Goal: Information Seeking & Learning: Learn about a topic

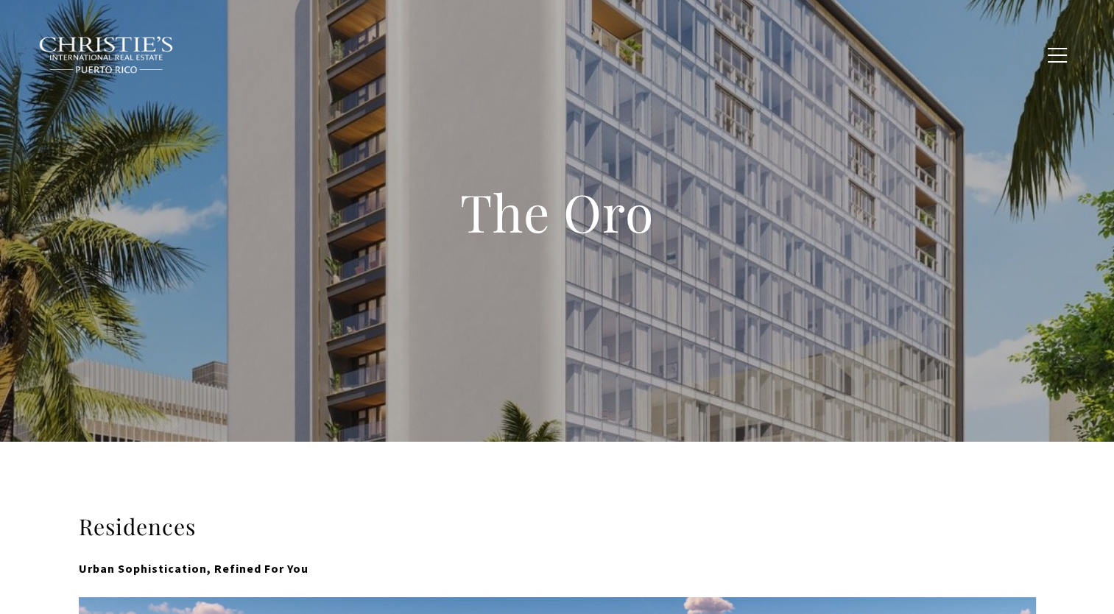
type input "**********"
type input "*********"
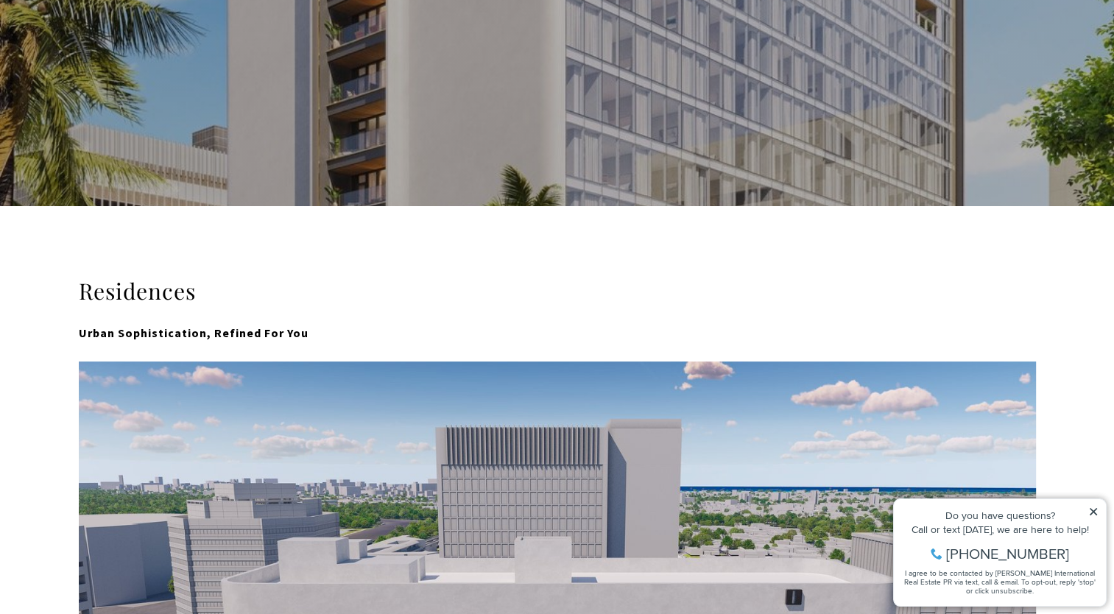
click at [1098, 511] on icon at bounding box center [1093, 512] width 10 height 10
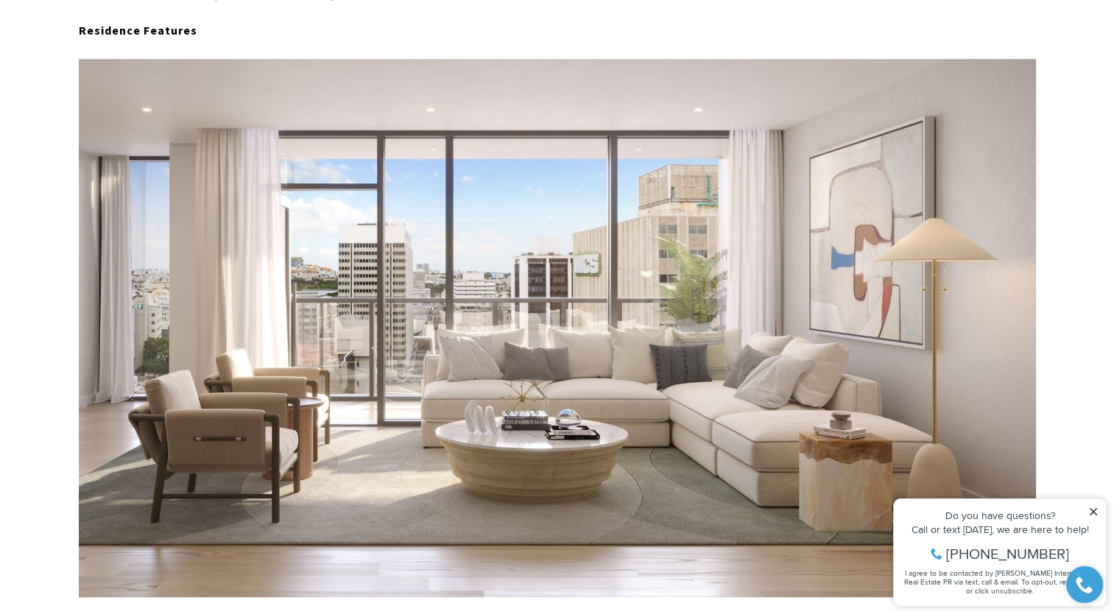
scroll to position [1237, 0]
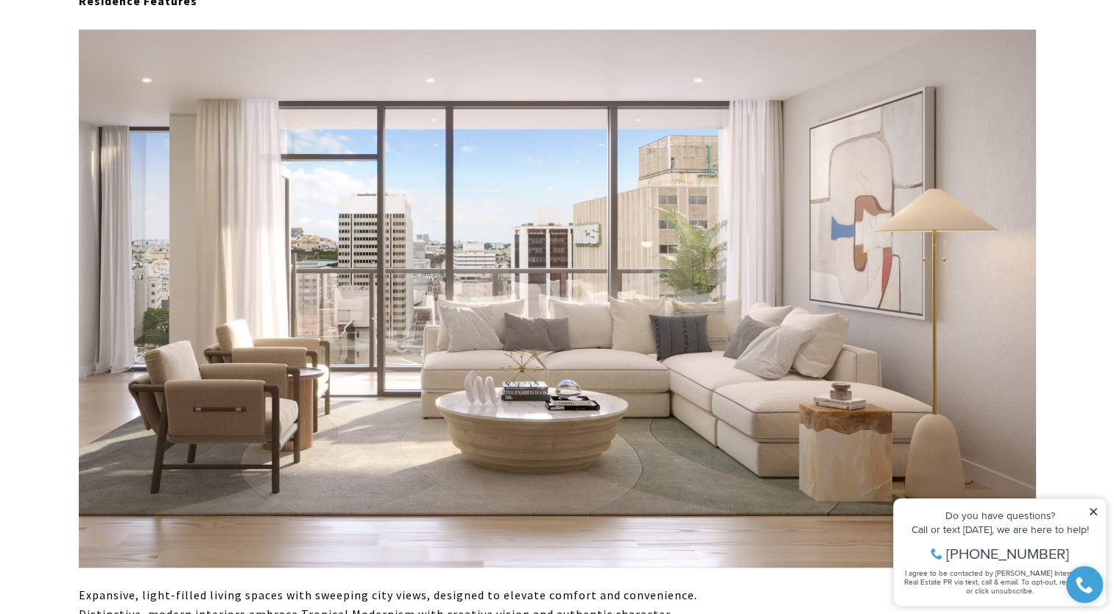
click at [1098, 511] on icon at bounding box center [1093, 512] width 10 height 10
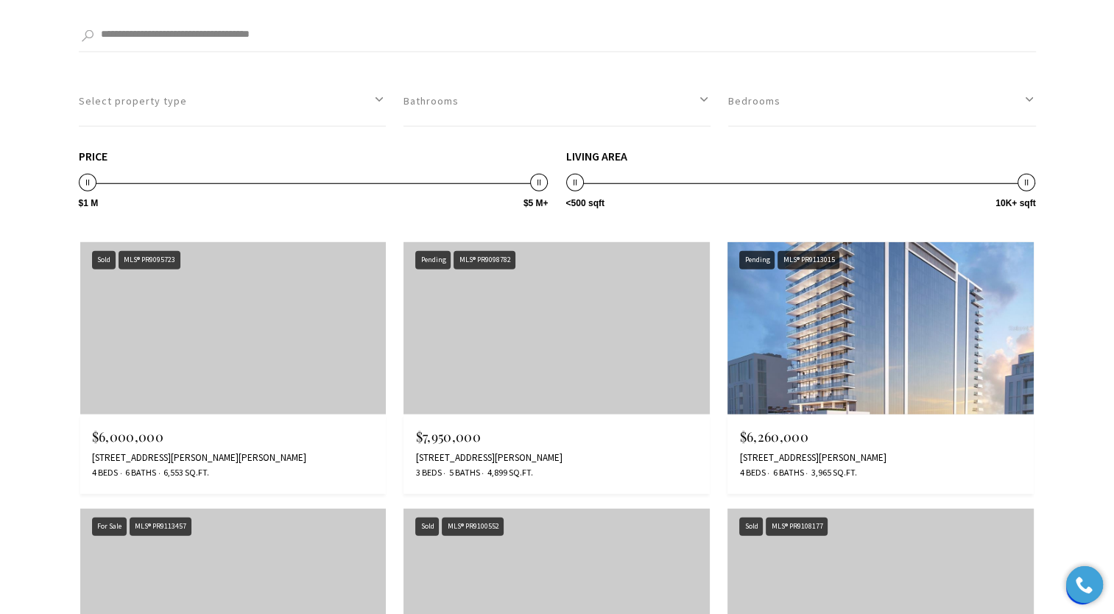
scroll to position [4005, 0]
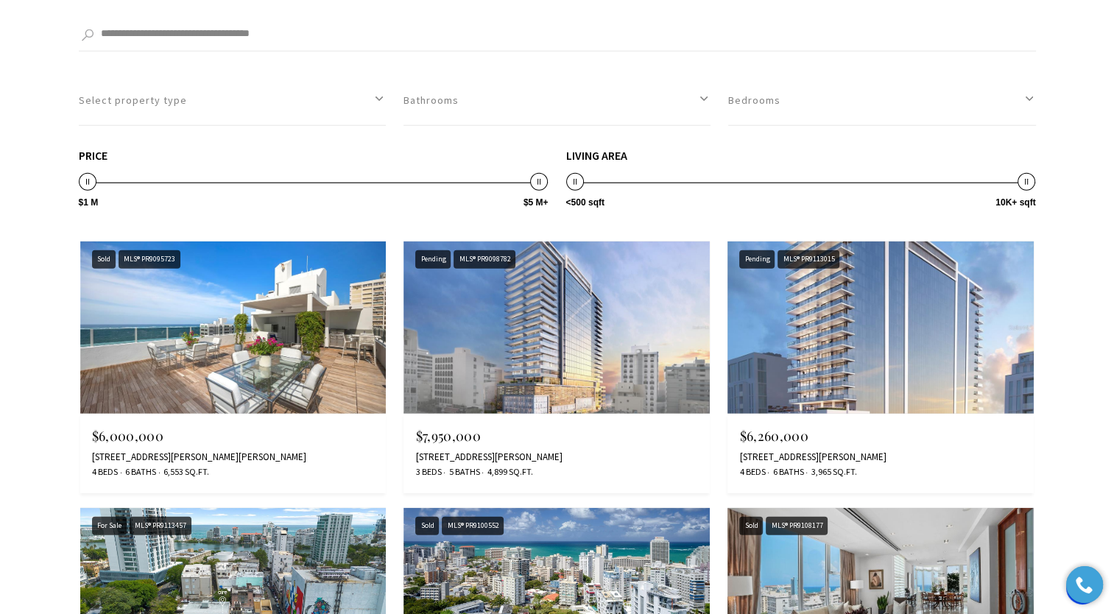
click at [192, 284] on img at bounding box center [233, 328] width 306 height 172
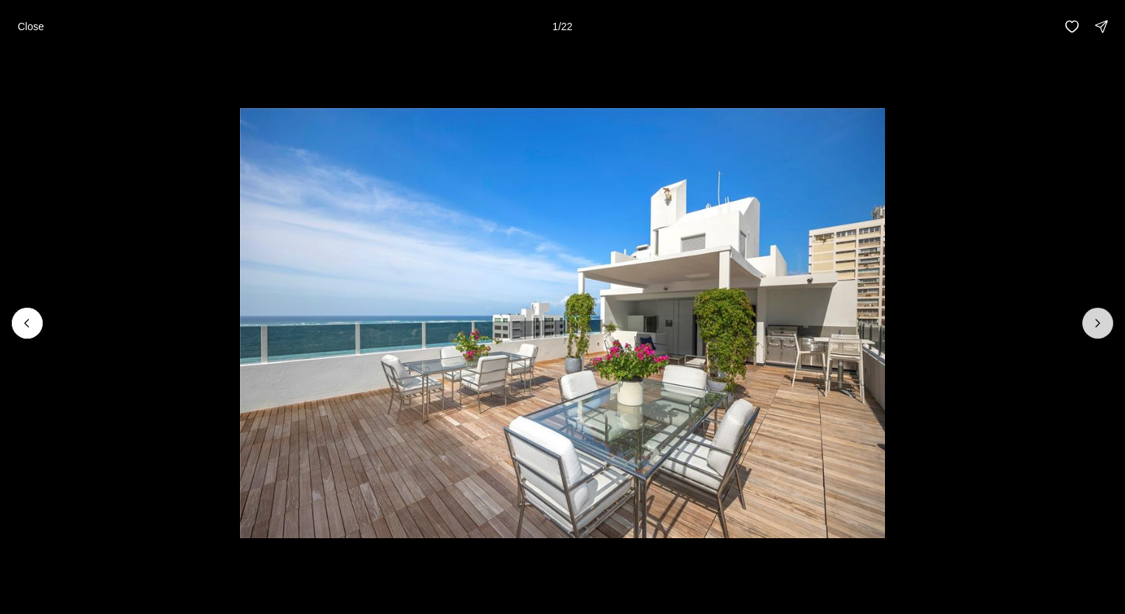
click at [1098, 320] on icon "Next slide" at bounding box center [1097, 323] width 15 height 15
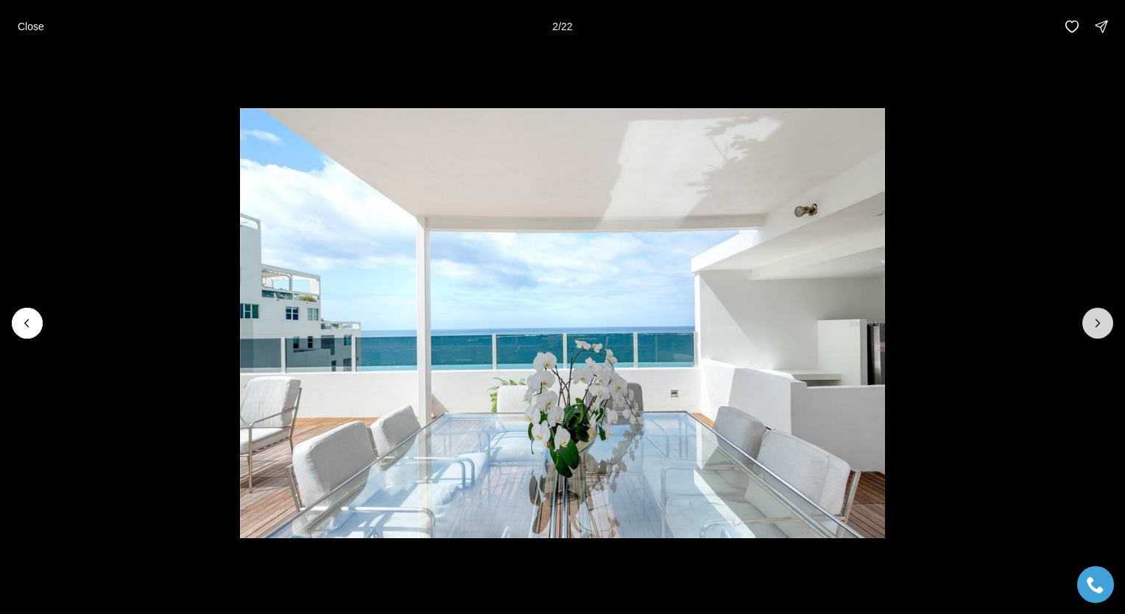
click at [1098, 320] on icon "Next slide" at bounding box center [1097, 323] width 15 height 15
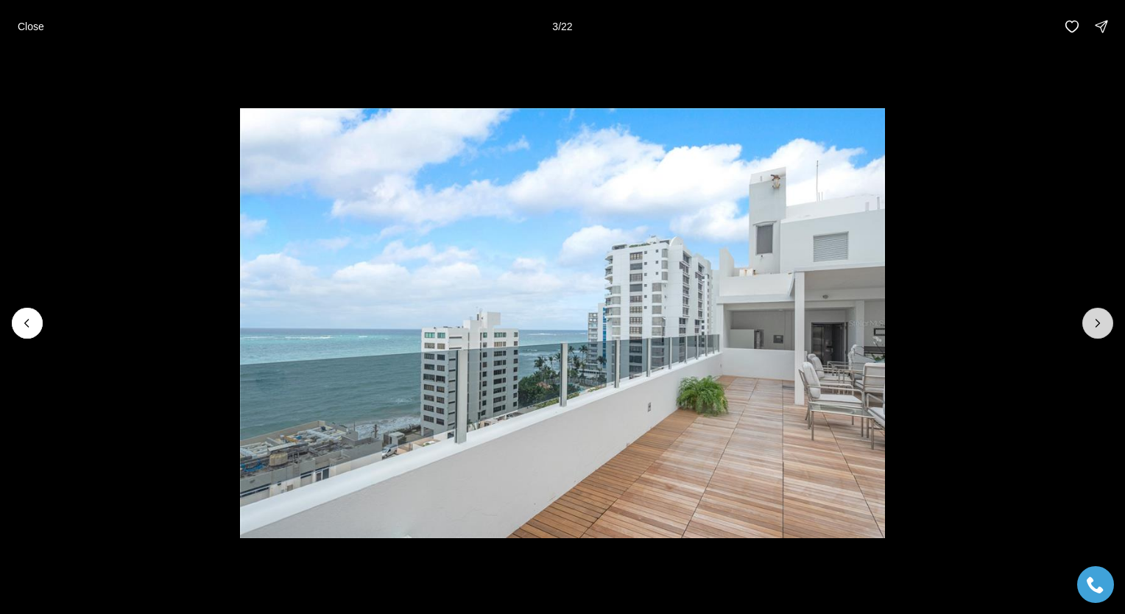
click at [1098, 320] on icon "Next slide" at bounding box center [1097, 323] width 15 height 15
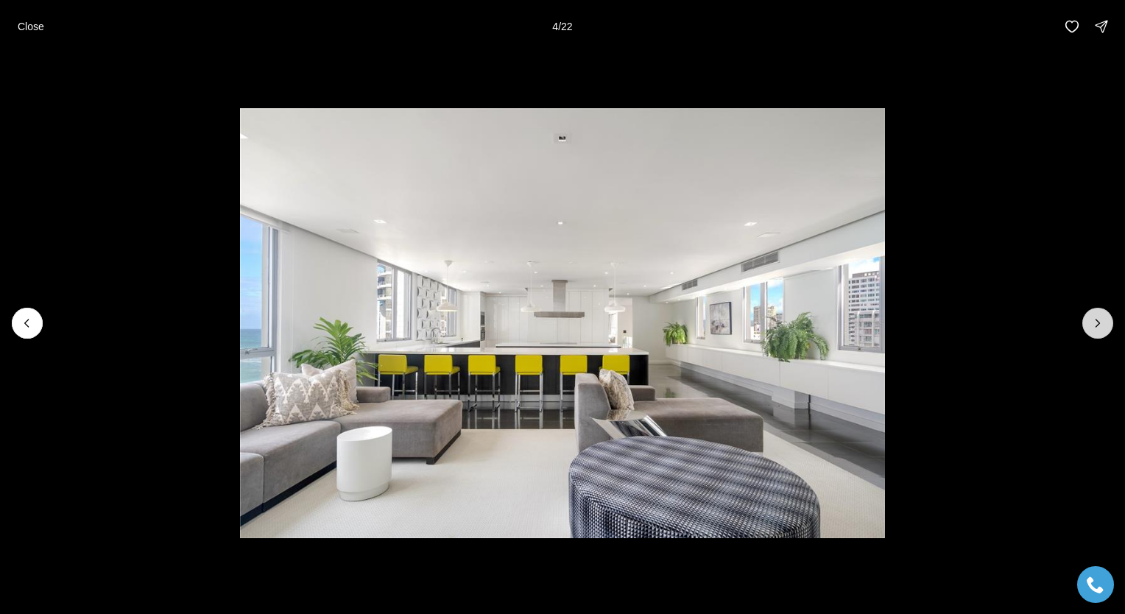
click at [1098, 320] on icon "Next slide" at bounding box center [1097, 323] width 15 height 15
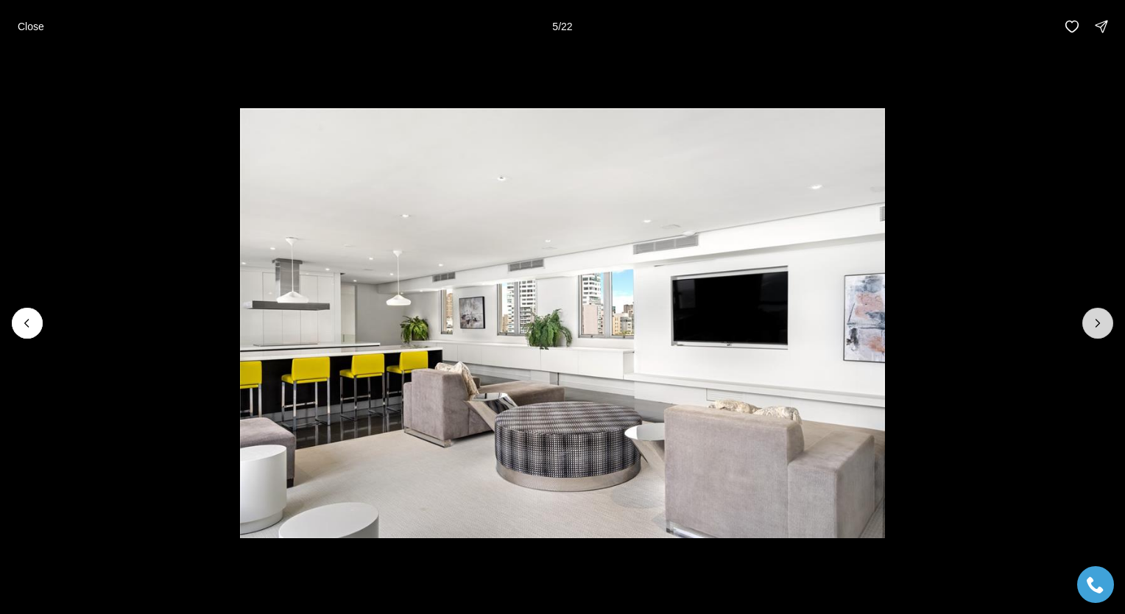
click at [1098, 320] on icon "Next slide" at bounding box center [1097, 323] width 15 height 15
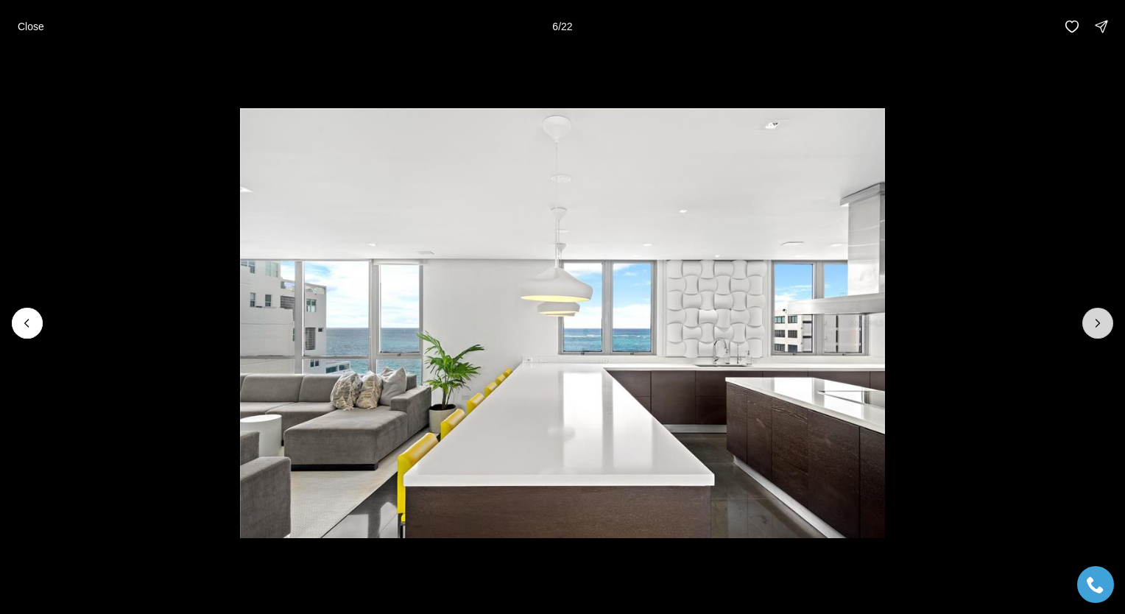
click at [1098, 320] on icon "Next slide" at bounding box center [1097, 323] width 15 height 15
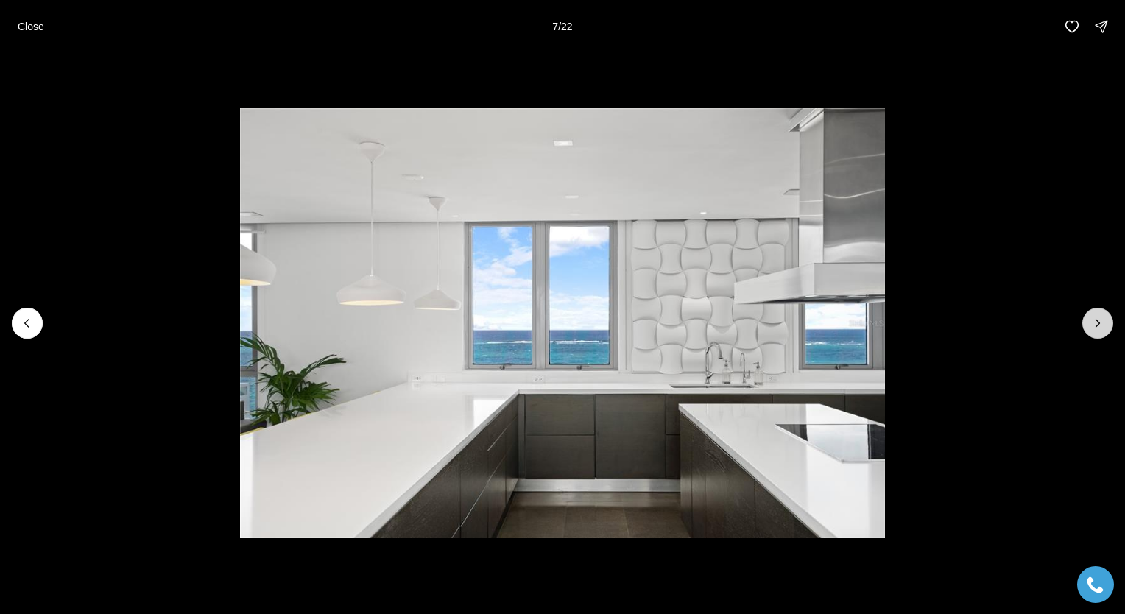
click at [1098, 320] on icon "Next slide" at bounding box center [1097, 323] width 15 height 15
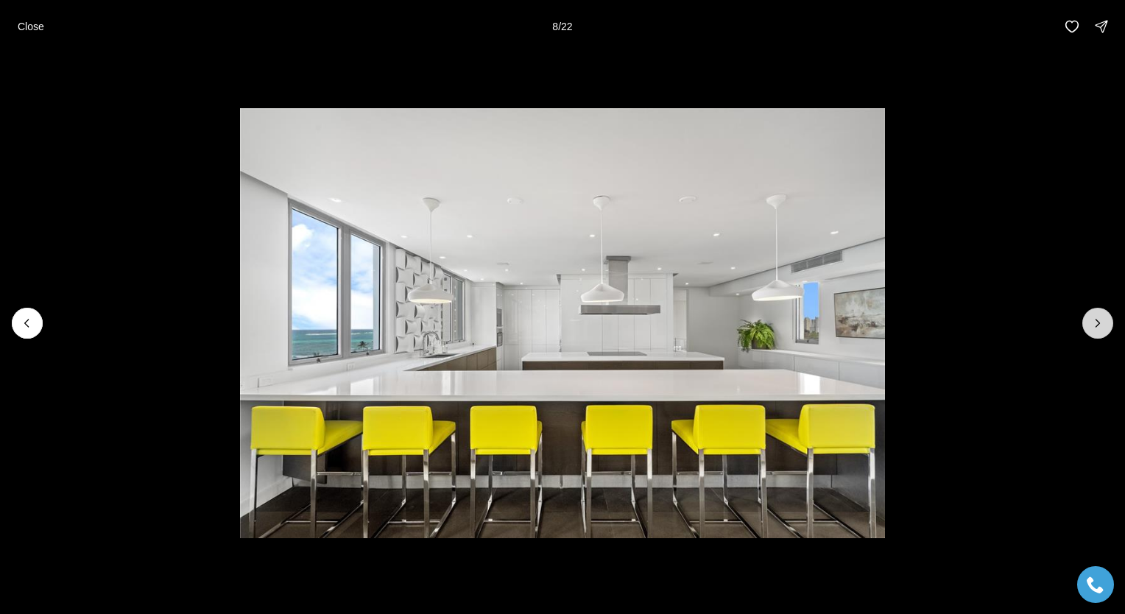
click at [1098, 320] on icon "Next slide" at bounding box center [1097, 323] width 15 height 15
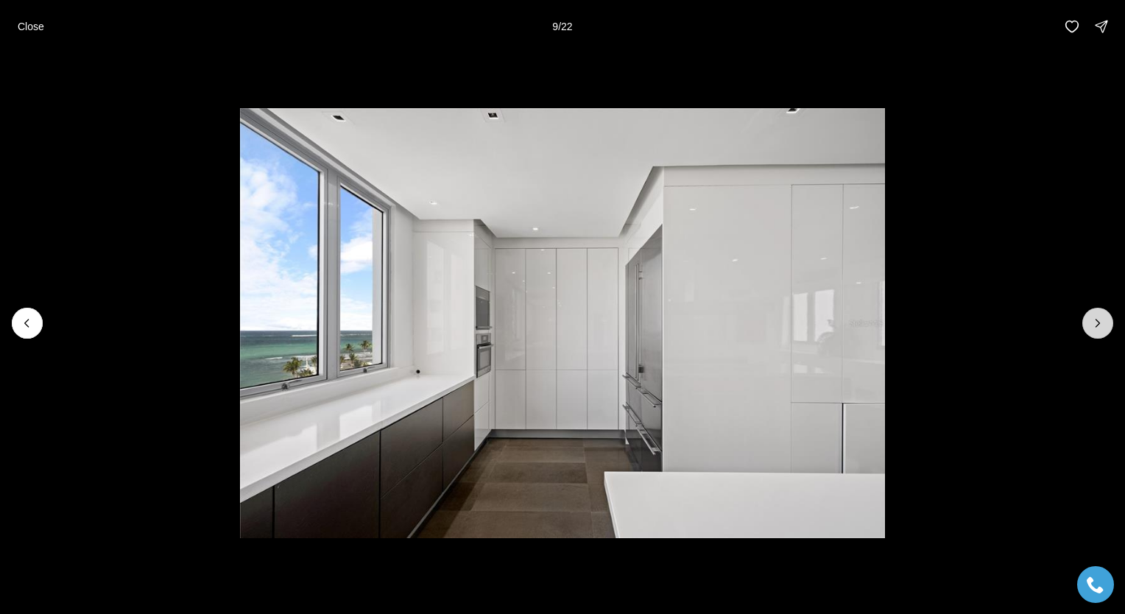
click at [1098, 320] on icon "Next slide" at bounding box center [1097, 323] width 15 height 15
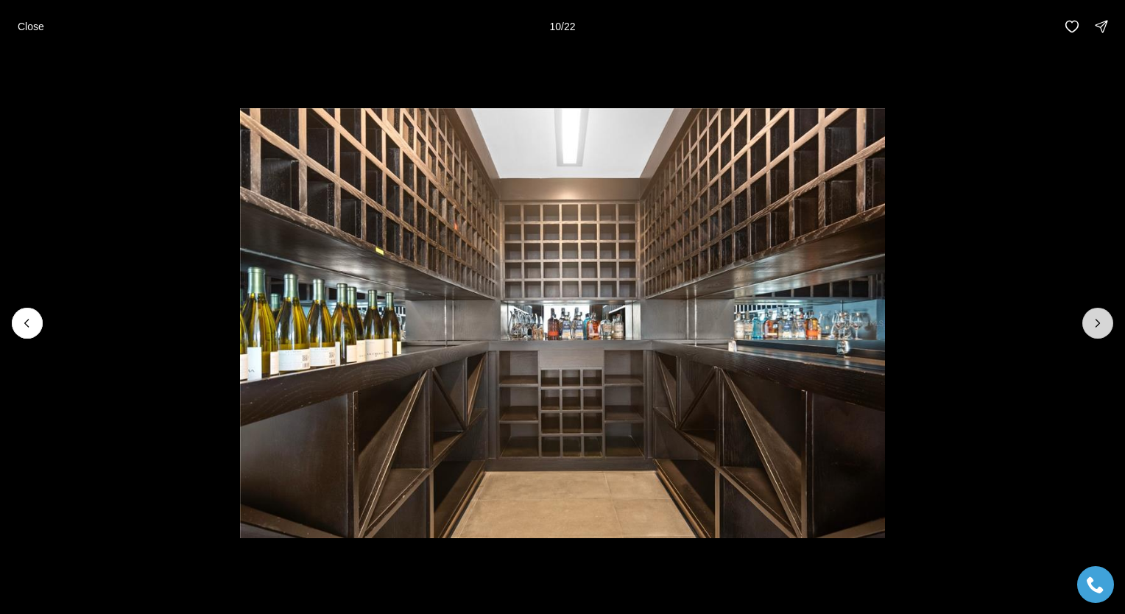
click at [1098, 320] on icon "Next slide" at bounding box center [1097, 323] width 15 height 15
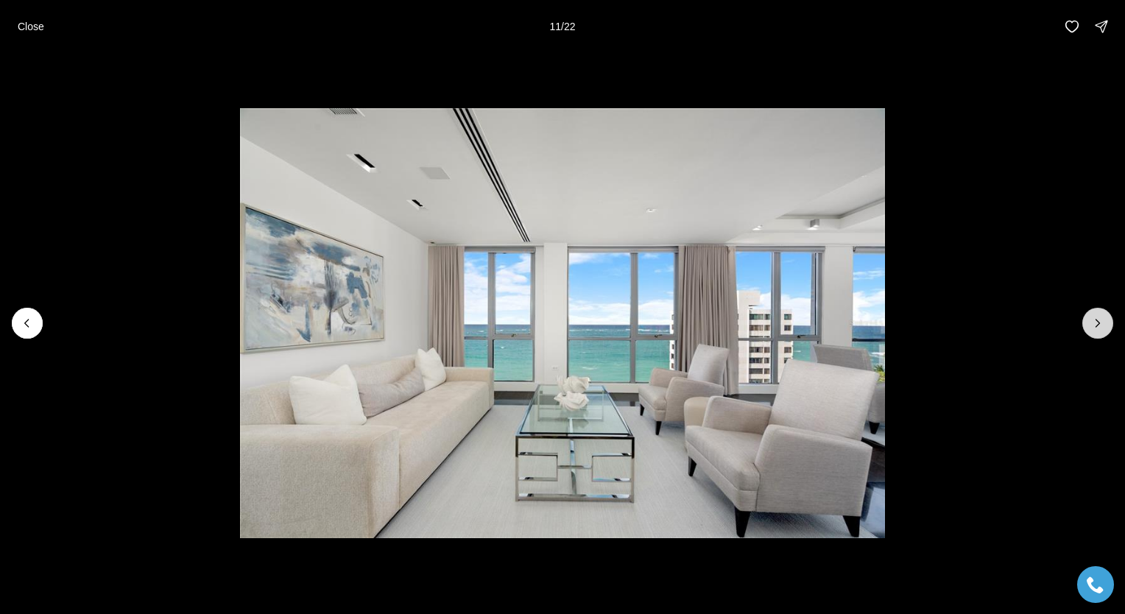
click at [1098, 320] on icon "Next slide" at bounding box center [1097, 323] width 15 height 15
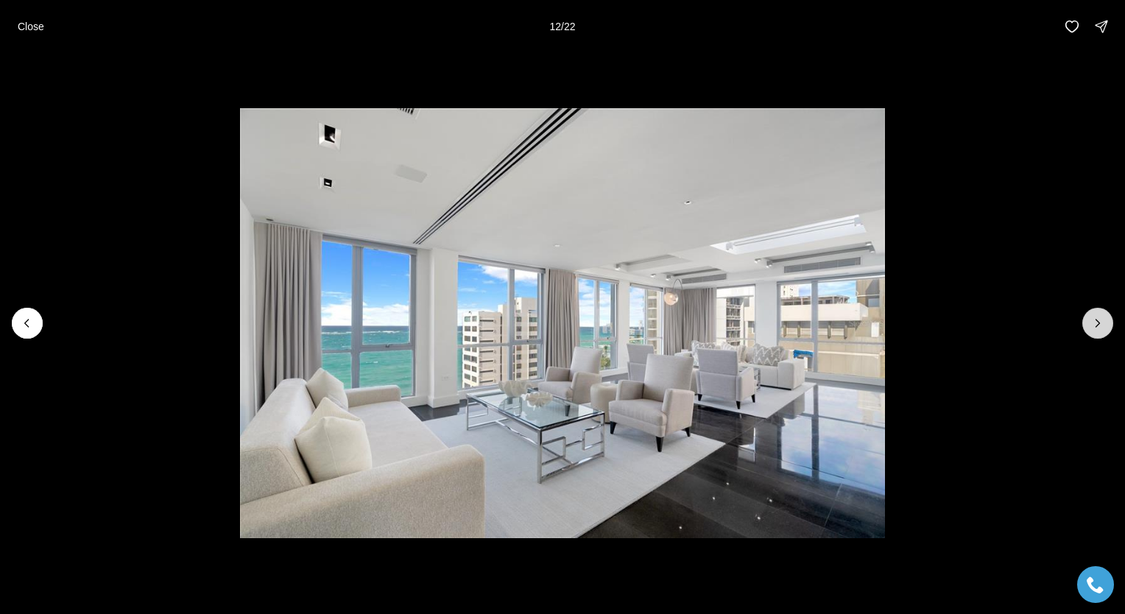
click at [1098, 320] on icon "Next slide" at bounding box center [1097, 323] width 15 height 15
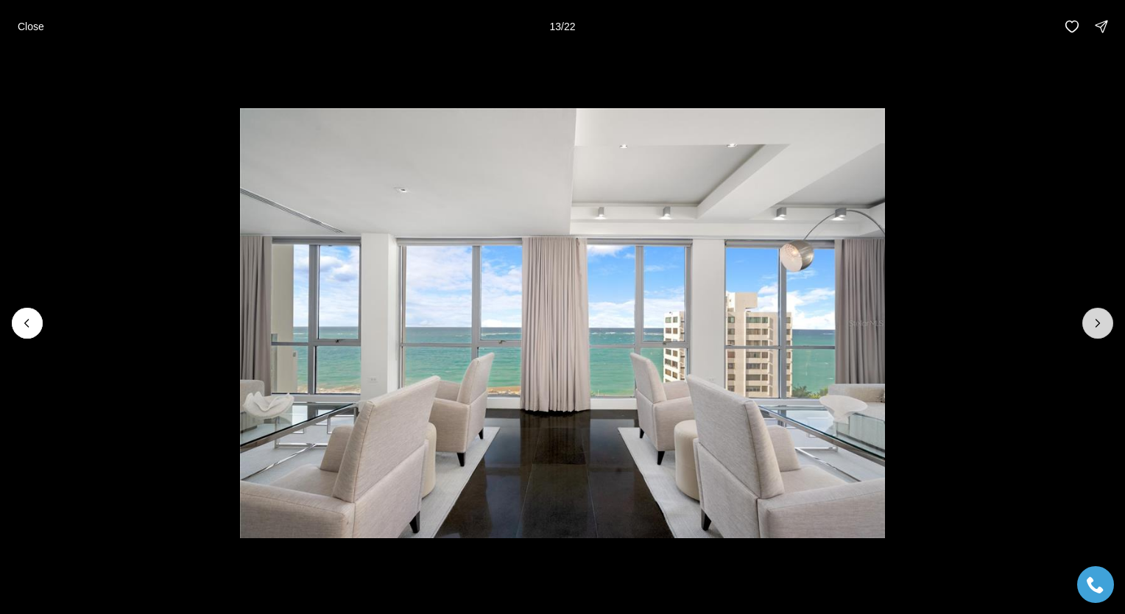
click at [1098, 320] on icon "Next slide" at bounding box center [1097, 323] width 15 height 15
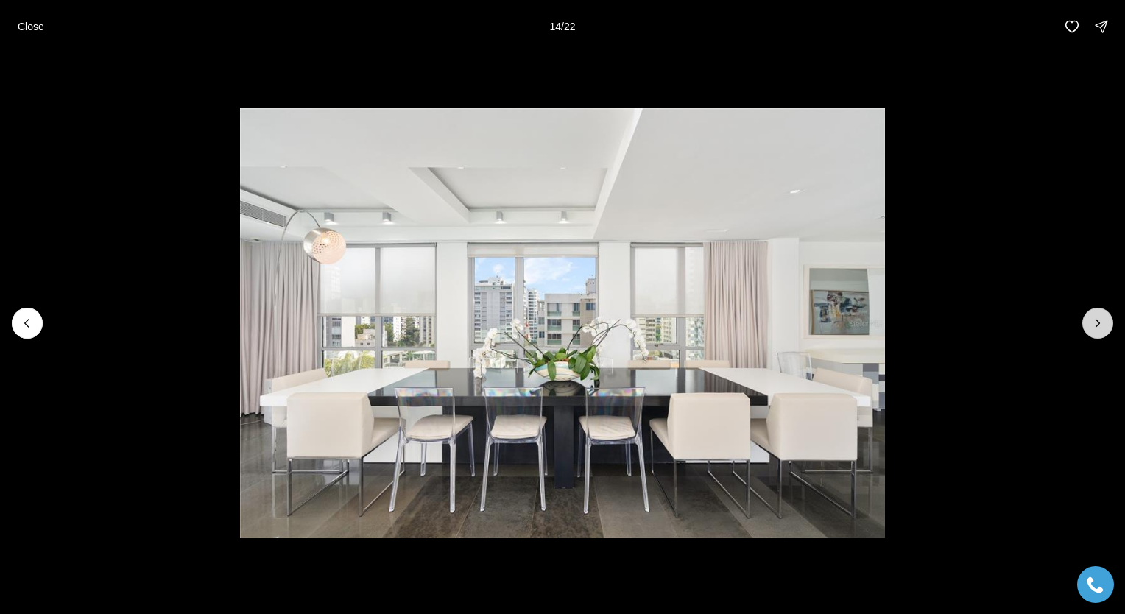
click at [1098, 320] on icon "Next slide" at bounding box center [1097, 323] width 15 height 15
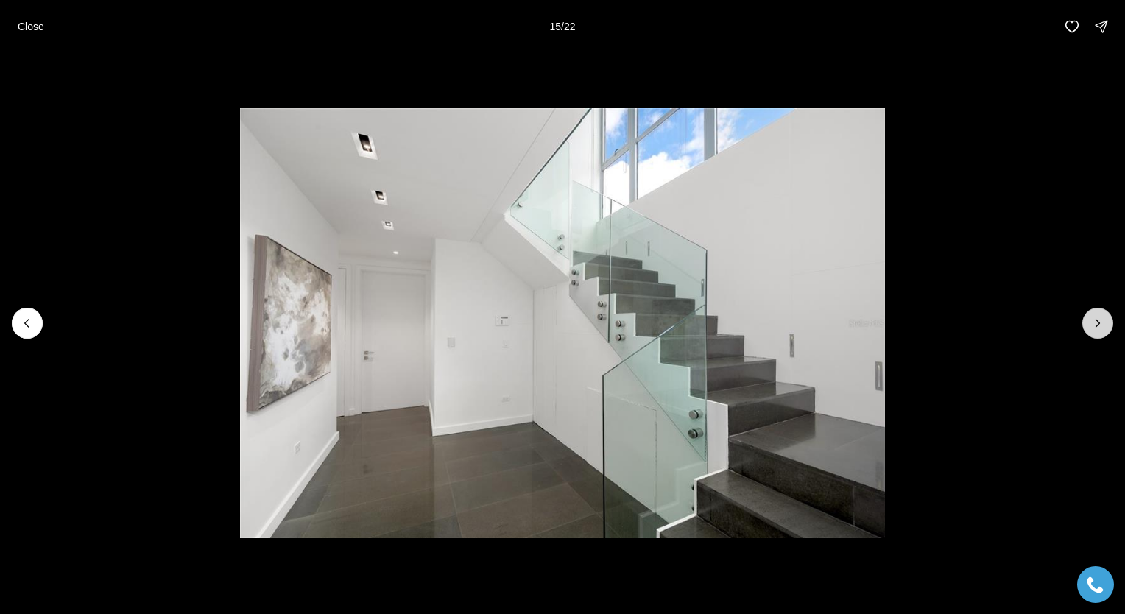
click at [1098, 320] on icon "Next slide" at bounding box center [1097, 323] width 15 height 15
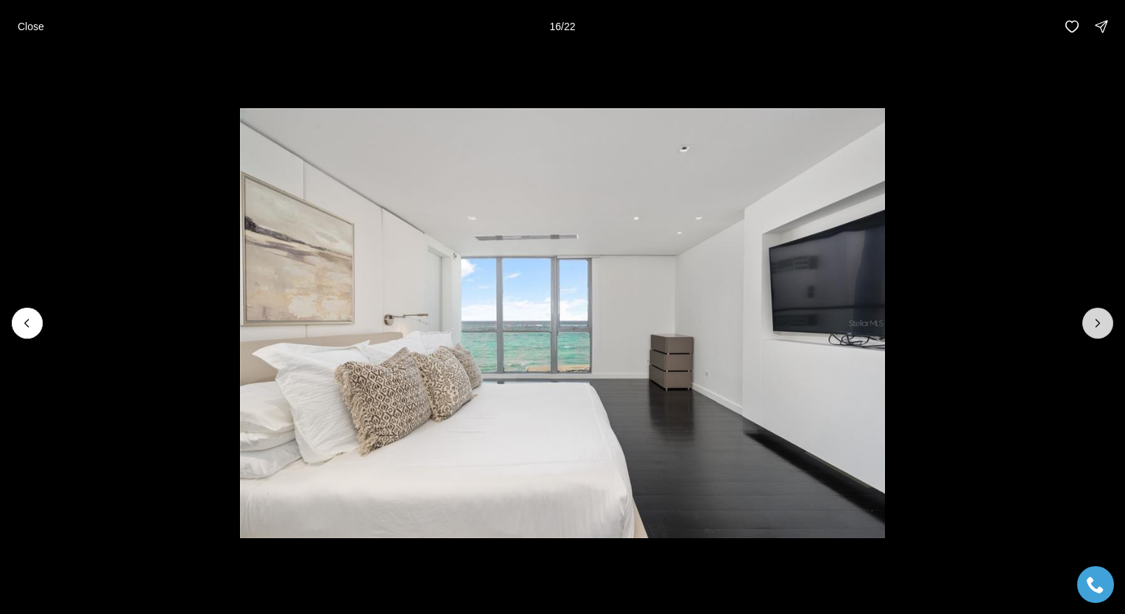
click at [1098, 320] on icon "Next slide" at bounding box center [1097, 323] width 15 height 15
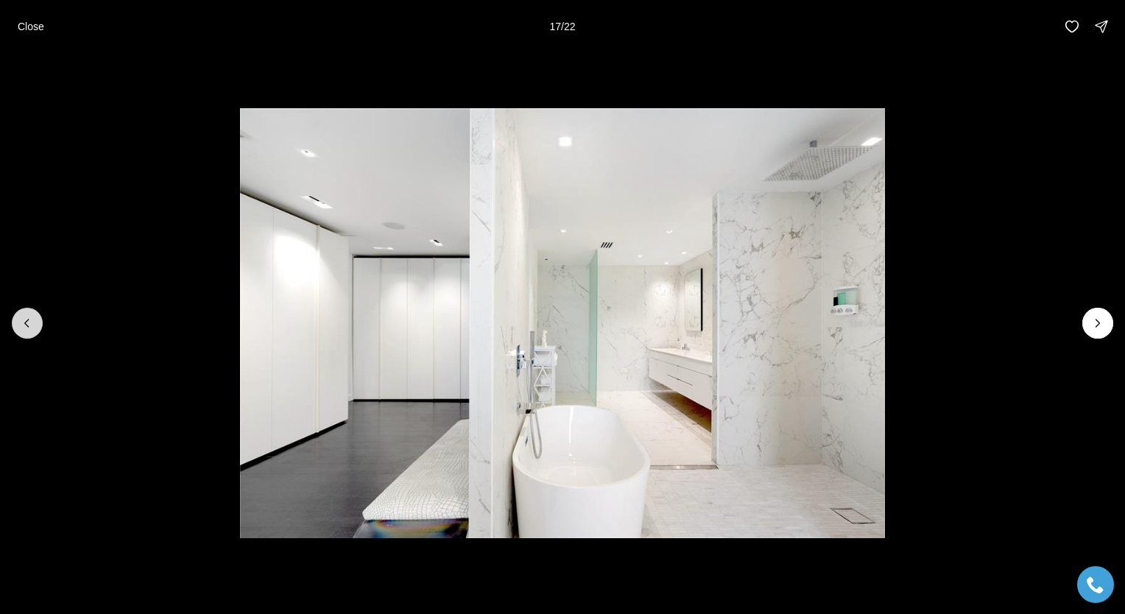
click at [18, 321] on button "Previous slide" at bounding box center [27, 323] width 31 height 31
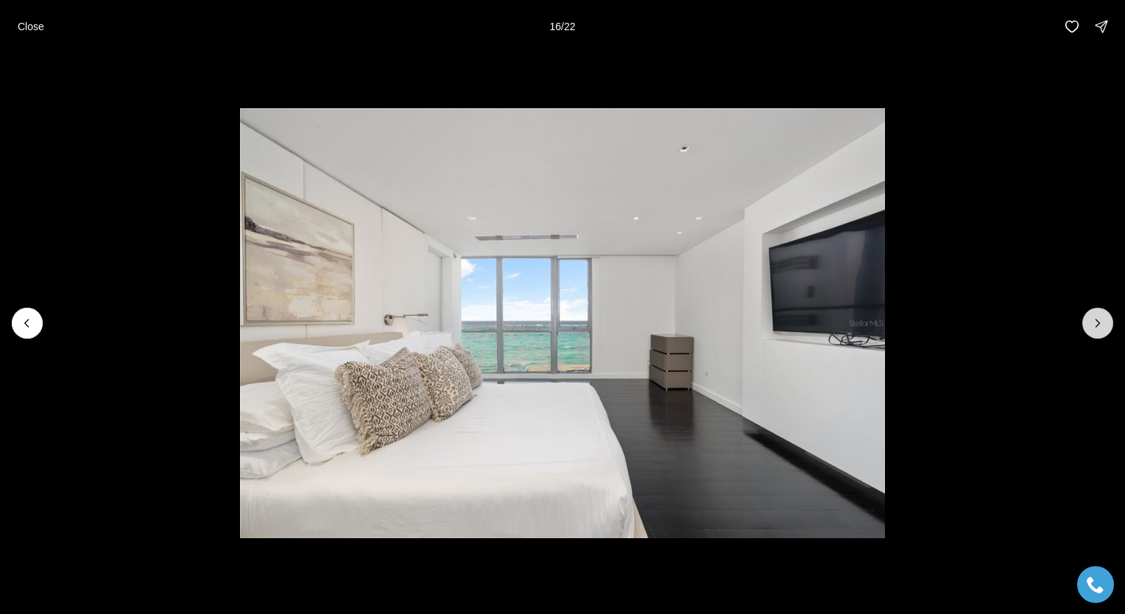
click at [1104, 320] on icon "Next slide" at bounding box center [1097, 323] width 15 height 15
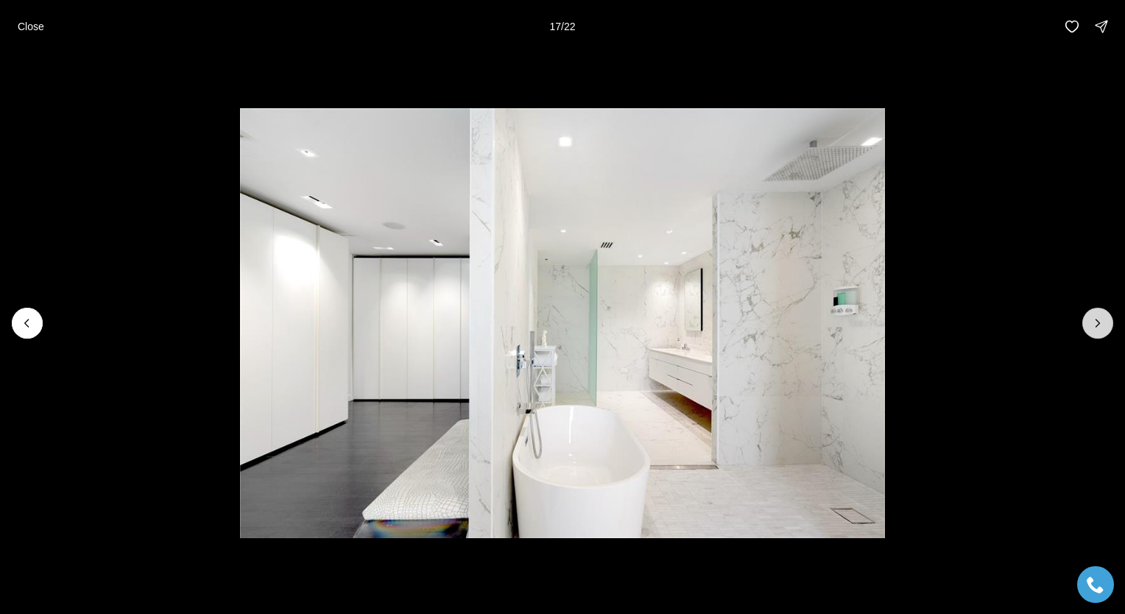
click at [1104, 320] on icon "Next slide" at bounding box center [1097, 323] width 15 height 15
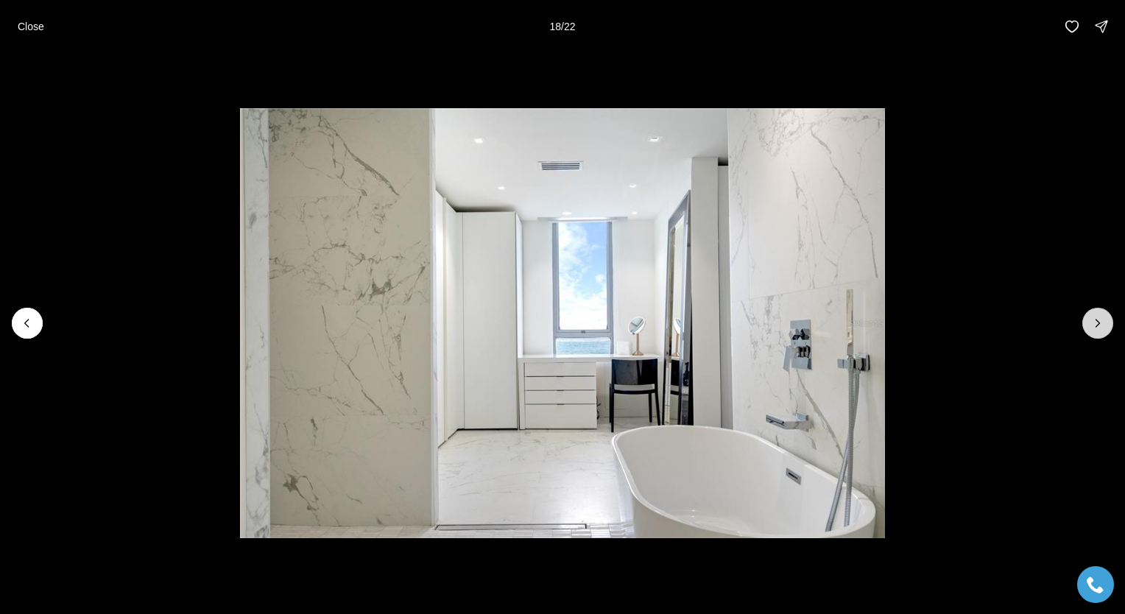
click at [1104, 320] on icon "Next slide" at bounding box center [1097, 323] width 15 height 15
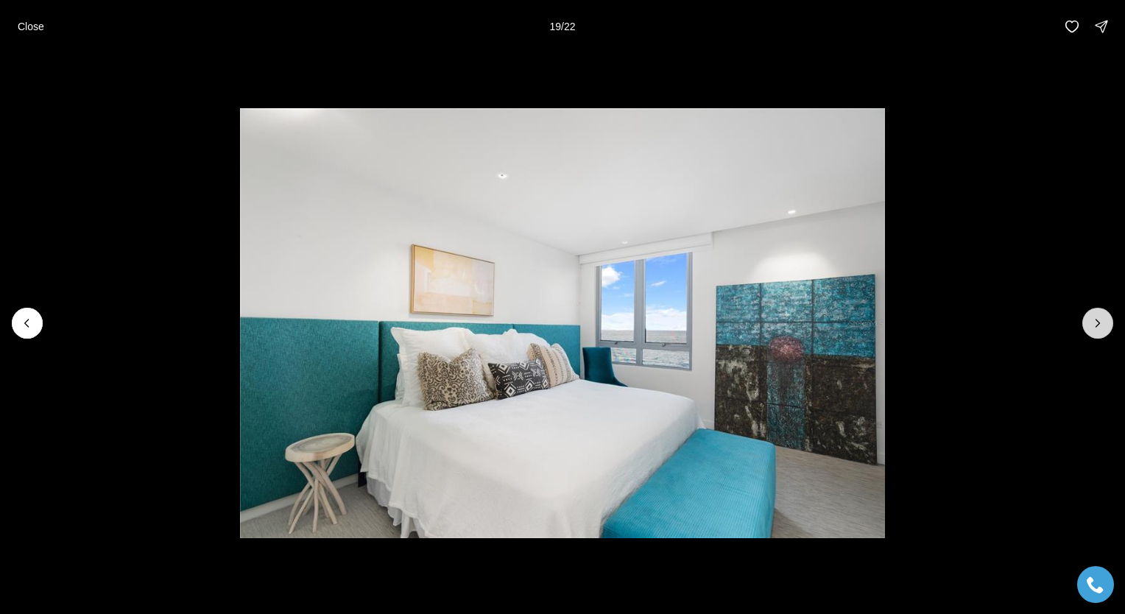
click at [1104, 320] on icon "Next slide" at bounding box center [1097, 323] width 15 height 15
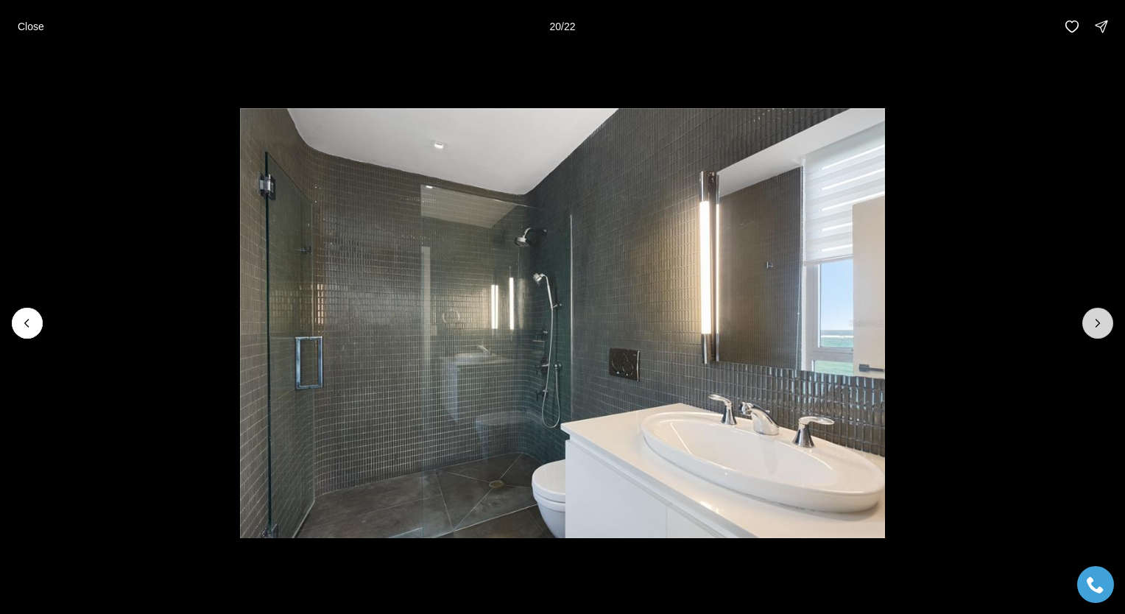
click at [1104, 320] on icon "Next slide" at bounding box center [1097, 323] width 15 height 15
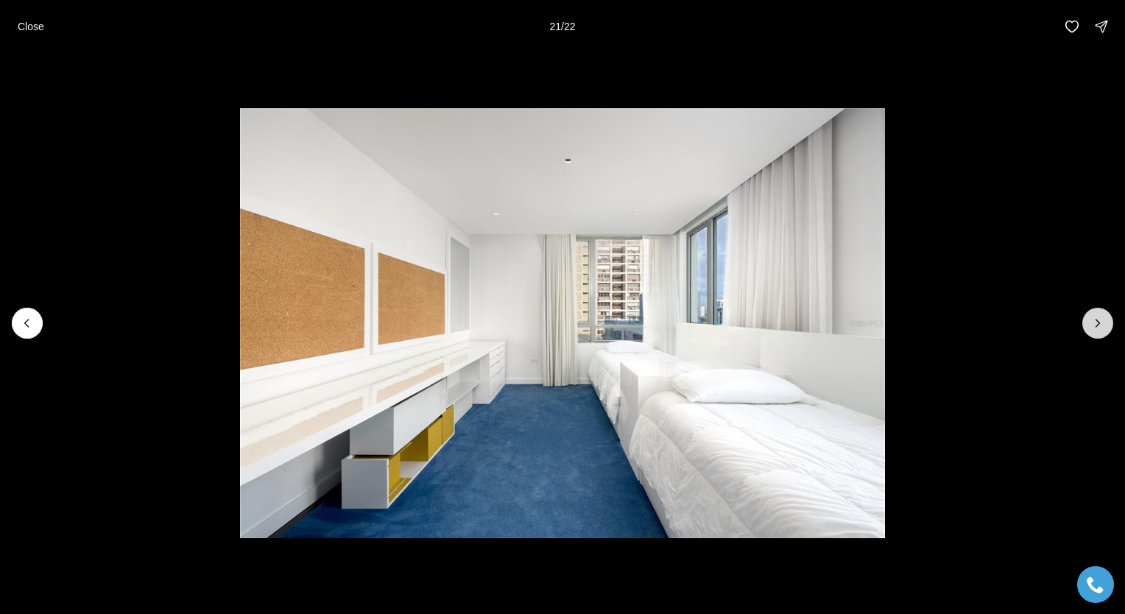
click at [1093, 320] on icon "Next slide" at bounding box center [1097, 323] width 15 height 15
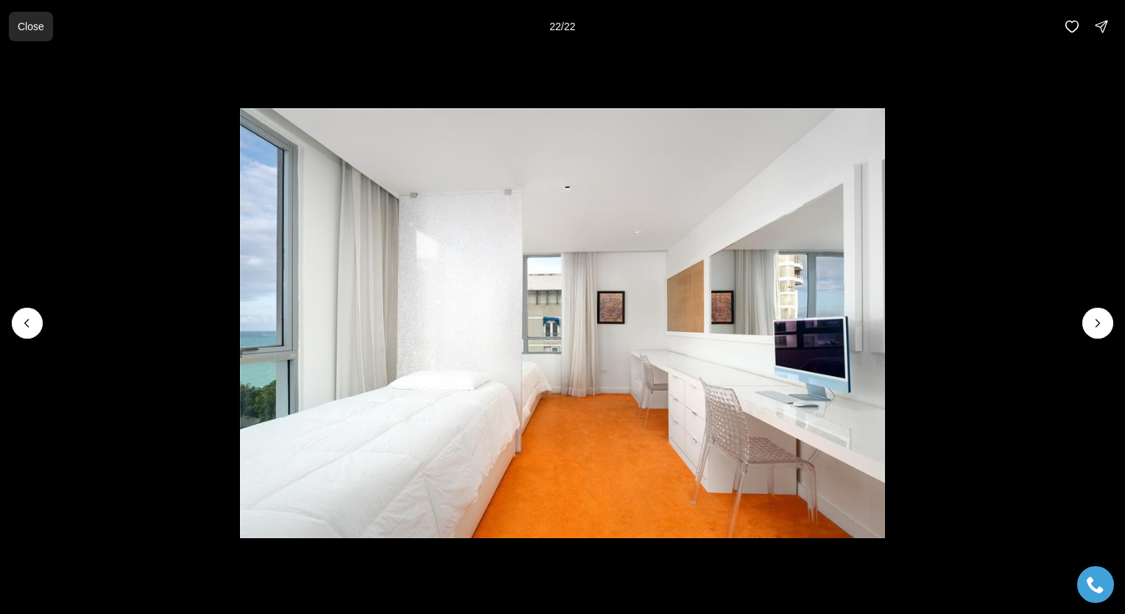
click at [27, 25] on p "Close" at bounding box center [31, 27] width 27 height 12
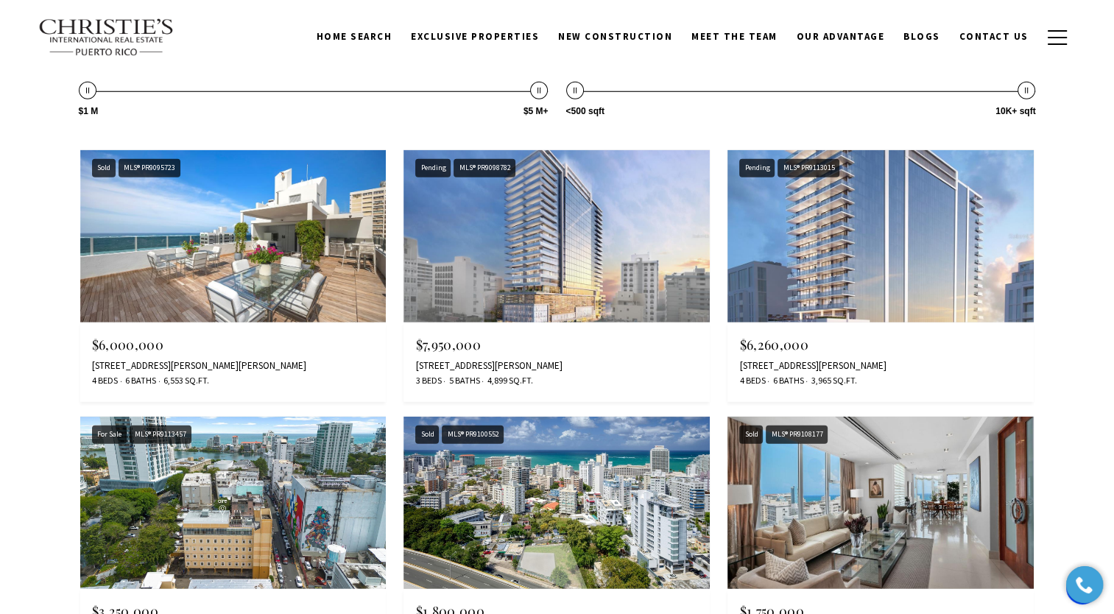
scroll to position [4094, 0]
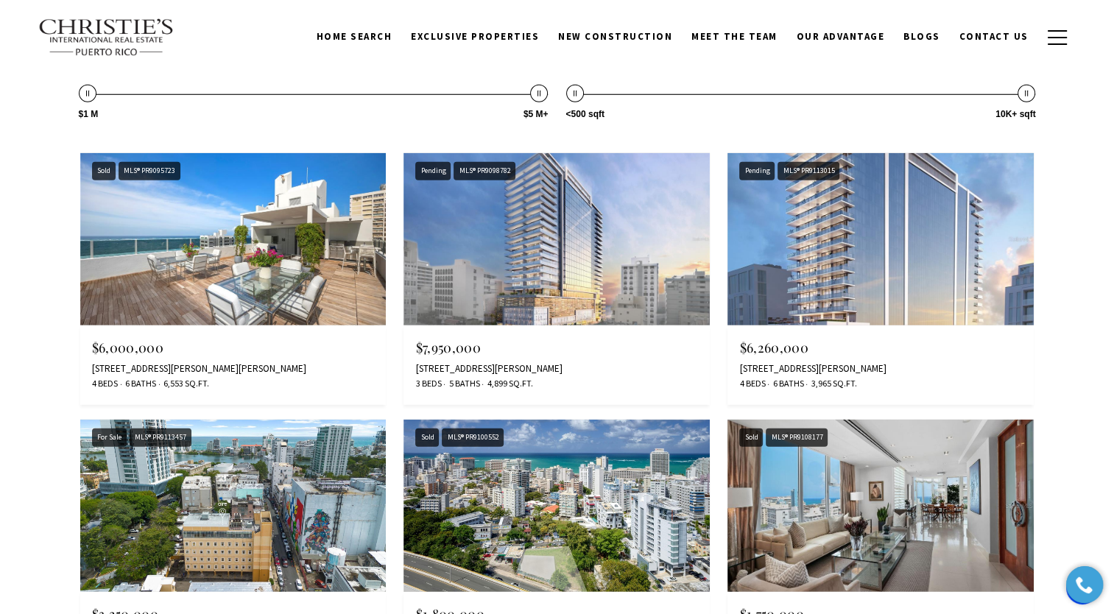
click at [881, 264] on img at bounding box center [880, 239] width 306 height 172
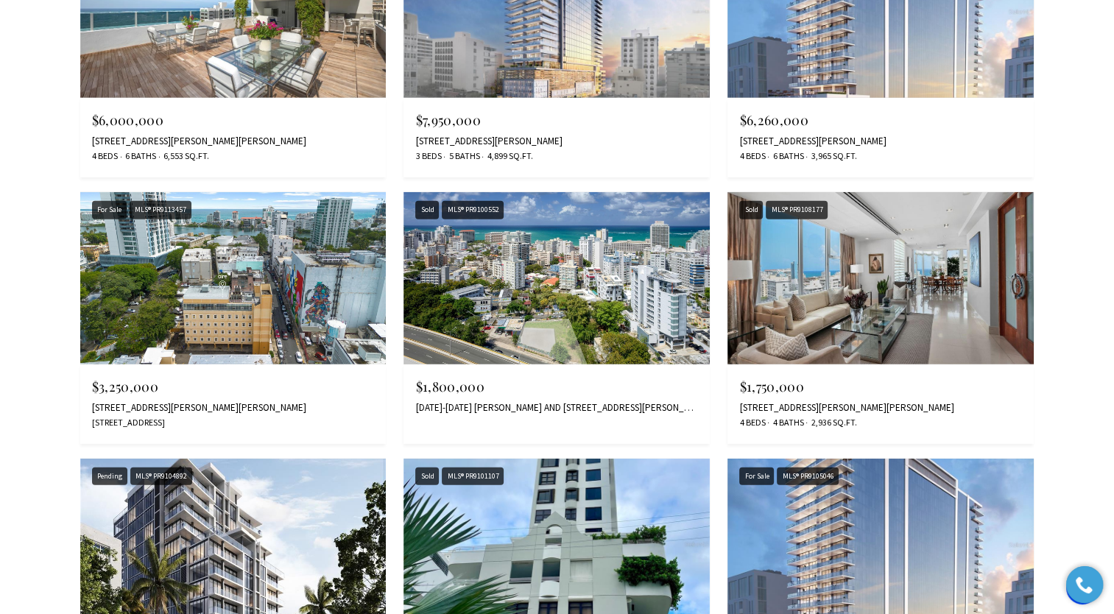
scroll to position [4329, 0]
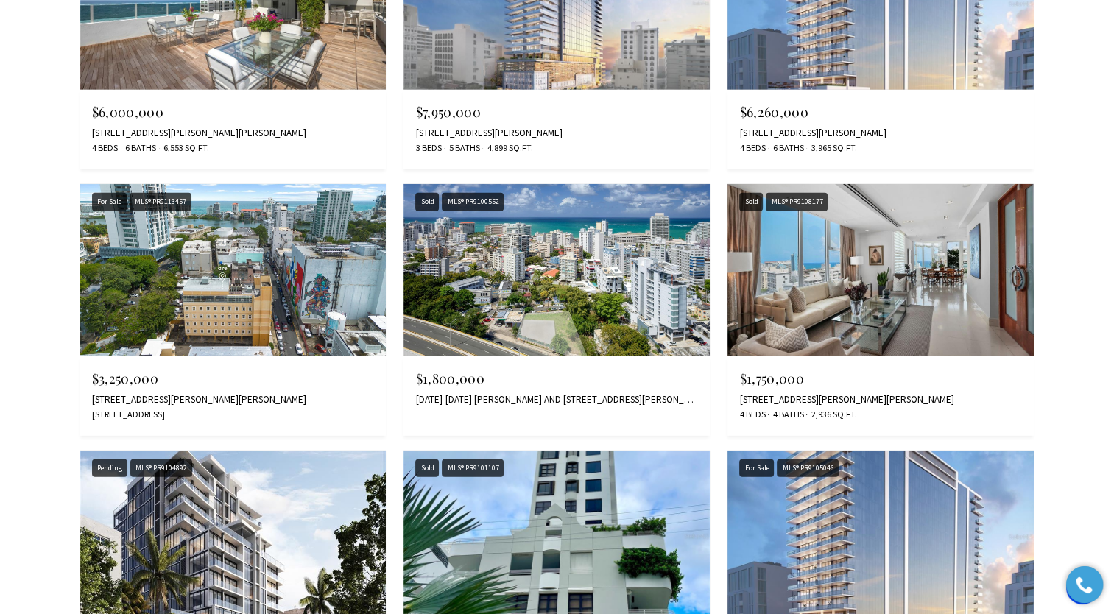
click at [852, 268] on img at bounding box center [880, 270] width 306 height 172
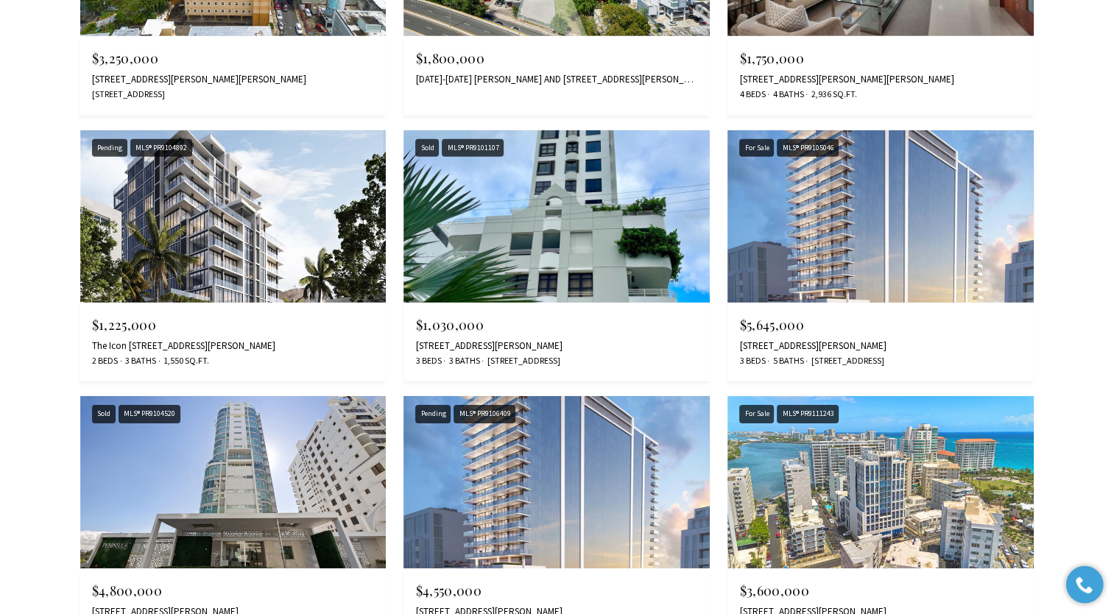
scroll to position [4653, 0]
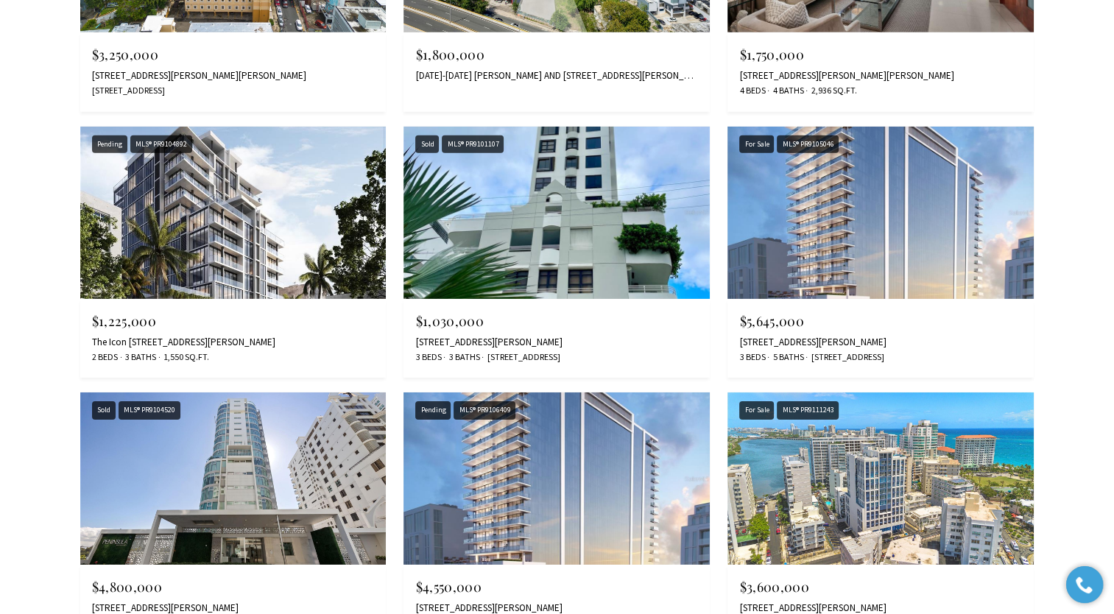
click at [809, 222] on img at bounding box center [880, 213] width 306 height 172
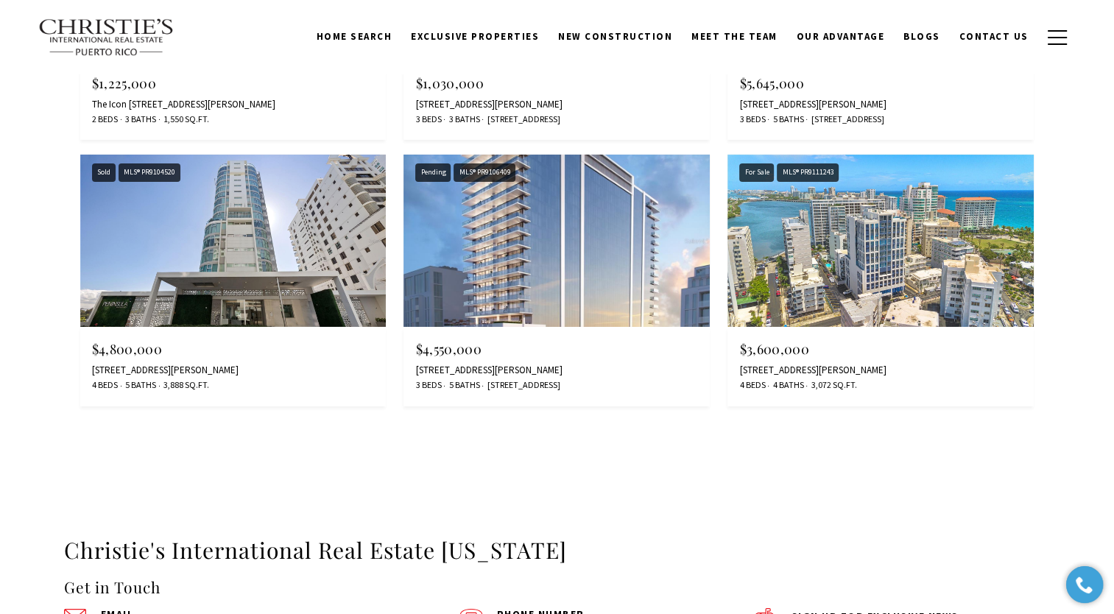
scroll to position [4889, 0]
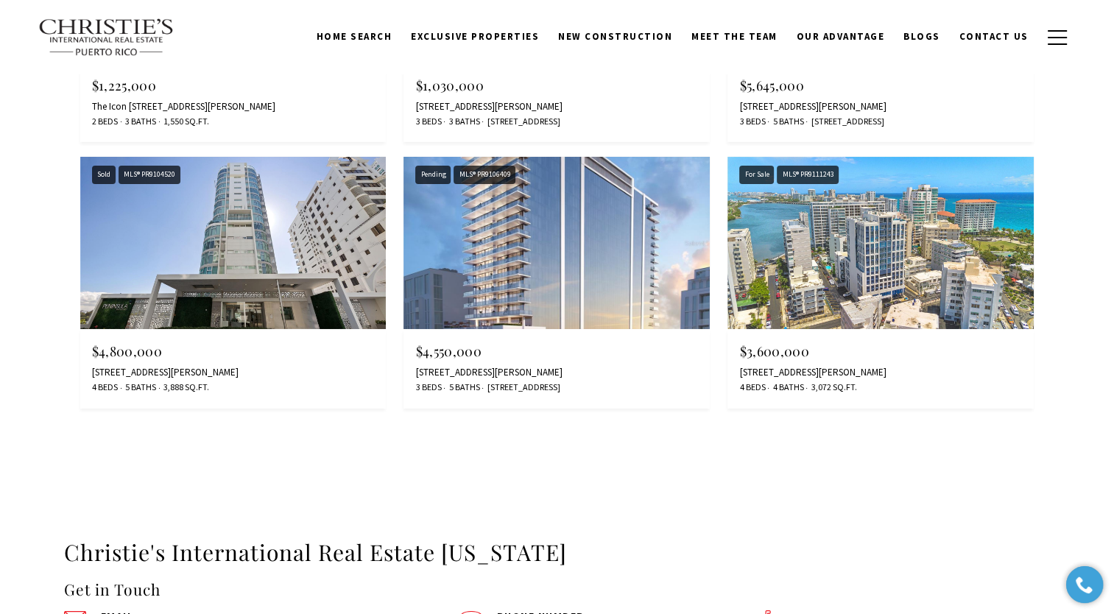
click at [218, 263] on img at bounding box center [233, 243] width 306 height 172
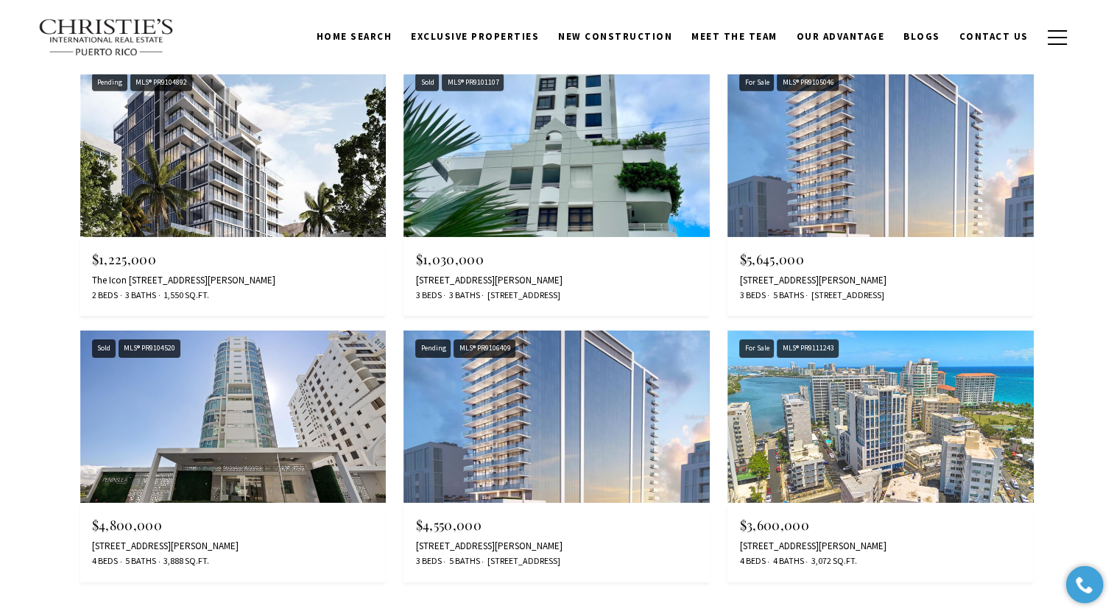
scroll to position [4712, 0]
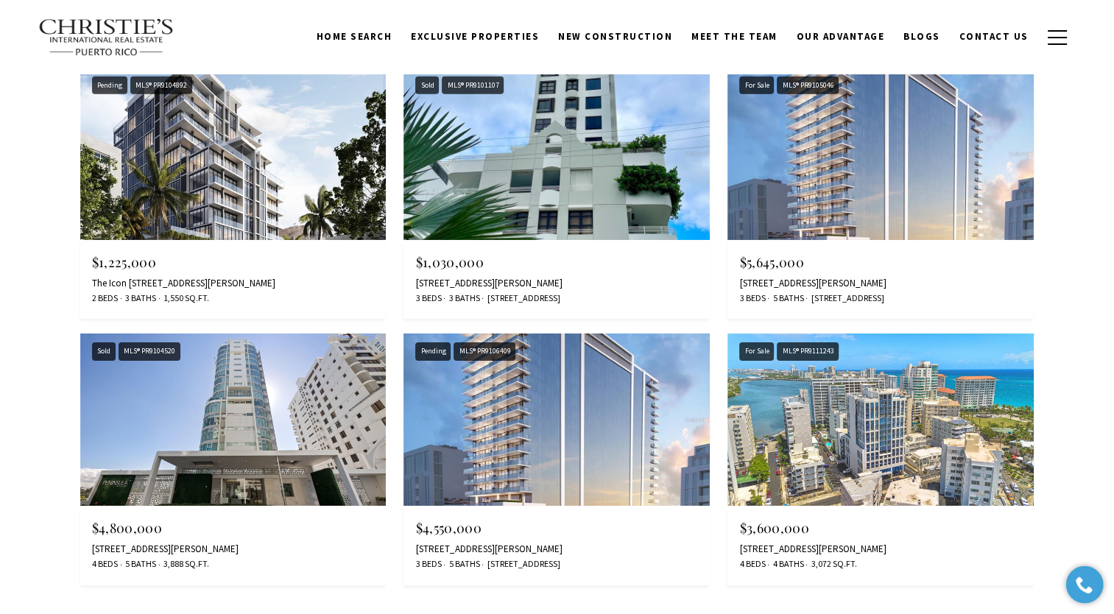
click at [229, 190] on img at bounding box center [233, 154] width 306 height 172
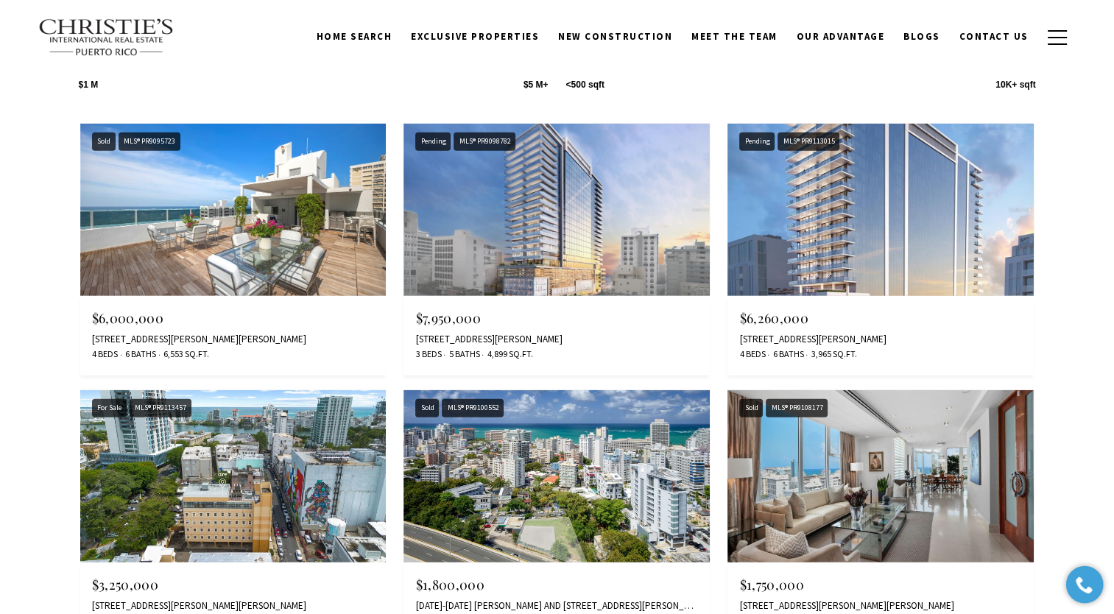
scroll to position [4123, 0]
click at [247, 246] on img at bounding box center [233, 210] width 306 height 172
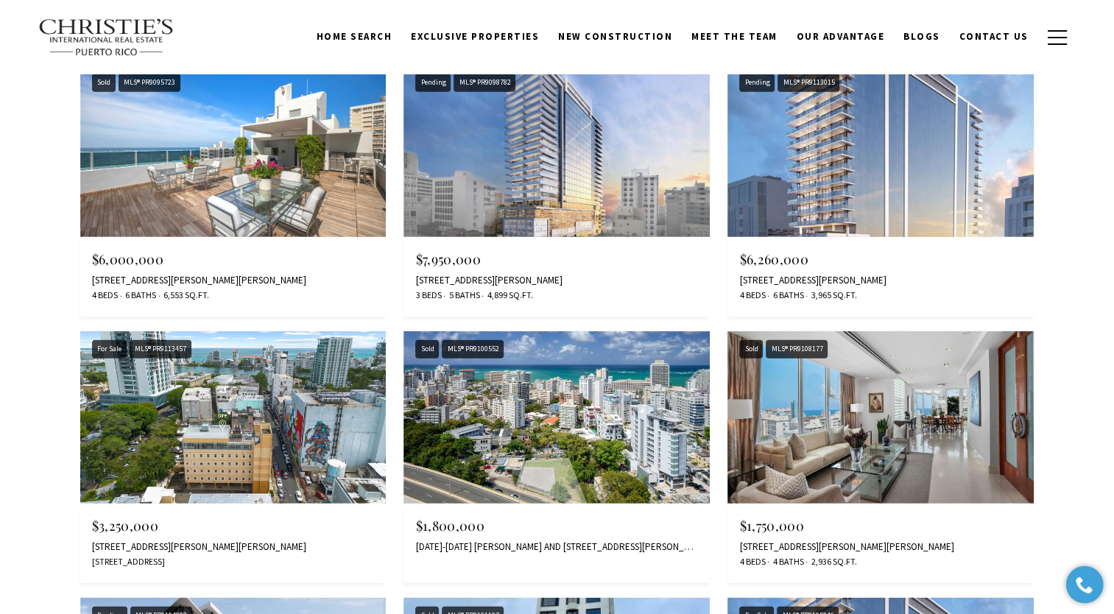
scroll to position [4153, 0]
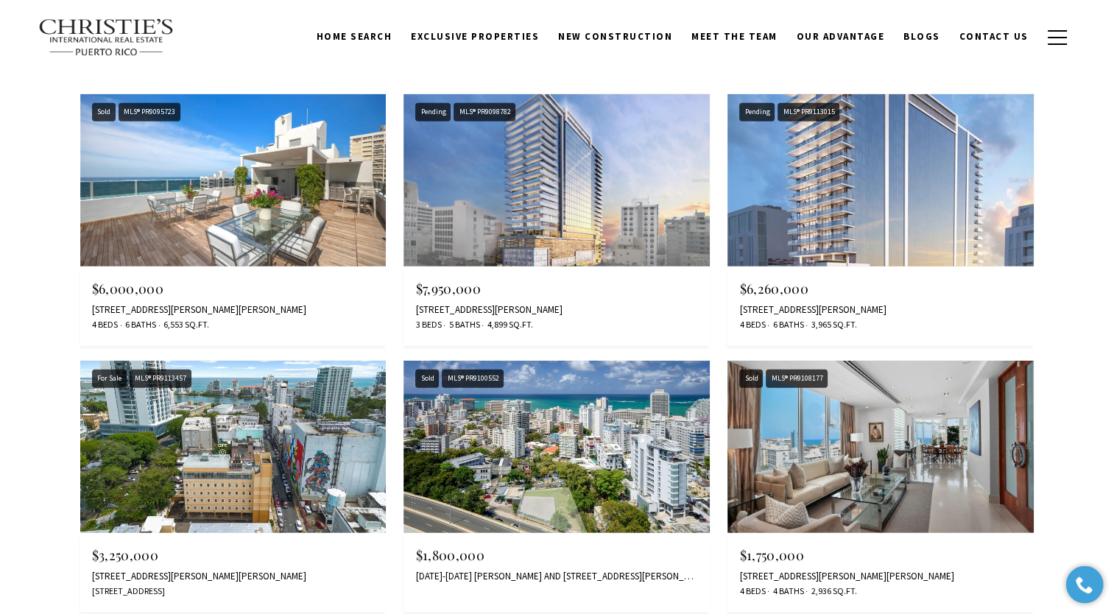
click at [530, 168] on img at bounding box center [556, 180] width 306 height 172
click at [817, 462] on img at bounding box center [880, 447] width 306 height 172
click at [780, 198] on img at bounding box center [880, 180] width 306 height 172
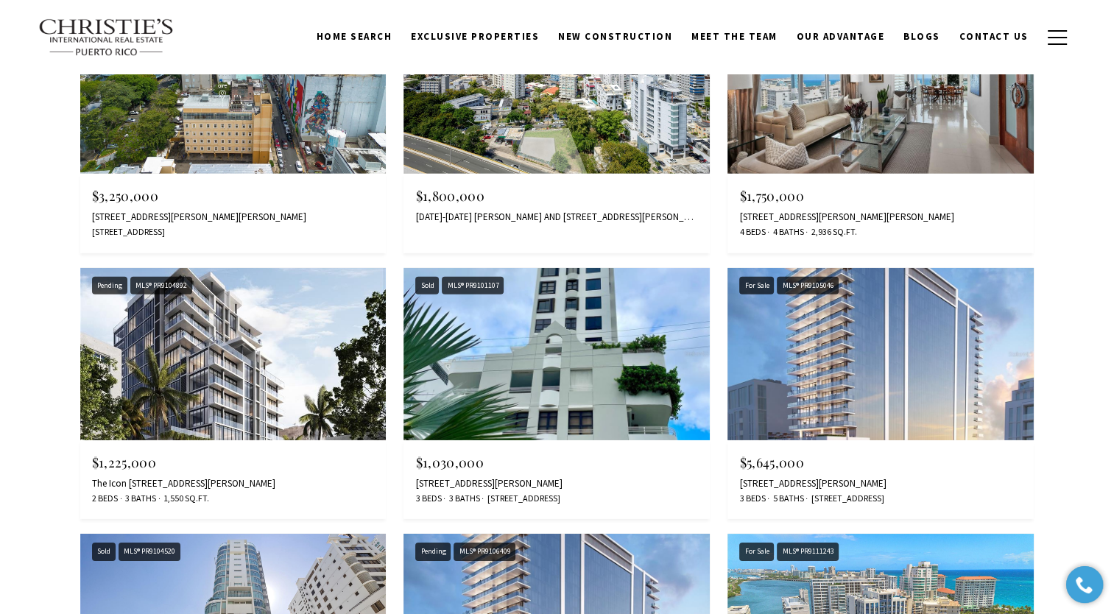
scroll to position [4477, 0]
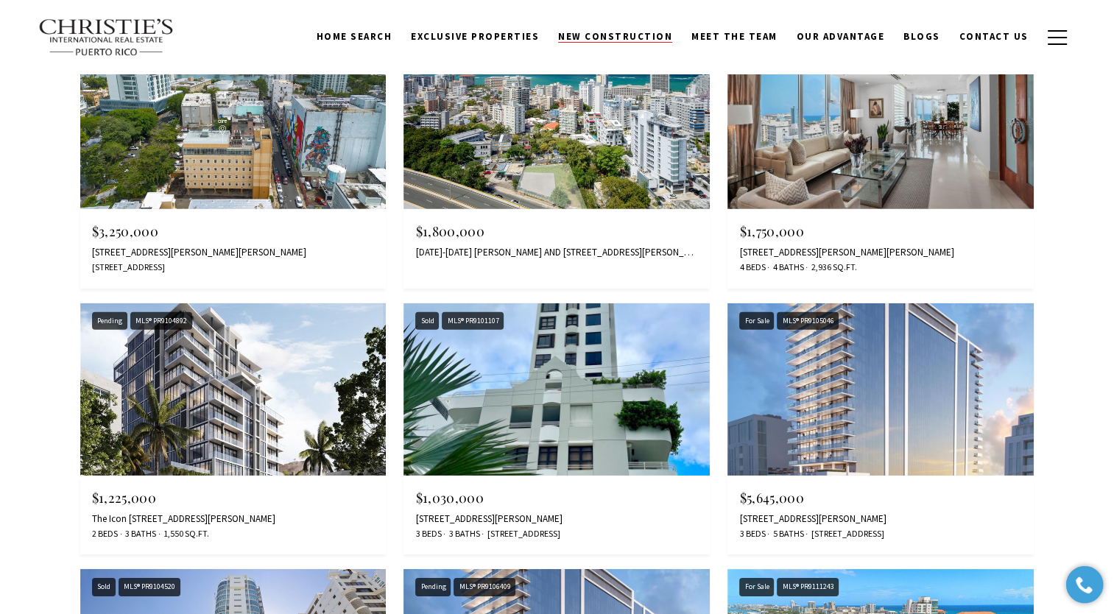
click at [612, 41] on span "New Construction" at bounding box center [615, 36] width 114 height 13
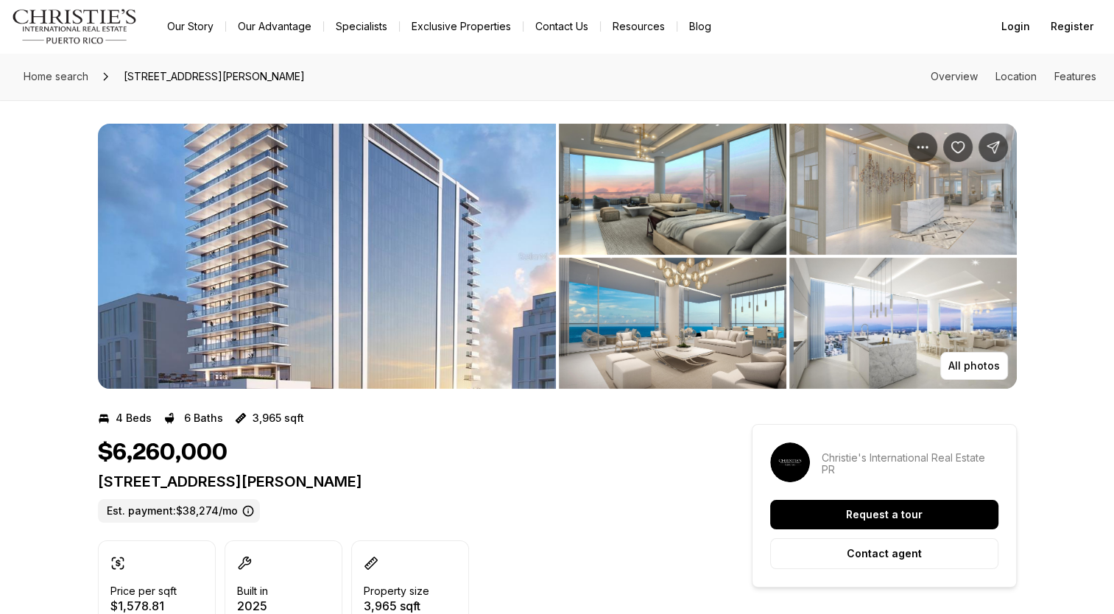
click at [236, 228] on img "View image gallery" at bounding box center [327, 256] width 458 height 265
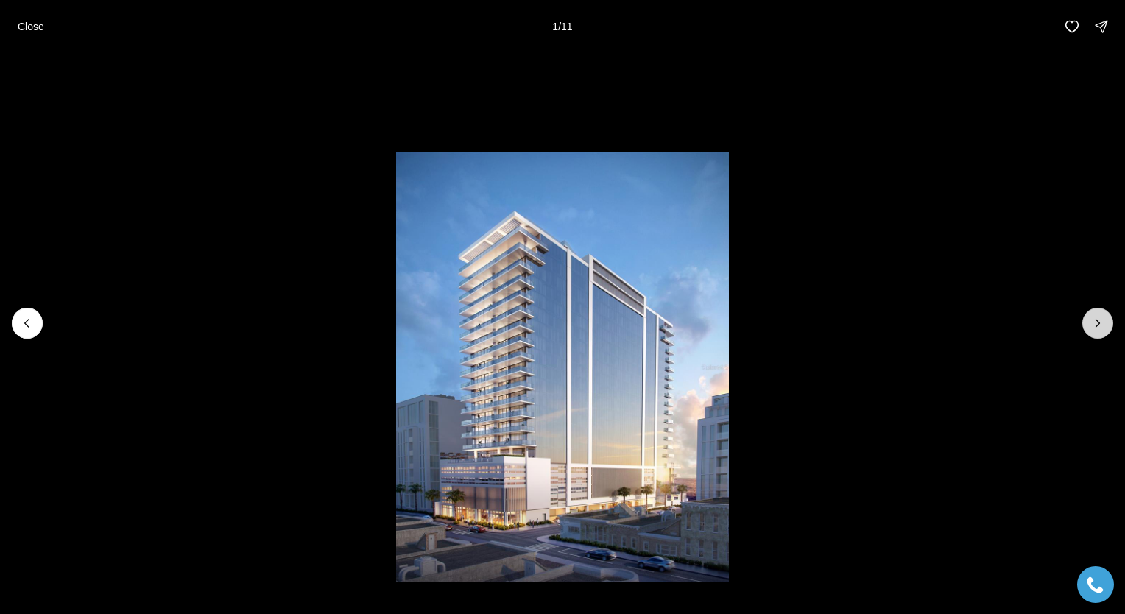
click at [1101, 334] on button "Next slide" at bounding box center [1097, 323] width 31 height 31
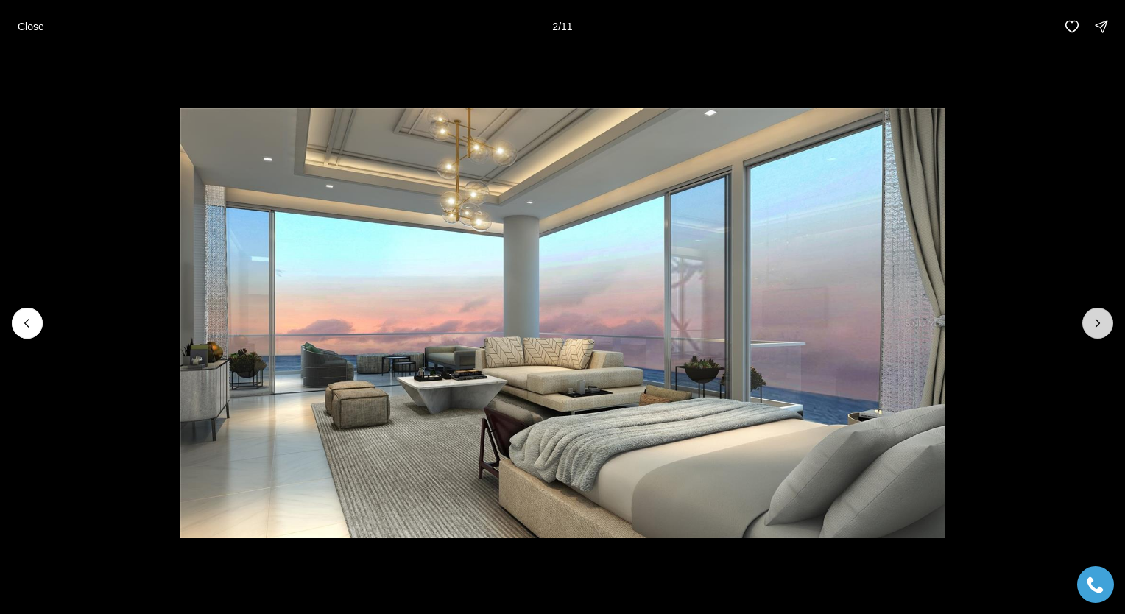
click at [1101, 334] on button "Next slide" at bounding box center [1097, 323] width 31 height 31
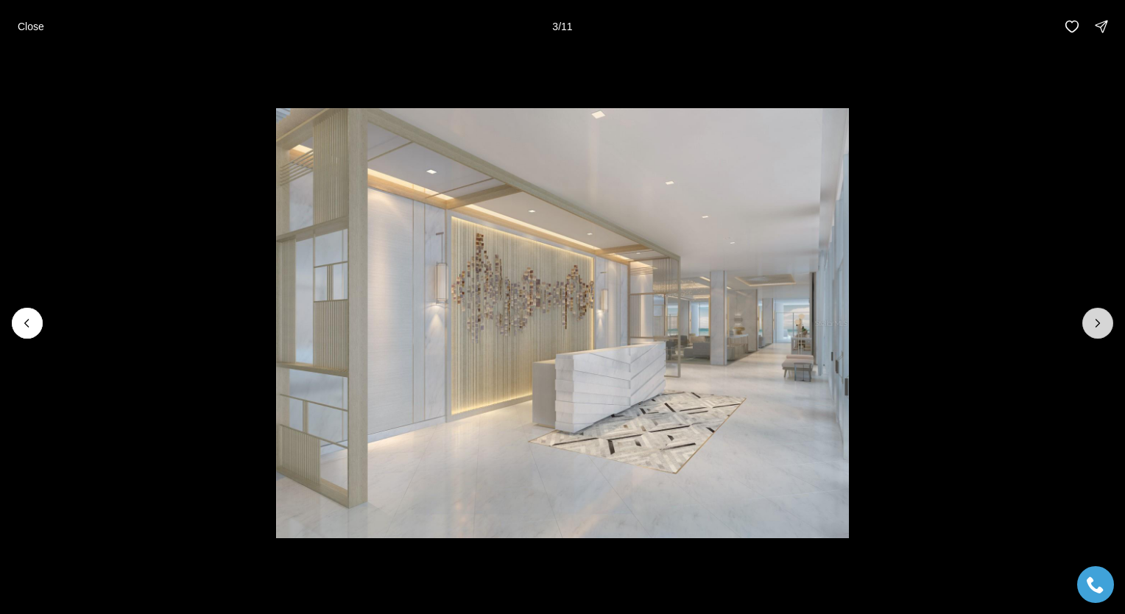
click at [1101, 334] on button "Next slide" at bounding box center [1097, 323] width 31 height 31
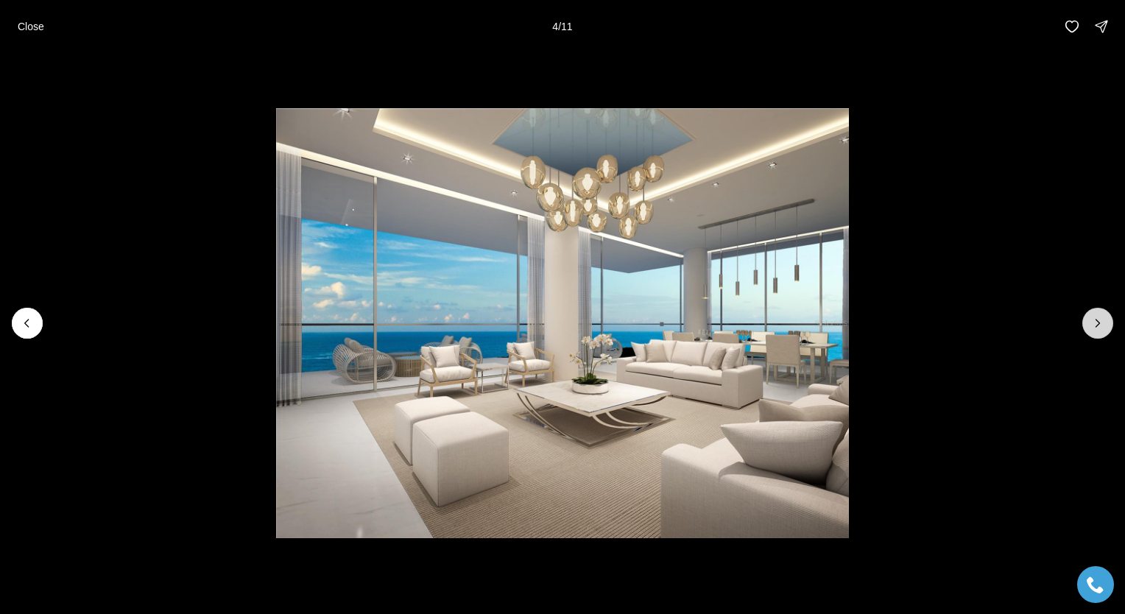
click at [1101, 334] on button "Next slide" at bounding box center [1097, 323] width 31 height 31
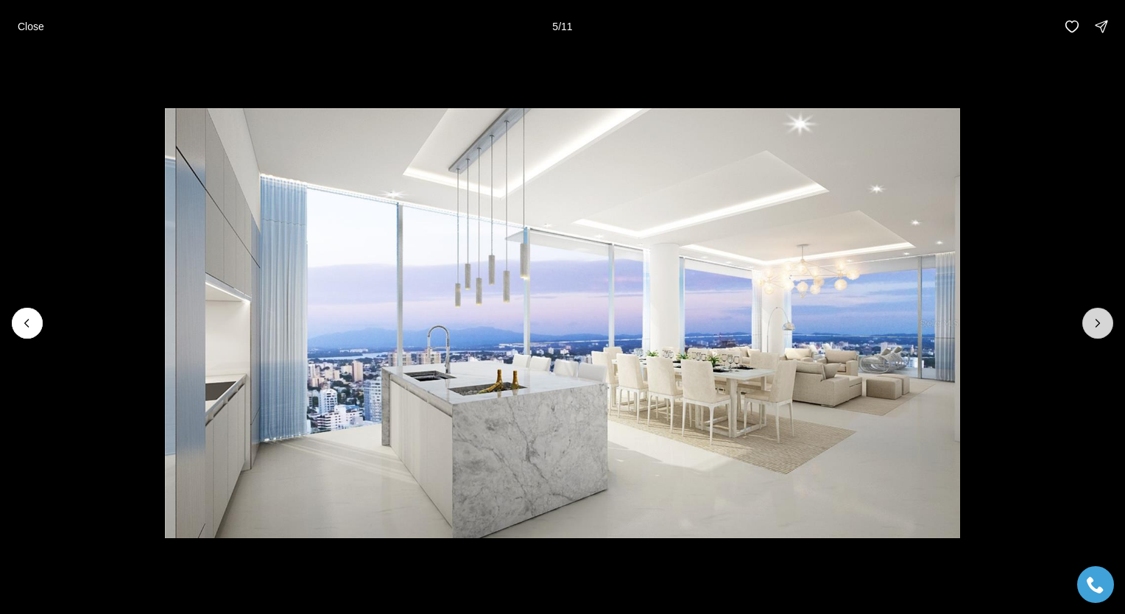
click at [1101, 334] on button "Next slide" at bounding box center [1097, 323] width 31 height 31
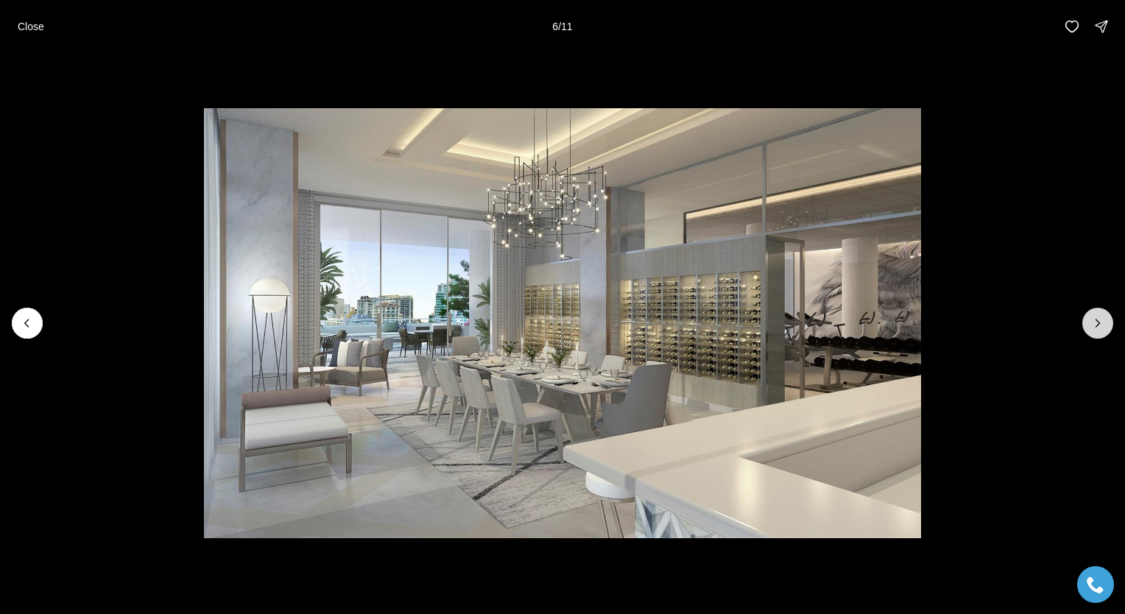
click at [1101, 334] on button "Next slide" at bounding box center [1097, 323] width 31 height 31
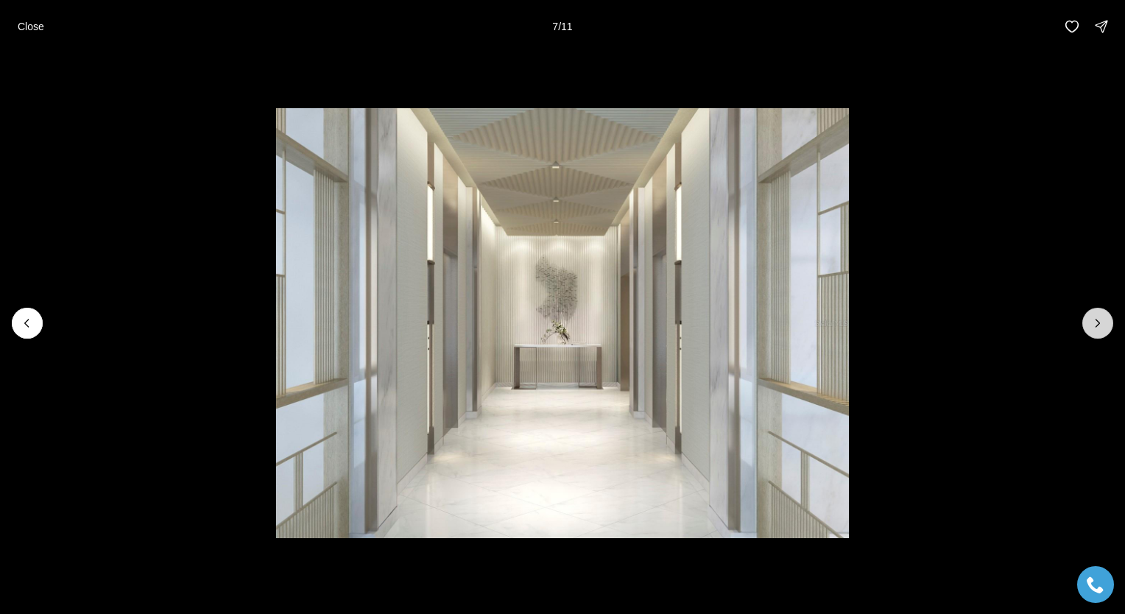
click at [1101, 334] on button "Next slide" at bounding box center [1097, 323] width 31 height 31
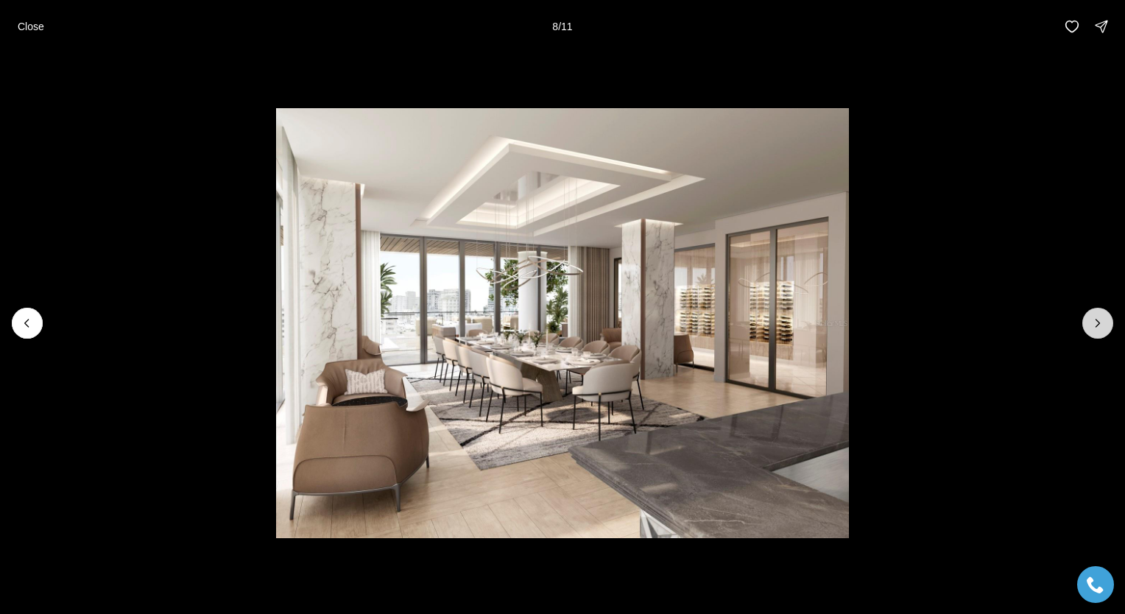
click at [1101, 334] on button "Next slide" at bounding box center [1097, 323] width 31 height 31
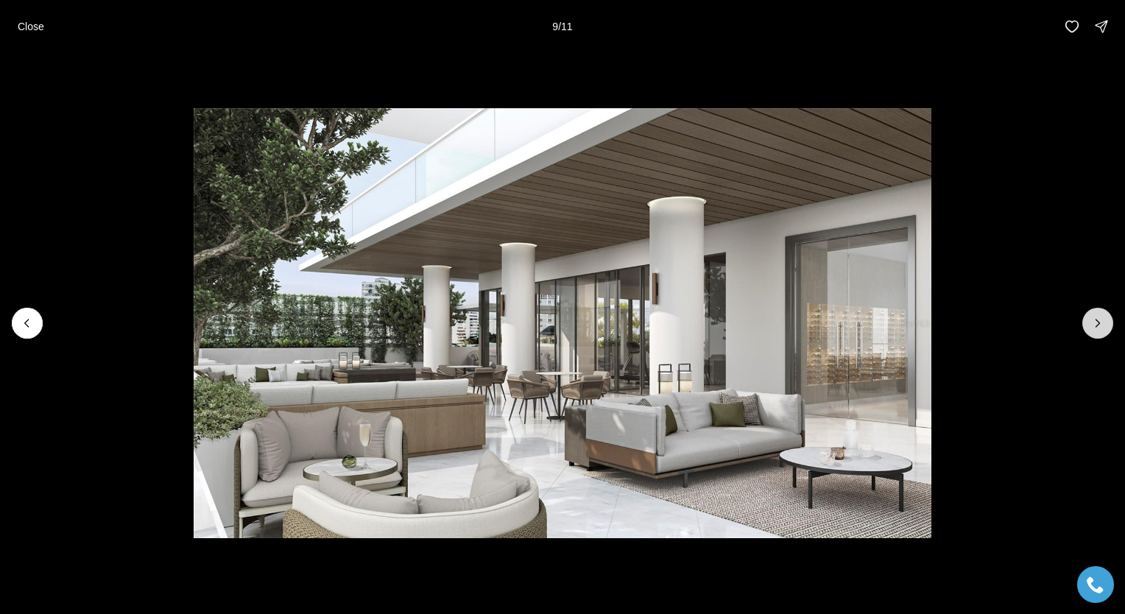
click at [1101, 334] on button "Next slide" at bounding box center [1097, 323] width 31 height 31
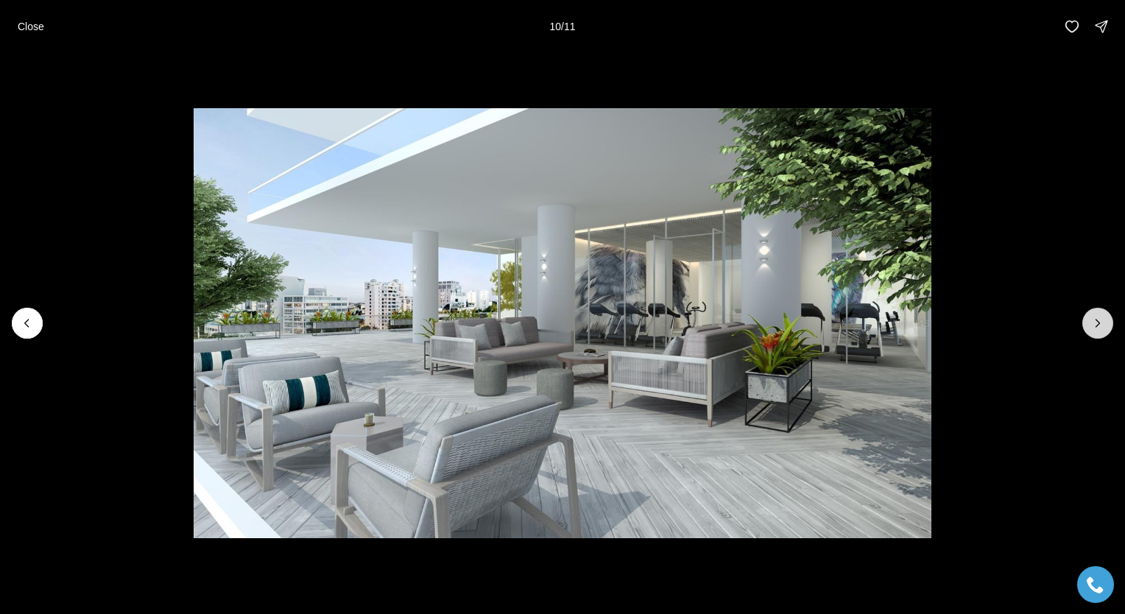
click at [1101, 334] on button "Next slide" at bounding box center [1097, 323] width 31 height 31
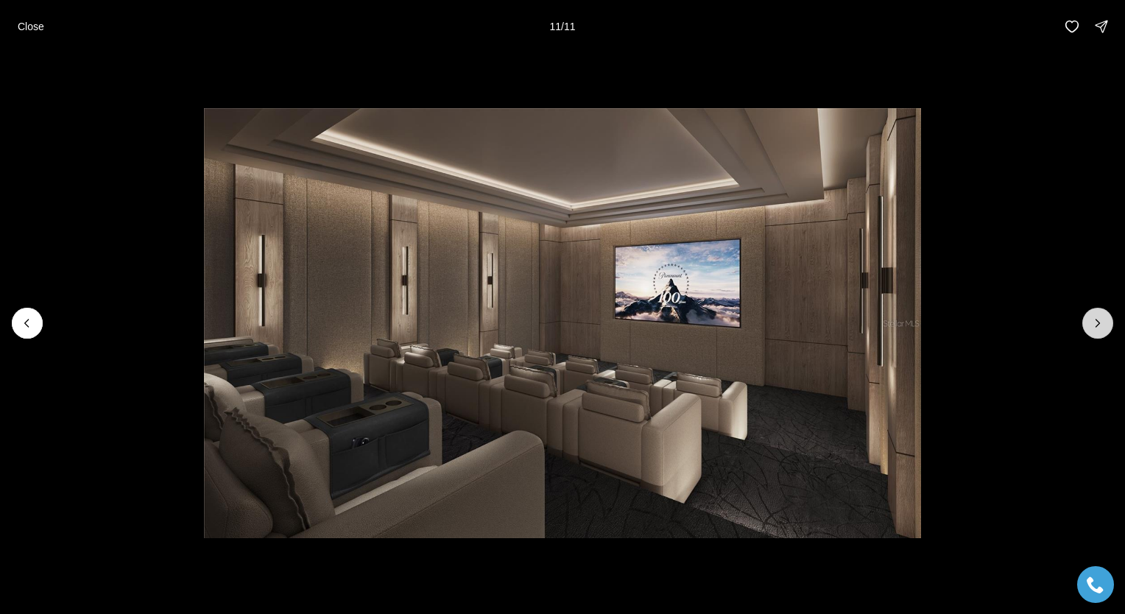
click at [1101, 334] on div at bounding box center [1097, 323] width 31 height 31
click at [1089, 324] on div at bounding box center [1097, 323] width 31 height 31
click at [32, 14] on button "Close" at bounding box center [31, 26] width 44 height 29
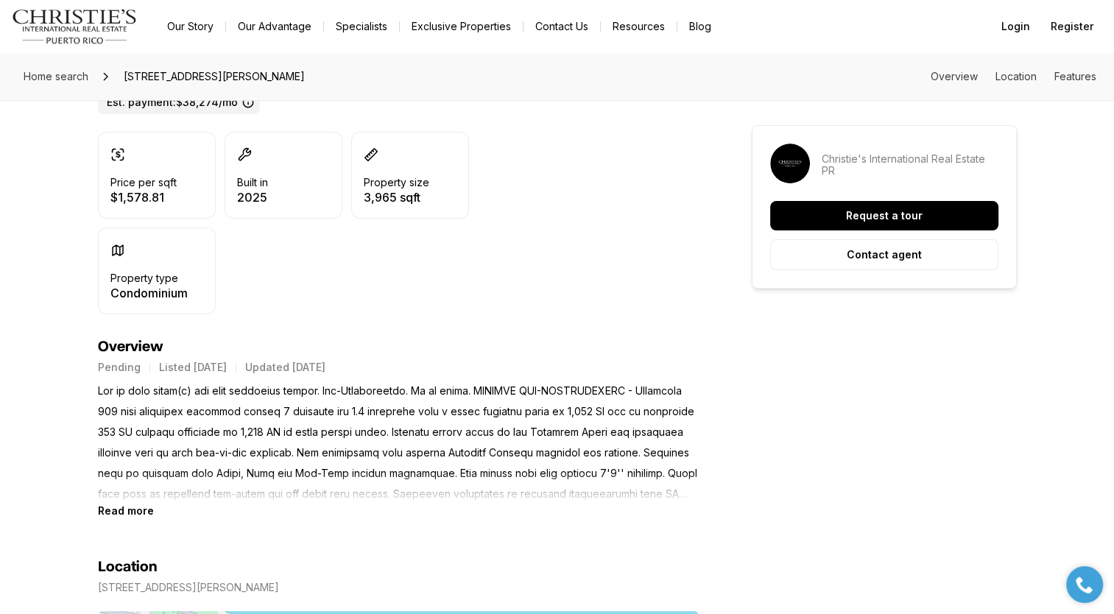
scroll to position [412, 0]
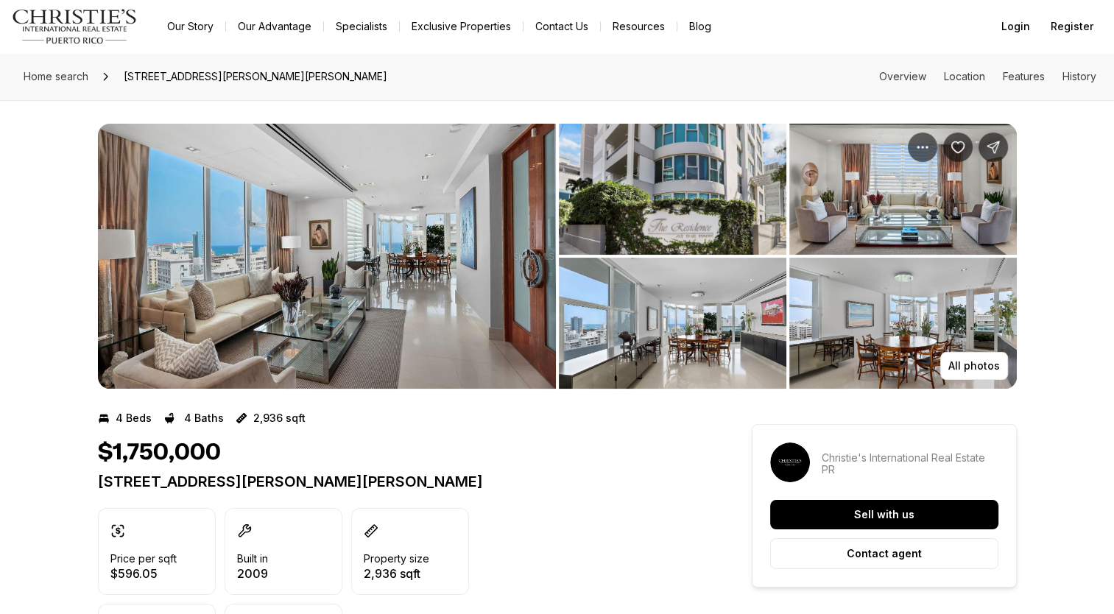
click at [409, 253] on img "View image gallery" at bounding box center [327, 256] width 458 height 265
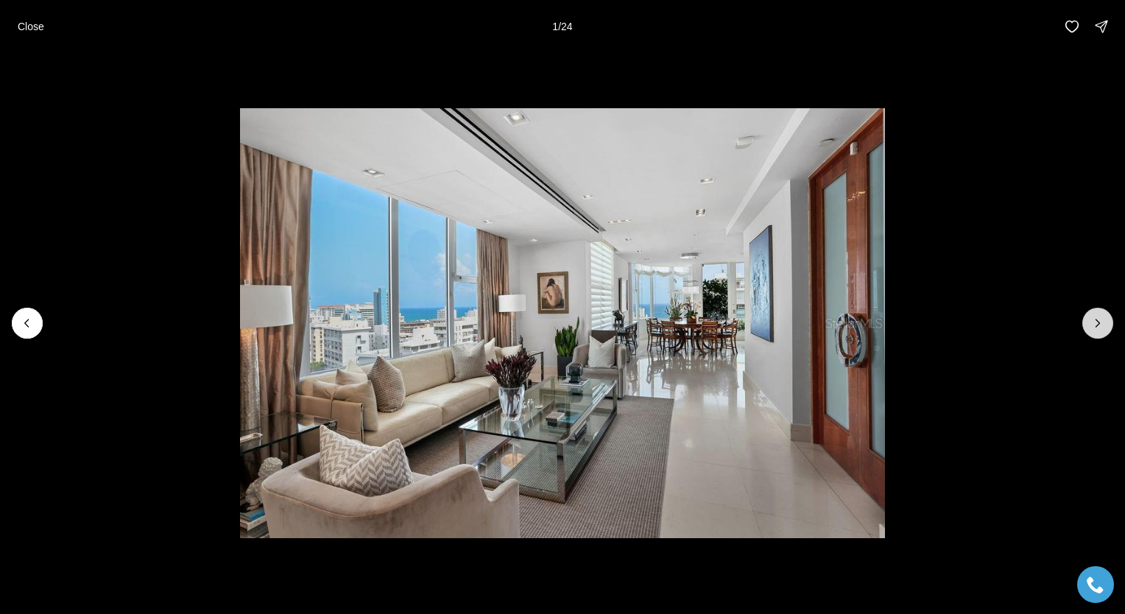
click at [1091, 328] on icon "Next slide" at bounding box center [1097, 323] width 15 height 15
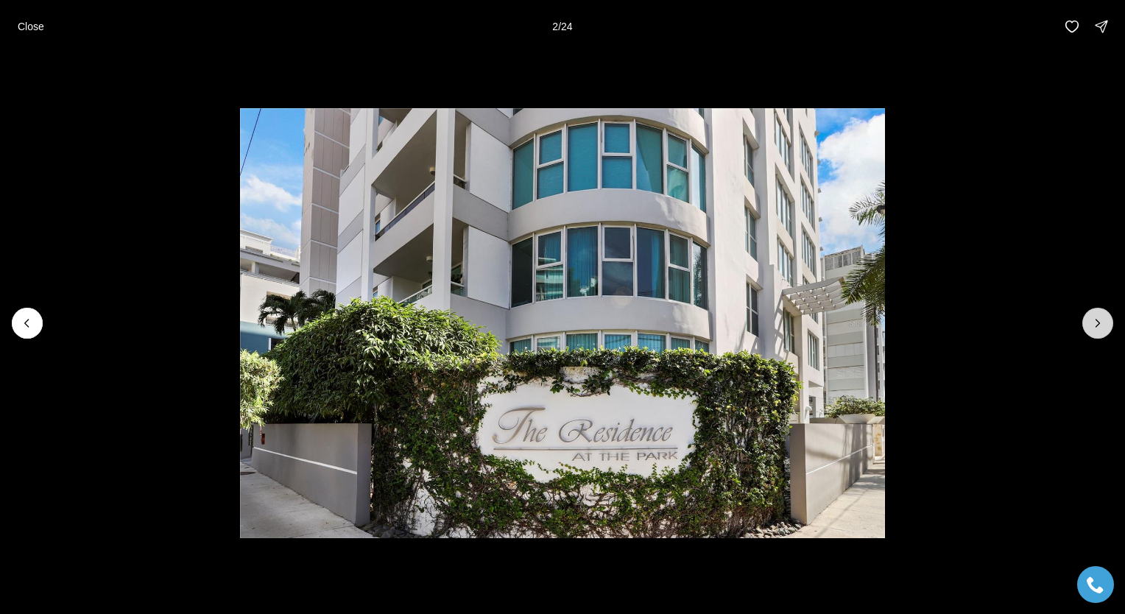
click at [1091, 328] on icon "Next slide" at bounding box center [1097, 323] width 15 height 15
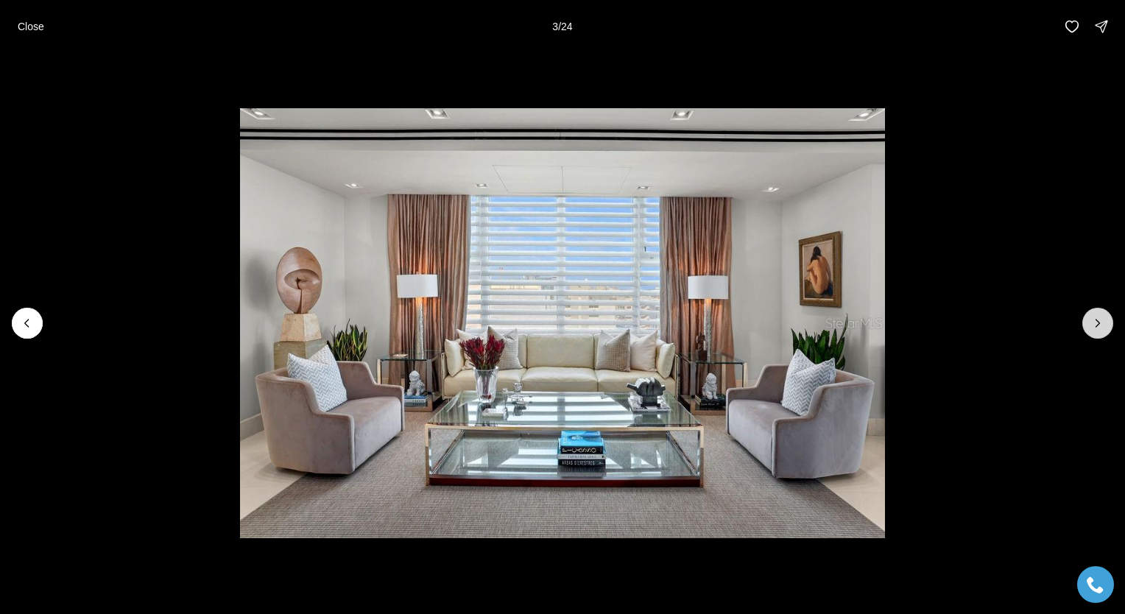
click at [1091, 328] on icon "Next slide" at bounding box center [1097, 323] width 15 height 15
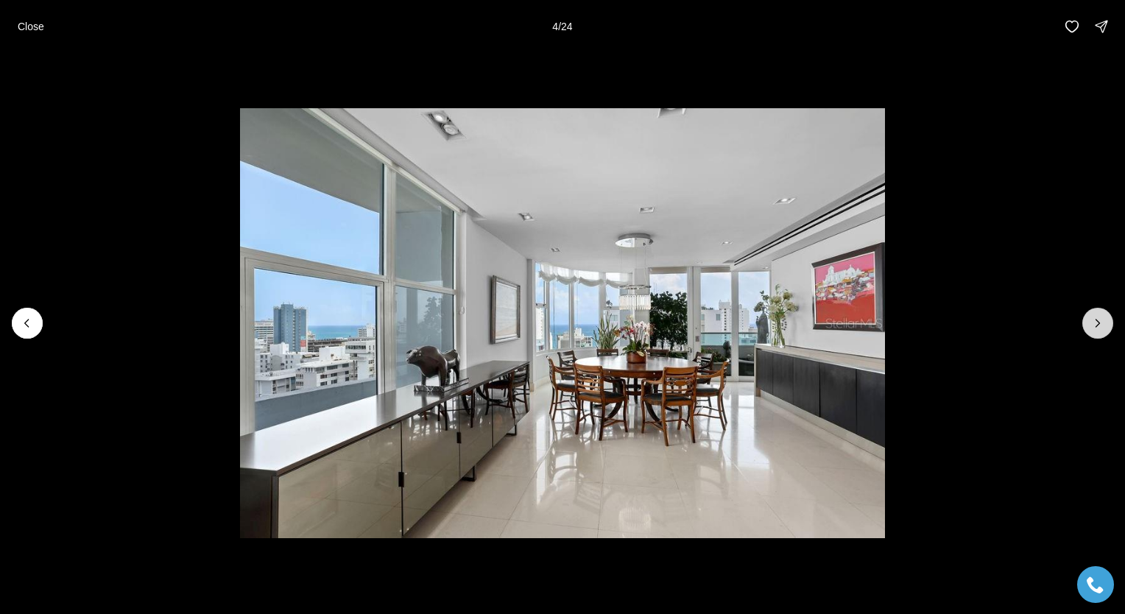
click at [1091, 328] on icon "Next slide" at bounding box center [1097, 323] width 15 height 15
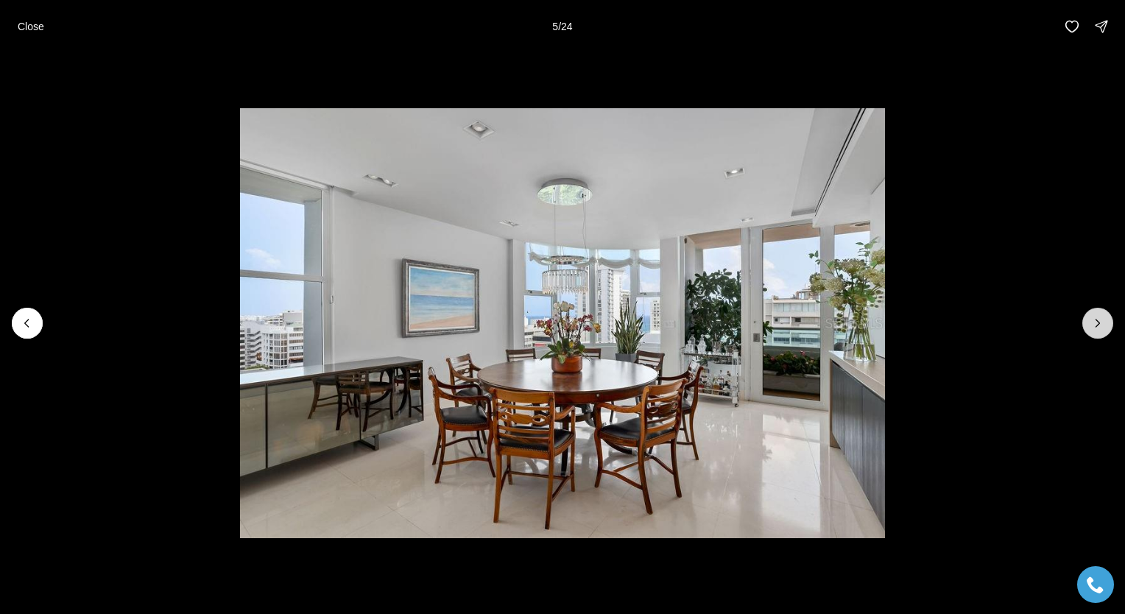
click at [1091, 328] on icon "Next slide" at bounding box center [1097, 323] width 15 height 15
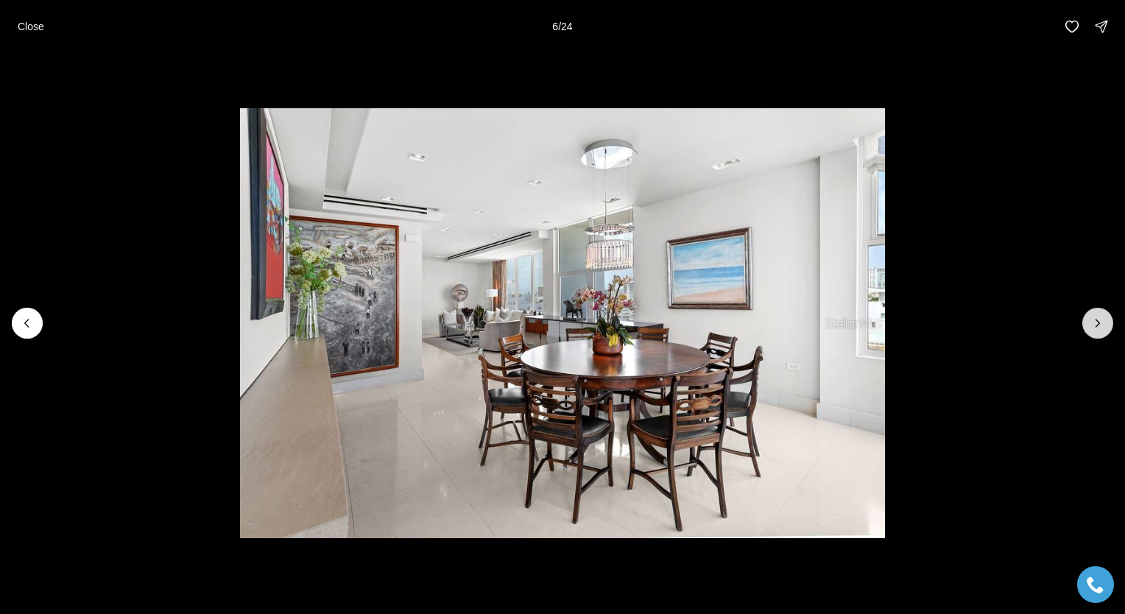
click at [1091, 328] on icon "Next slide" at bounding box center [1097, 323] width 15 height 15
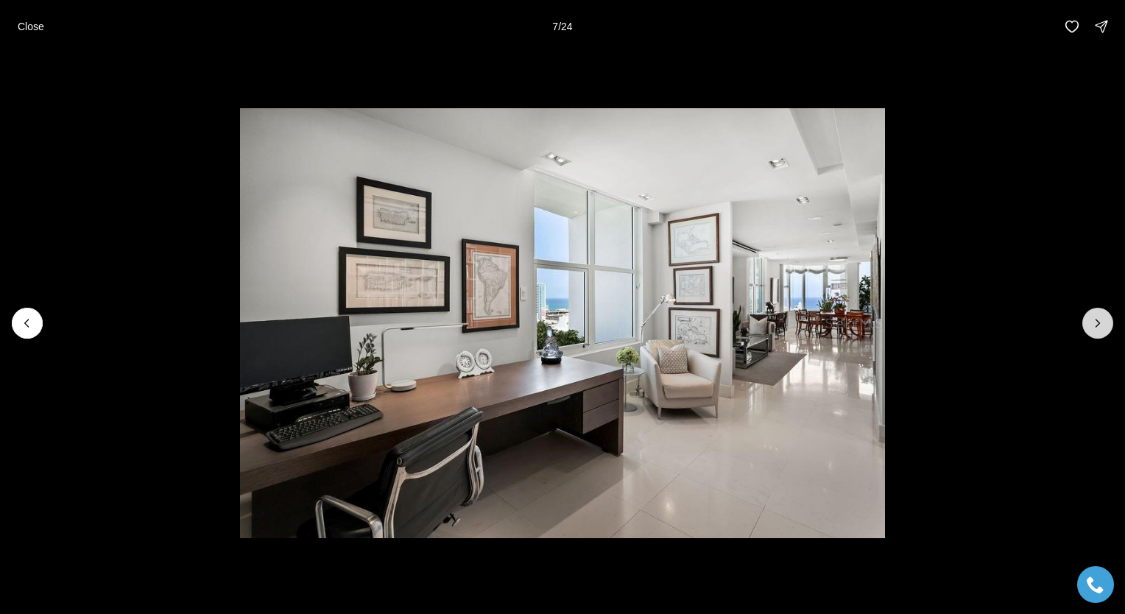
click at [1091, 328] on icon "Next slide" at bounding box center [1097, 323] width 15 height 15
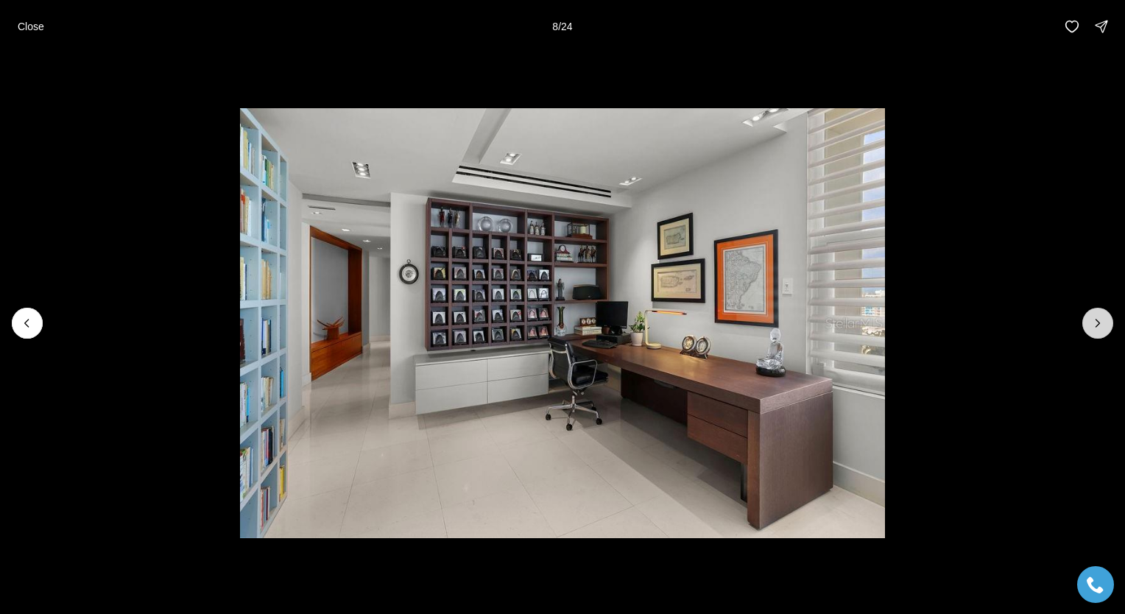
click at [1091, 328] on icon "Next slide" at bounding box center [1097, 323] width 15 height 15
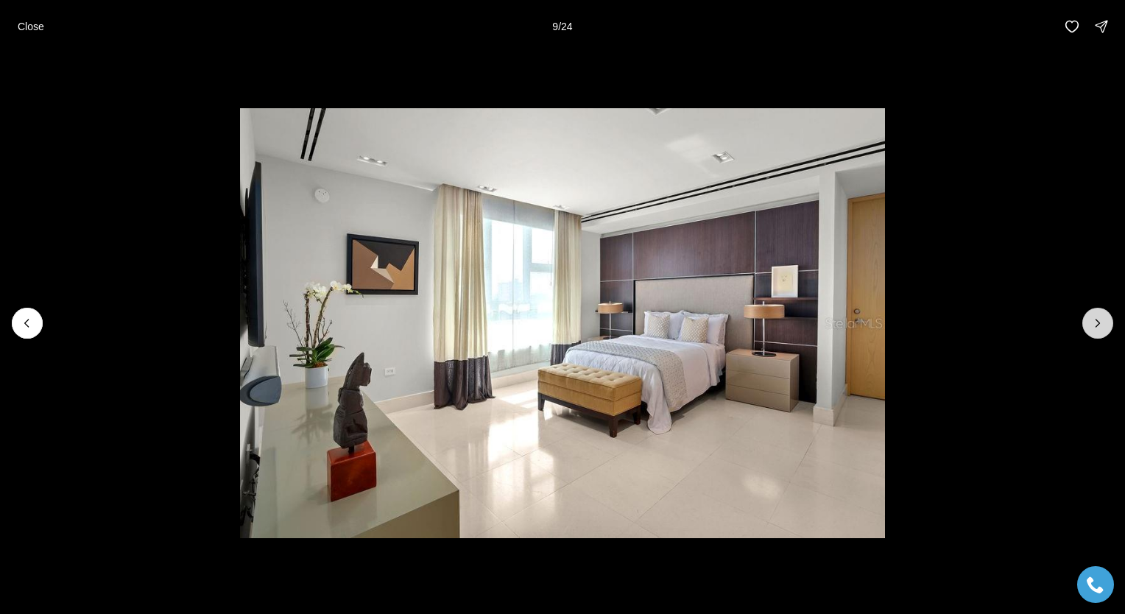
click at [1091, 328] on icon "Next slide" at bounding box center [1097, 323] width 15 height 15
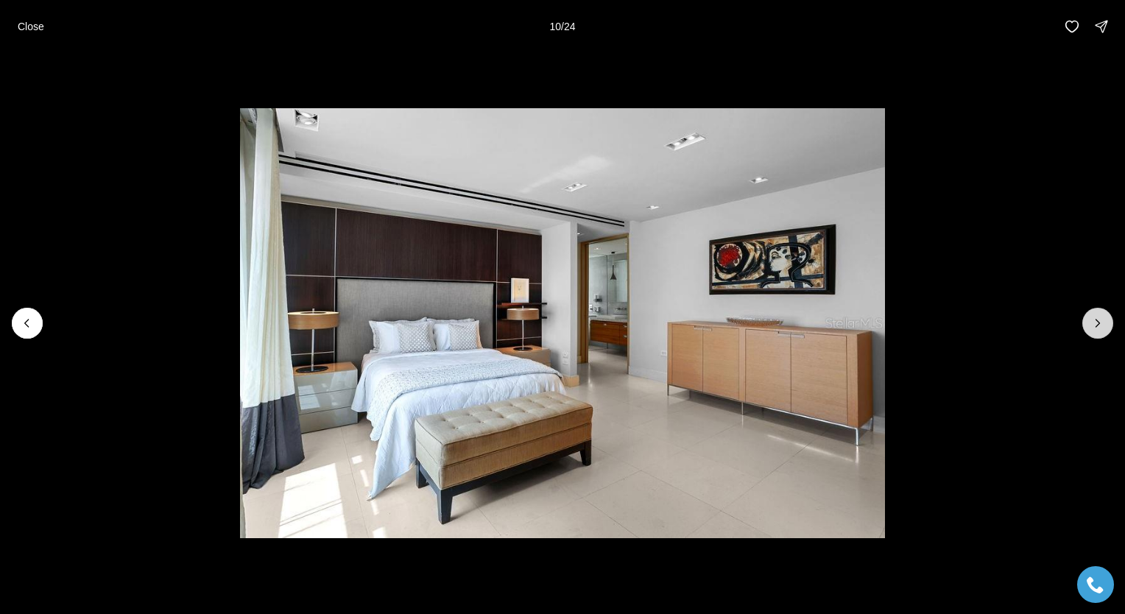
click at [1091, 328] on icon "Next slide" at bounding box center [1097, 323] width 15 height 15
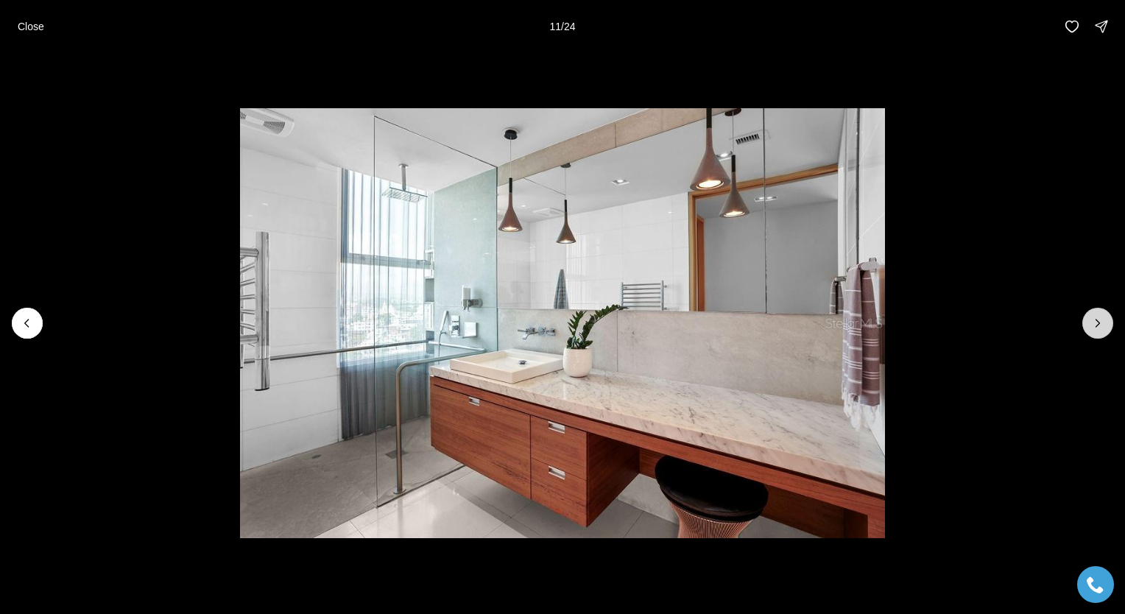
click at [1091, 328] on icon "Next slide" at bounding box center [1097, 323] width 15 height 15
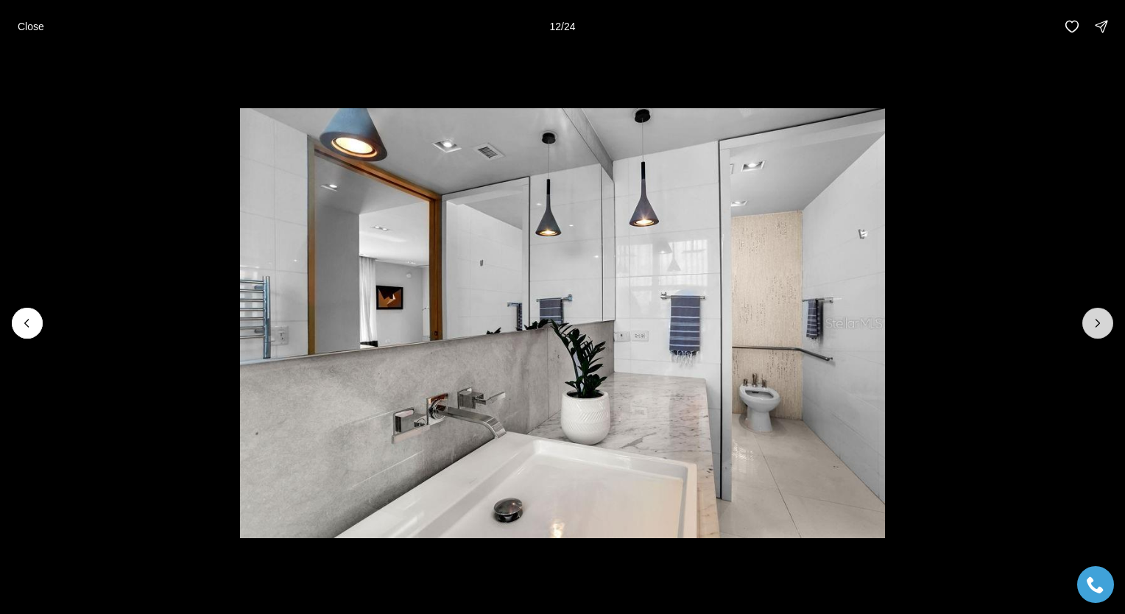
click at [1091, 328] on icon "Next slide" at bounding box center [1097, 323] width 15 height 15
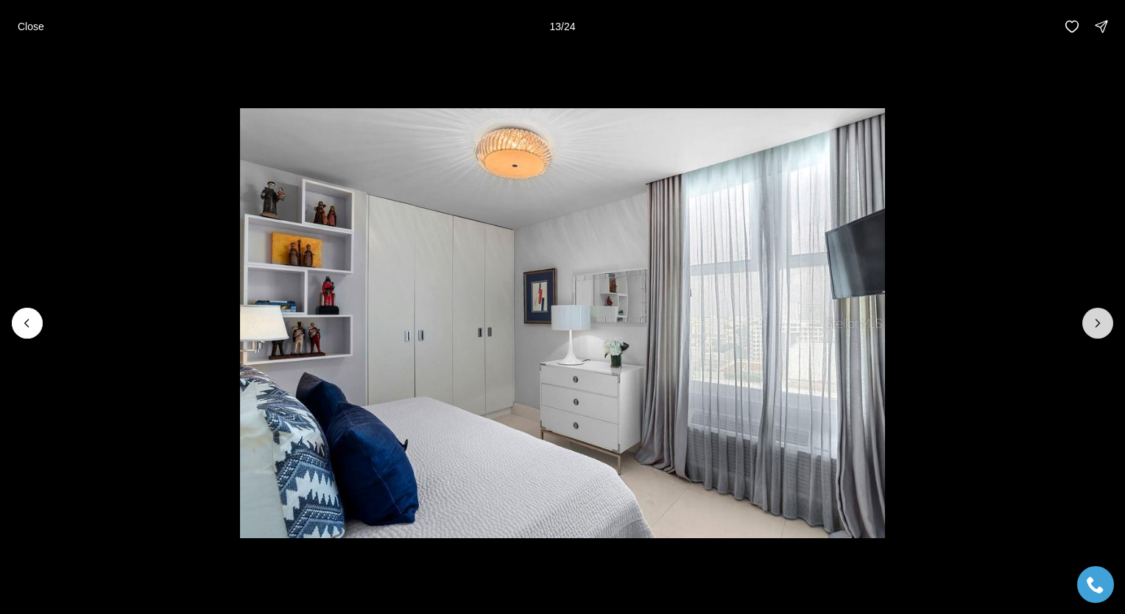
click at [1091, 328] on icon "Next slide" at bounding box center [1097, 323] width 15 height 15
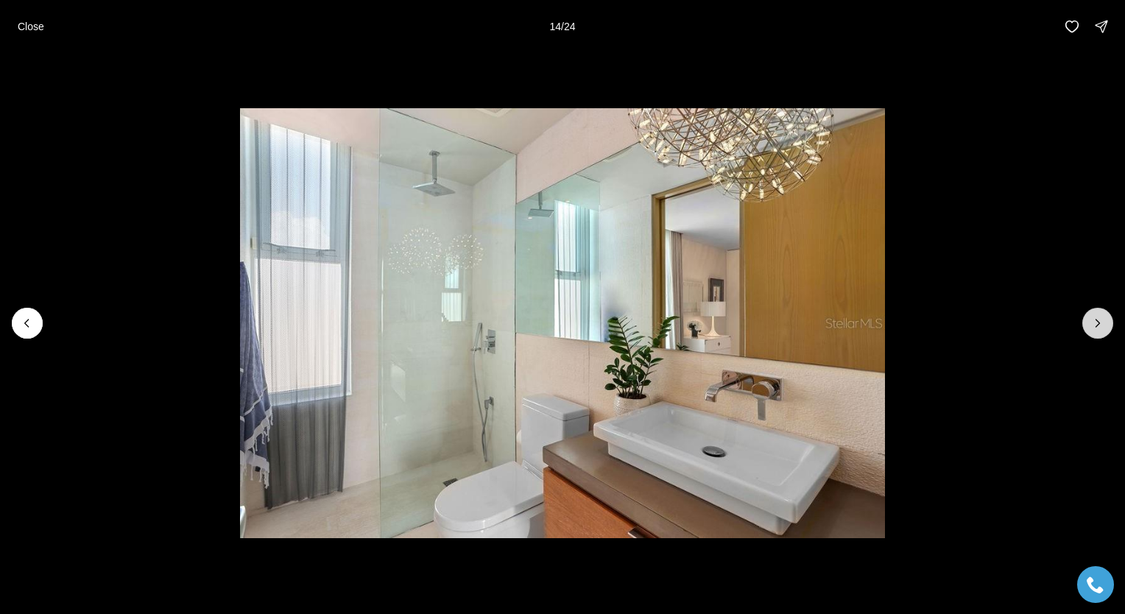
click at [1091, 328] on icon "Next slide" at bounding box center [1097, 323] width 15 height 15
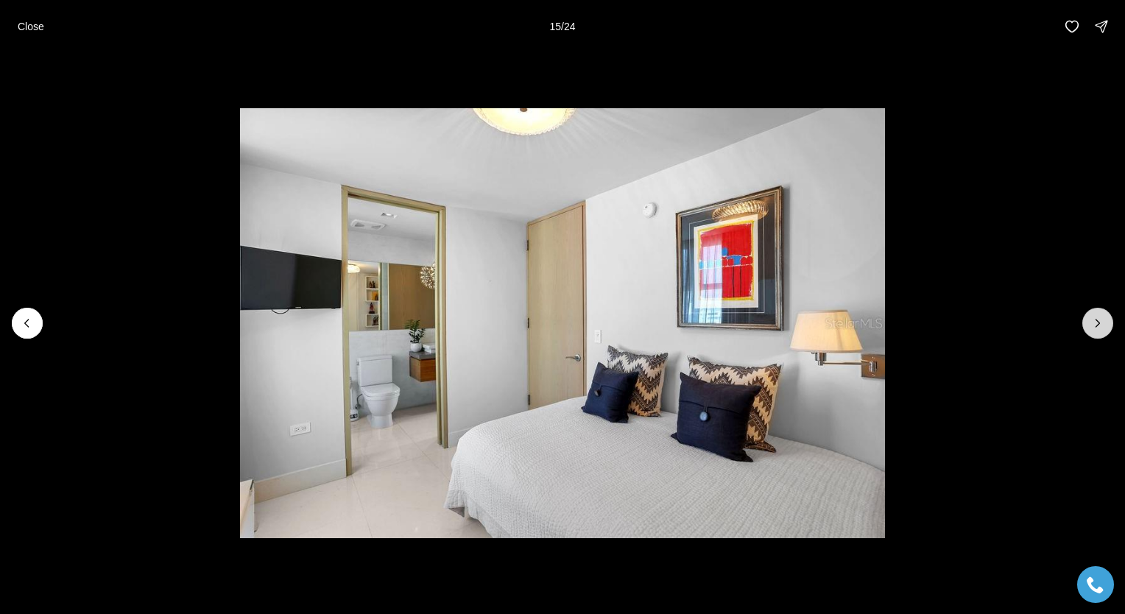
click at [1091, 328] on icon "Next slide" at bounding box center [1097, 323] width 15 height 15
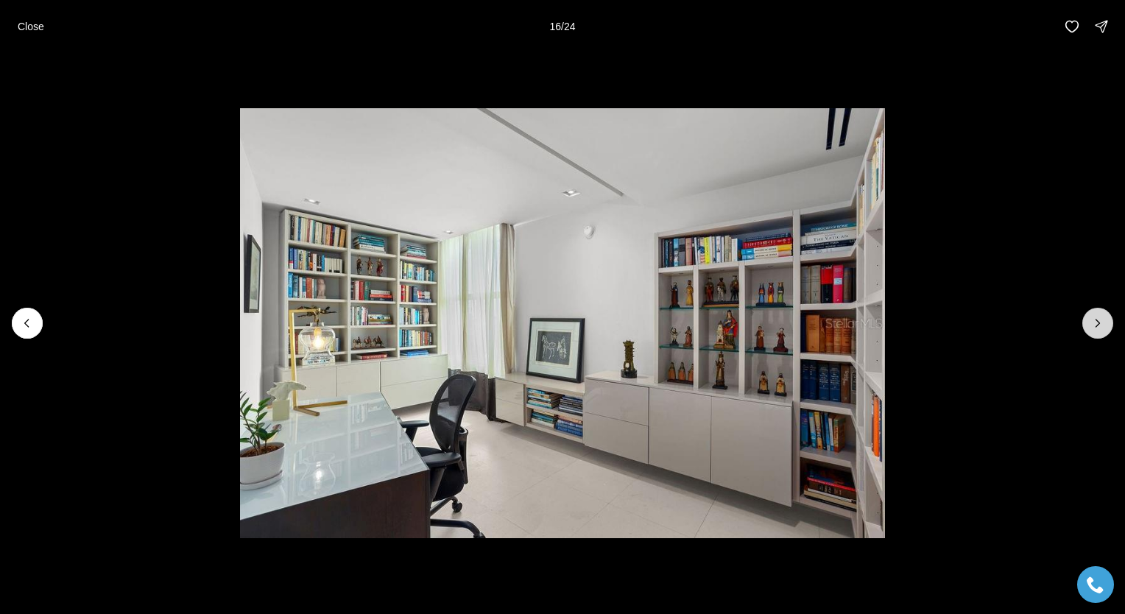
click at [1091, 328] on icon "Next slide" at bounding box center [1097, 323] width 15 height 15
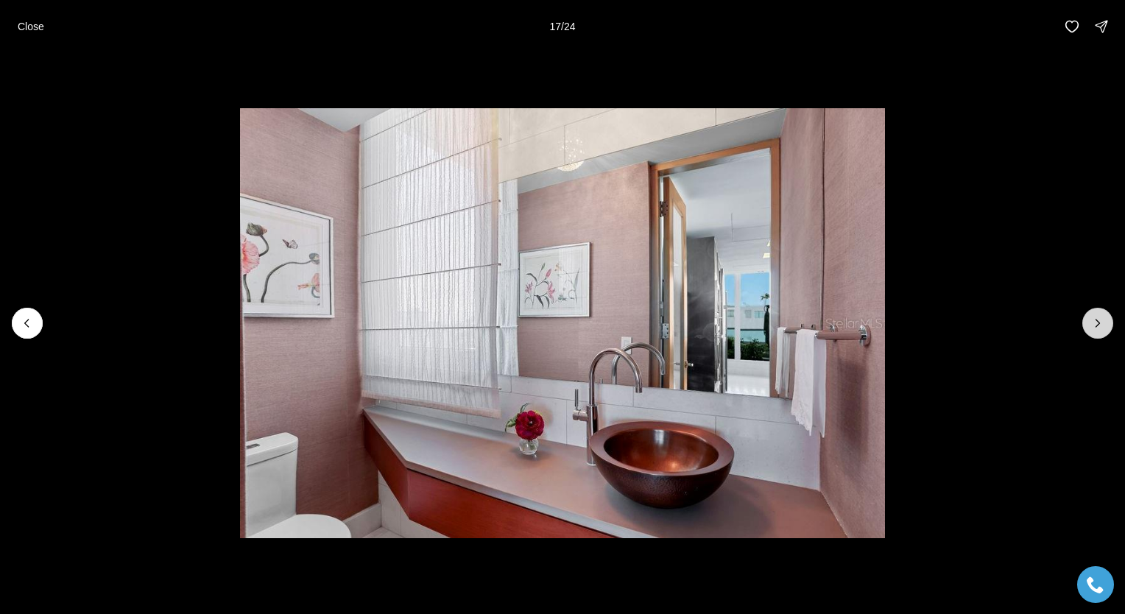
click at [1091, 328] on icon "Next slide" at bounding box center [1097, 323] width 15 height 15
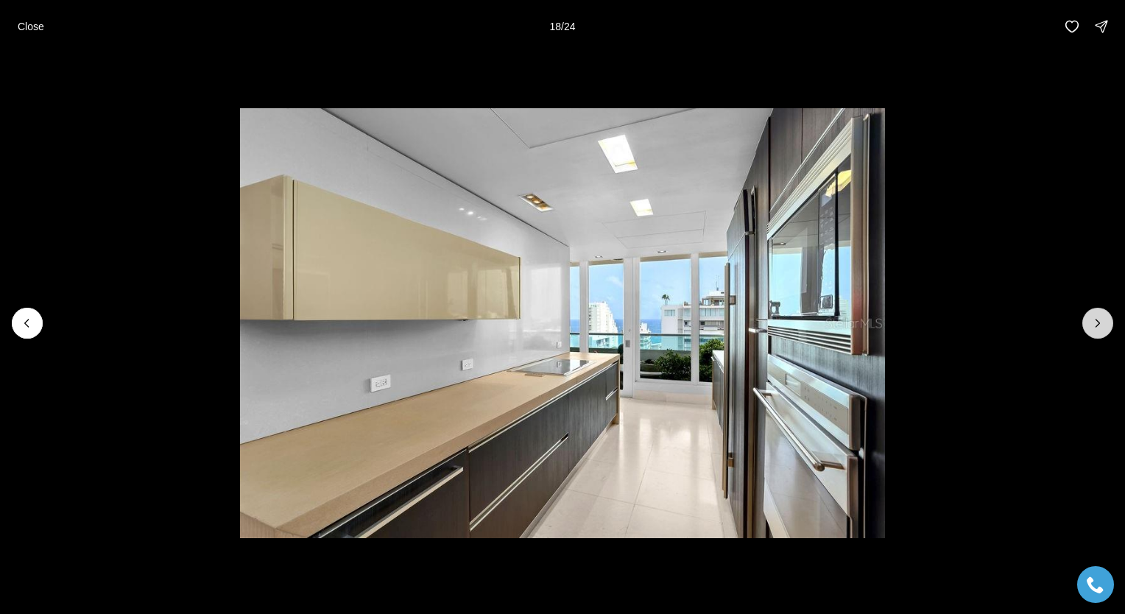
click at [1091, 328] on icon "Next slide" at bounding box center [1097, 323] width 15 height 15
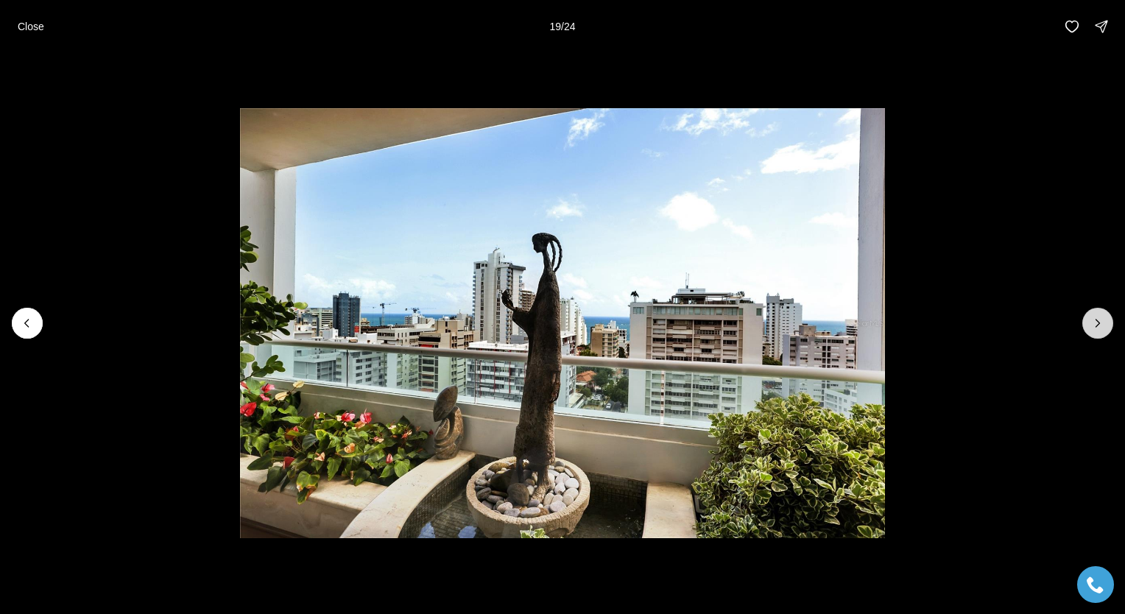
click at [1091, 328] on icon "Next slide" at bounding box center [1097, 323] width 15 height 15
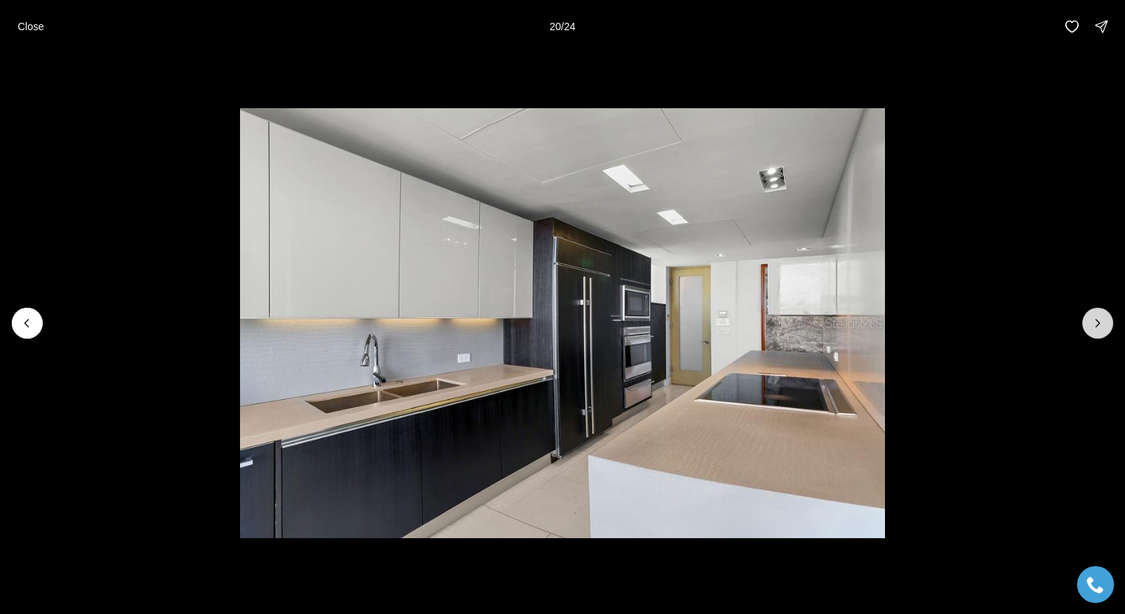
click at [1091, 328] on icon "Next slide" at bounding box center [1097, 323] width 15 height 15
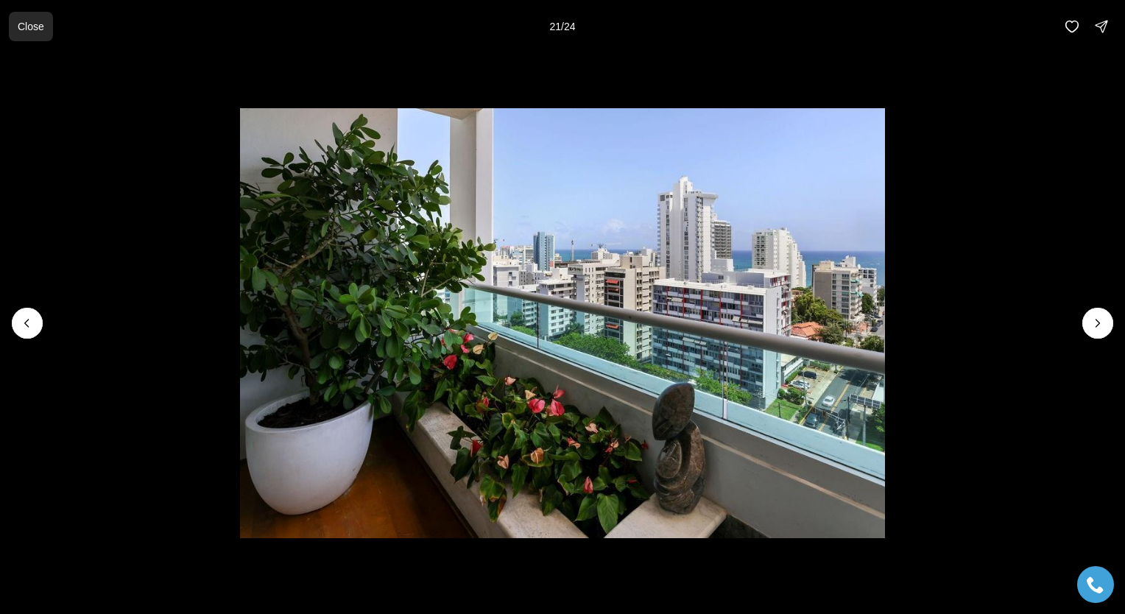
click at [32, 25] on p "Close" at bounding box center [31, 27] width 27 height 12
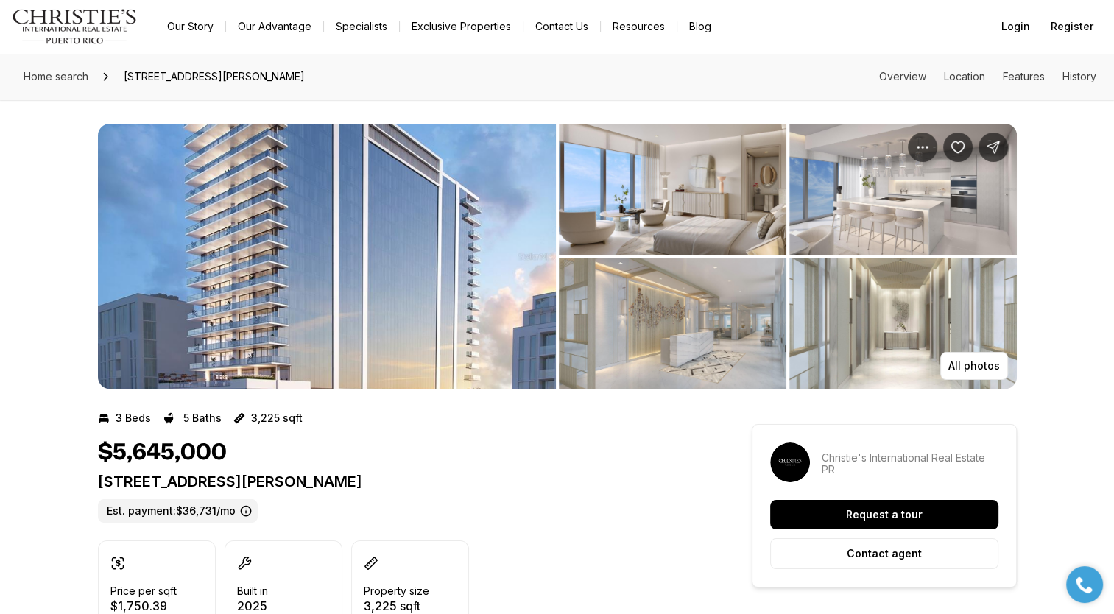
click at [379, 234] on img "View image gallery" at bounding box center [327, 256] width 458 height 265
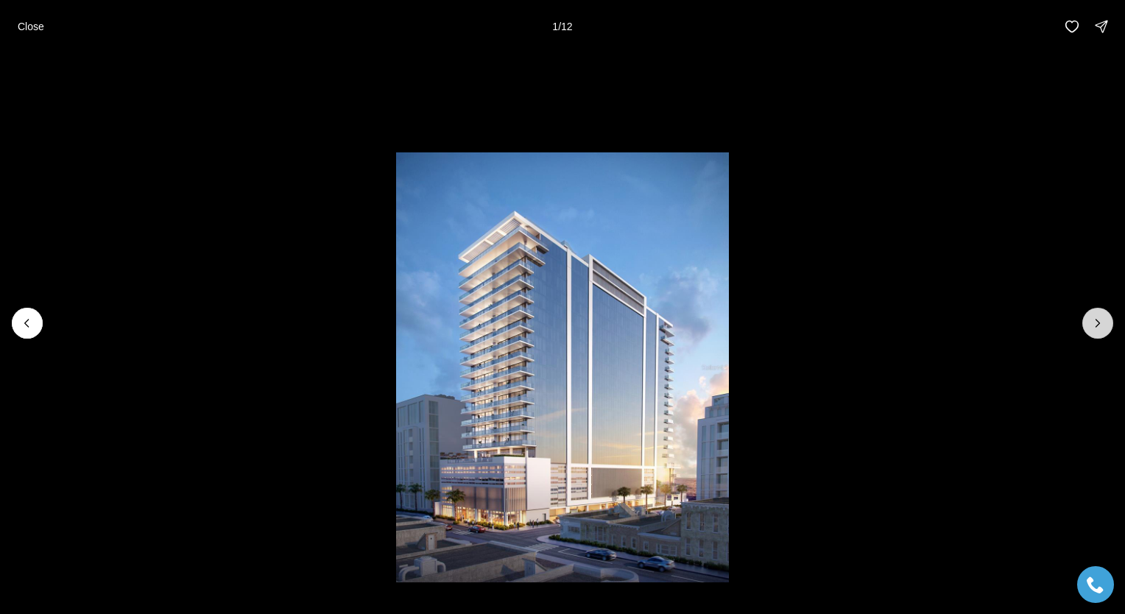
click at [1089, 333] on button "Next slide" at bounding box center [1097, 323] width 31 height 31
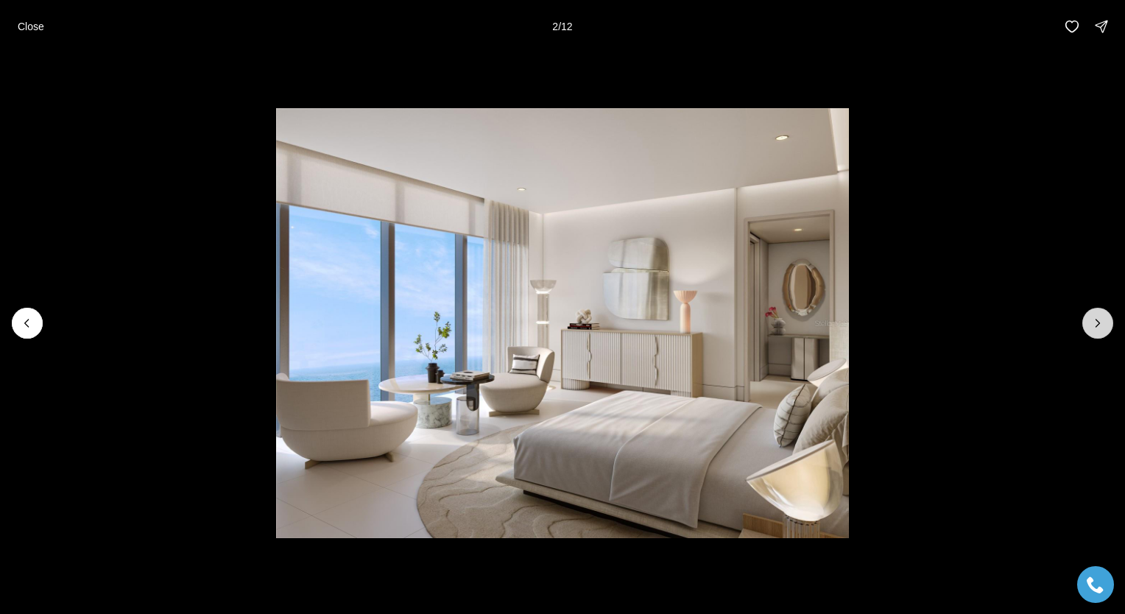
click at [1089, 333] on button "Next slide" at bounding box center [1097, 323] width 31 height 31
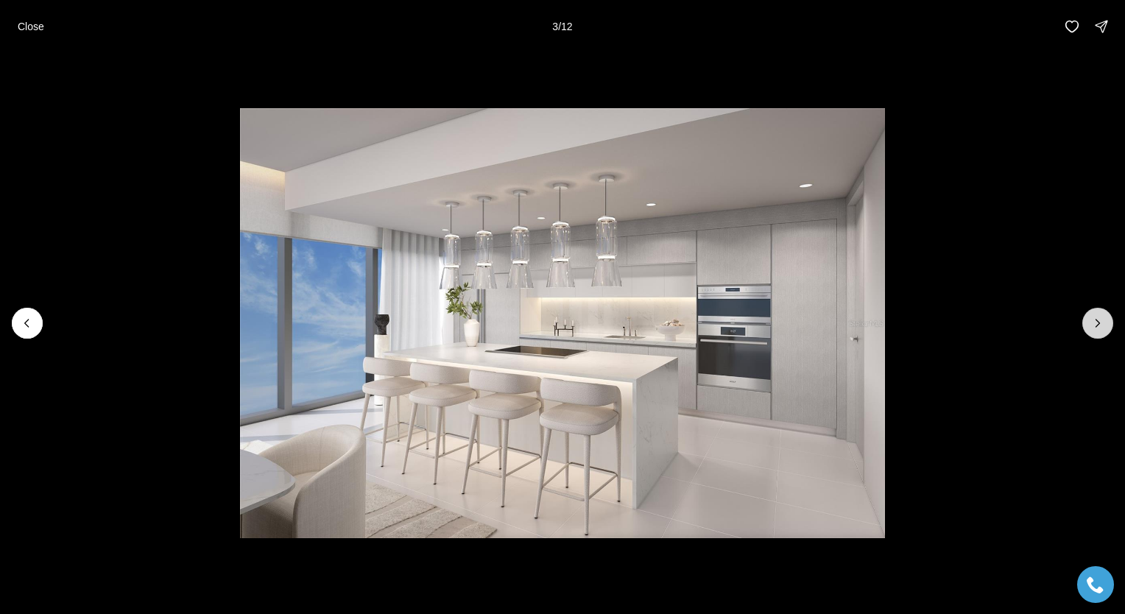
click at [1089, 333] on button "Next slide" at bounding box center [1097, 323] width 31 height 31
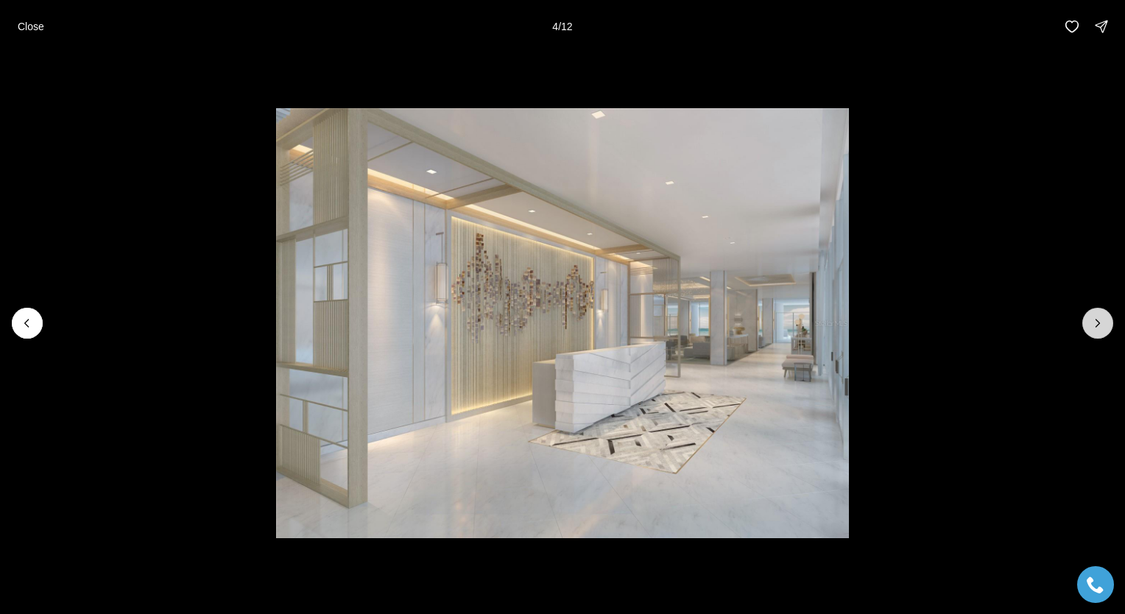
click at [1100, 325] on icon "Next slide" at bounding box center [1097, 323] width 15 height 15
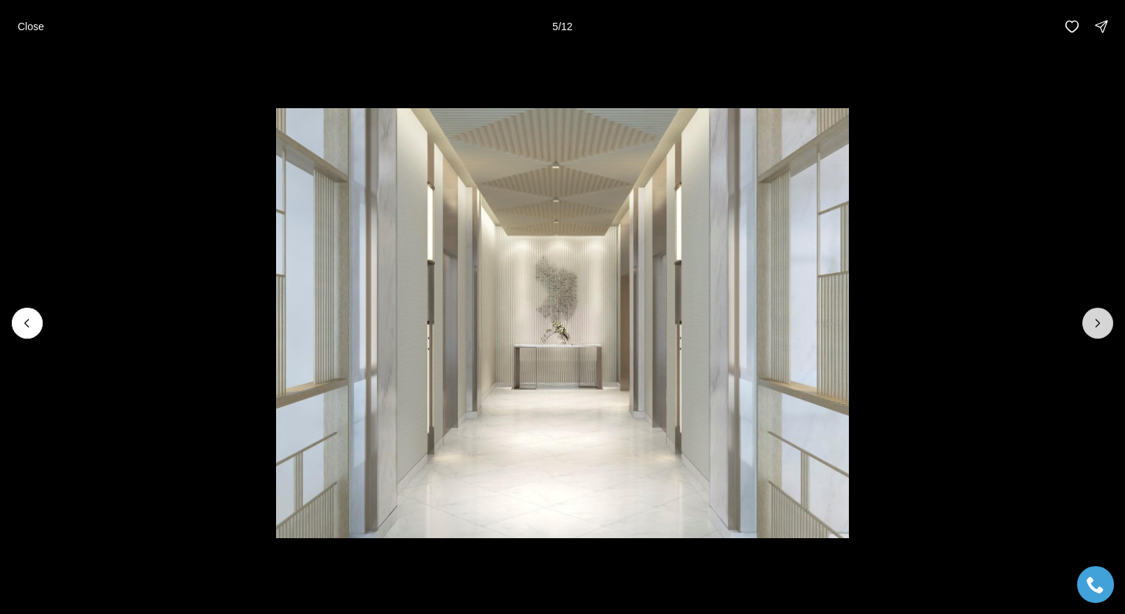
click at [1100, 325] on icon "Next slide" at bounding box center [1097, 323] width 15 height 15
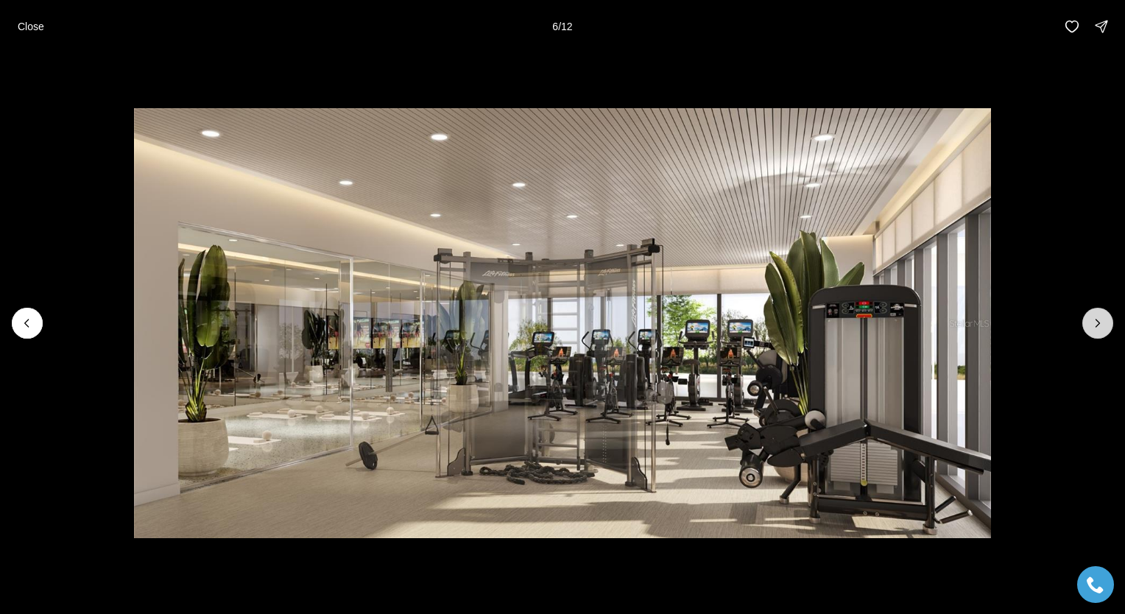
click at [1100, 325] on icon "Next slide" at bounding box center [1097, 323] width 15 height 15
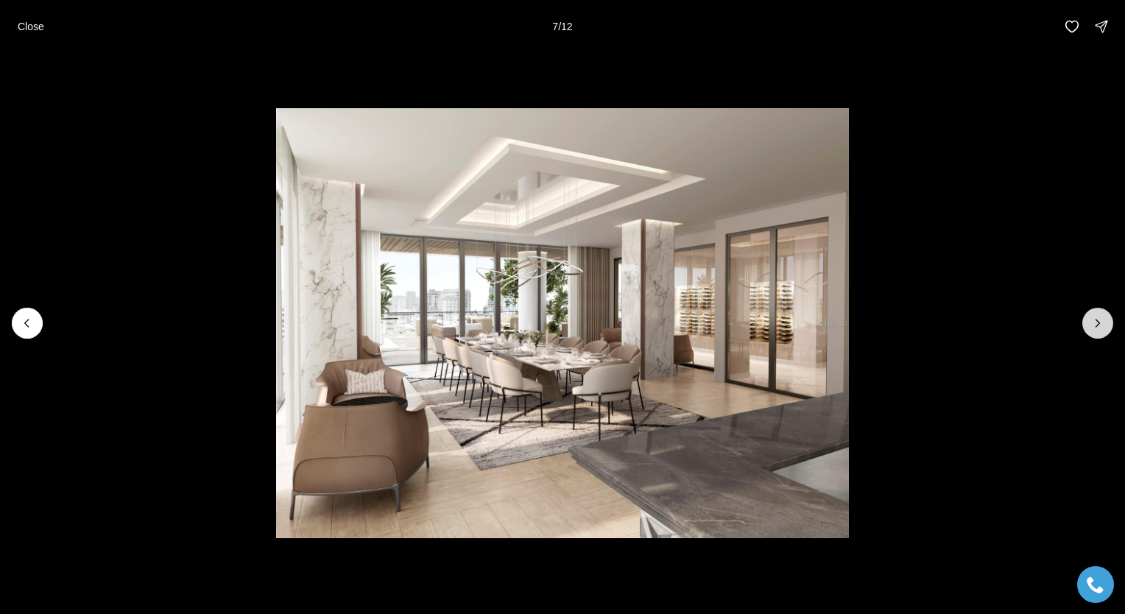
click at [1100, 325] on icon "Next slide" at bounding box center [1097, 323] width 15 height 15
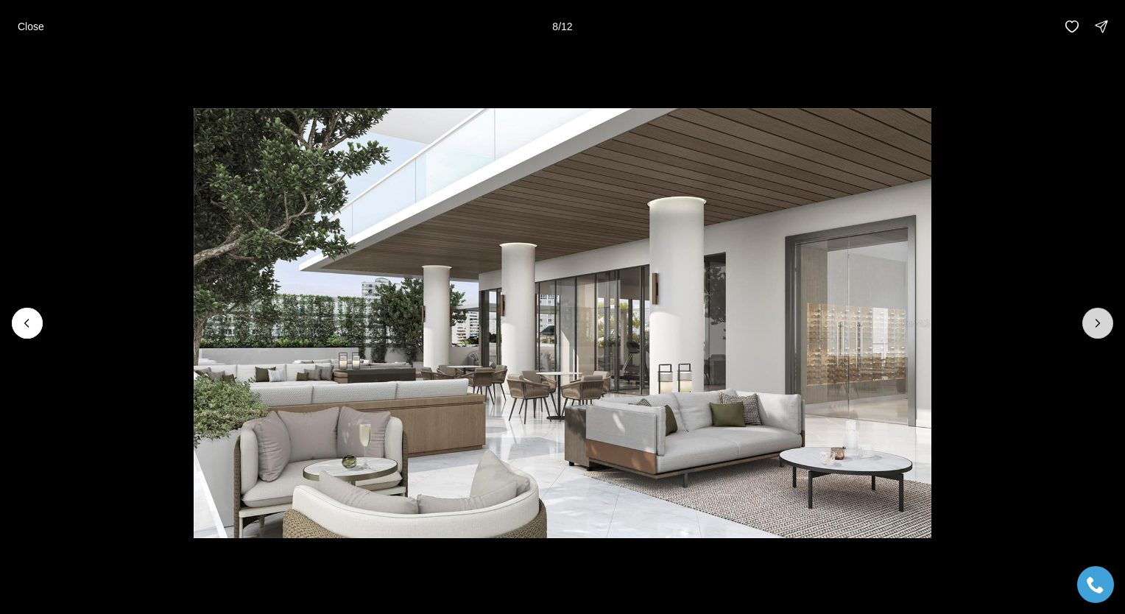
click at [1100, 325] on icon "Next slide" at bounding box center [1097, 323] width 15 height 15
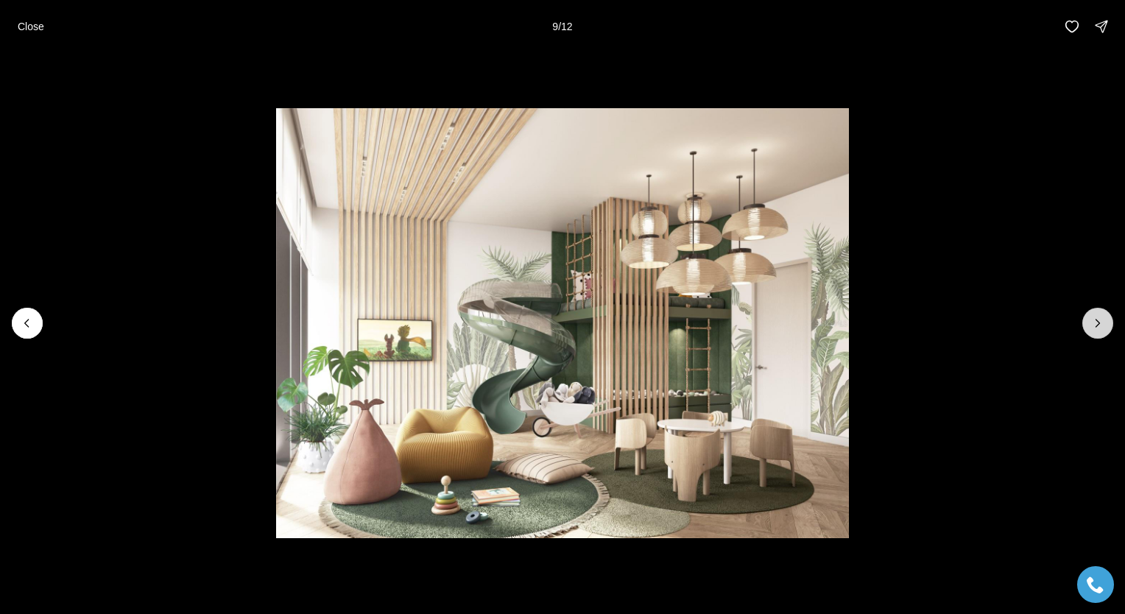
click at [1100, 325] on icon "Next slide" at bounding box center [1097, 323] width 15 height 15
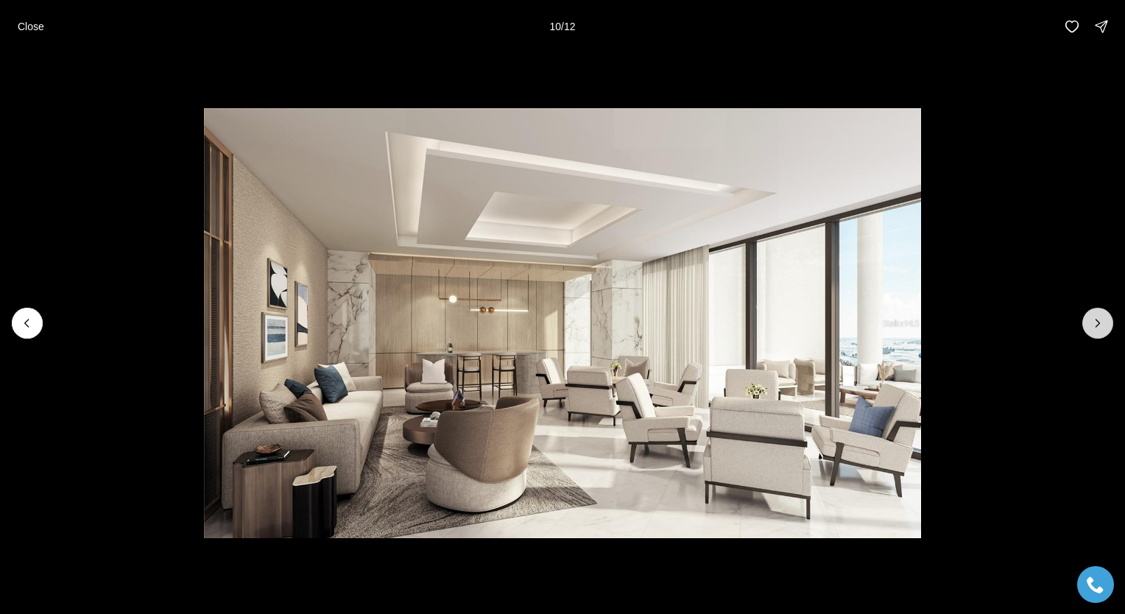
click at [1100, 325] on icon "Next slide" at bounding box center [1097, 323] width 15 height 15
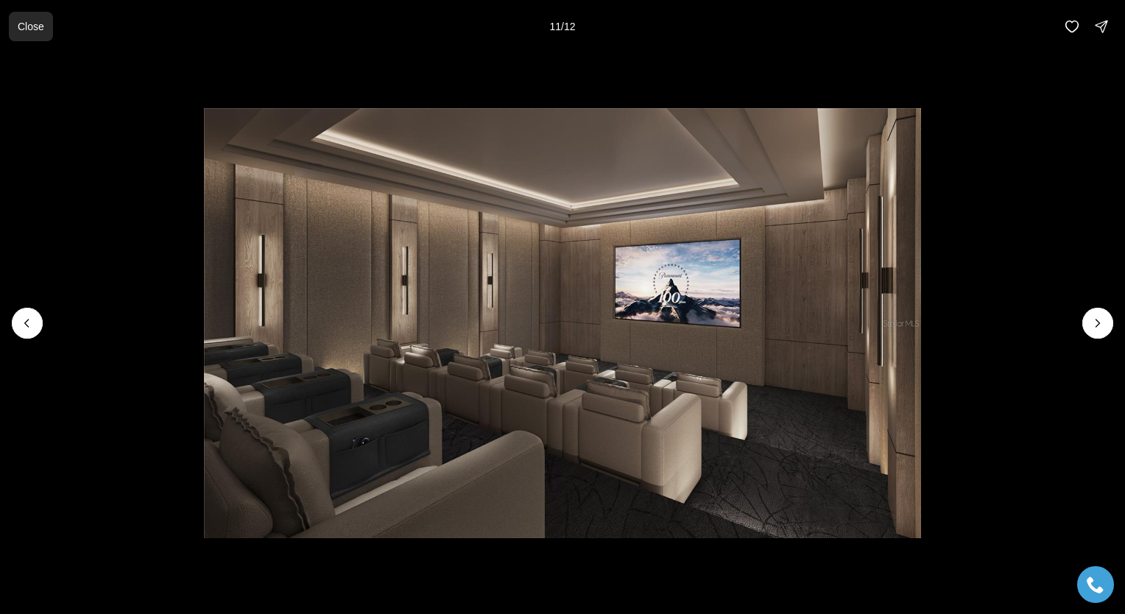
click at [37, 29] on p "Close" at bounding box center [31, 27] width 27 height 12
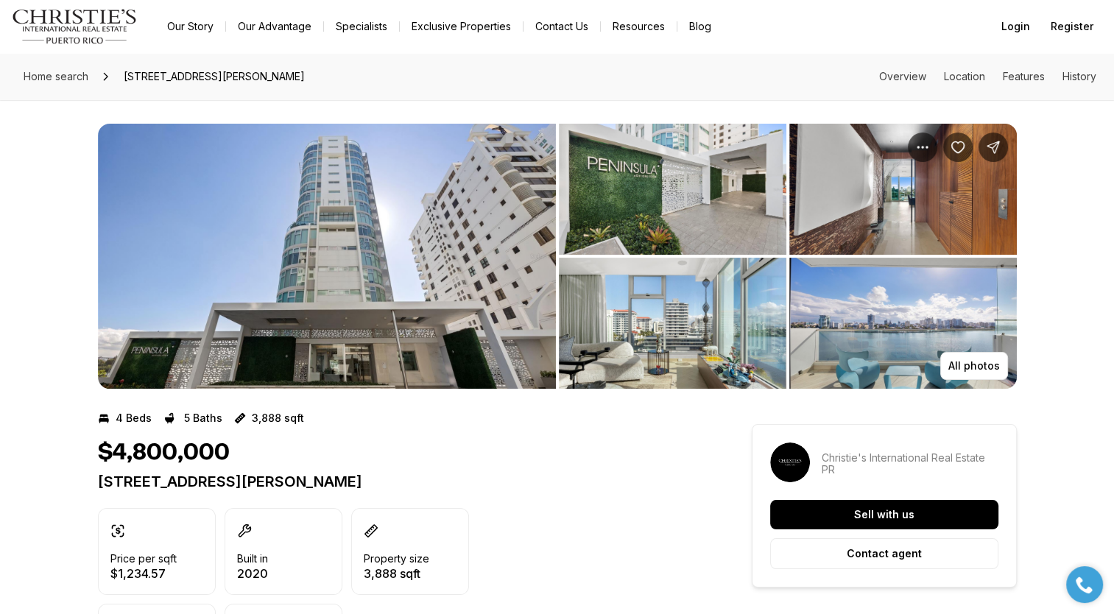
click at [414, 265] on img "View image gallery" at bounding box center [327, 256] width 458 height 265
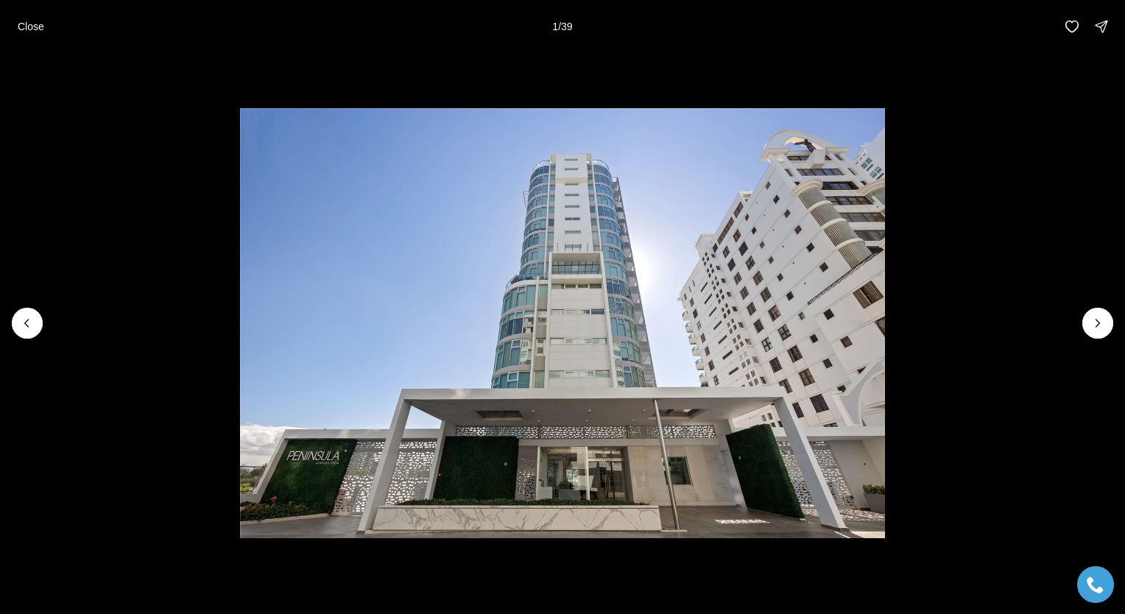
click at [1089, 337] on li "1 of 39" at bounding box center [562, 323] width 1125 height 540
drag, startPoint x: 1089, startPoint y: 337, endPoint x: 1096, endPoint y: 325, distance: 13.5
click at [1096, 325] on div at bounding box center [562, 323] width 1125 height 540
click at [1096, 325] on icon "Next slide" at bounding box center [1097, 323] width 15 height 15
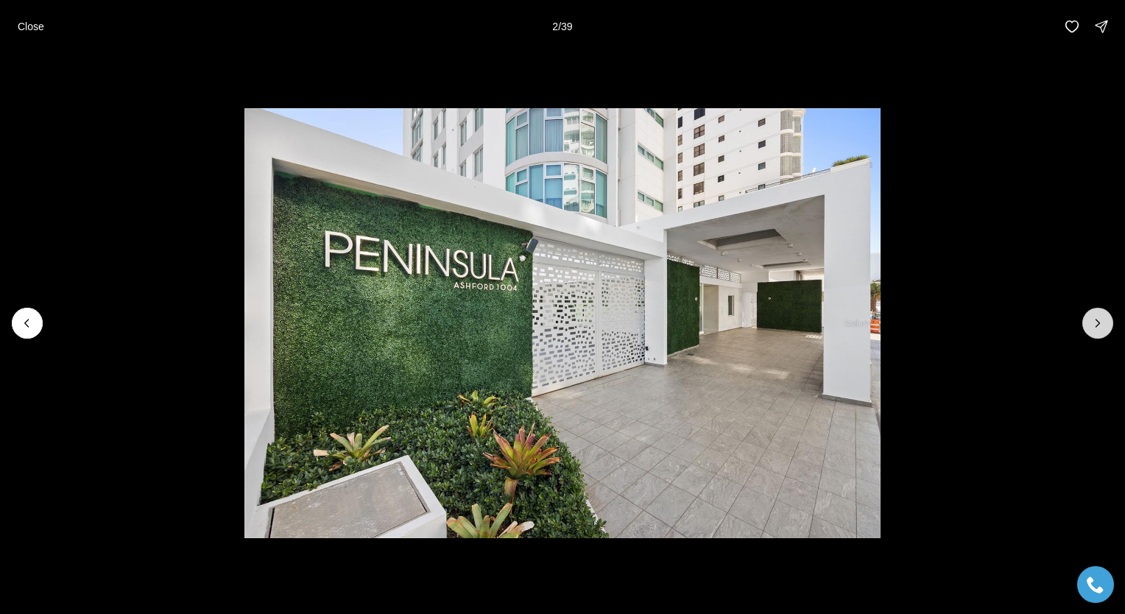
click at [1096, 325] on icon "Next slide" at bounding box center [1097, 323] width 15 height 15
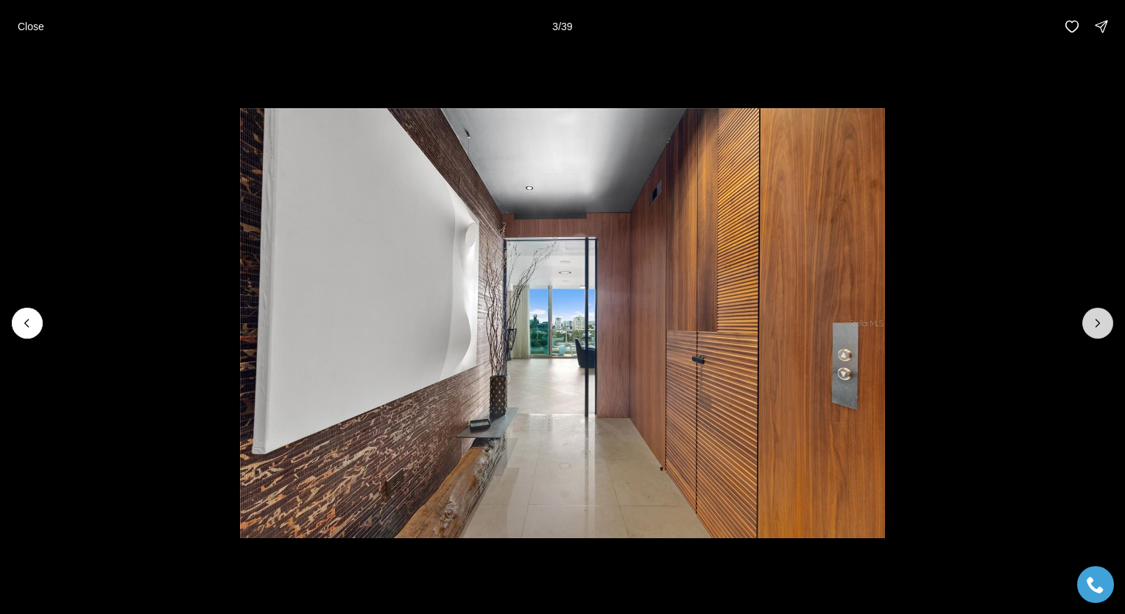
click at [1096, 325] on icon "Next slide" at bounding box center [1097, 323] width 15 height 15
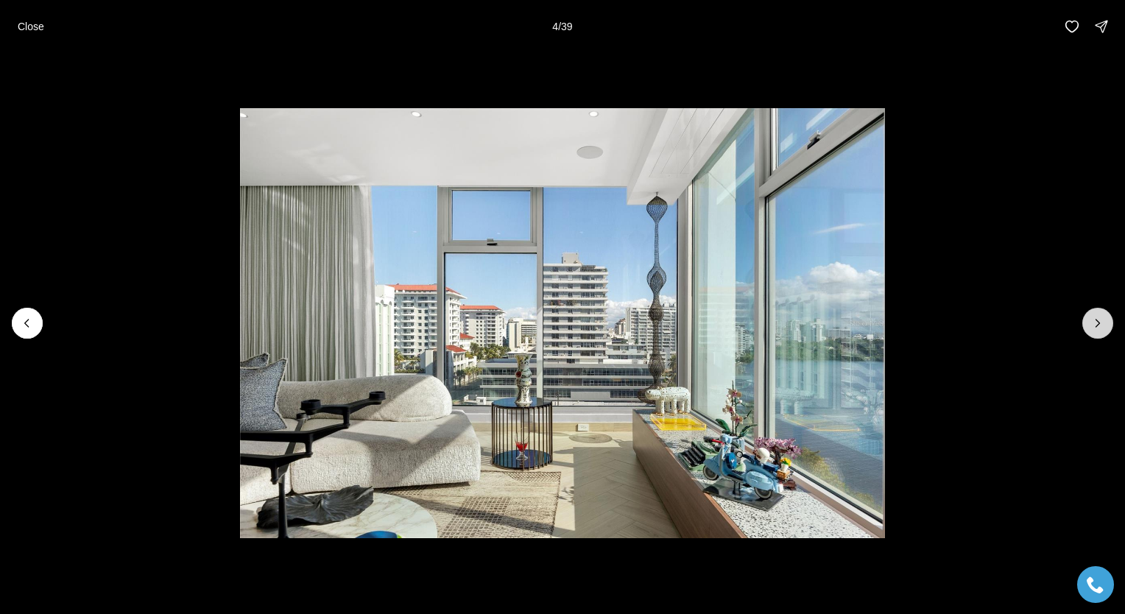
click at [1096, 325] on icon "Next slide" at bounding box center [1097, 323] width 15 height 15
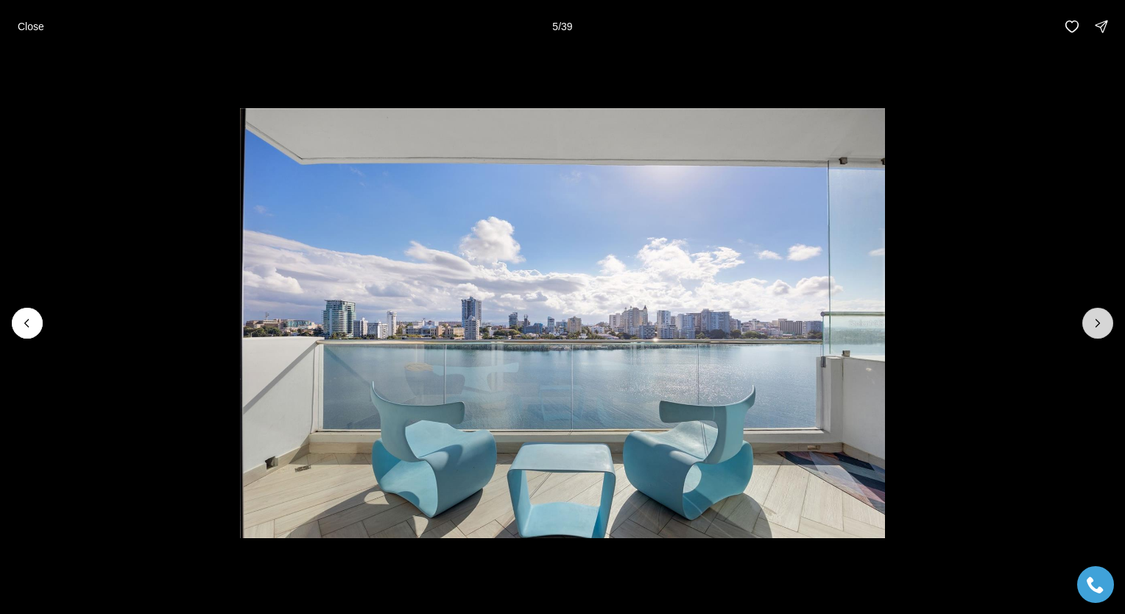
click at [1096, 325] on icon "Next slide" at bounding box center [1097, 323] width 15 height 15
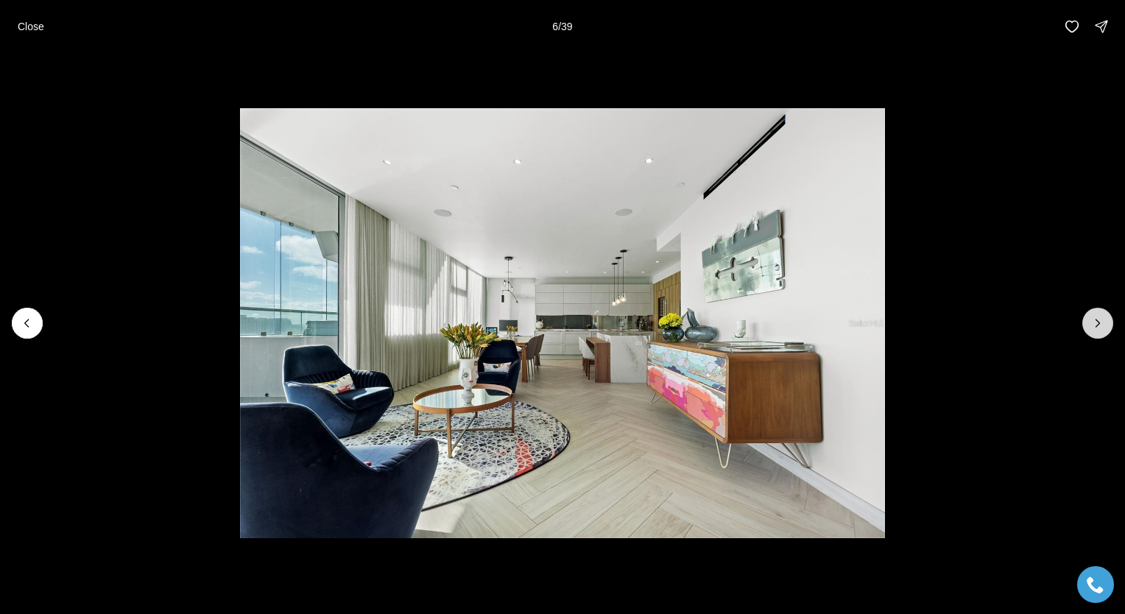
click at [1096, 325] on icon "Next slide" at bounding box center [1097, 323] width 15 height 15
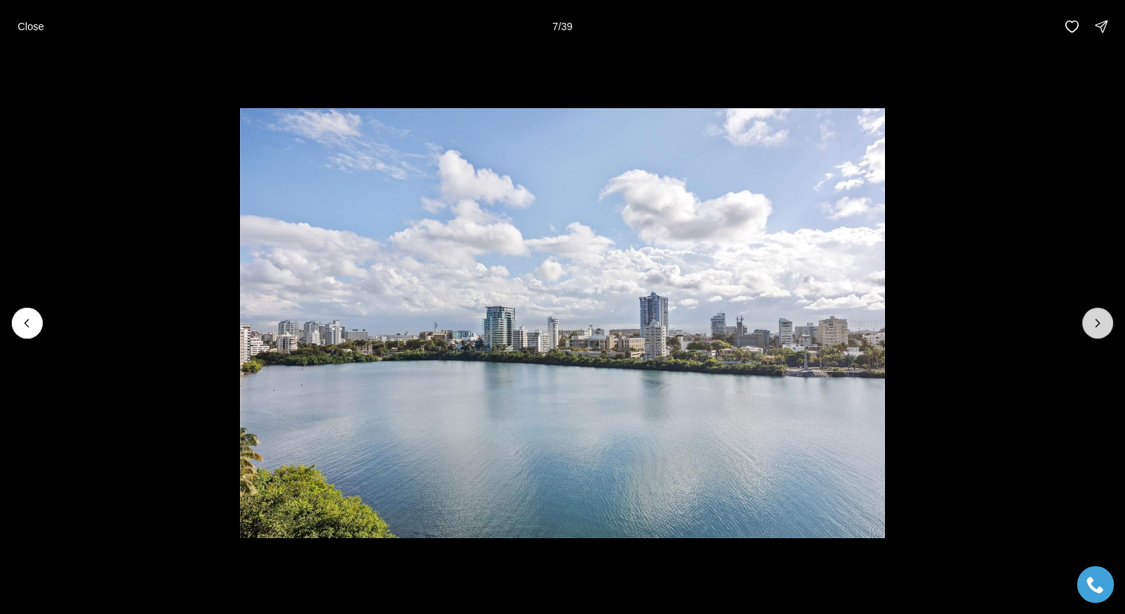
click at [1096, 325] on icon "Next slide" at bounding box center [1097, 323] width 15 height 15
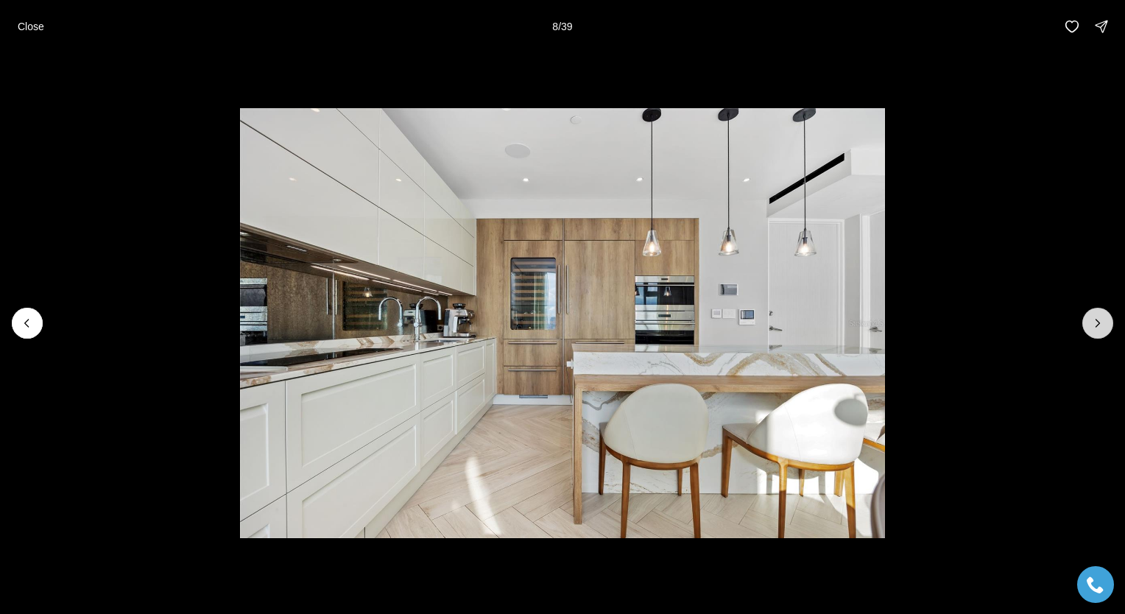
click at [1096, 325] on icon "Next slide" at bounding box center [1097, 323] width 15 height 15
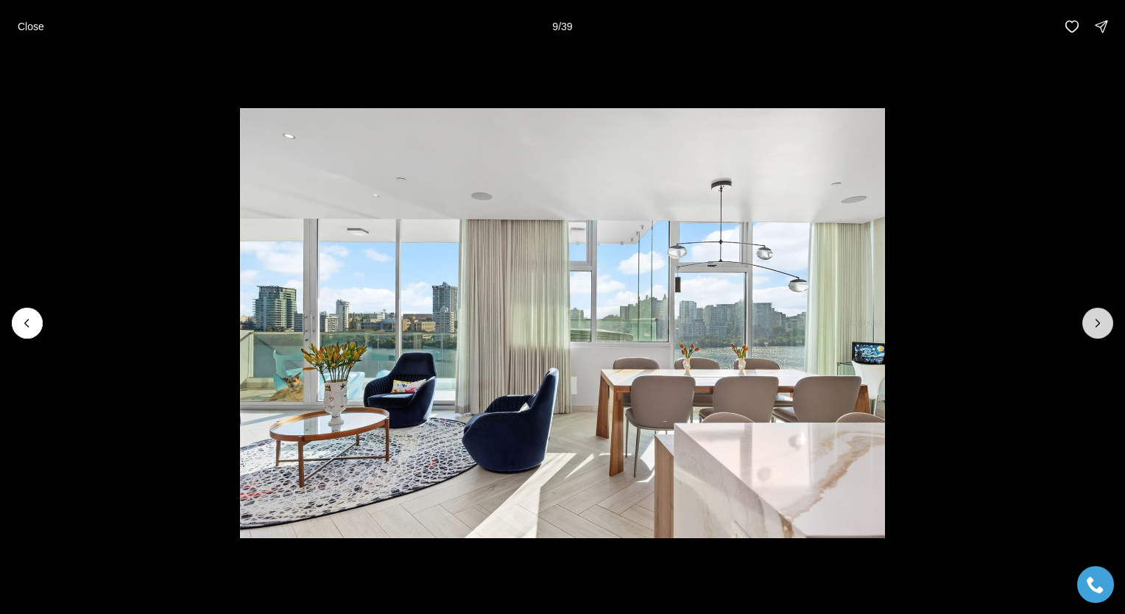
click at [1096, 325] on icon "Next slide" at bounding box center [1097, 323] width 15 height 15
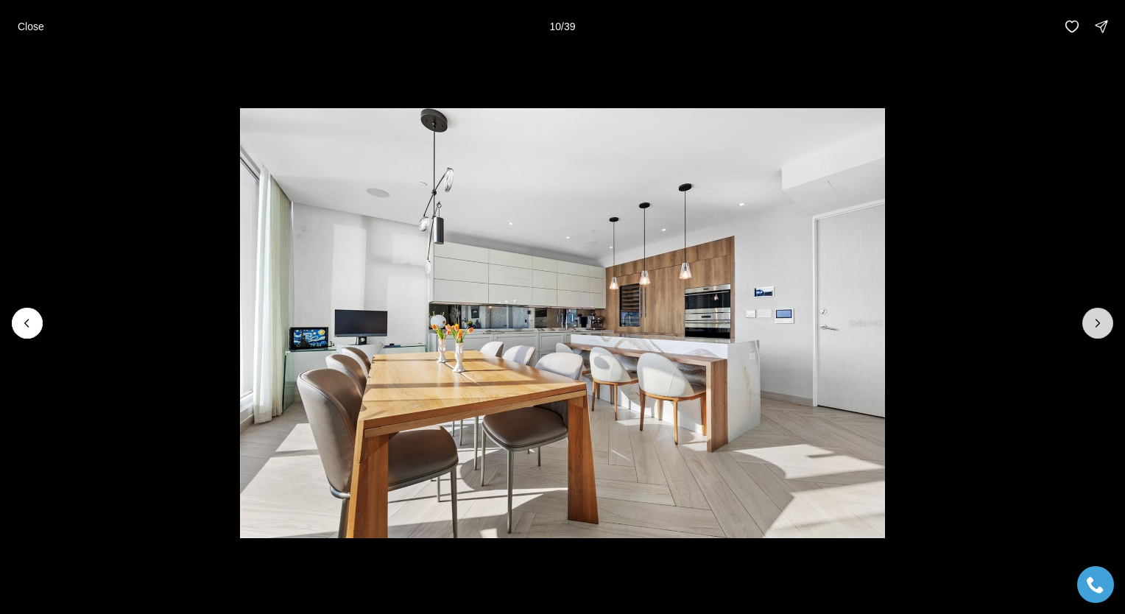
click at [1096, 325] on icon "Next slide" at bounding box center [1097, 323] width 15 height 15
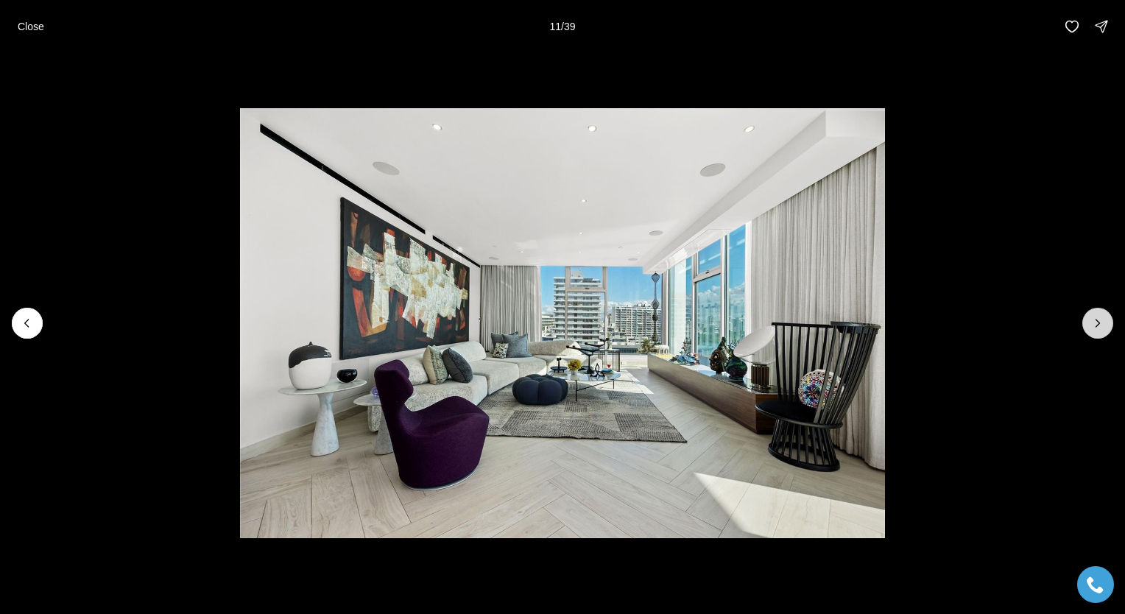
click at [1096, 325] on icon "Next slide" at bounding box center [1097, 323] width 15 height 15
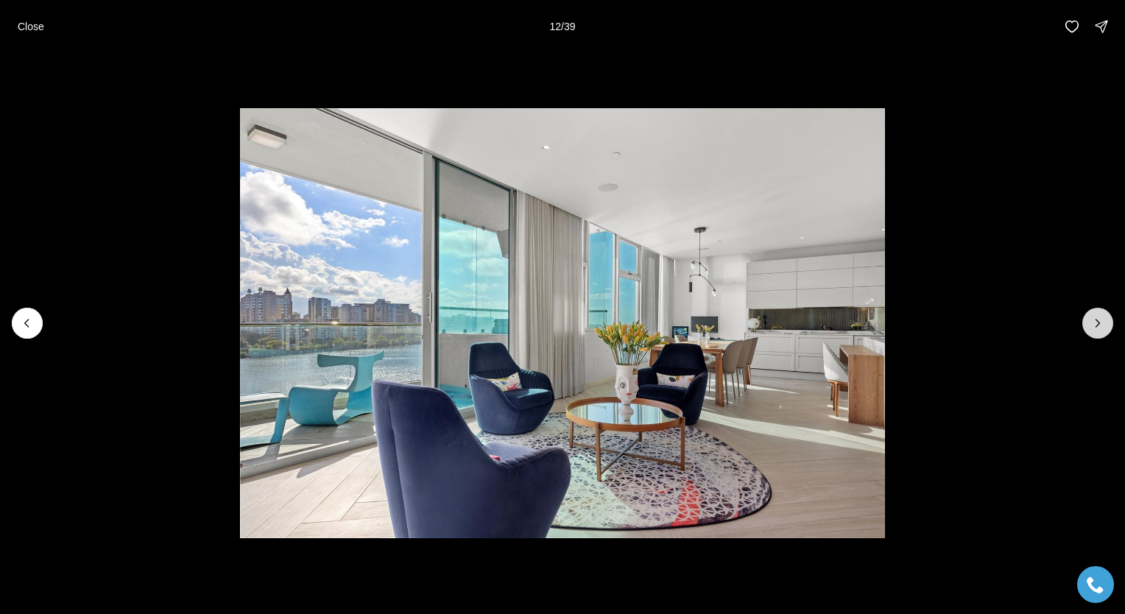
click at [1096, 325] on icon "Next slide" at bounding box center [1097, 323] width 15 height 15
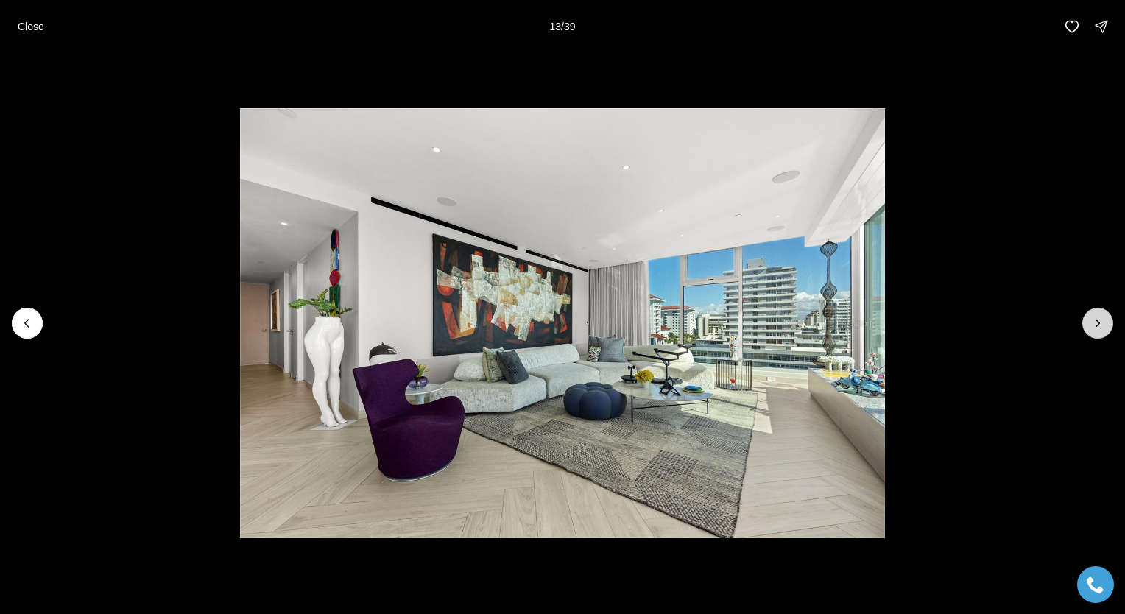
click at [1096, 325] on icon "Next slide" at bounding box center [1097, 323] width 15 height 15
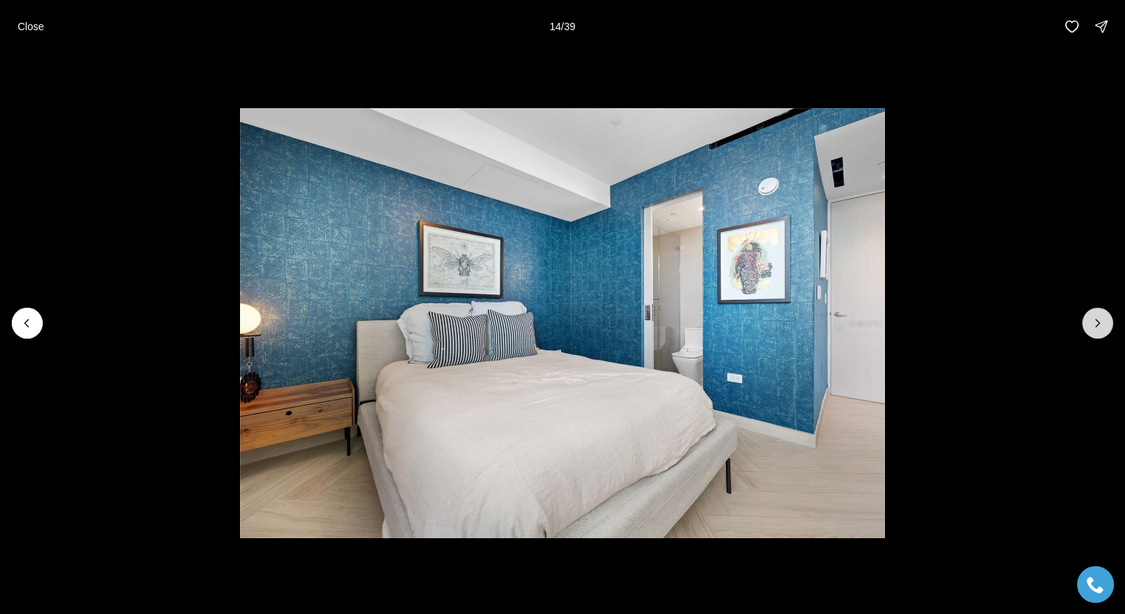
click at [1096, 325] on icon "Next slide" at bounding box center [1097, 323] width 15 height 15
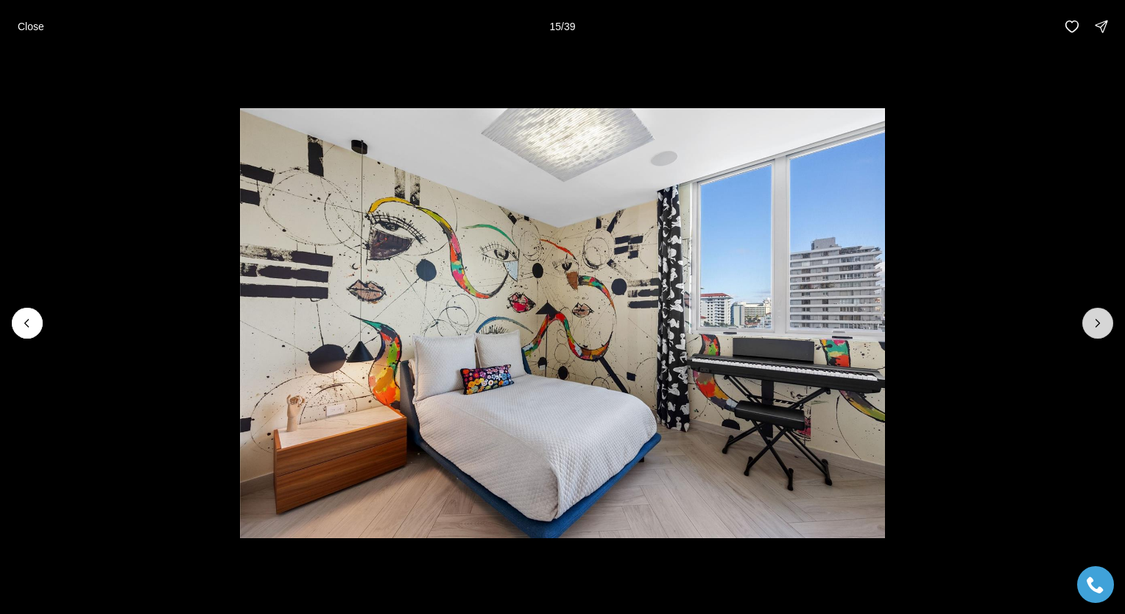
click at [1096, 325] on icon "Next slide" at bounding box center [1097, 323] width 15 height 15
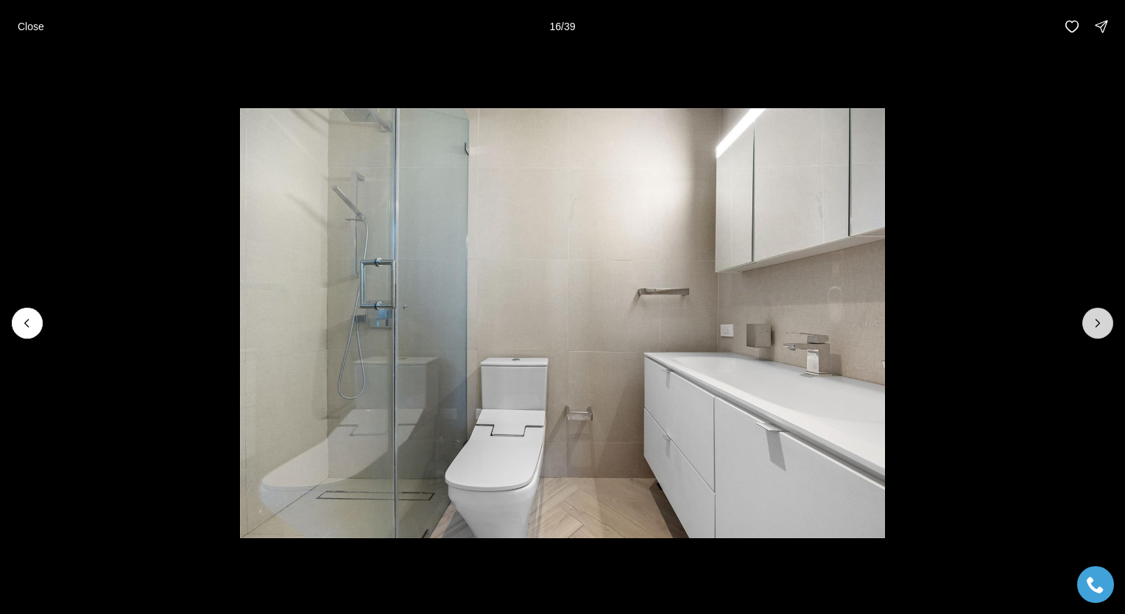
click at [1096, 325] on icon "Next slide" at bounding box center [1097, 323] width 15 height 15
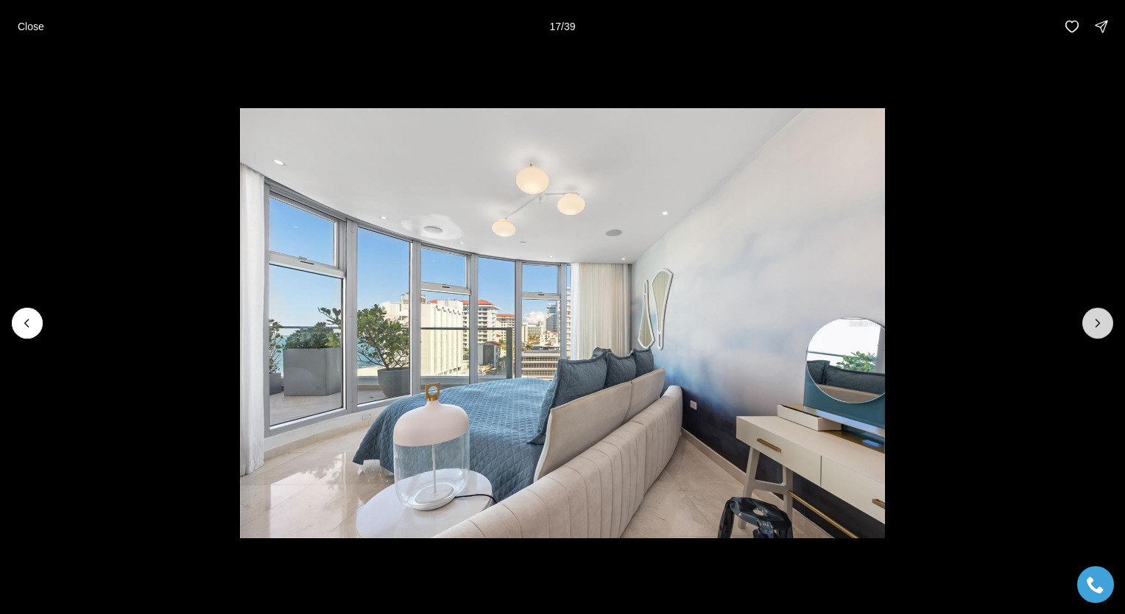
click at [1096, 325] on icon "Next slide" at bounding box center [1097, 323] width 15 height 15
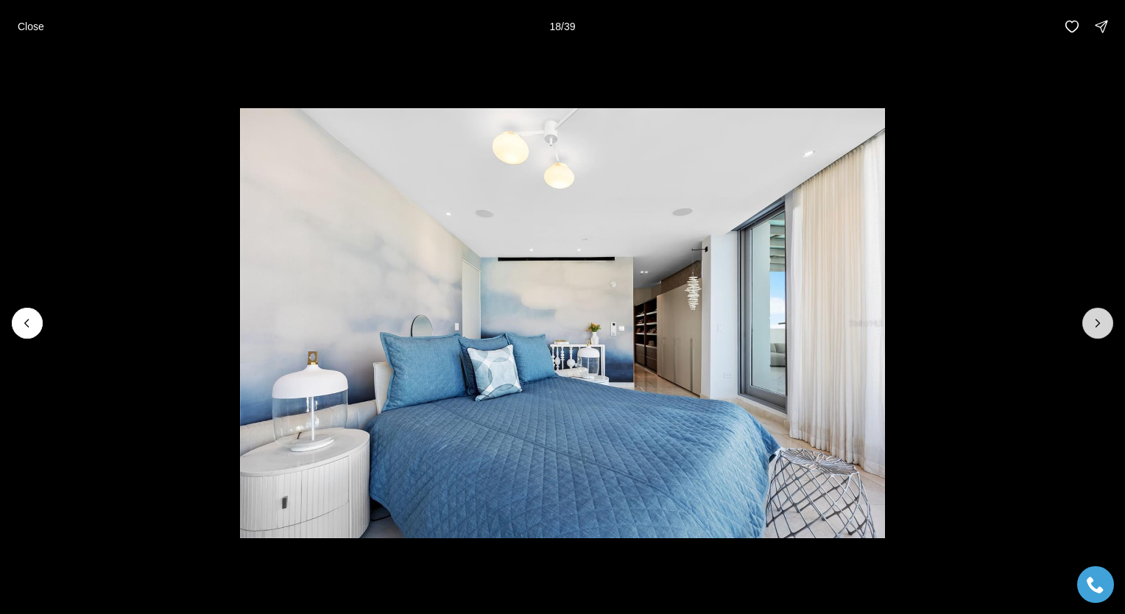
click at [1096, 325] on icon "Next slide" at bounding box center [1097, 323] width 15 height 15
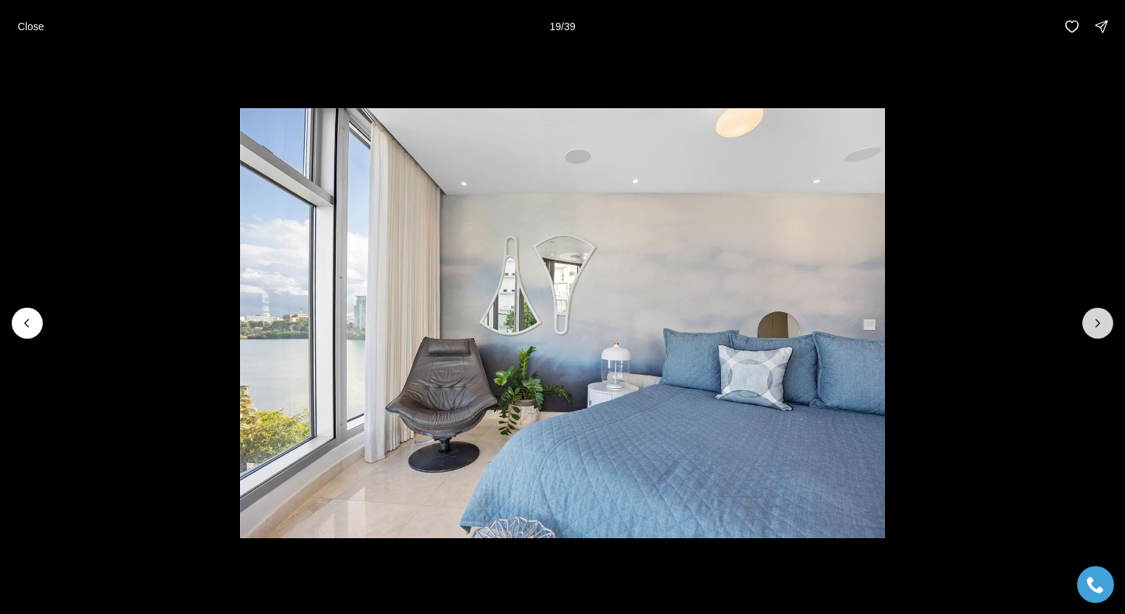
click at [1096, 325] on icon "Next slide" at bounding box center [1097, 323] width 15 height 15
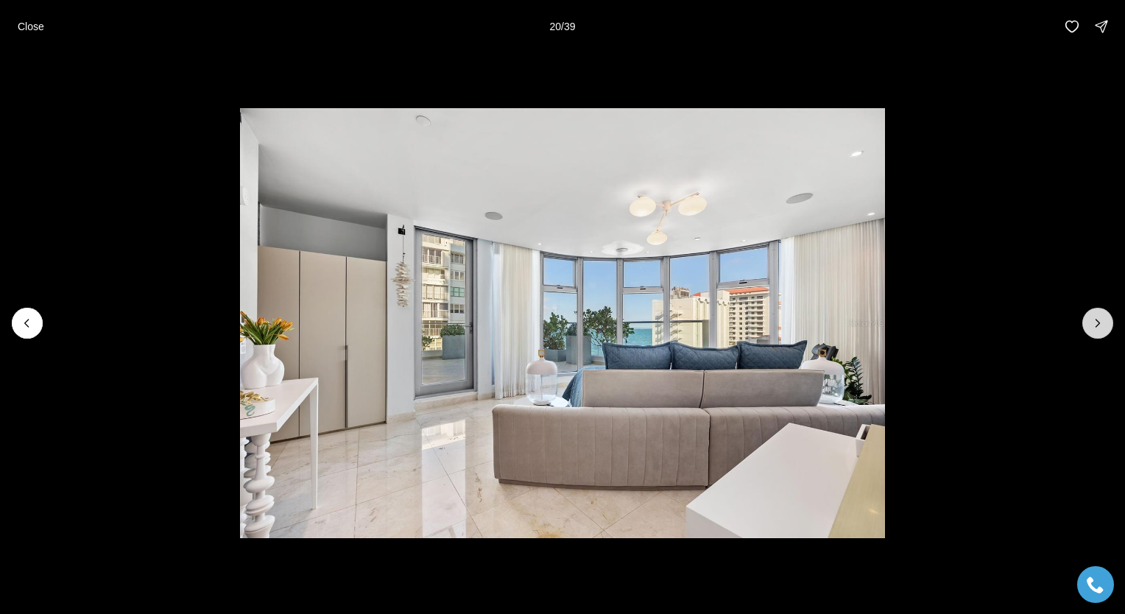
click at [1096, 325] on icon "Next slide" at bounding box center [1097, 323] width 15 height 15
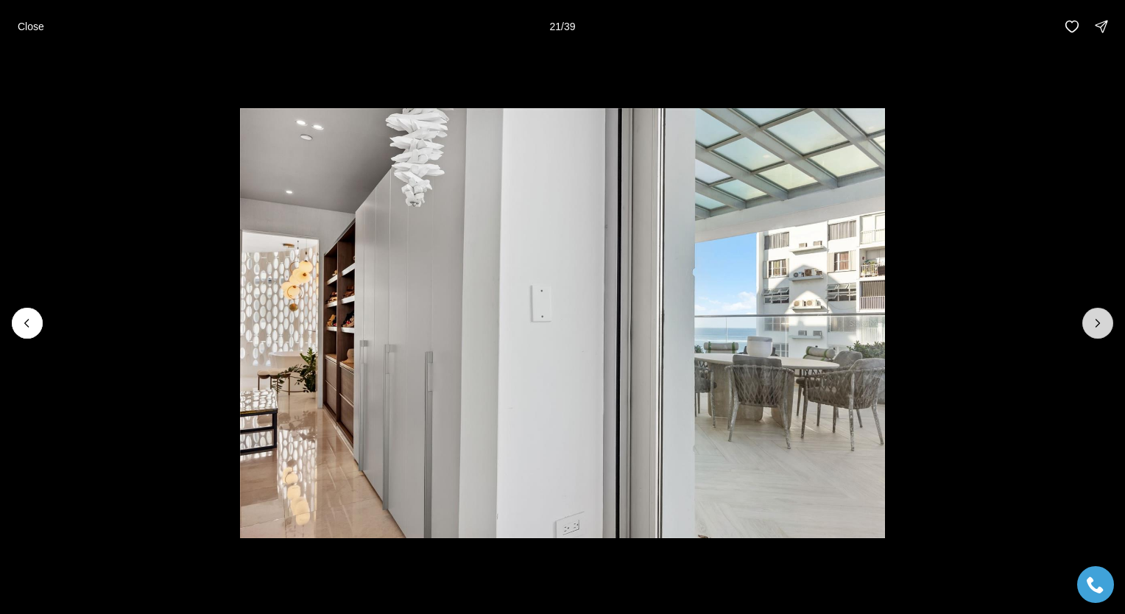
click at [1096, 325] on icon "Next slide" at bounding box center [1097, 323] width 15 height 15
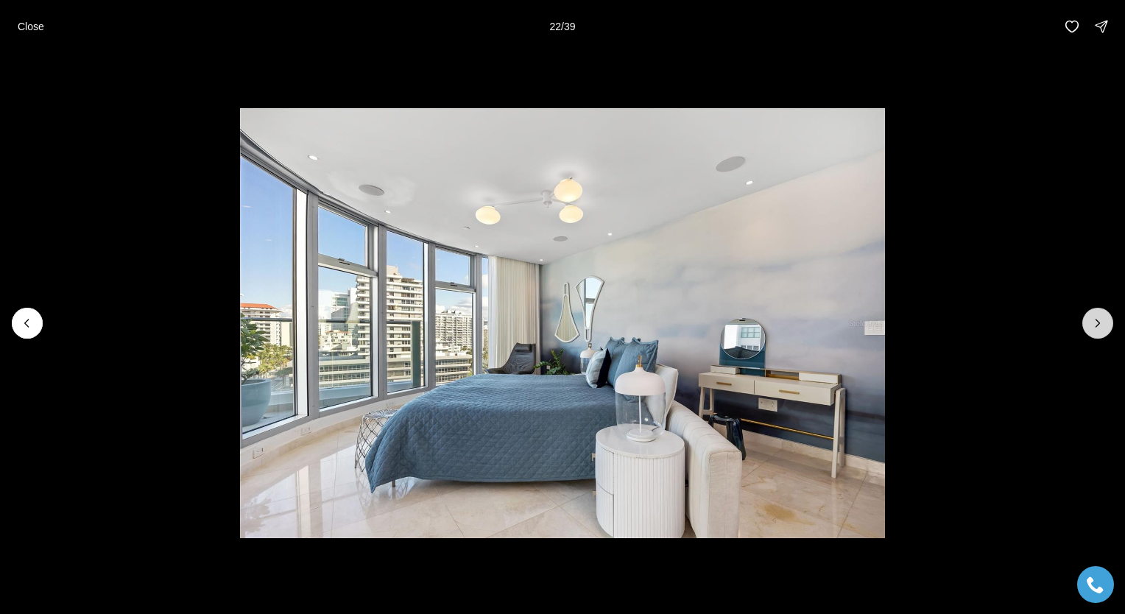
click at [1096, 325] on icon "Next slide" at bounding box center [1097, 323] width 15 height 15
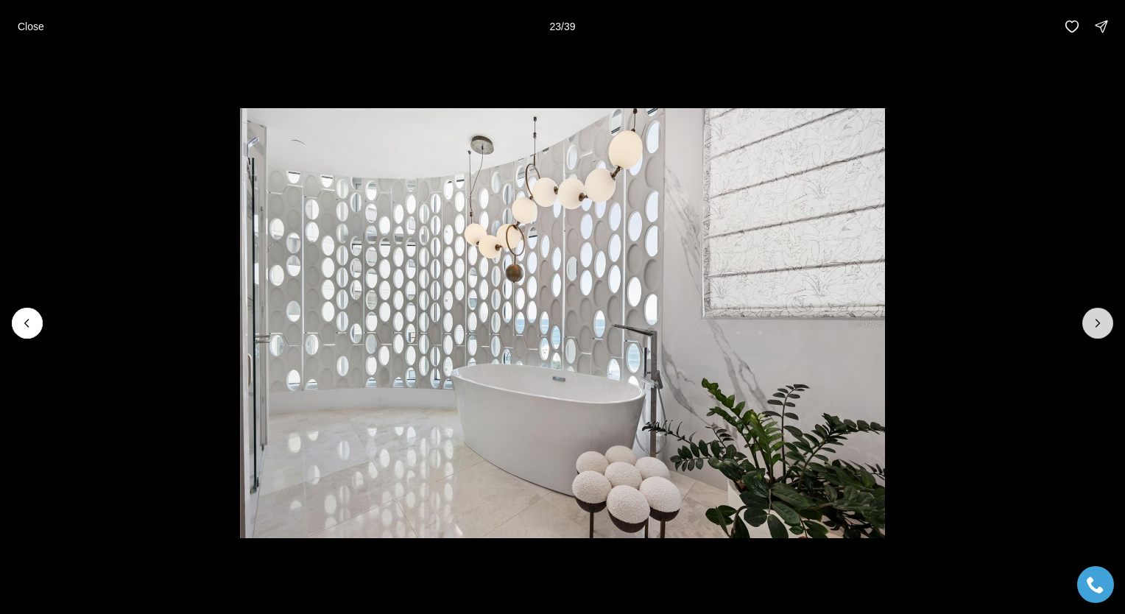
click at [1096, 325] on icon "Next slide" at bounding box center [1097, 323] width 15 height 15
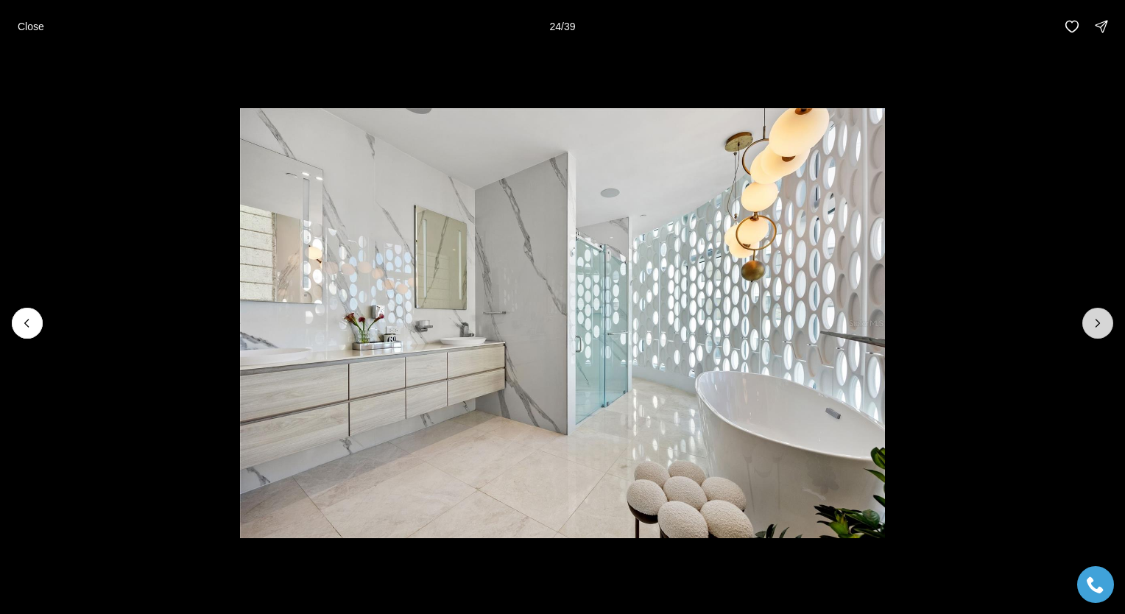
click at [1096, 325] on icon "Next slide" at bounding box center [1097, 323] width 15 height 15
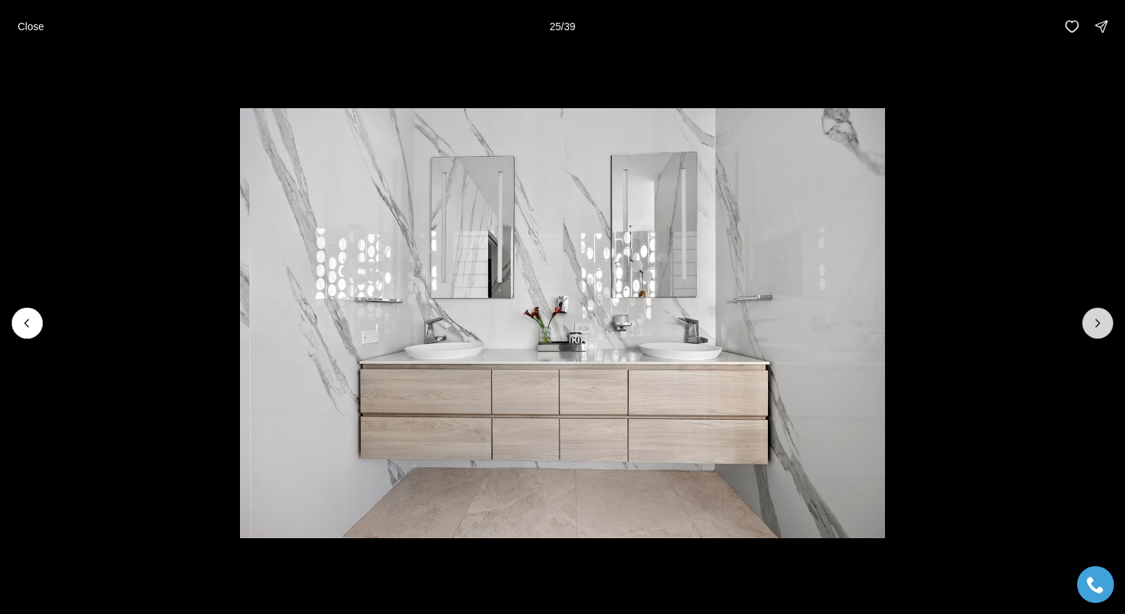
click at [1096, 325] on icon "Next slide" at bounding box center [1097, 323] width 15 height 15
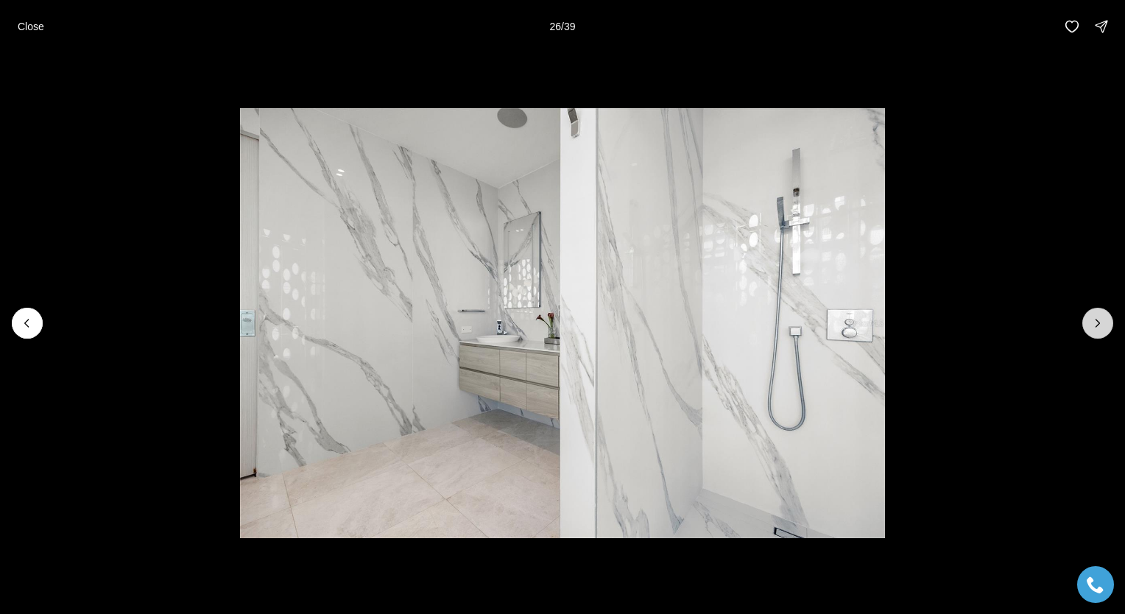
click at [1096, 325] on icon "Next slide" at bounding box center [1097, 323] width 15 height 15
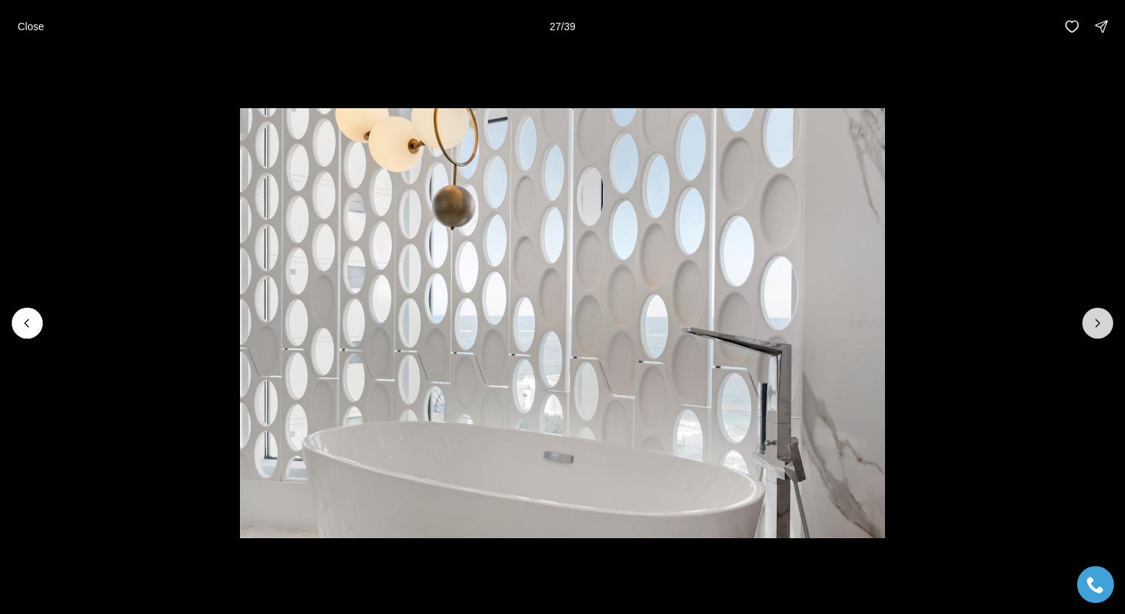
click at [1096, 325] on icon "Next slide" at bounding box center [1097, 323] width 15 height 15
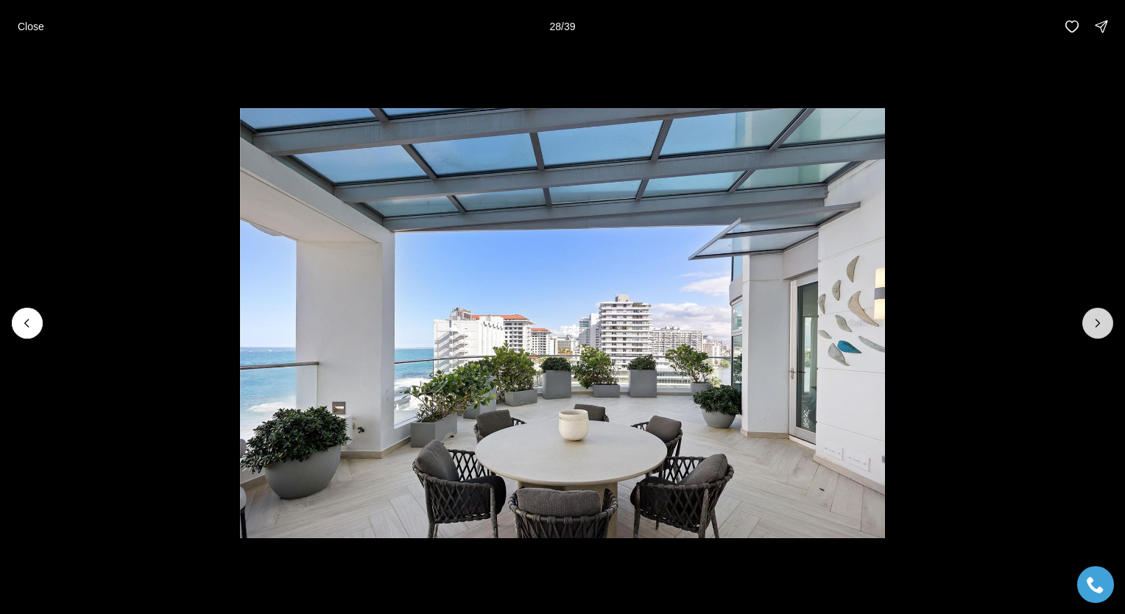
click at [1096, 325] on icon "Next slide" at bounding box center [1097, 323] width 15 height 15
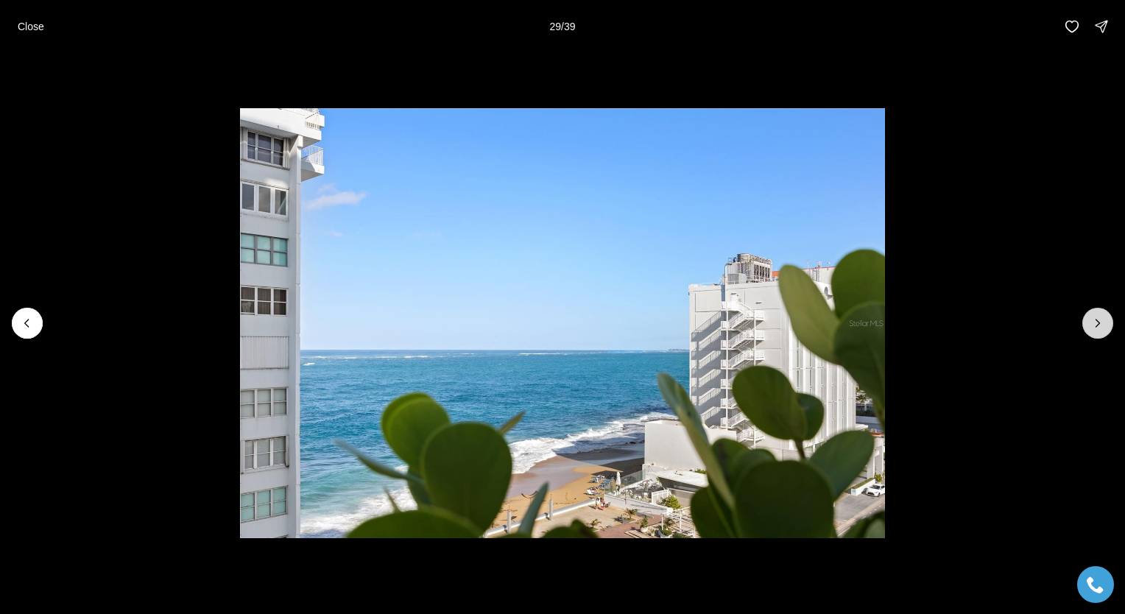
click at [1096, 325] on icon "Next slide" at bounding box center [1097, 323] width 15 height 15
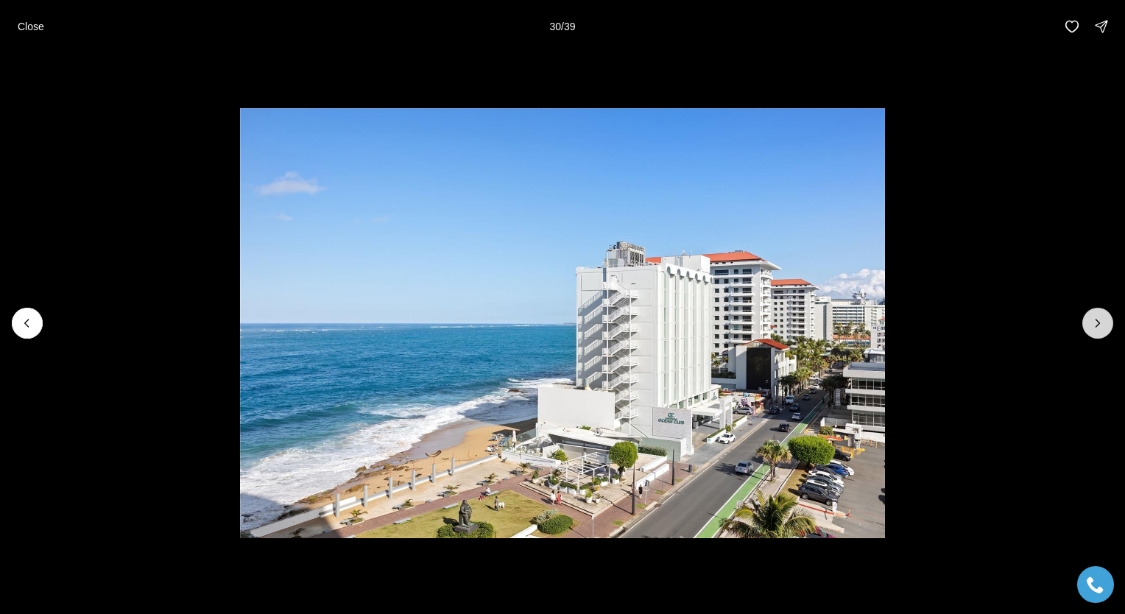
click at [1096, 325] on icon "Next slide" at bounding box center [1097, 323] width 15 height 15
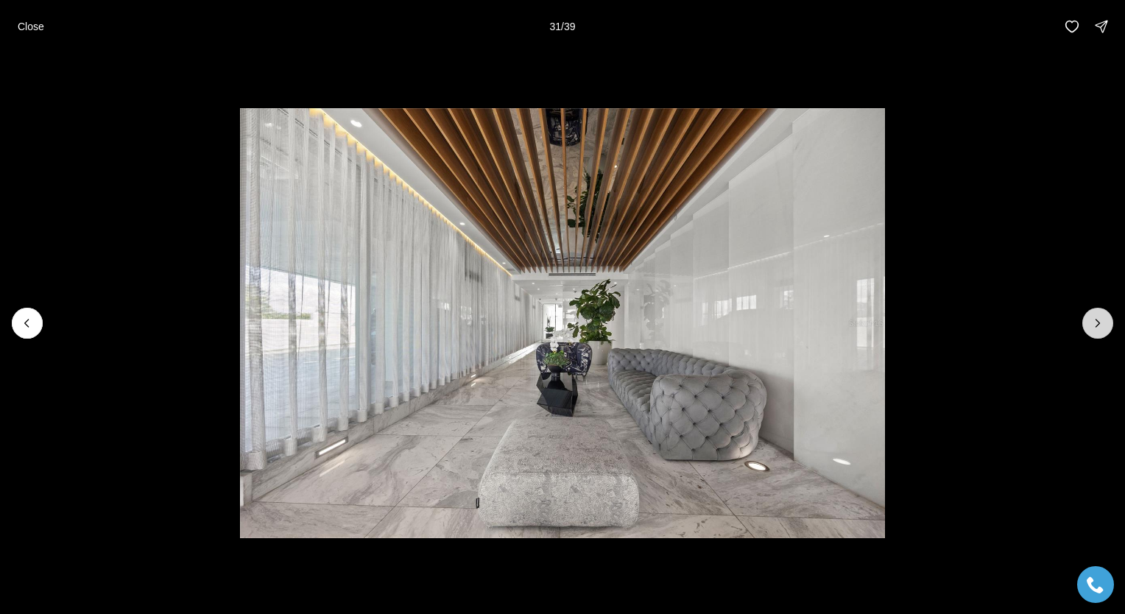
click at [1096, 325] on icon "Next slide" at bounding box center [1097, 323] width 15 height 15
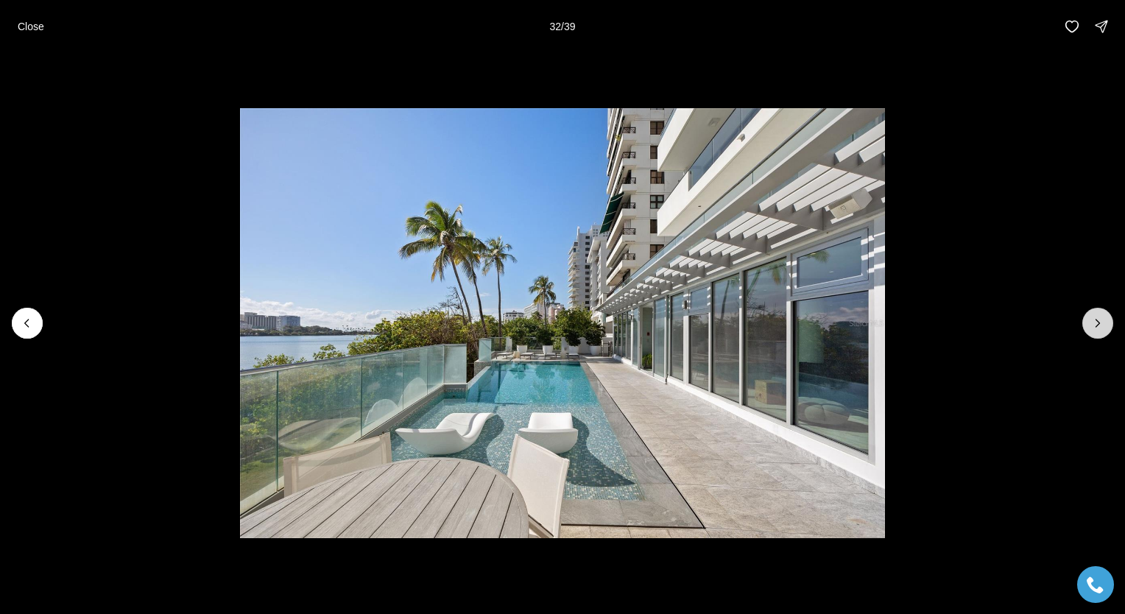
click at [1096, 325] on icon "Next slide" at bounding box center [1097, 323] width 15 height 15
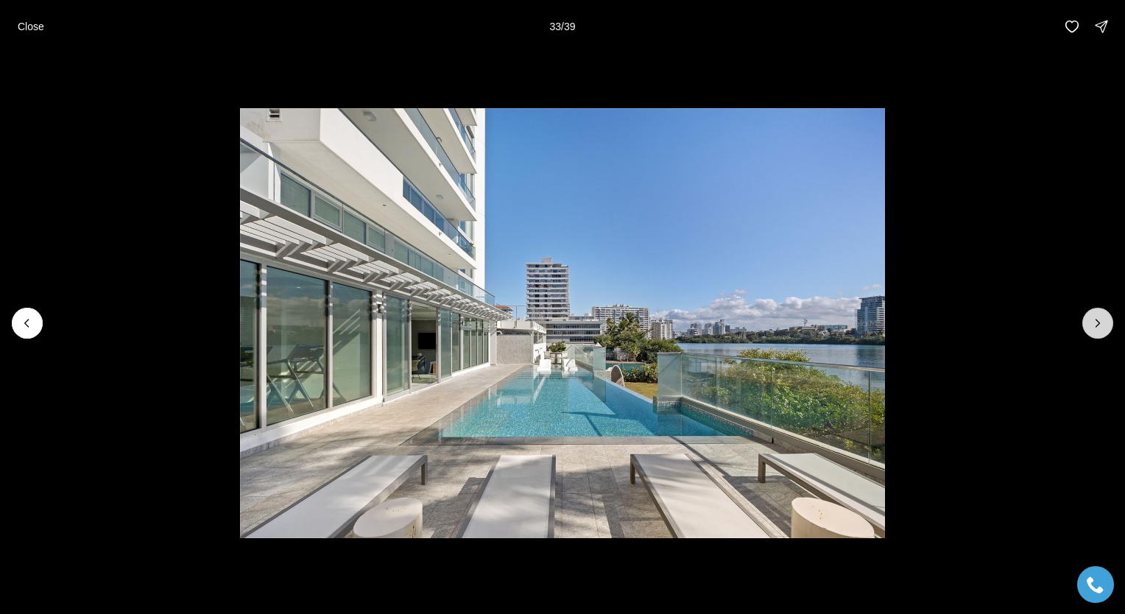
click at [1096, 325] on icon "Next slide" at bounding box center [1097, 323] width 15 height 15
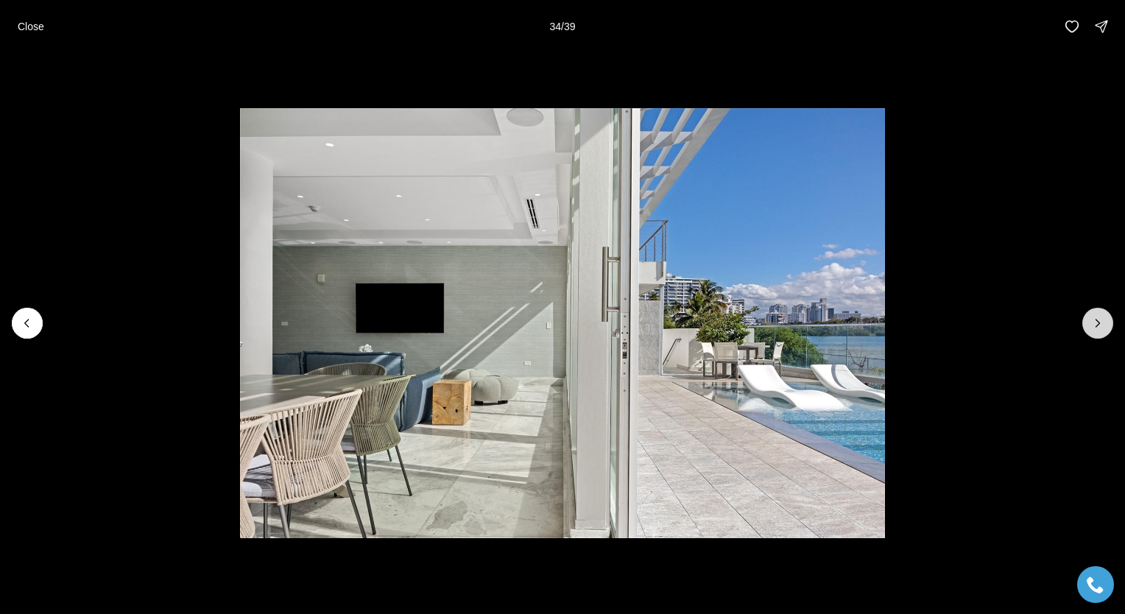
click at [1096, 325] on icon "Next slide" at bounding box center [1097, 323] width 15 height 15
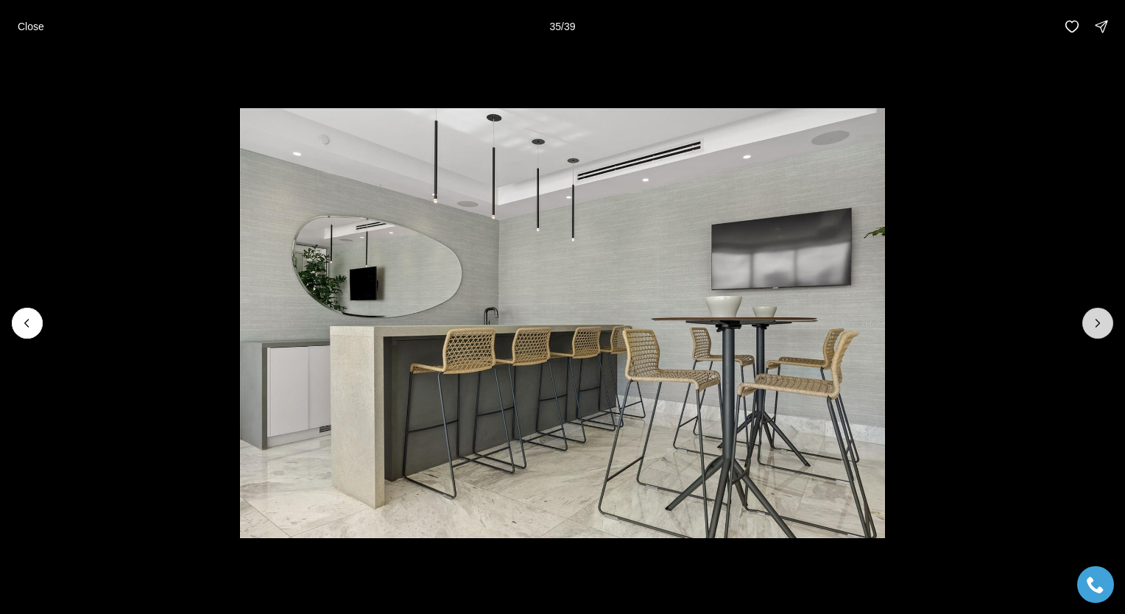
click at [1096, 325] on icon "Next slide" at bounding box center [1097, 323] width 15 height 15
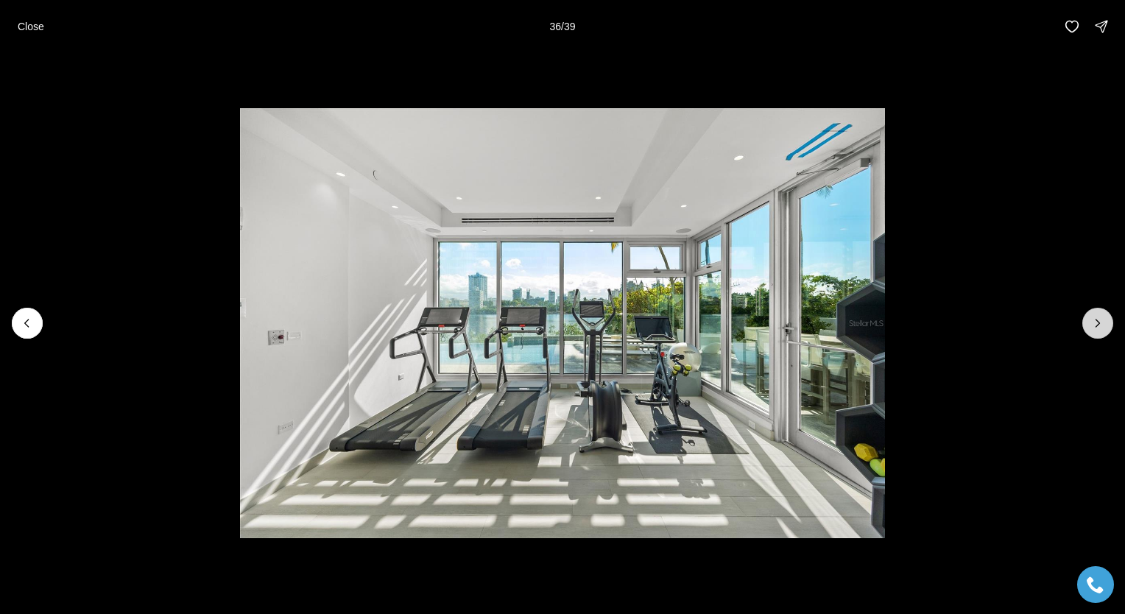
click at [1096, 325] on icon "Next slide" at bounding box center [1097, 323] width 15 height 15
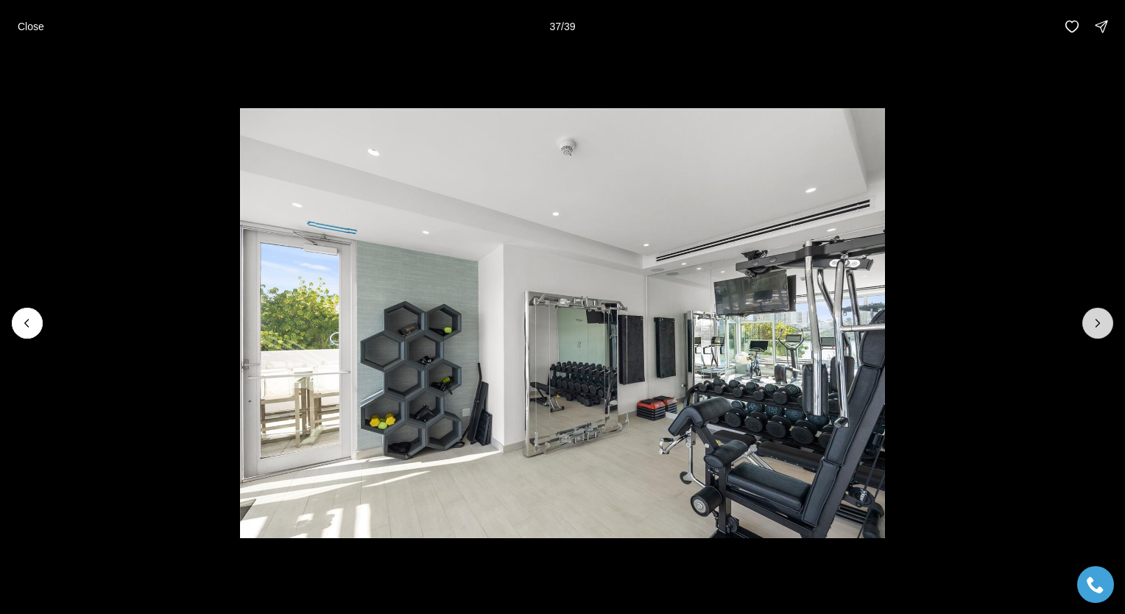
click at [1096, 325] on icon "Next slide" at bounding box center [1097, 323] width 15 height 15
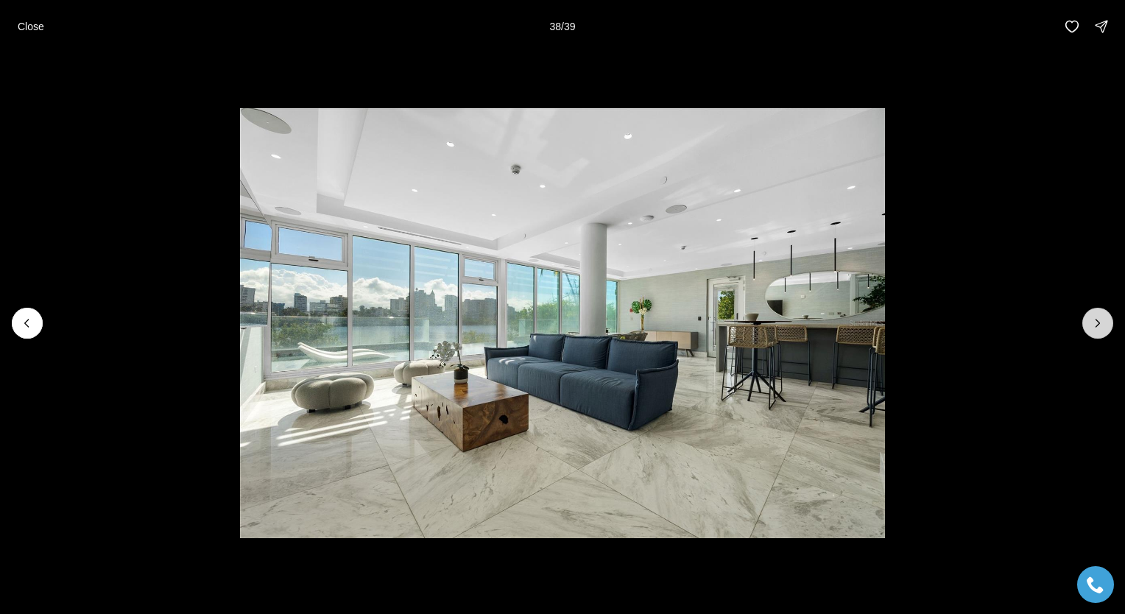
click at [1096, 325] on icon "Next slide" at bounding box center [1097, 323] width 15 height 15
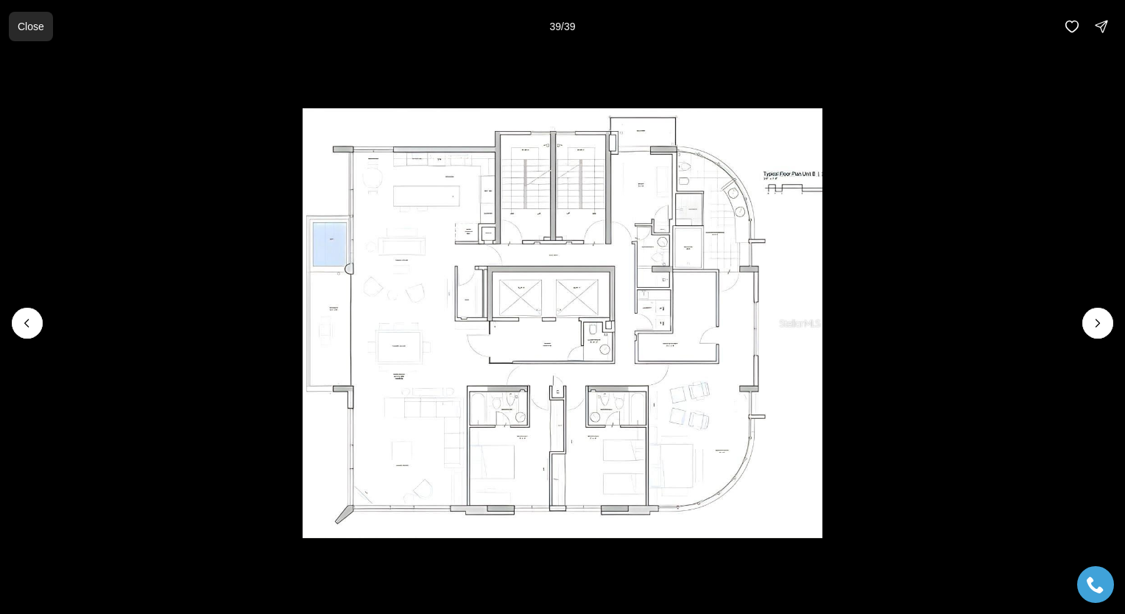
click at [32, 22] on p "Close" at bounding box center [31, 27] width 27 height 12
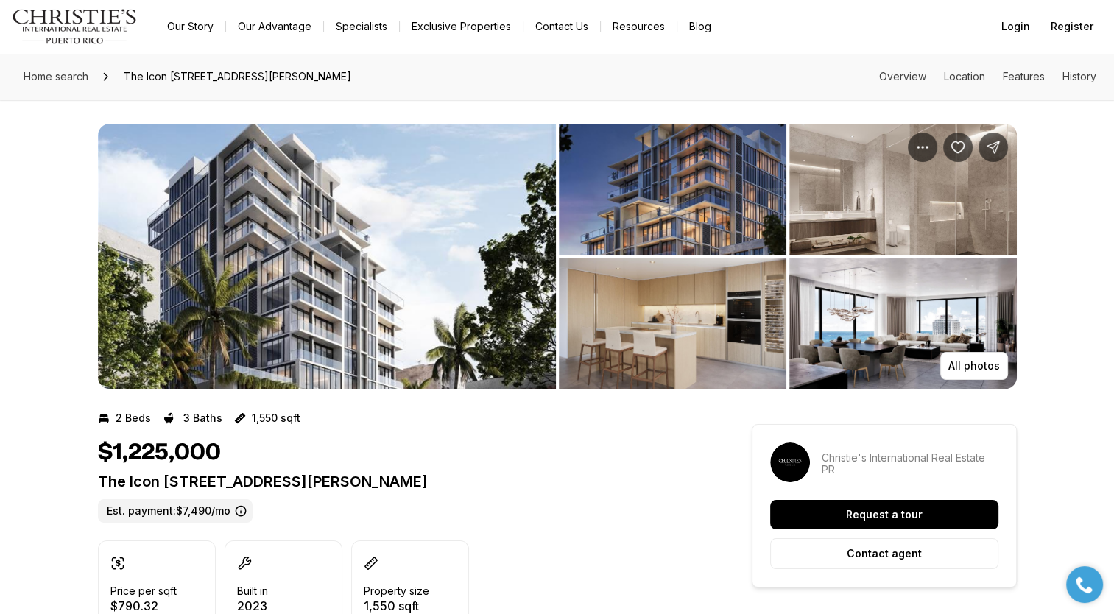
click at [367, 299] on img "View image gallery" at bounding box center [327, 256] width 458 height 265
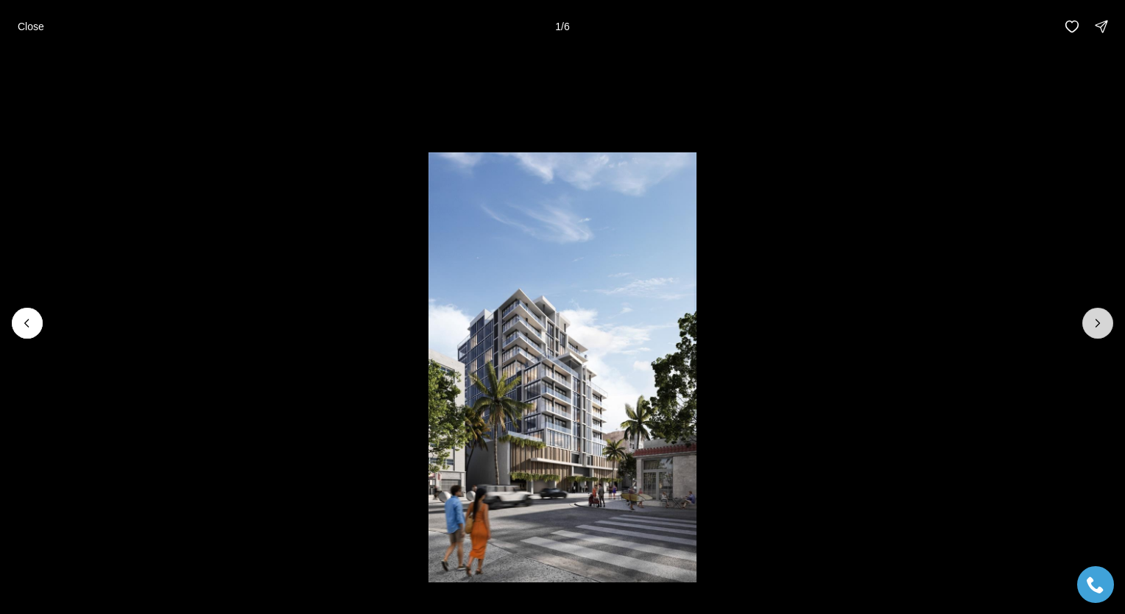
click at [1104, 321] on icon "Next slide" at bounding box center [1097, 323] width 15 height 15
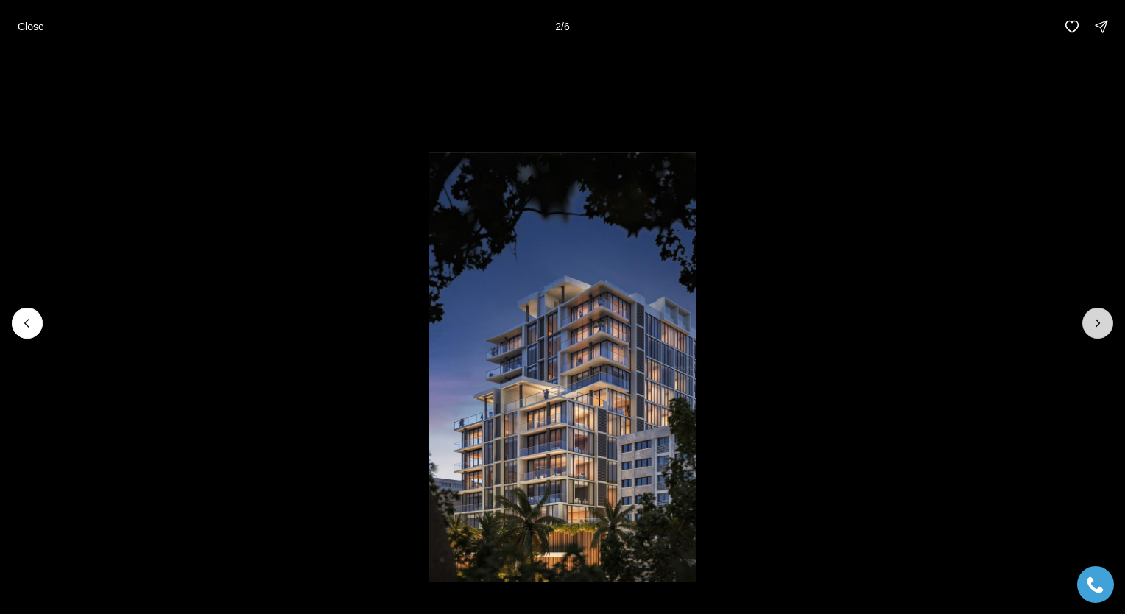
click at [1104, 321] on icon "Next slide" at bounding box center [1097, 323] width 15 height 15
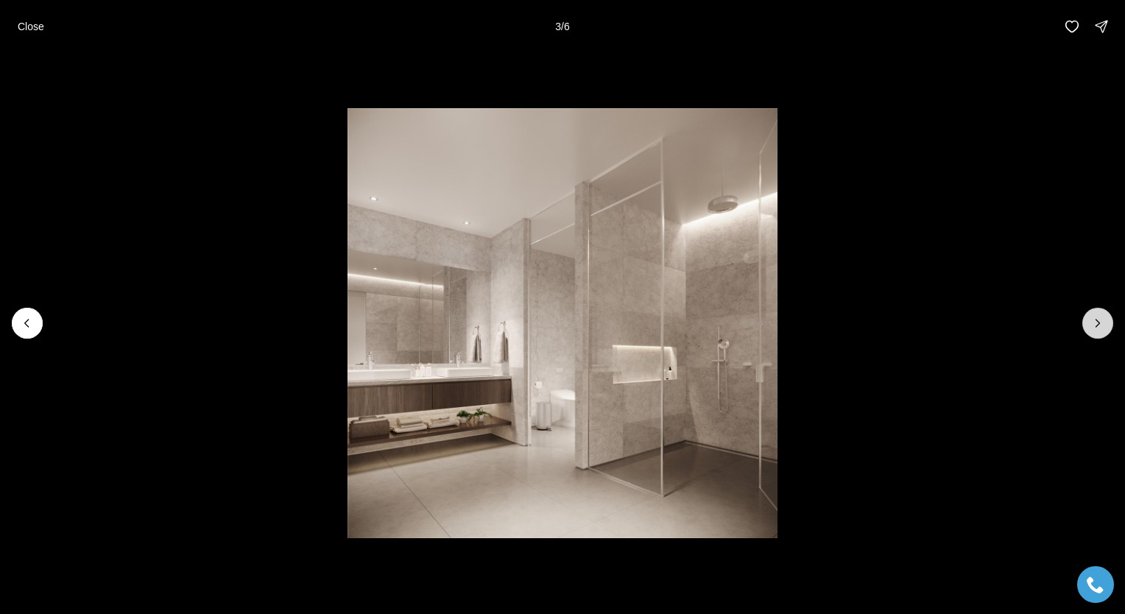
click at [1104, 321] on icon "Next slide" at bounding box center [1097, 323] width 15 height 15
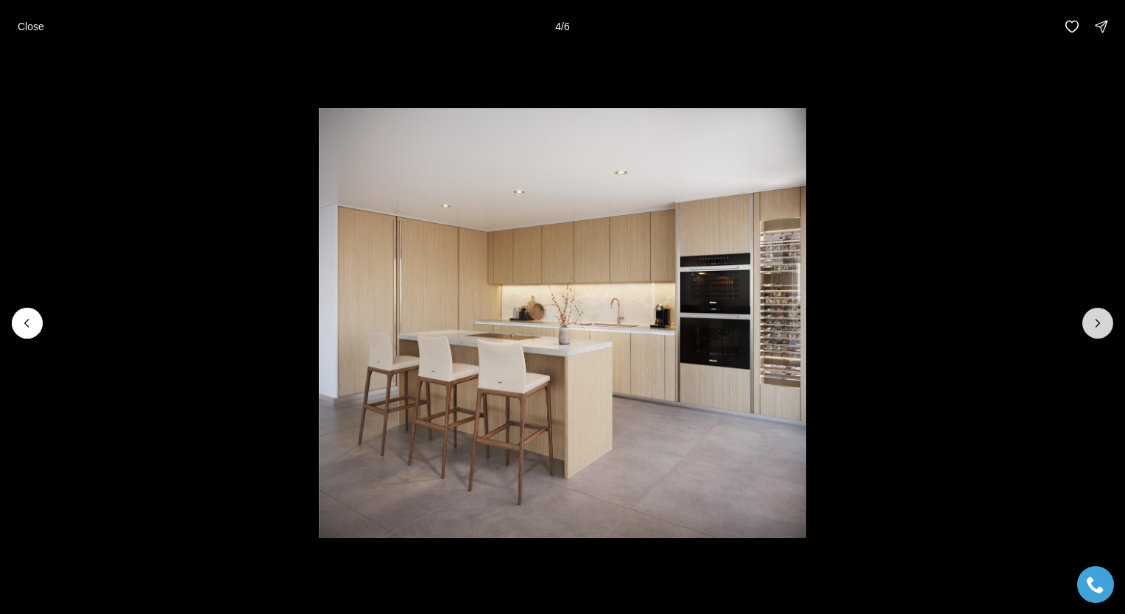
click at [1104, 321] on icon "Next slide" at bounding box center [1097, 323] width 15 height 15
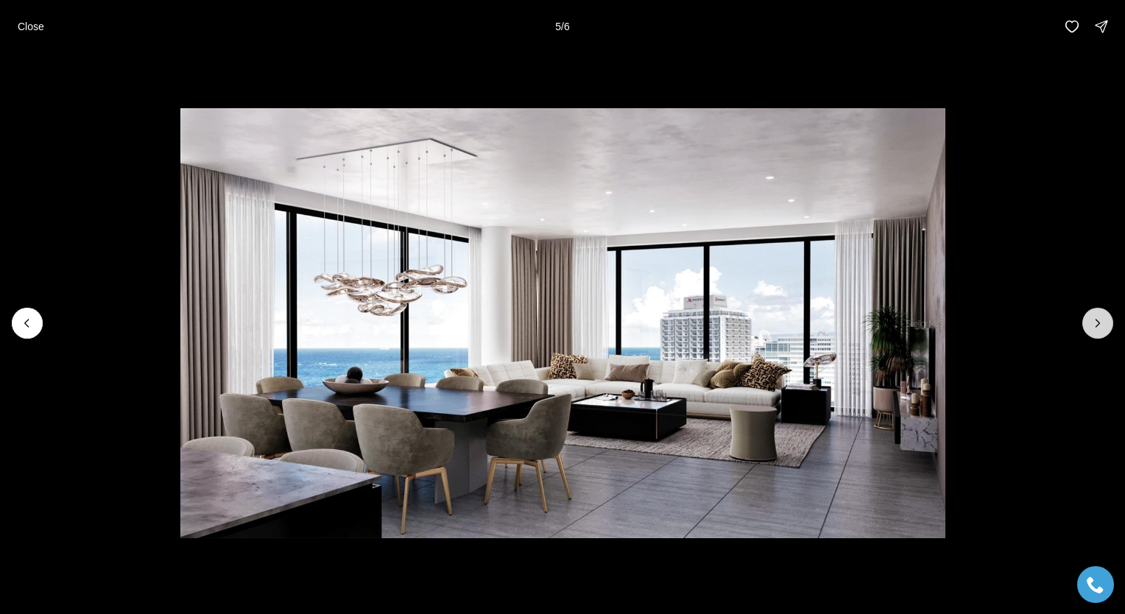
click at [1104, 321] on icon "Next slide" at bounding box center [1097, 323] width 15 height 15
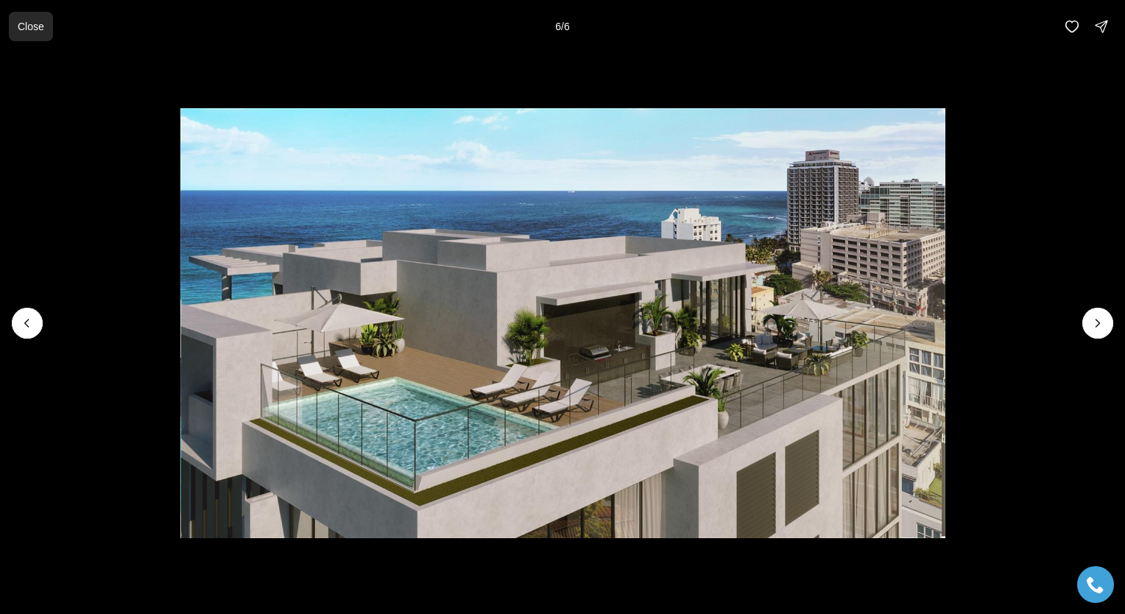
click at [38, 31] on p "Close" at bounding box center [31, 27] width 27 height 12
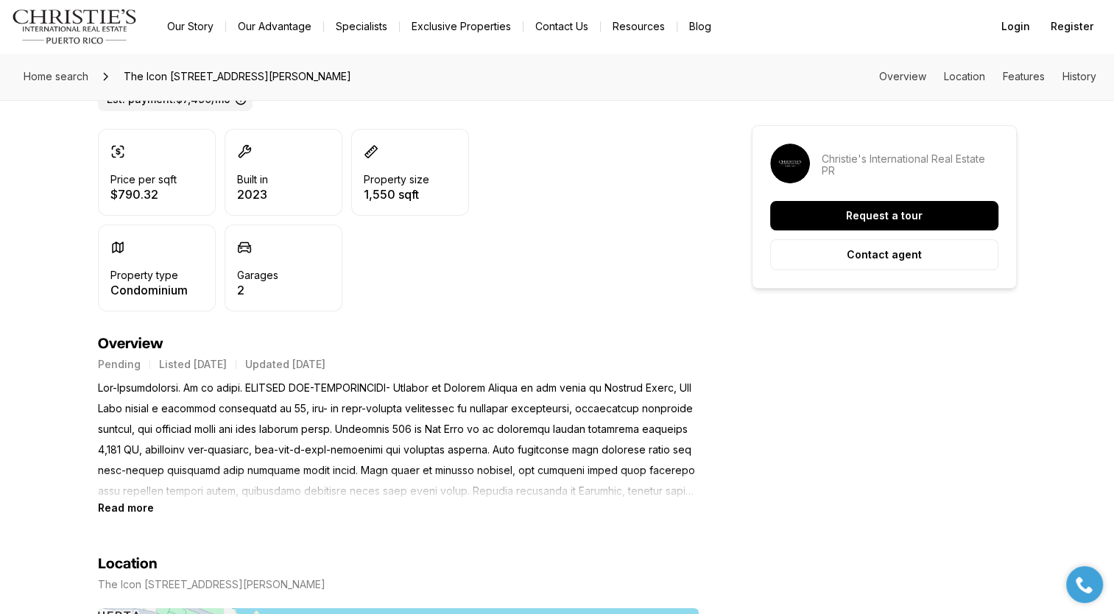
scroll to position [412, 0]
click at [138, 510] on b "Read more" at bounding box center [126, 507] width 56 height 13
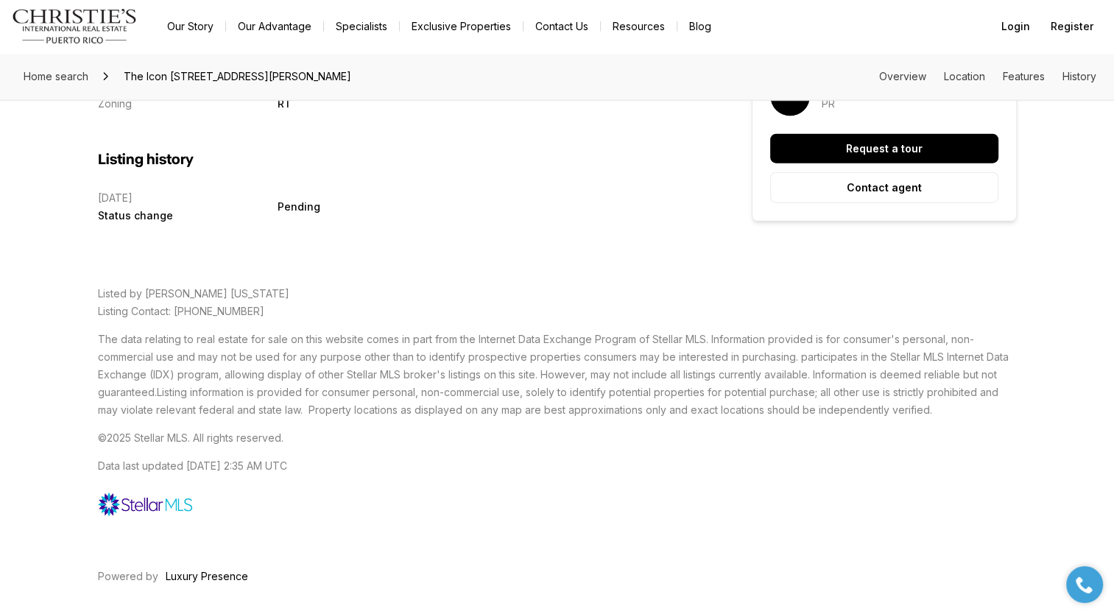
scroll to position [3580, 0]
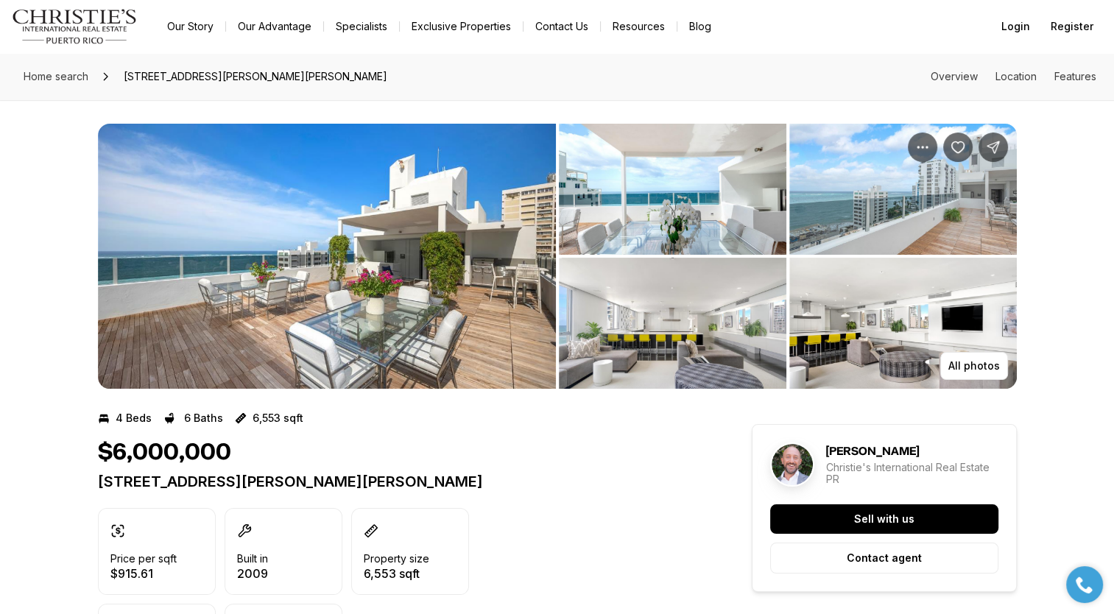
click at [389, 264] on img "View image gallery" at bounding box center [327, 256] width 458 height 265
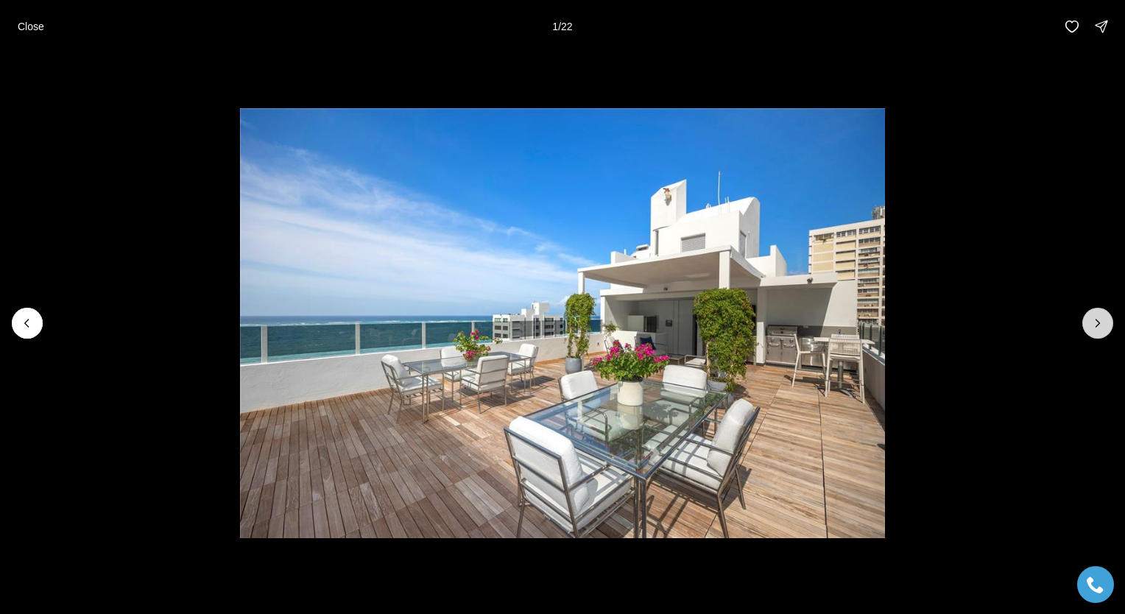
click at [1104, 325] on icon "Next slide" at bounding box center [1097, 323] width 15 height 15
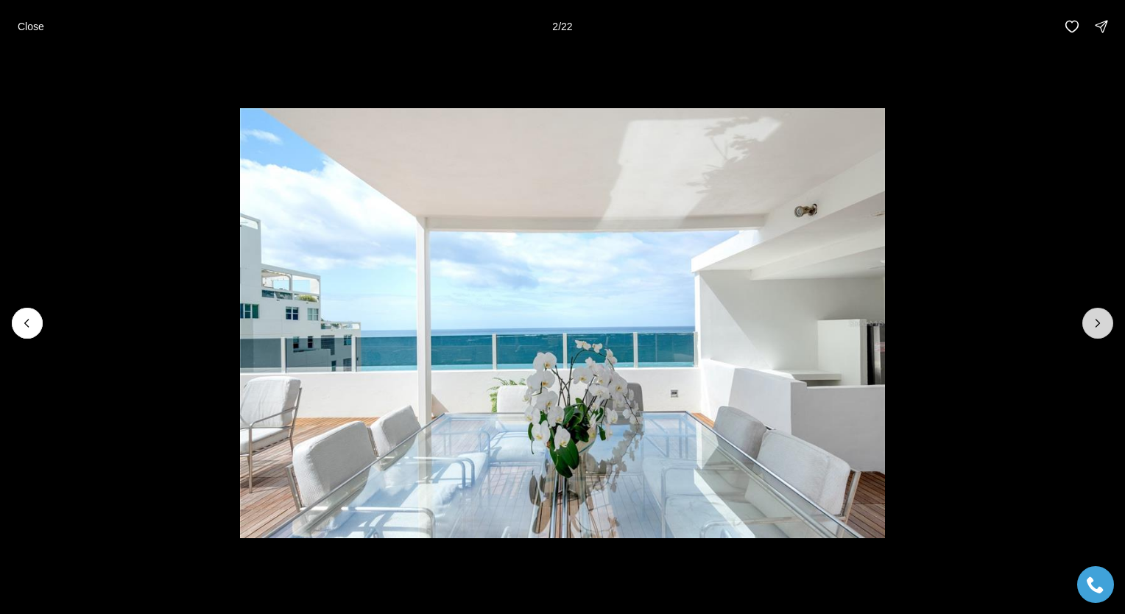
click at [1104, 325] on icon "Next slide" at bounding box center [1097, 323] width 15 height 15
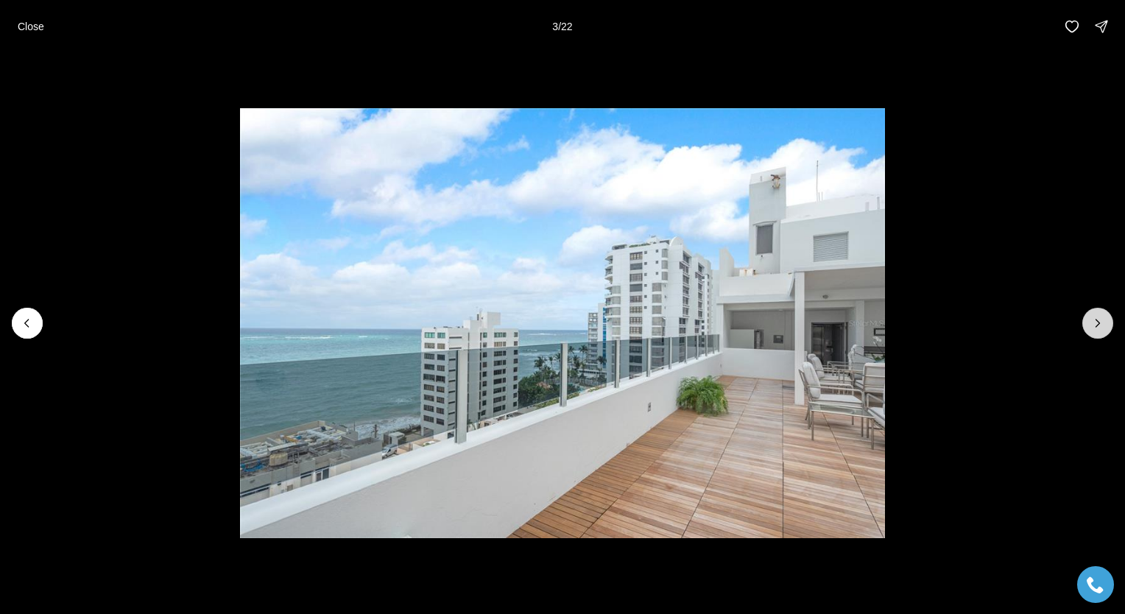
click at [1104, 325] on icon "Next slide" at bounding box center [1097, 323] width 15 height 15
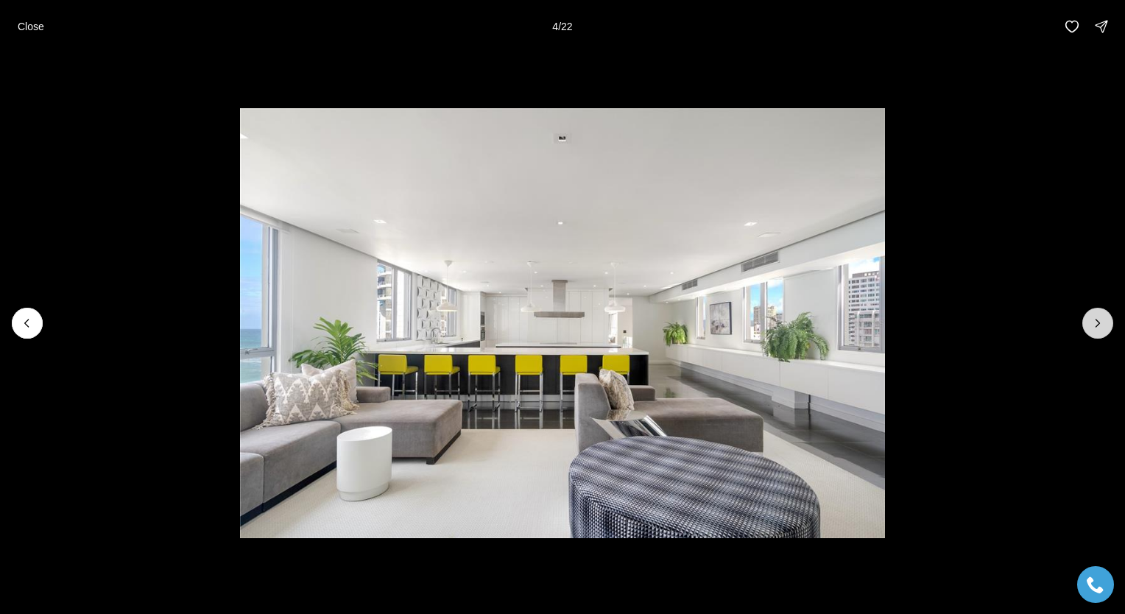
click at [1104, 325] on icon "Next slide" at bounding box center [1097, 323] width 15 height 15
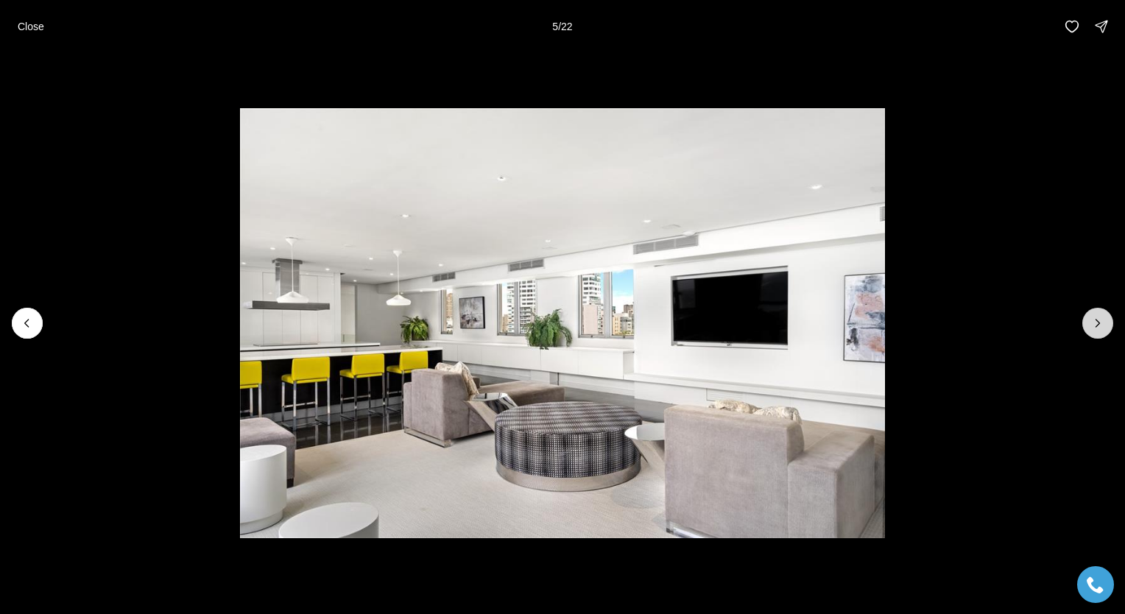
click at [1104, 325] on icon "Next slide" at bounding box center [1097, 323] width 15 height 15
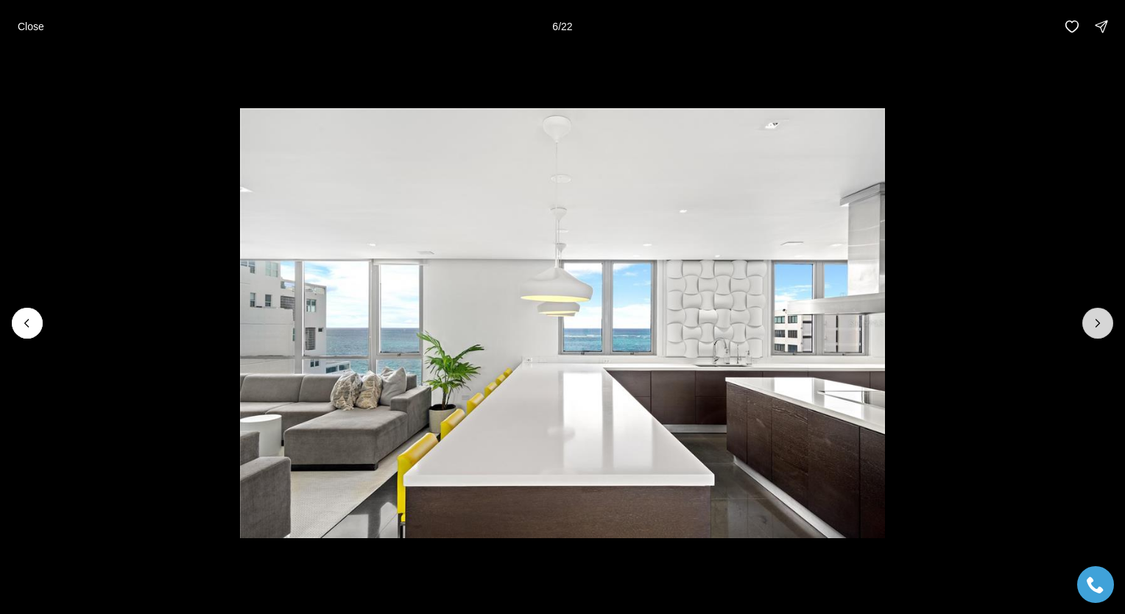
click at [1104, 325] on icon "Next slide" at bounding box center [1097, 323] width 15 height 15
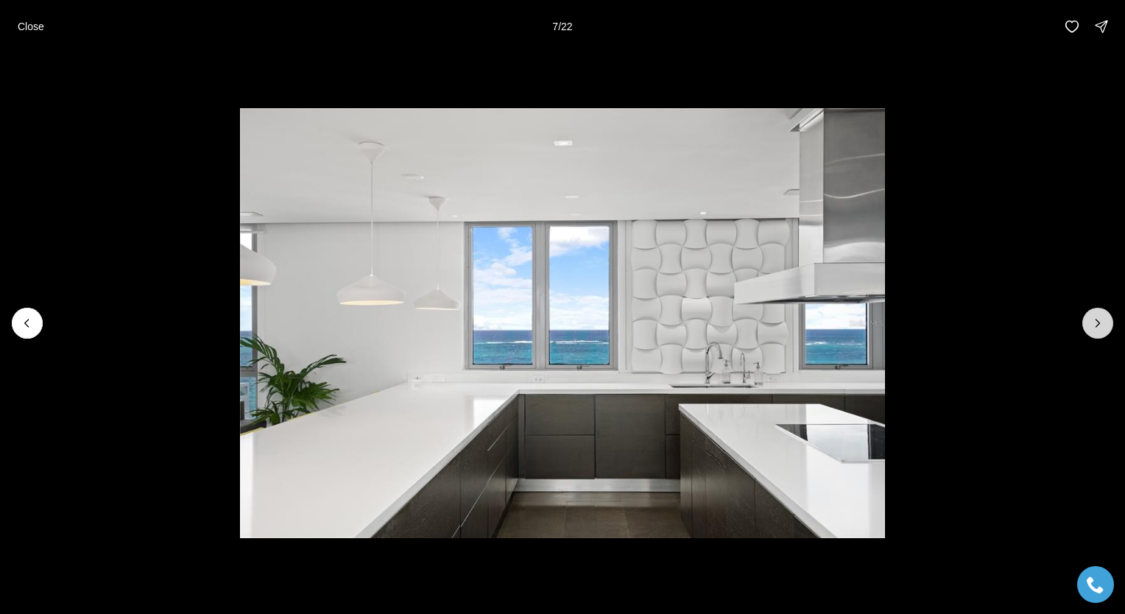
click at [1099, 325] on icon "Next slide" at bounding box center [1098, 323] width 4 height 7
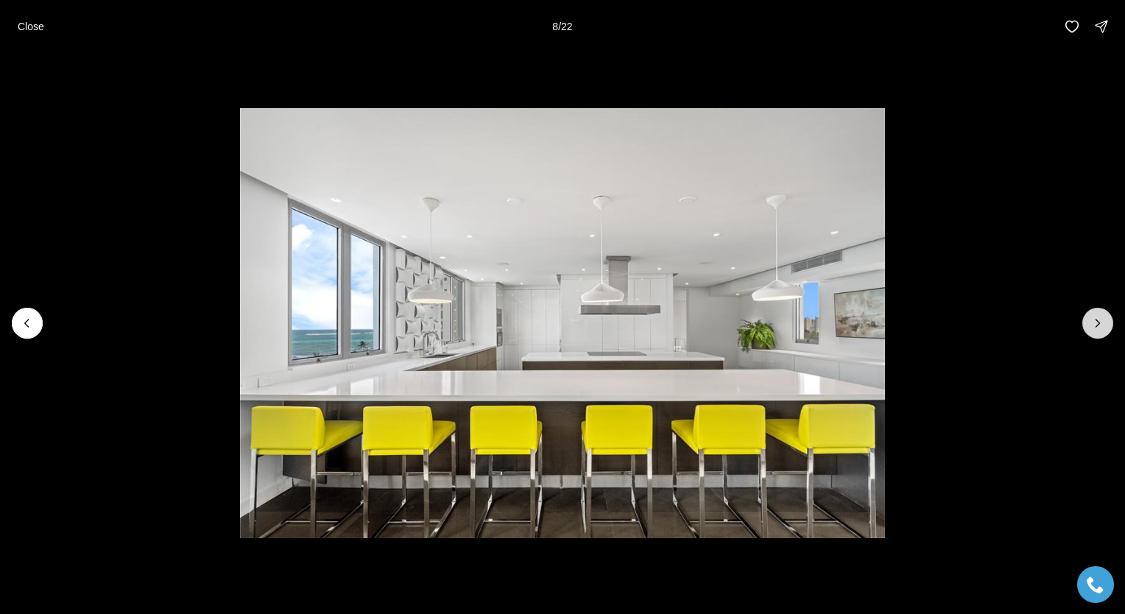
click at [1099, 325] on icon "Next slide" at bounding box center [1098, 323] width 4 height 7
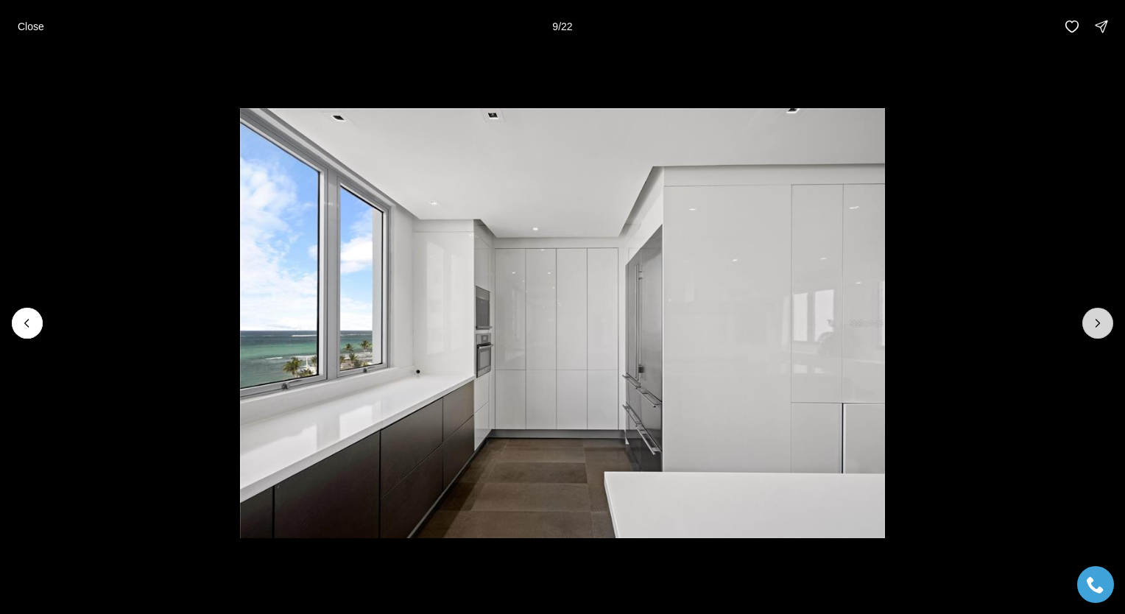
click at [1099, 325] on icon "Next slide" at bounding box center [1098, 323] width 4 height 7
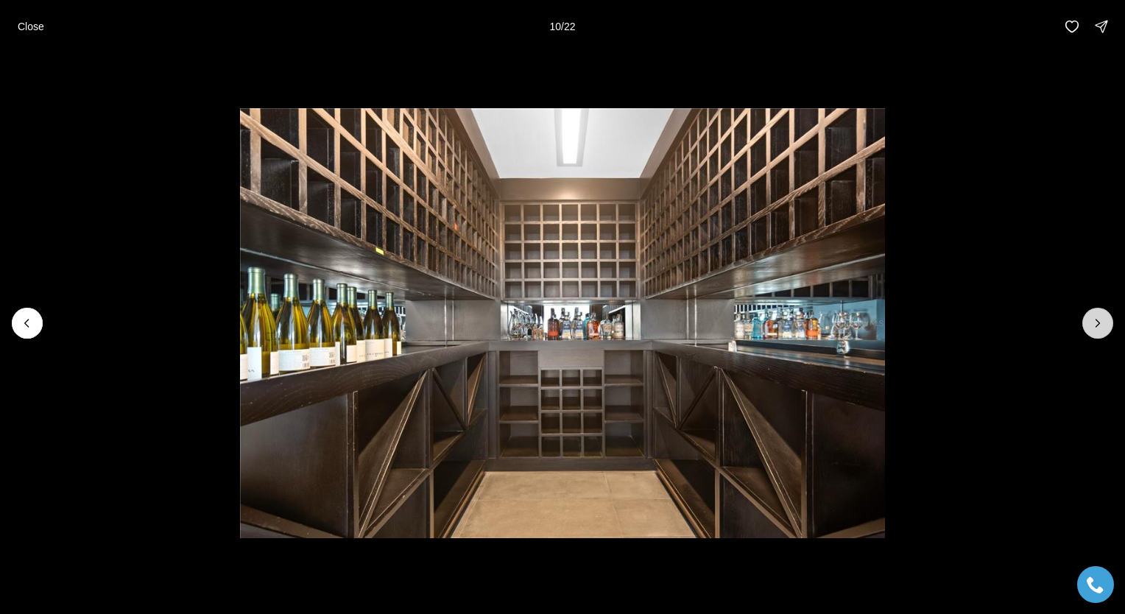
click at [1099, 325] on icon "Next slide" at bounding box center [1098, 323] width 4 height 7
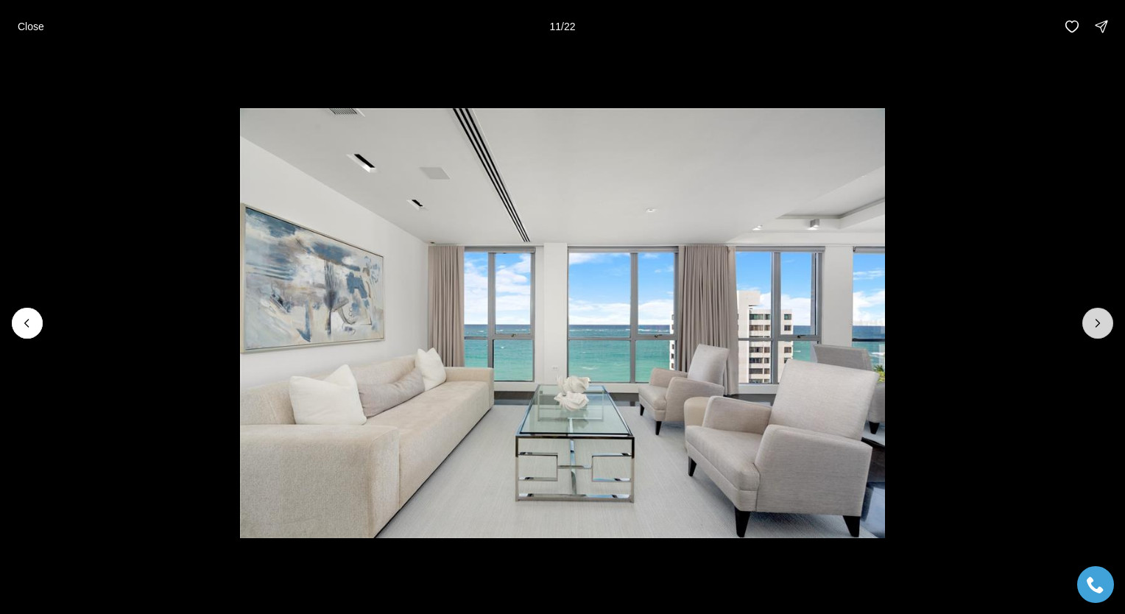
click at [1099, 325] on icon "Next slide" at bounding box center [1098, 323] width 4 height 7
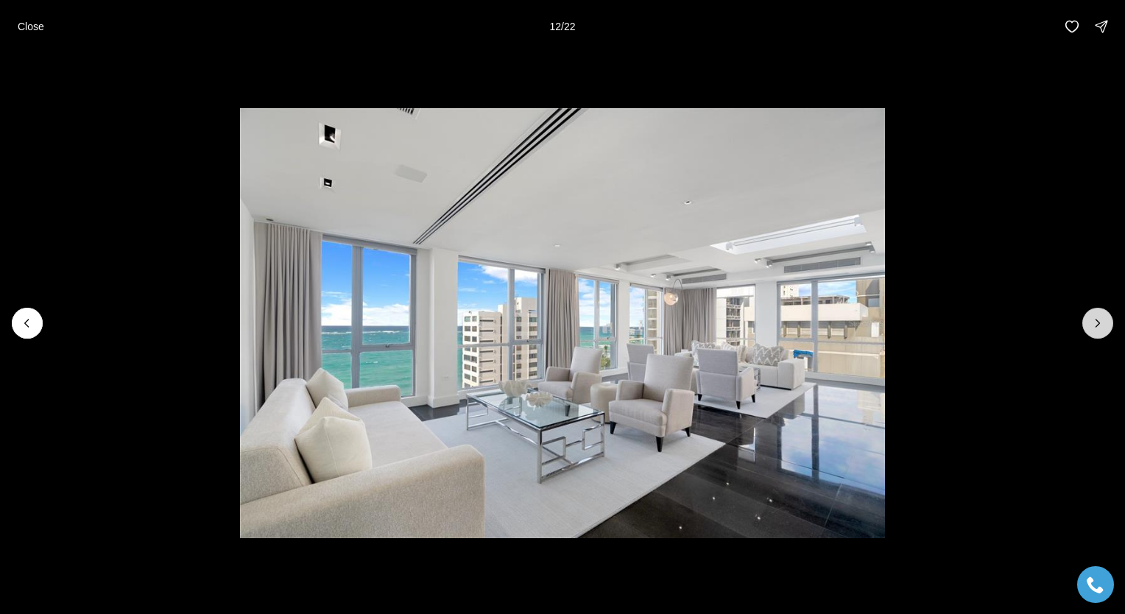
click at [1099, 325] on icon "Next slide" at bounding box center [1098, 323] width 4 height 7
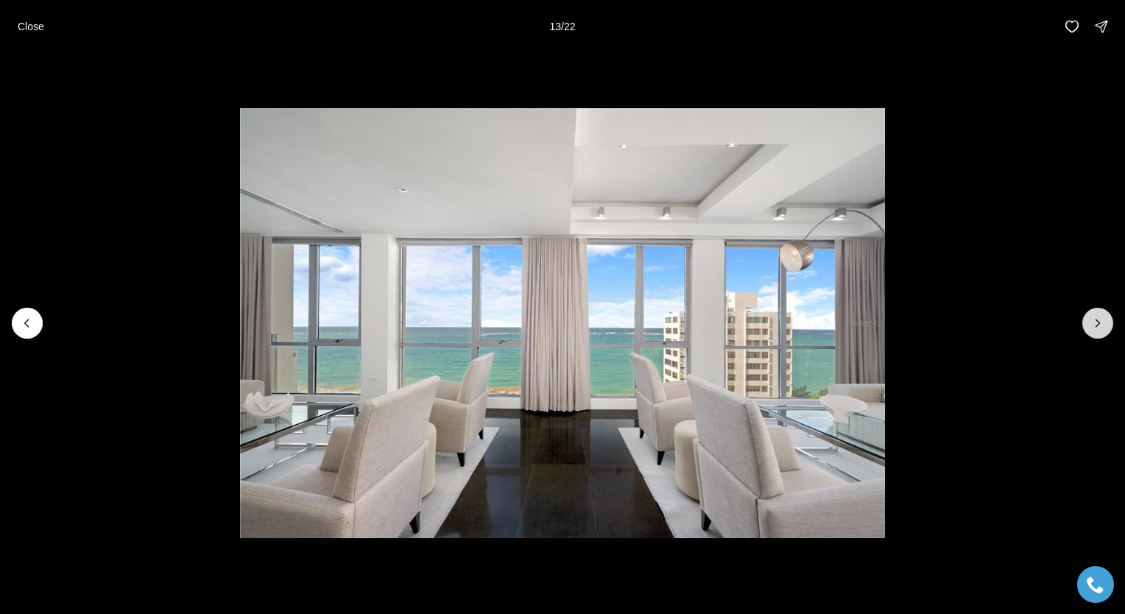
click at [1099, 325] on icon "Next slide" at bounding box center [1098, 323] width 4 height 7
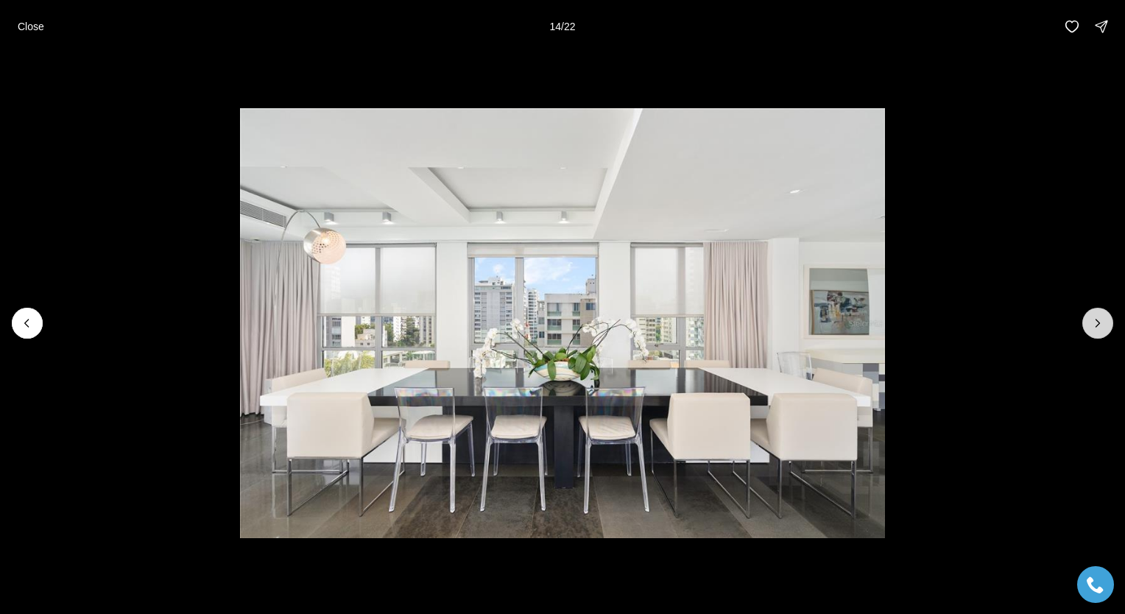
click at [1099, 325] on icon "Next slide" at bounding box center [1098, 323] width 4 height 7
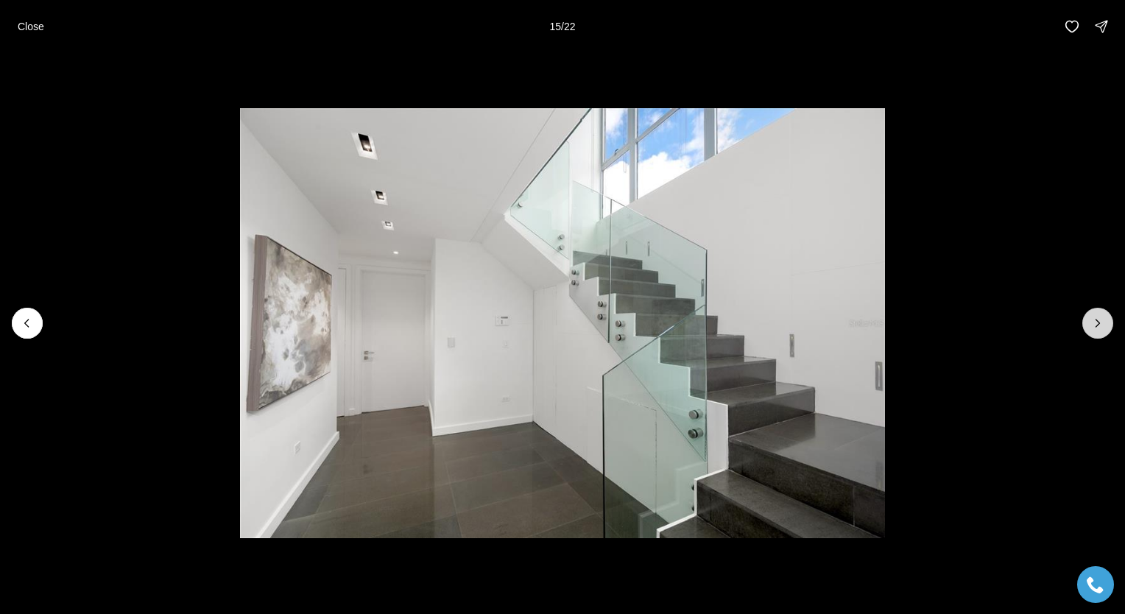
click at [1099, 325] on icon "Next slide" at bounding box center [1098, 323] width 4 height 7
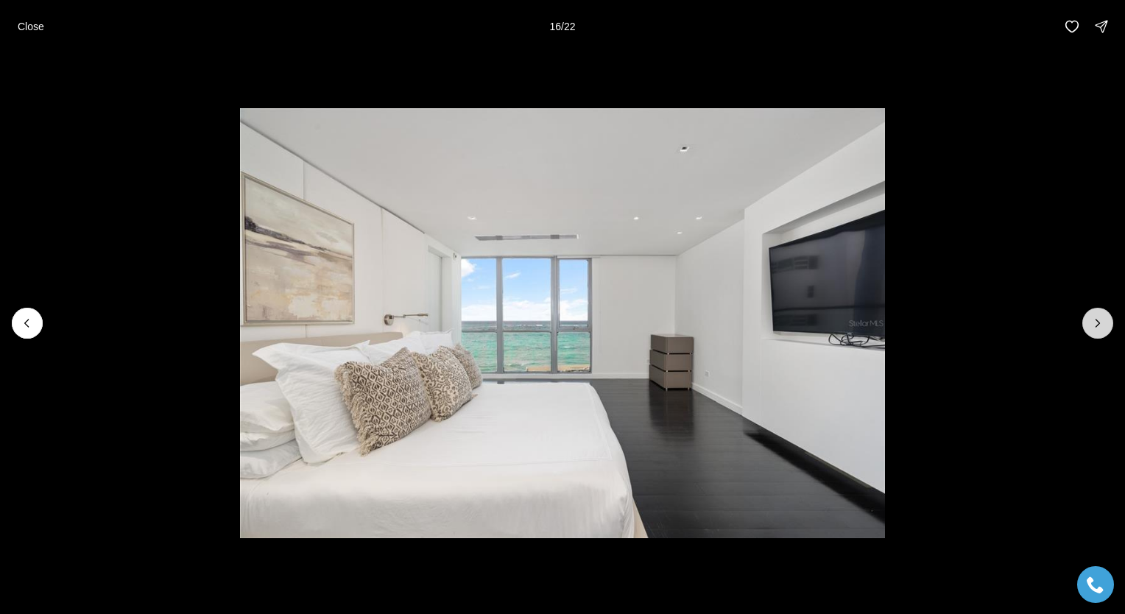
click at [1099, 325] on icon "Next slide" at bounding box center [1098, 323] width 4 height 7
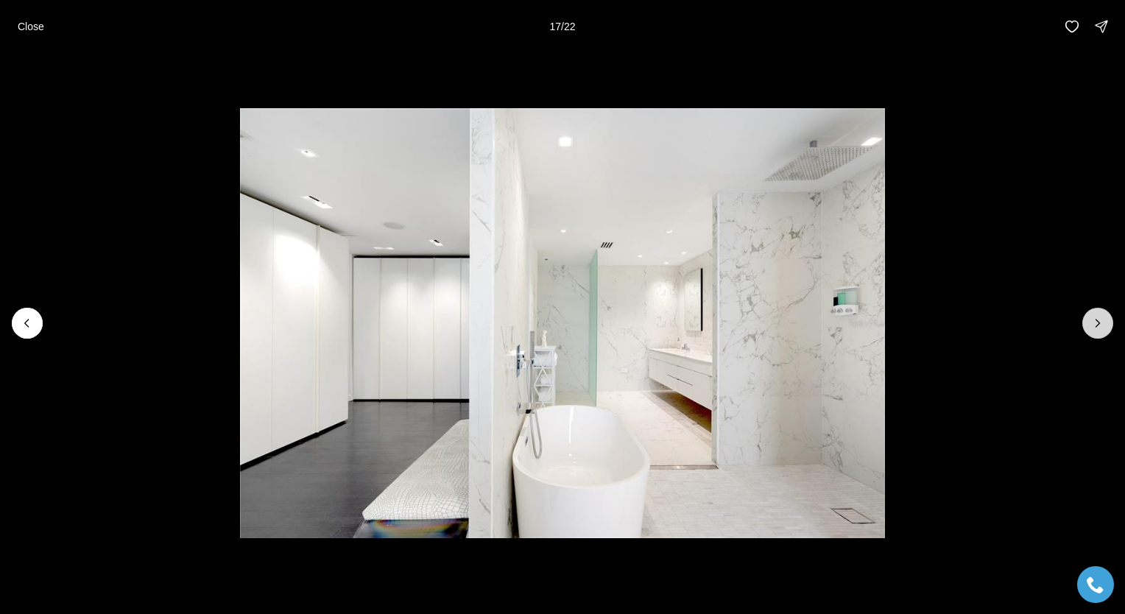
click at [1099, 325] on icon "Next slide" at bounding box center [1098, 323] width 4 height 7
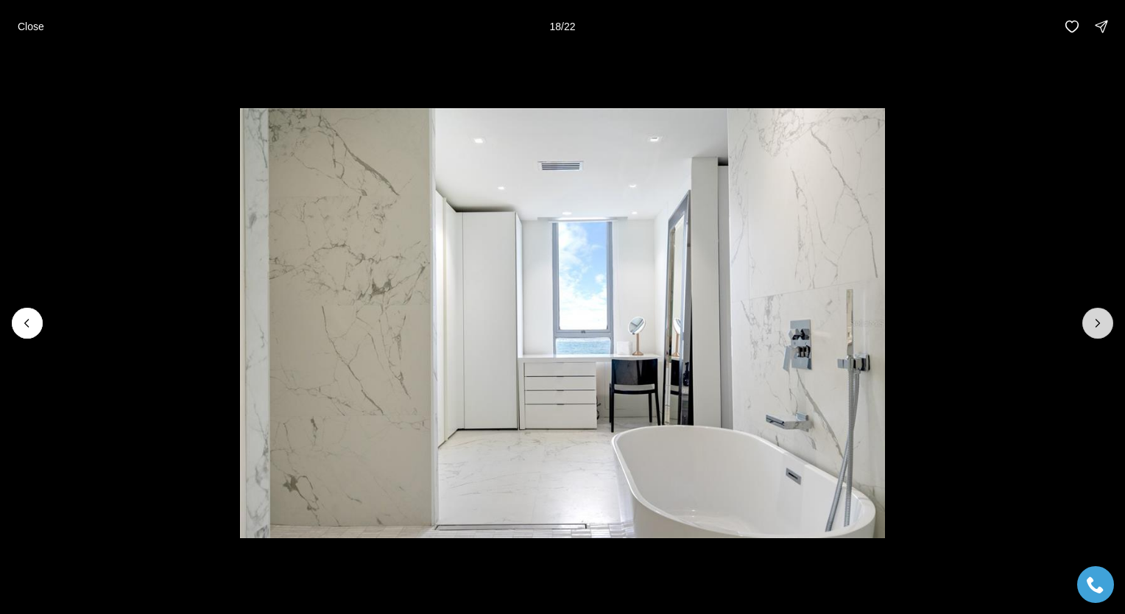
click at [1099, 325] on icon "Next slide" at bounding box center [1098, 323] width 4 height 7
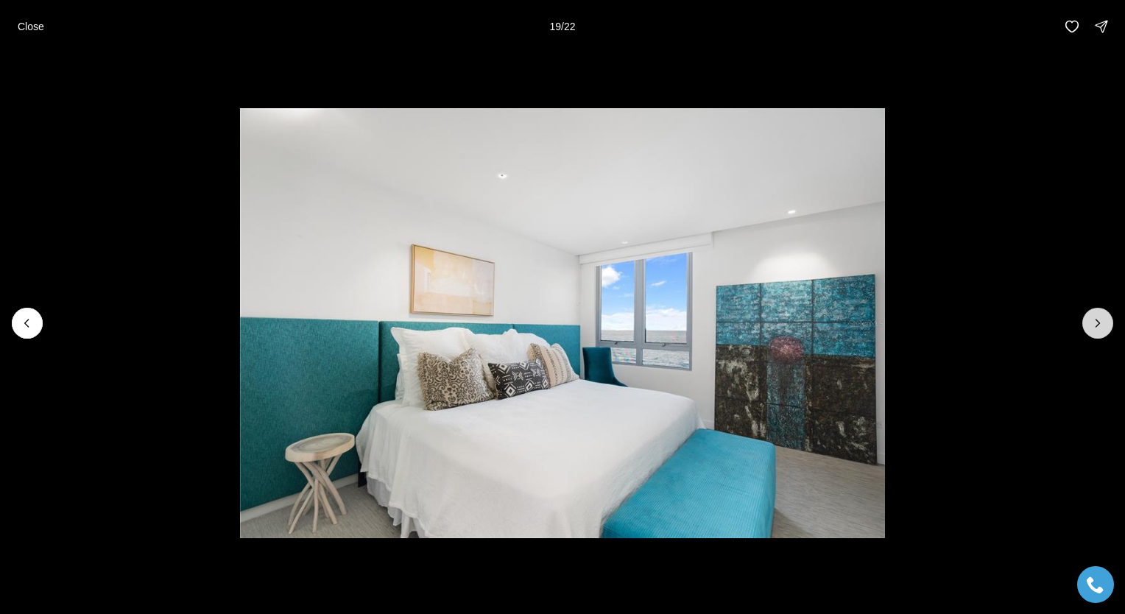
click at [1099, 325] on icon "Next slide" at bounding box center [1098, 323] width 4 height 7
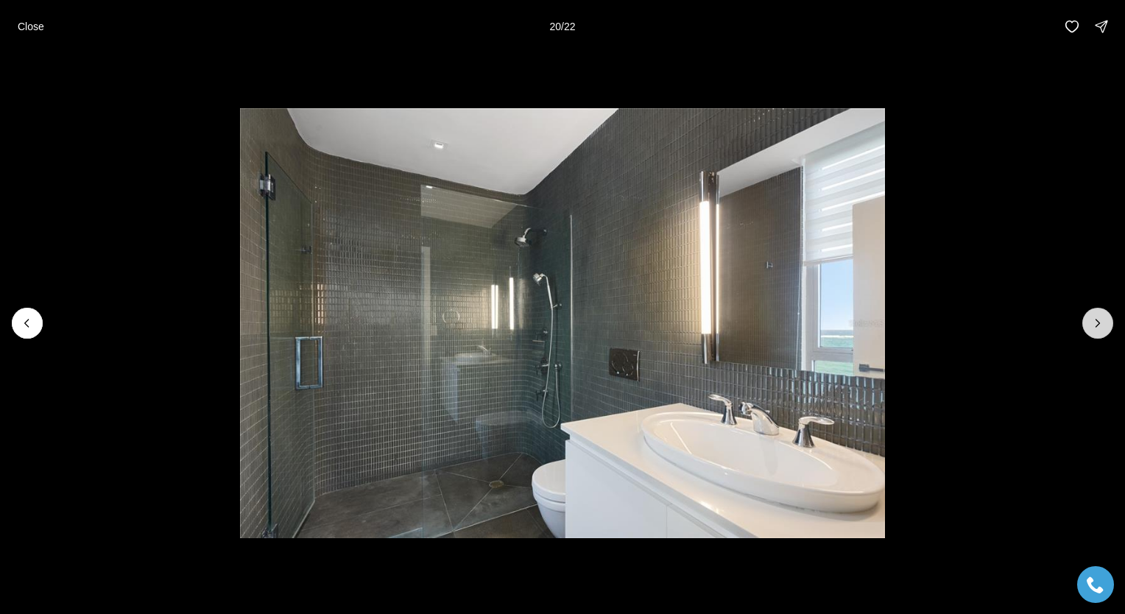
click at [1099, 325] on icon "Next slide" at bounding box center [1098, 323] width 4 height 7
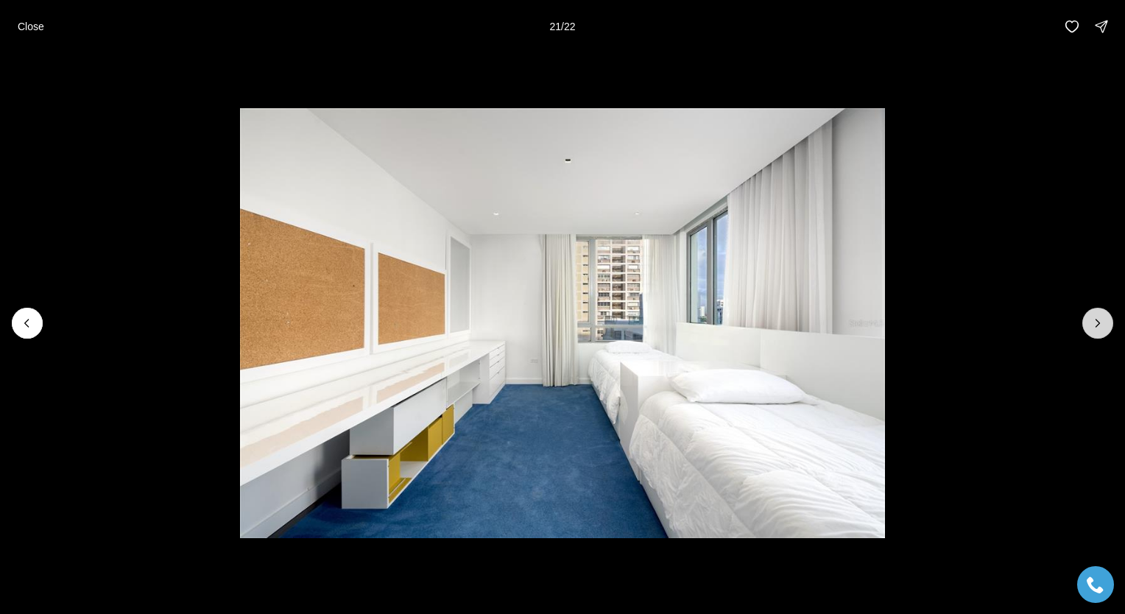
click at [1099, 325] on icon "Next slide" at bounding box center [1098, 323] width 4 height 7
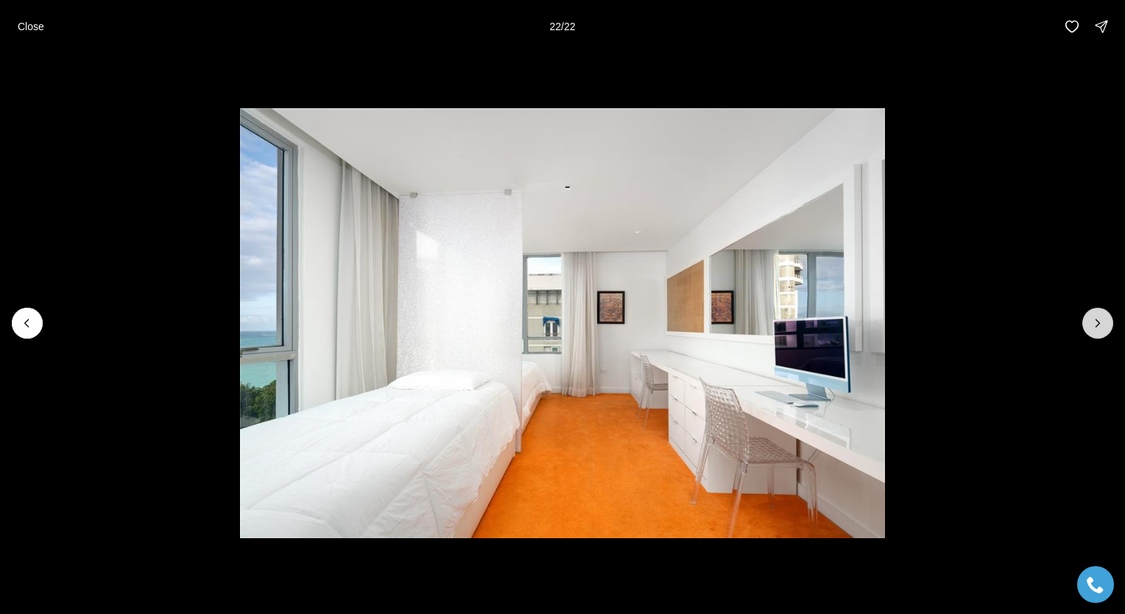
click at [1099, 325] on div at bounding box center [1097, 323] width 31 height 31
click at [32, 29] on p "Close" at bounding box center [31, 27] width 27 height 12
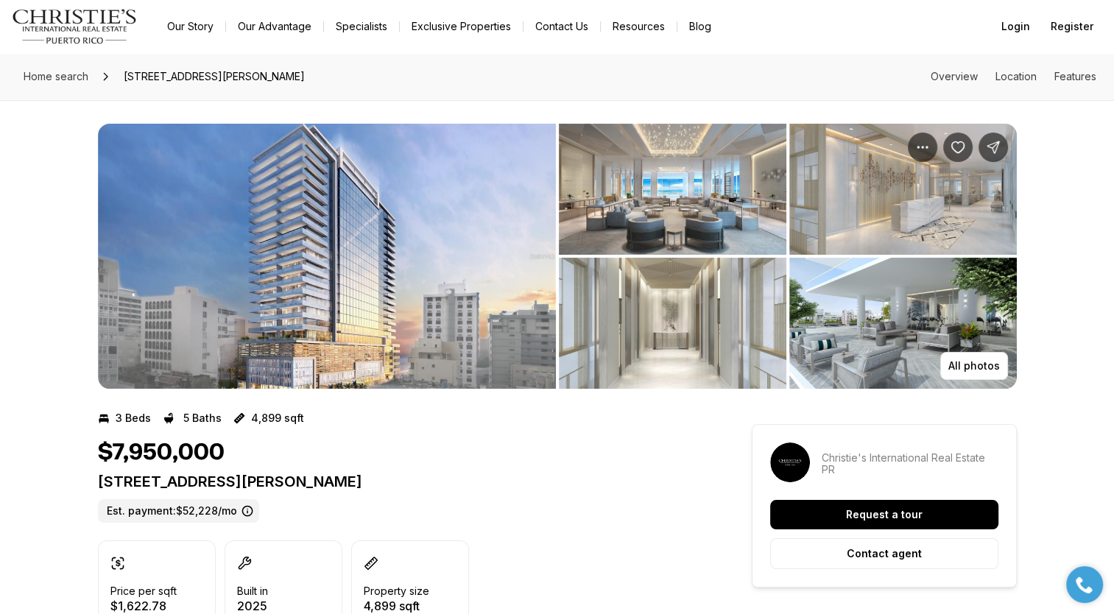
click at [404, 299] on img "View image gallery" at bounding box center [327, 256] width 458 height 265
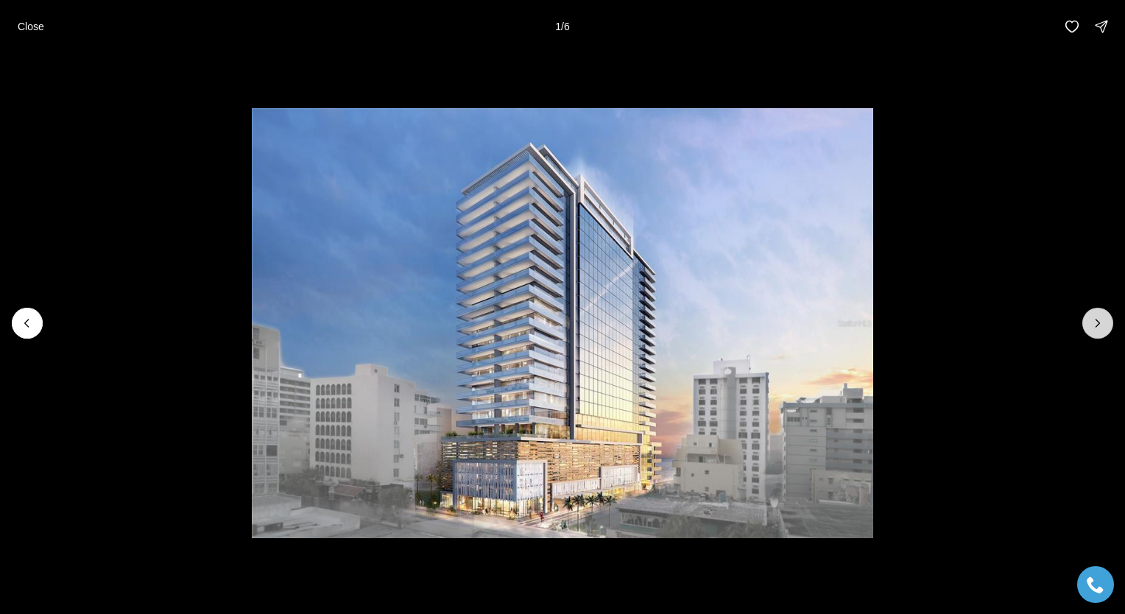
click at [1093, 328] on icon "Next slide" at bounding box center [1097, 323] width 15 height 15
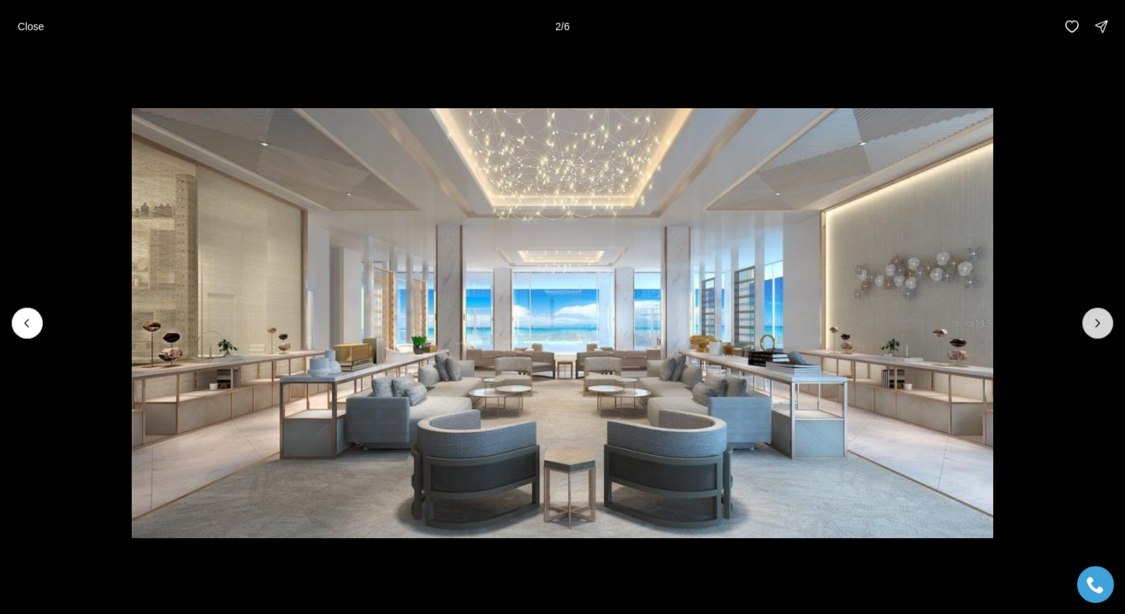
click at [1093, 328] on icon "Next slide" at bounding box center [1097, 323] width 15 height 15
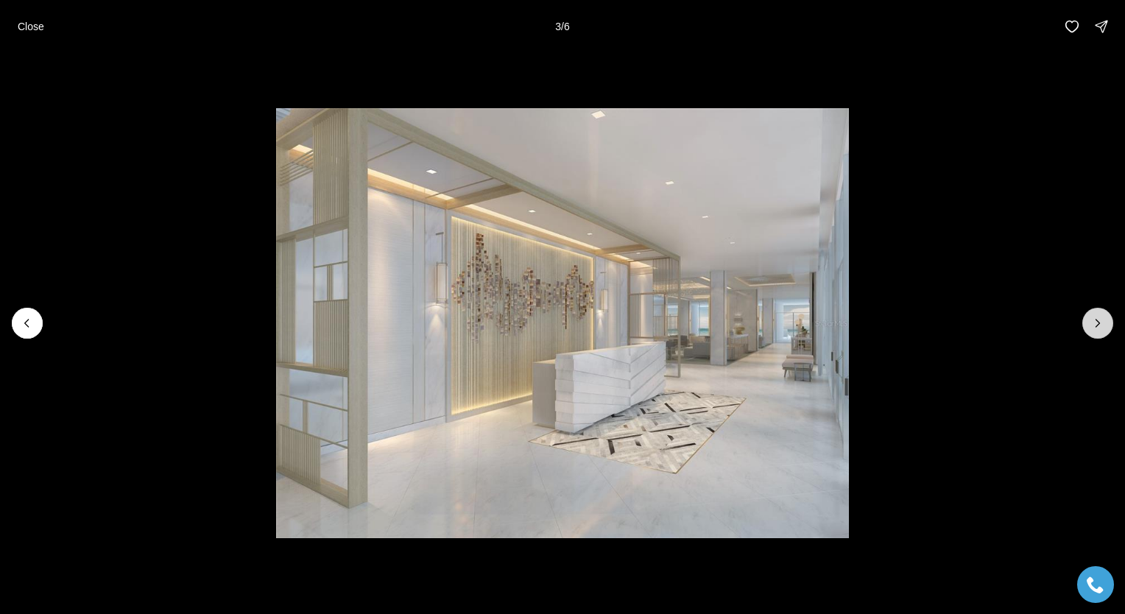
click at [1093, 328] on icon "Next slide" at bounding box center [1097, 323] width 15 height 15
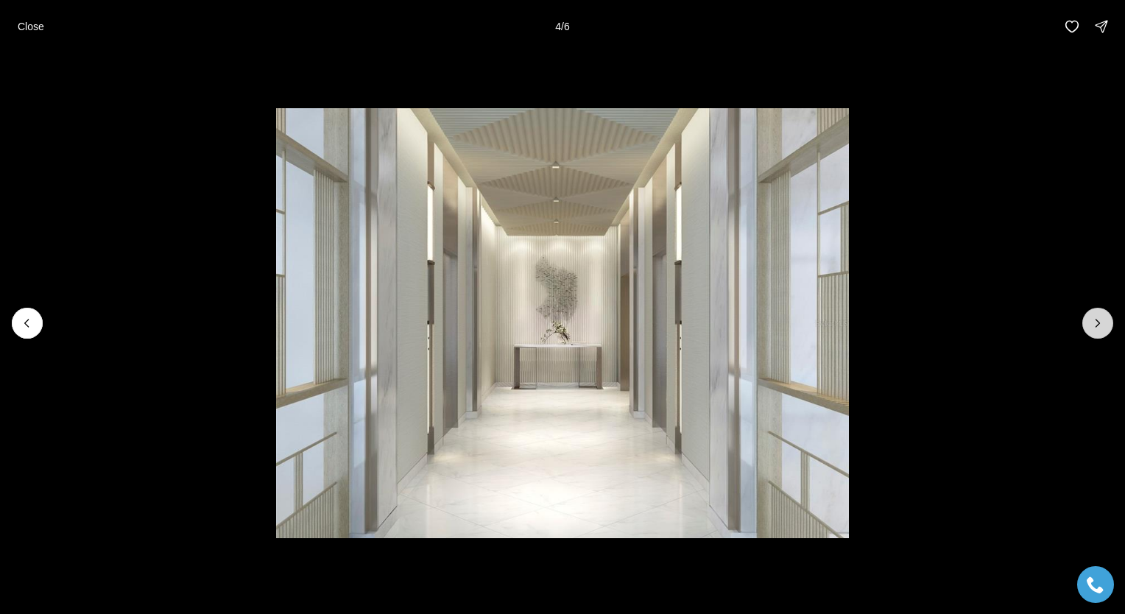
click at [1093, 328] on icon "Next slide" at bounding box center [1097, 323] width 15 height 15
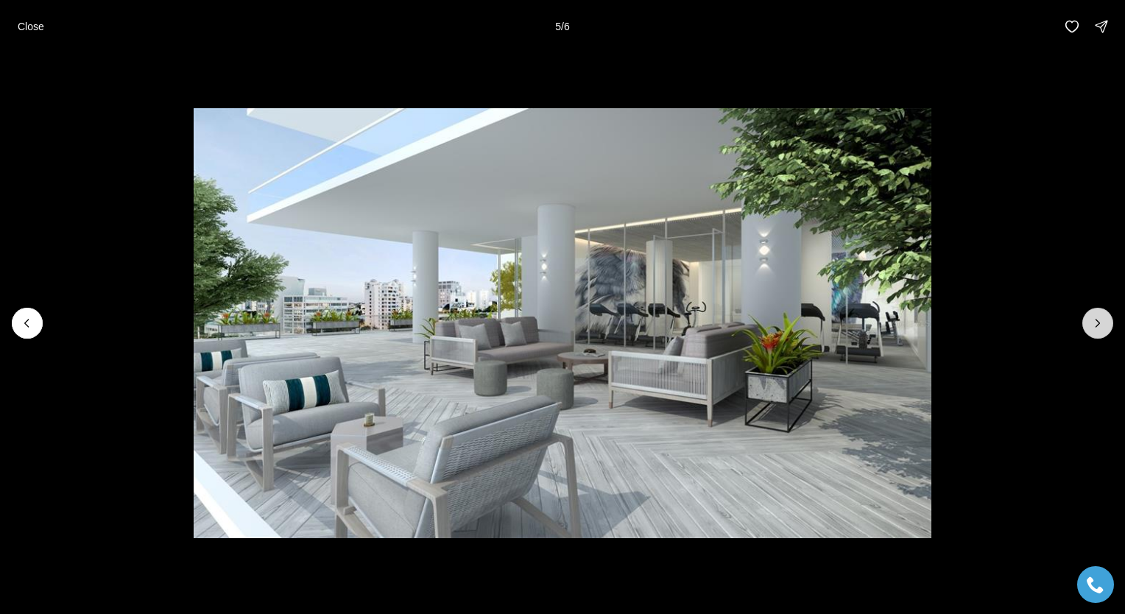
click at [1093, 328] on icon "Next slide" at bounding box center [1097, 323] width 15 height 15
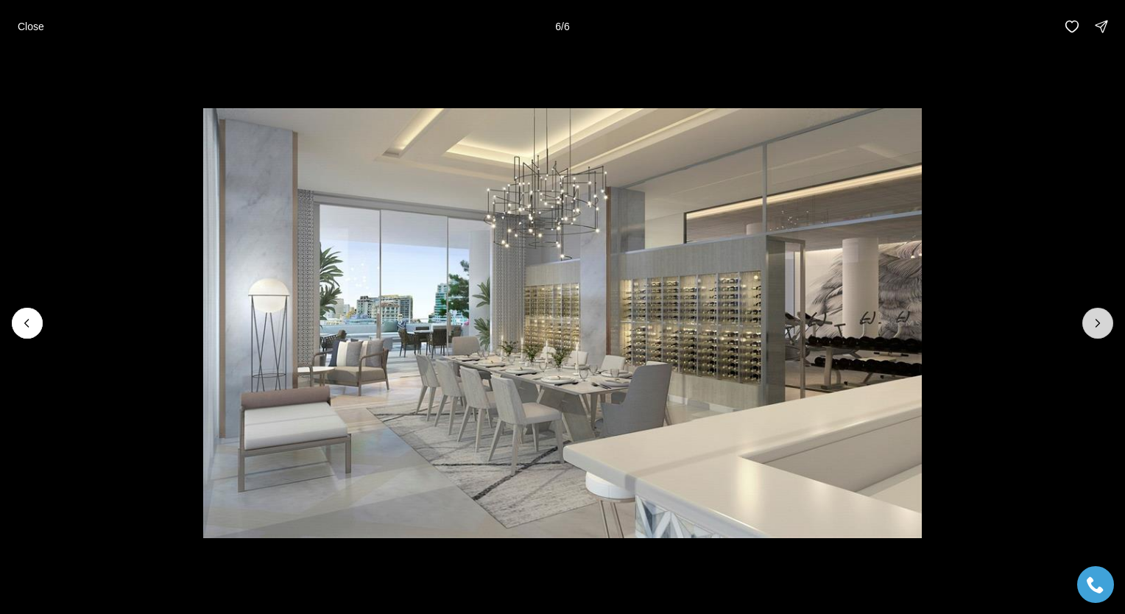
click at [1093, 328] on div at bounding box center [1097, 323] width 31 height 31
click at [1097, 320] on div at bounding box center [1097, 323] width 31 height 31
click at [32, 31] on p "Close" at bounding box center [31, 27] width 27 height 12
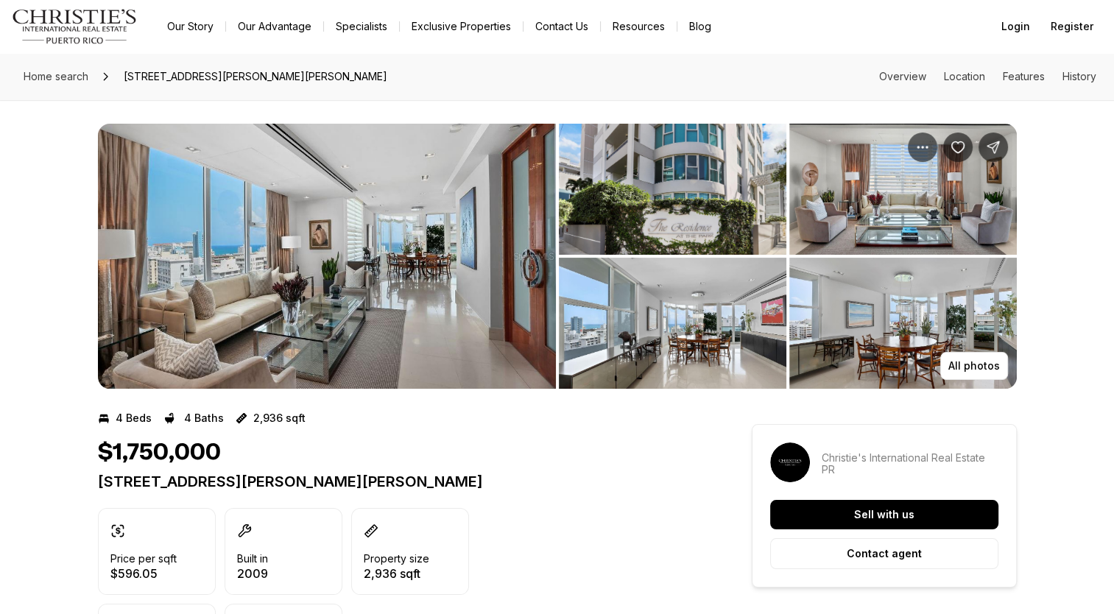
click at [401, 269] on img "View image gallery" at bounding box center [327, 256] width 458 height 265
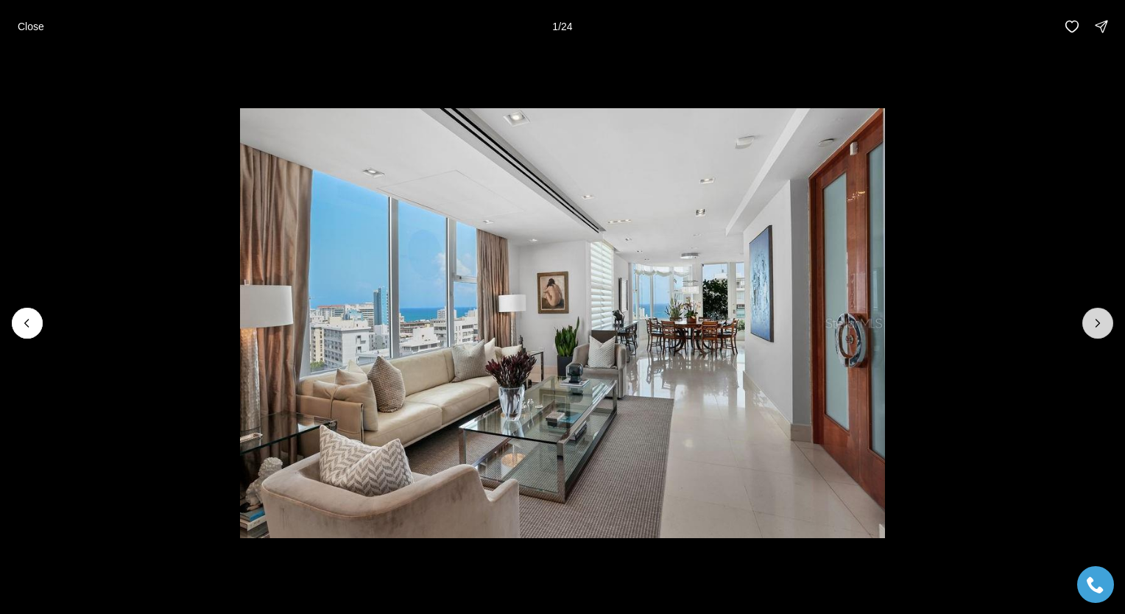
click at [1096, 333] on button "Next slide" at bounding box center [1097, 323] width 31 height 31
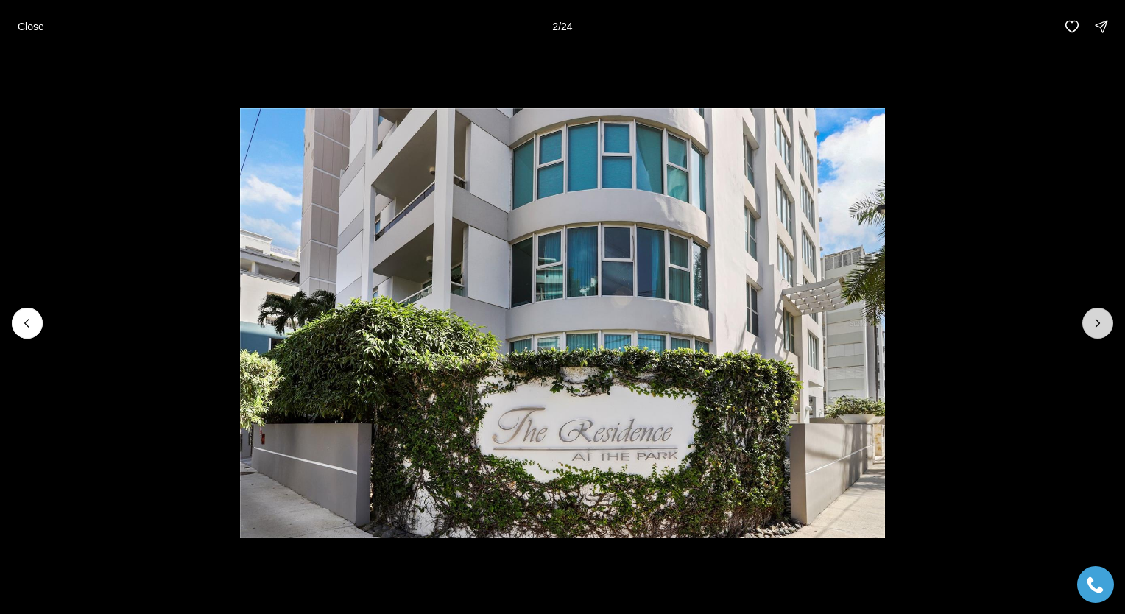
click at [1096, 333] on button "Next slide" at bounding box center [1097, 323] width 31 height 31
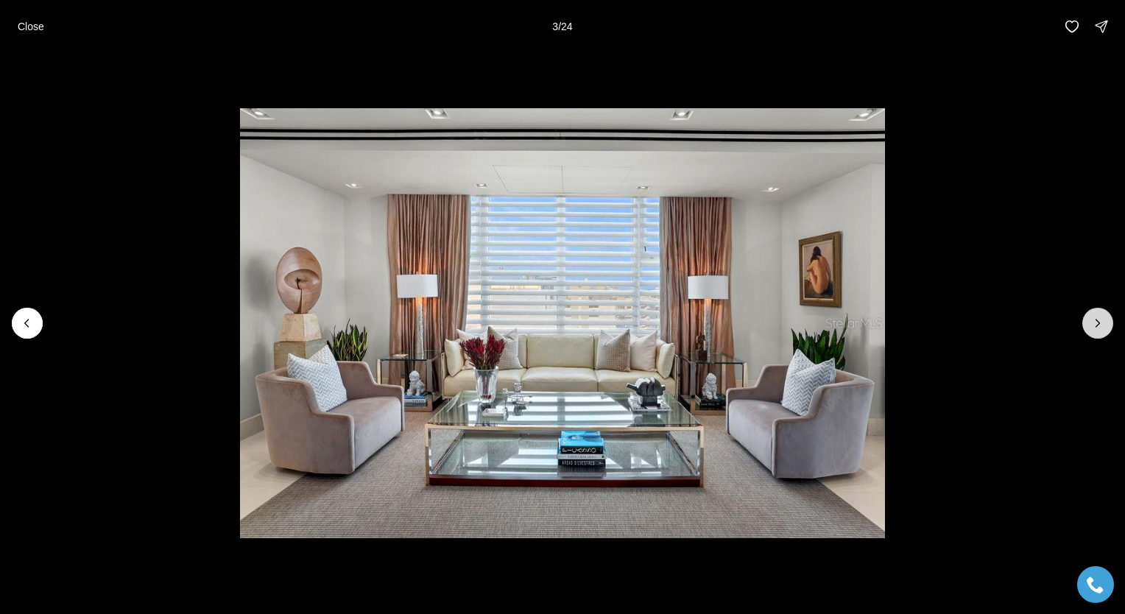
click at [1096, 333] on button "Next slide" at bounding box center [1097, 323] width 31 height 31
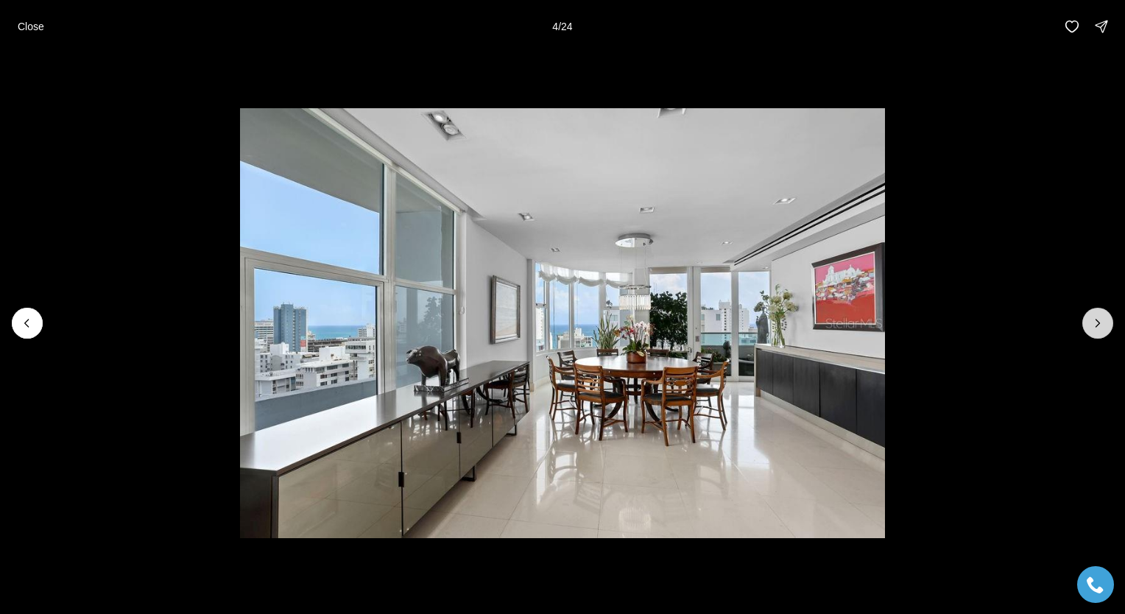
click at [1096, 333] on button "Next slide" at bounding box center [1097, 323] width 31 height 31
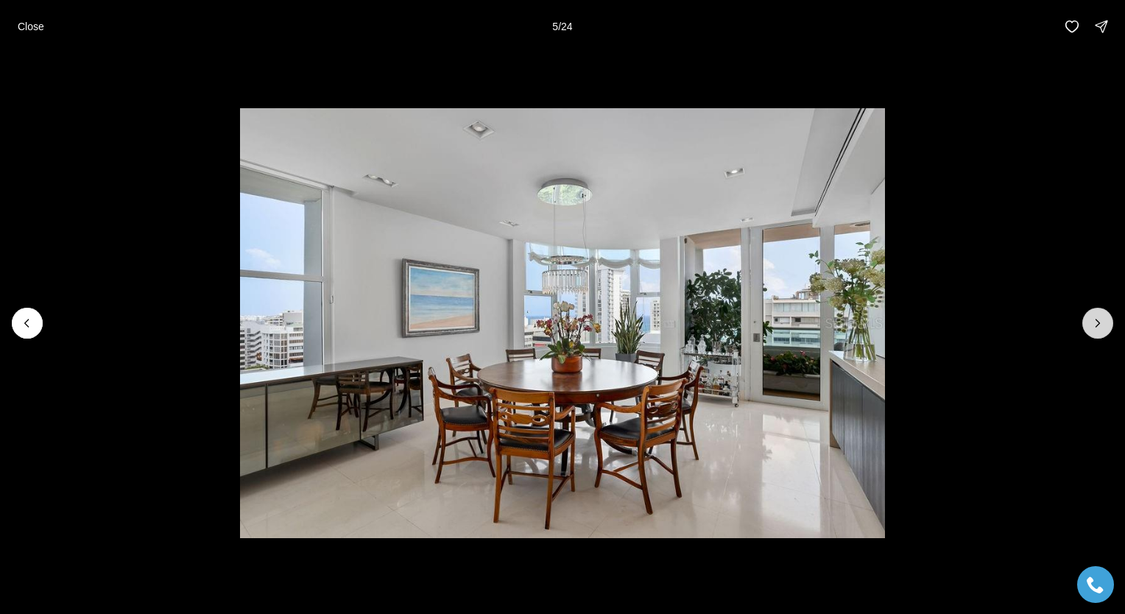
click at [1096, 333] on button "Next slide" at bounding box center [1097, 323] width 31 height 31
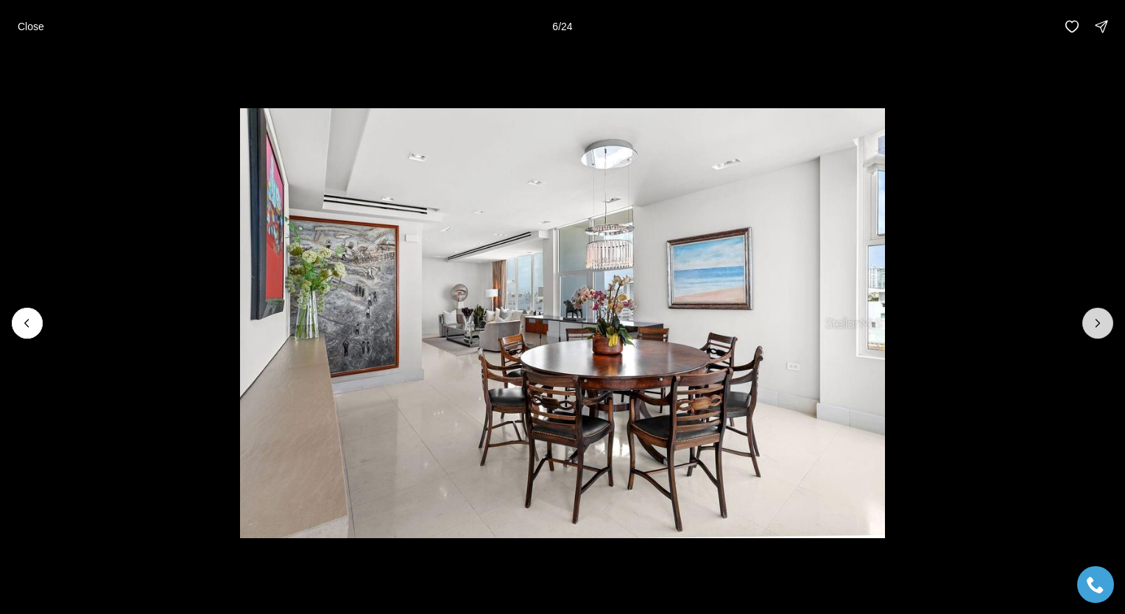
click at [1096, 333] on button "Next slide" at bounding box center [1097, 323] width 31 height 31
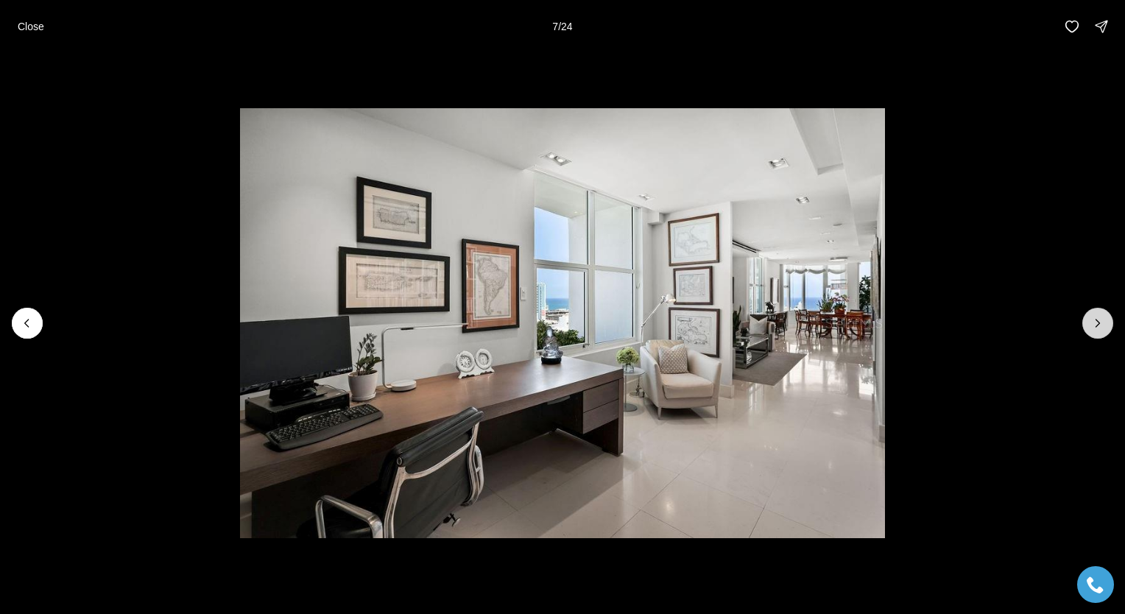
click at [1096, 333] on button "Next slide" at bounding box center [1097, 323] width 31 height 31
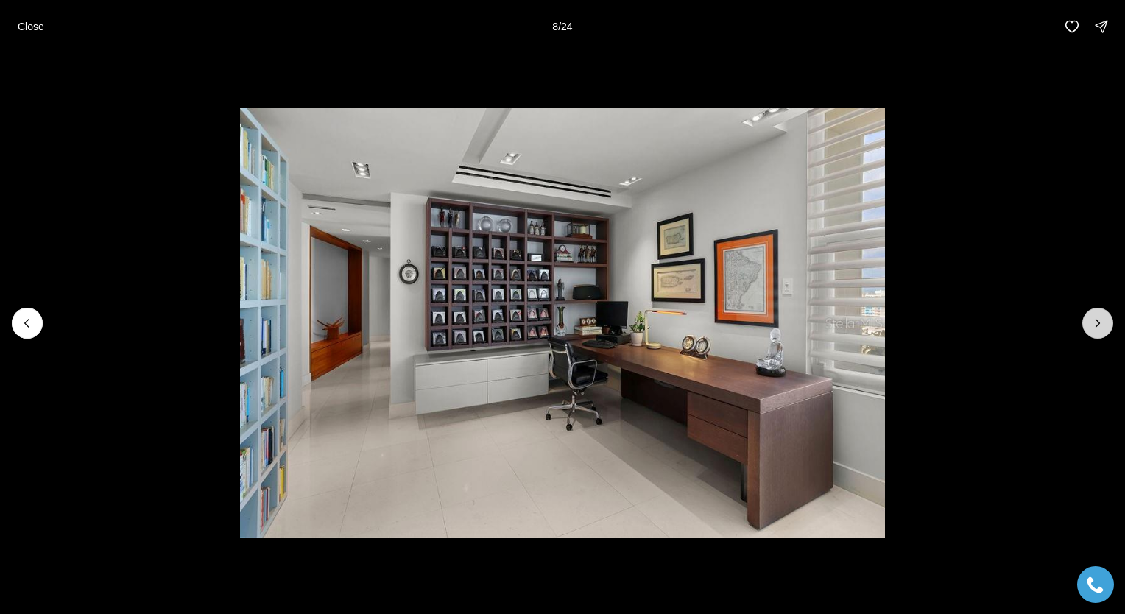
click at [1096, 333] on button "Next slide" at bounding box center [1097, 323] width 31 height 31
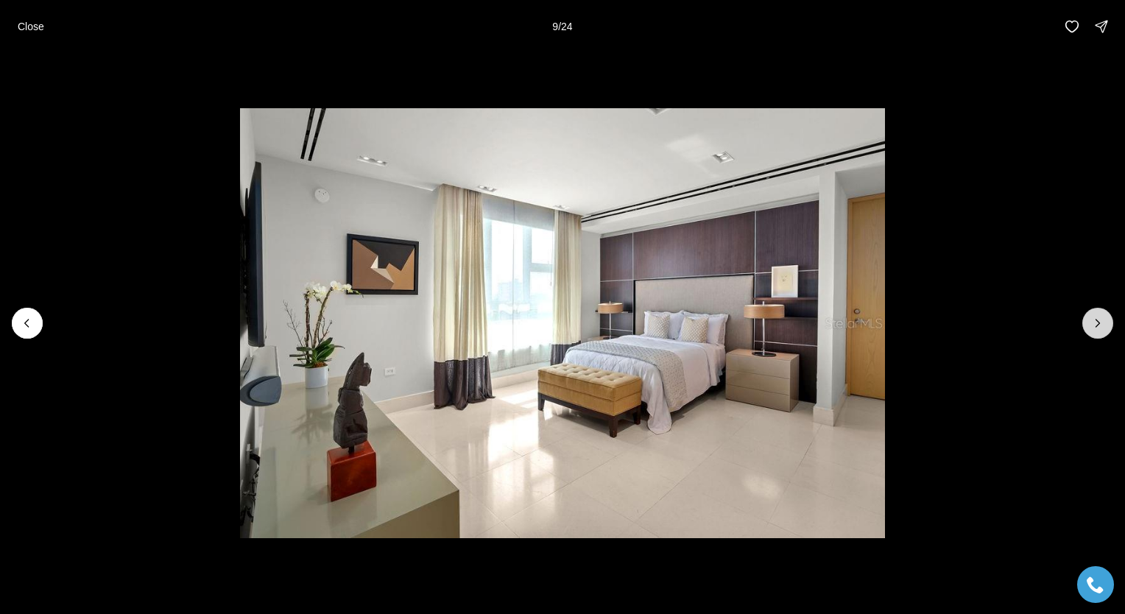
click at [1096, 333] on button "Next slide" at bounding box center [1097, 323] width 31 height 31
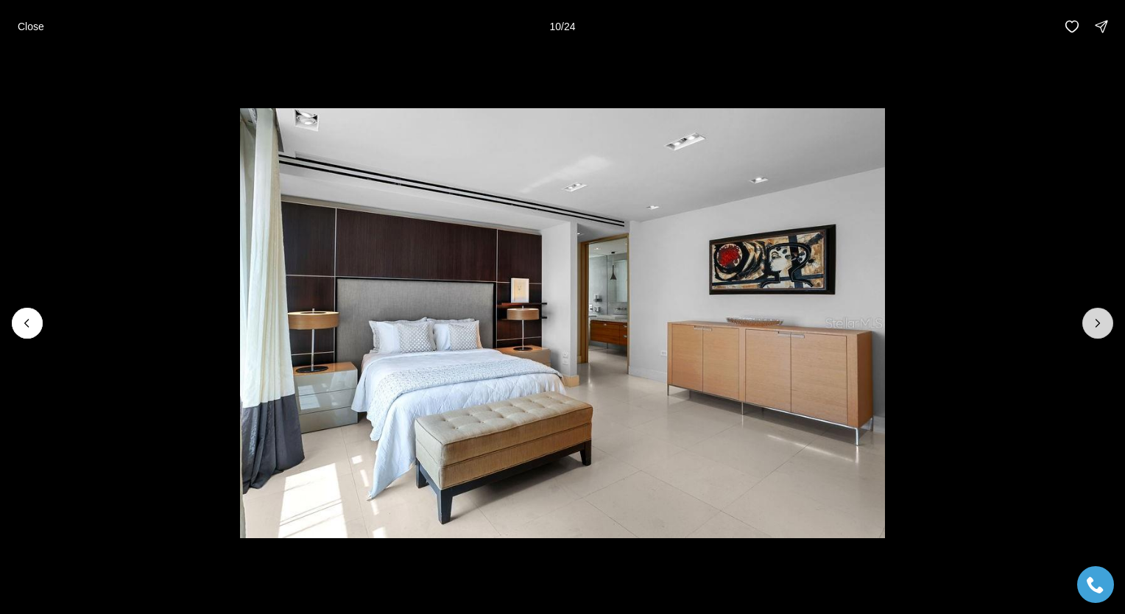
click at [1096, 333] on button "Next slide" at bounding box center [1097, 323] width 31 height 31
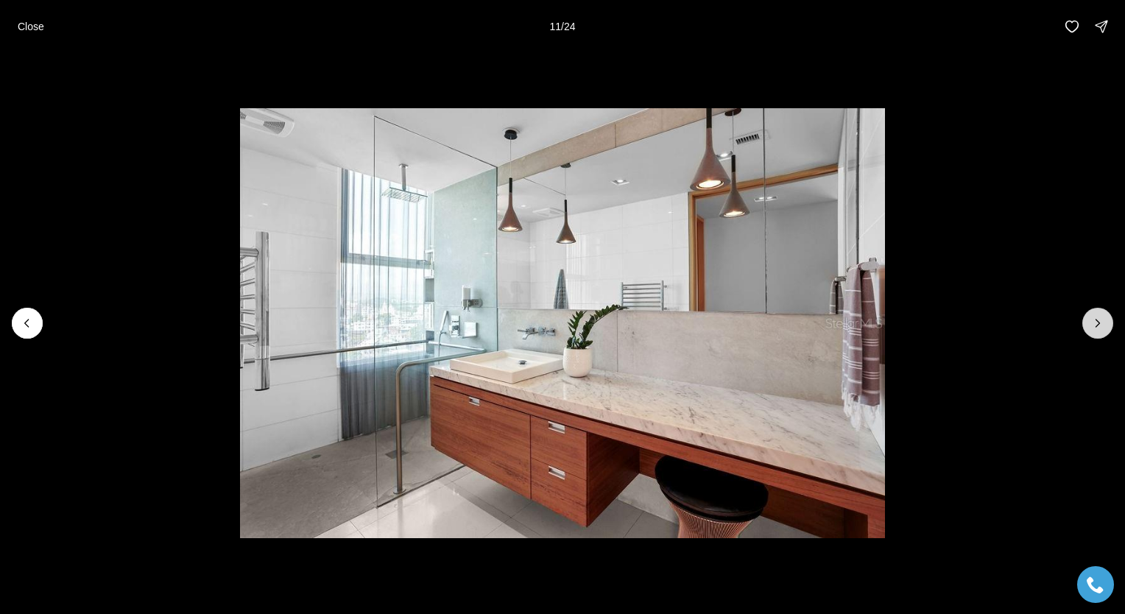
click at [1096, 333] on button "Next slide" at bounding box center [1097, 323] width 31 height 31
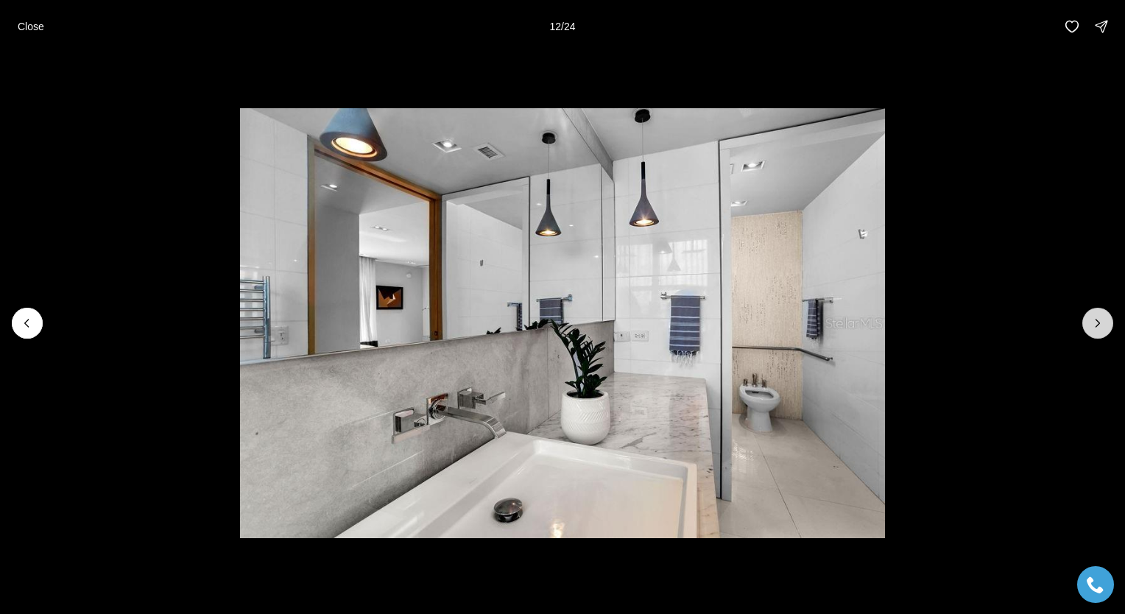
click at [1096, 333] on button "Next slide" at bounding box center [1097, 323] width 31 height 31
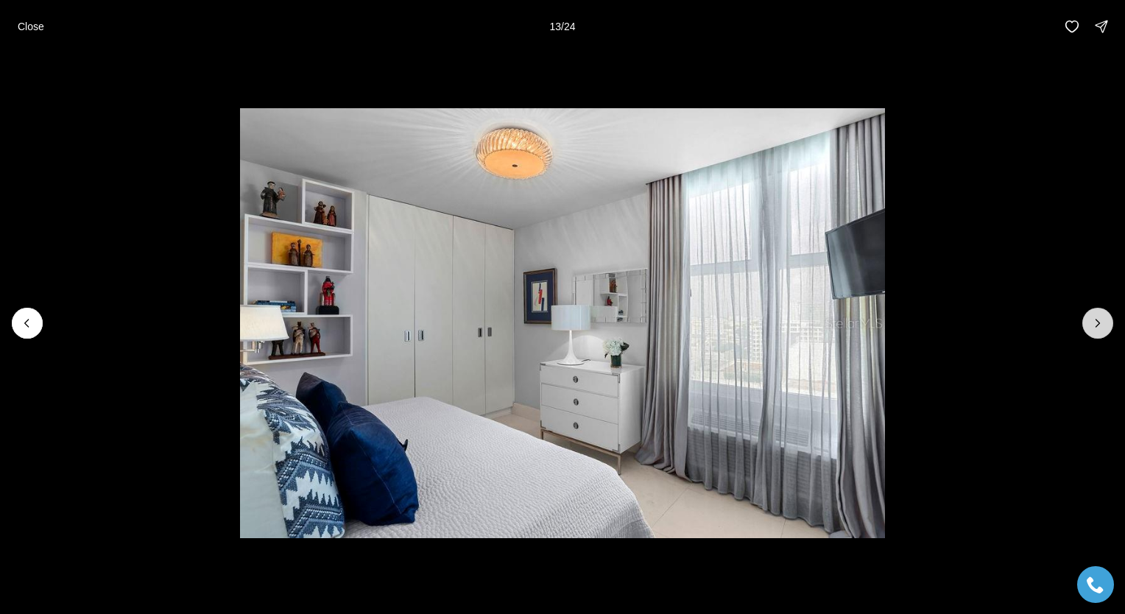
click at [1096, 333] on button "Next slide" at bounding box center [1097, 323] width 31 height 31
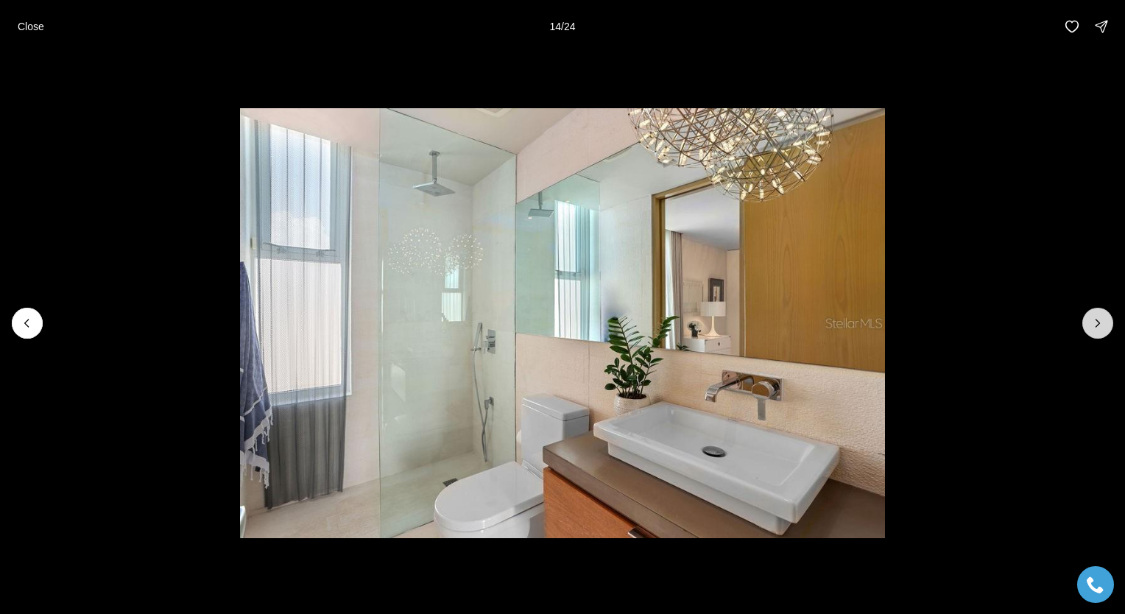
click at [1096, 333] on button "Next slide" at bounding box center [1097, 323] width 31 height 31
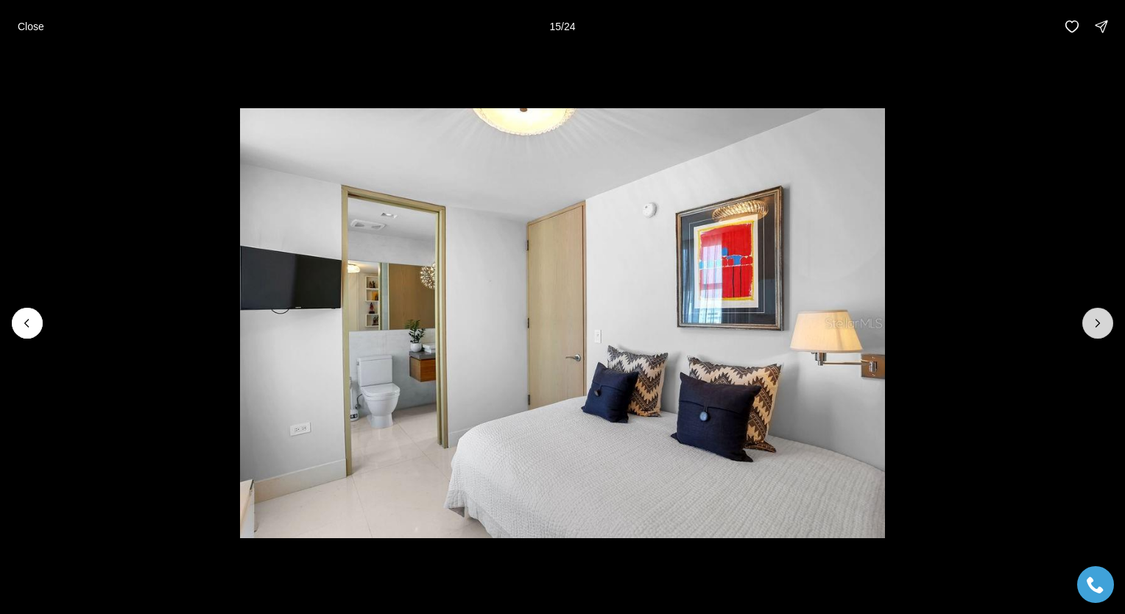
click at [1096, 333] on button "Next slide" at bounding box center [1097, 323] width 31 height 31
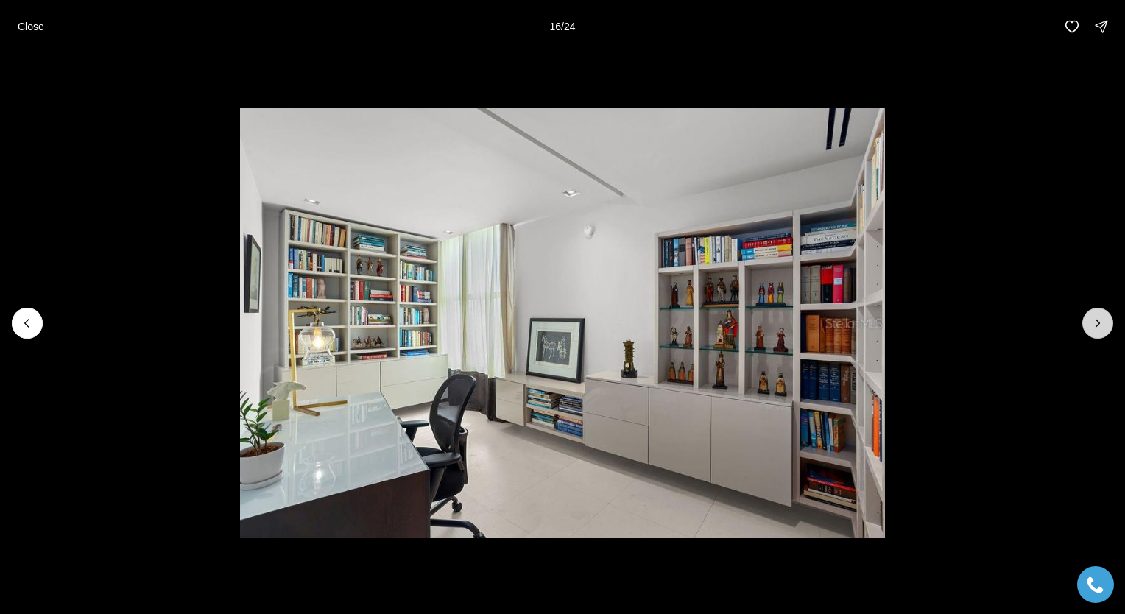
click at [1096, 333] on button "Next slide" at bounding box center [1097, 323] width 31 height 31
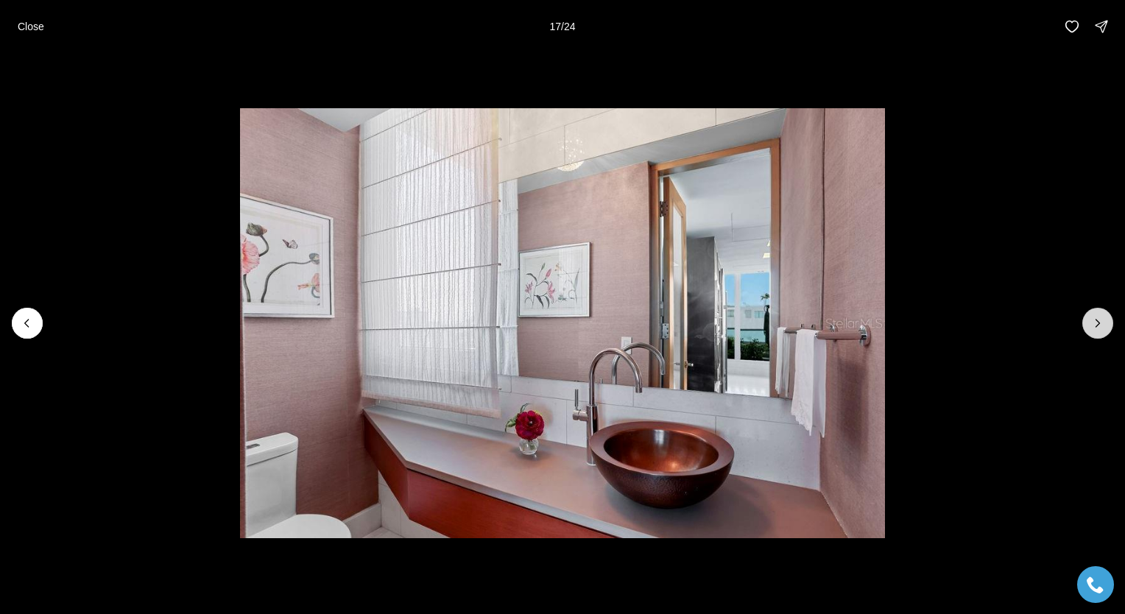
click at [1096, 333] on button "Next slide" at bounding box center [1097, 323] width 31 height 31
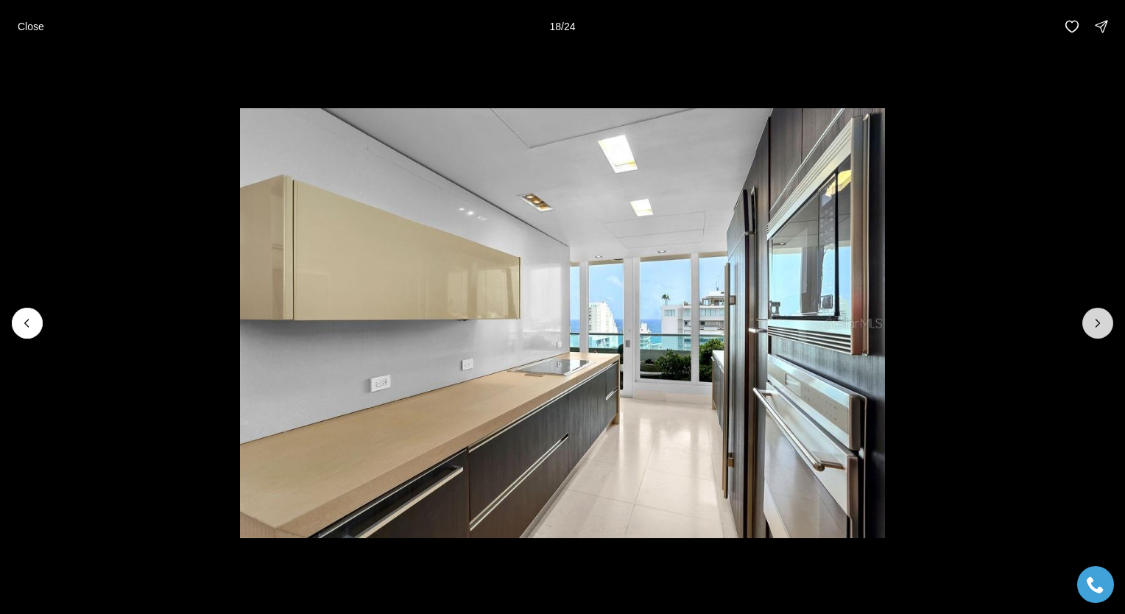
click at [1096, 333] on button "Next slide" at bounding box center [1097, 323] width 31 height 31
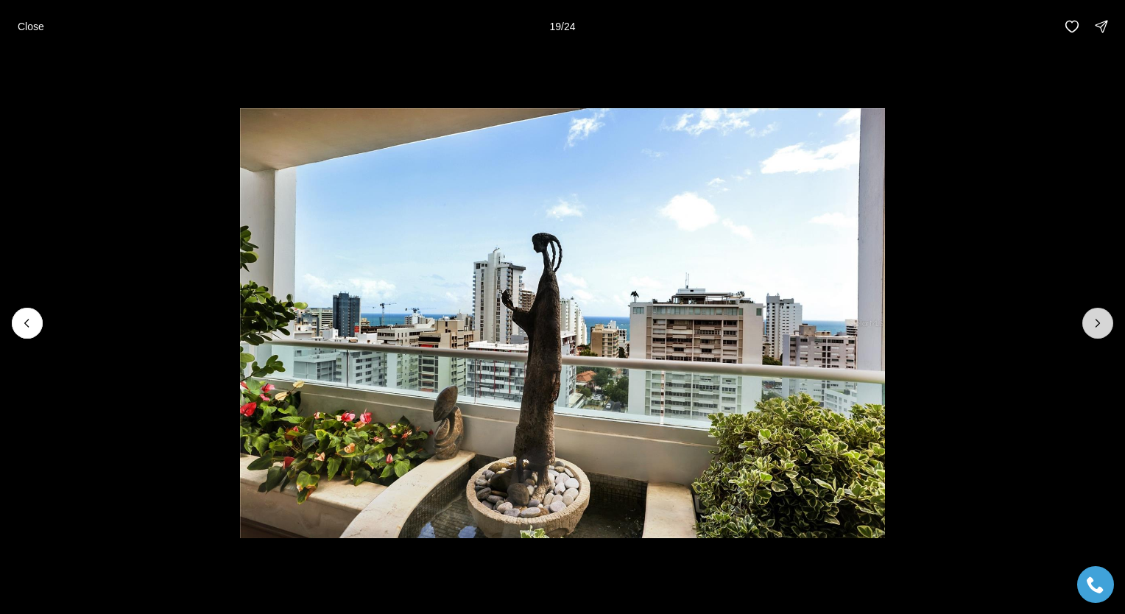
click at [1096, 333] on button "Next slide" at bounding box center [1097, 323] width 31 height 31
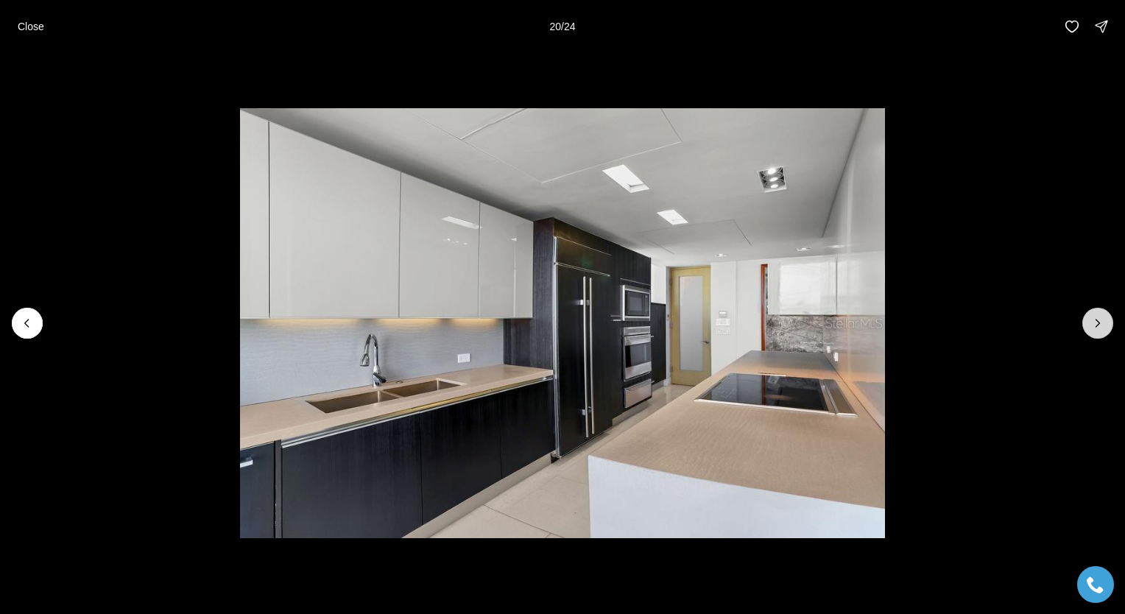
click at [1096, 333] on button "Next slide" at bounding box center [1097, 323] width 31 height 31
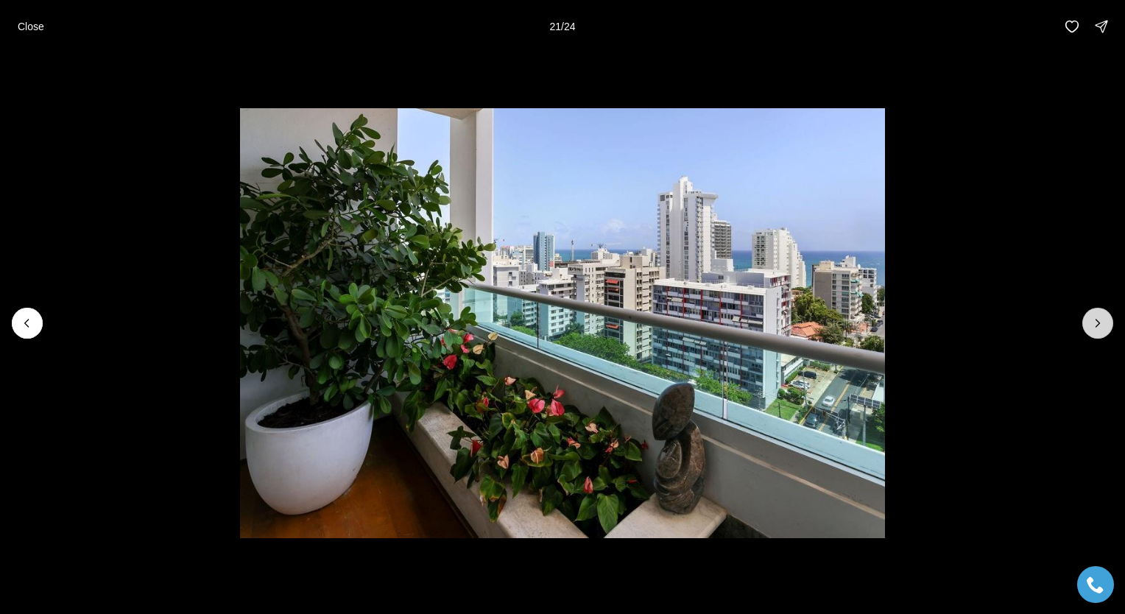
click at [1096, 333] on button "Next slide" at bounding box center [1097, 323] width 31 height 31
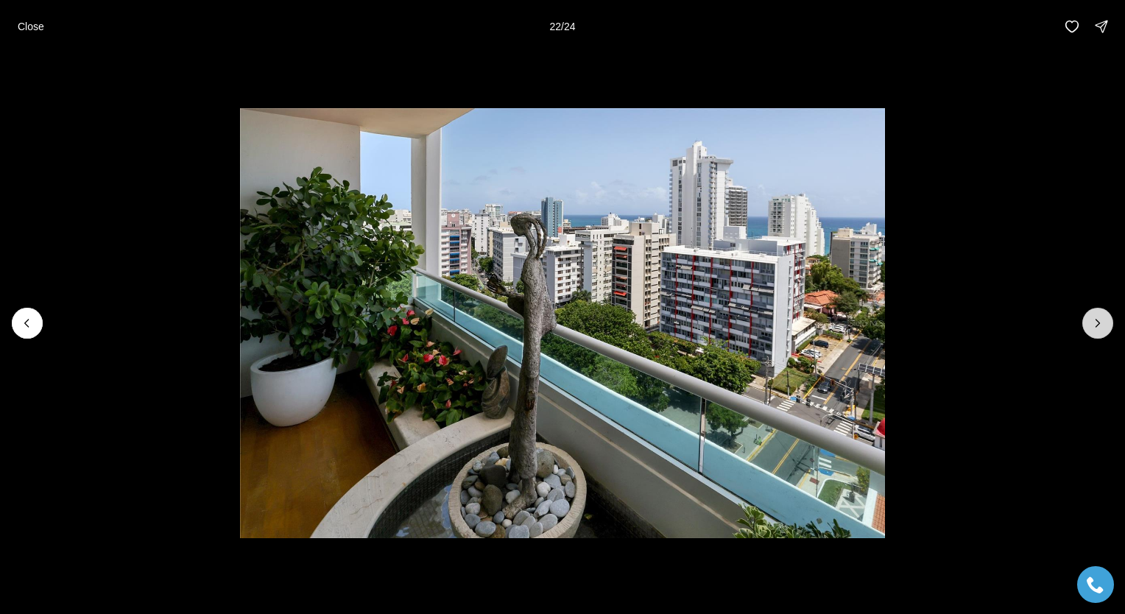
click at [1096, 333] on button "Next slide" at bounding box center [1097, 323] width 31 height 31
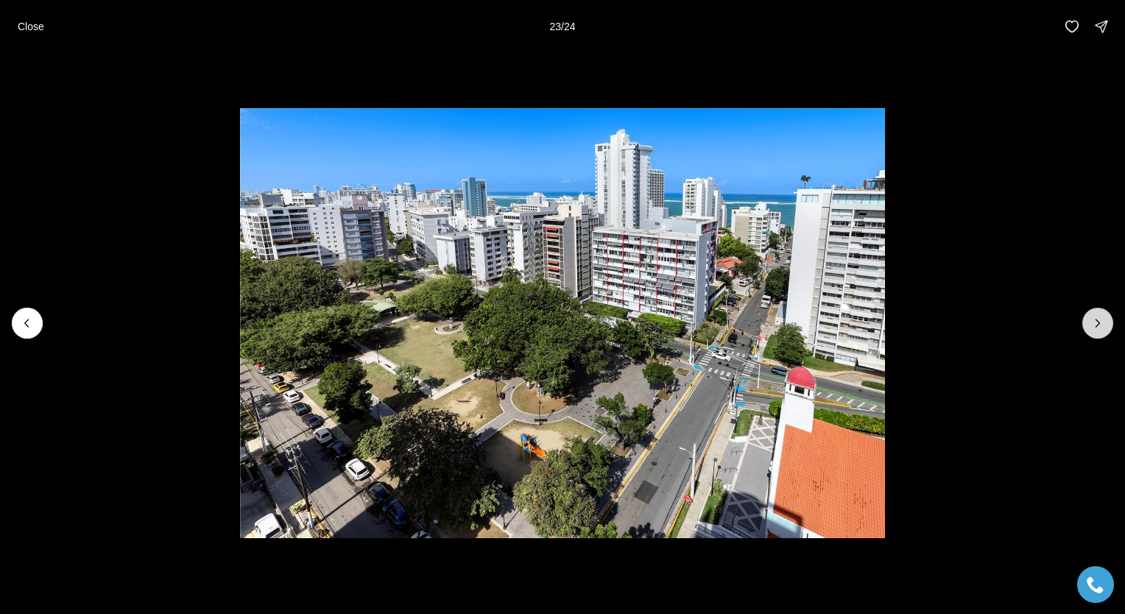
click at [1096, 333] on button "Next slide" at bounding box center [1097, 323] width 31 height 31
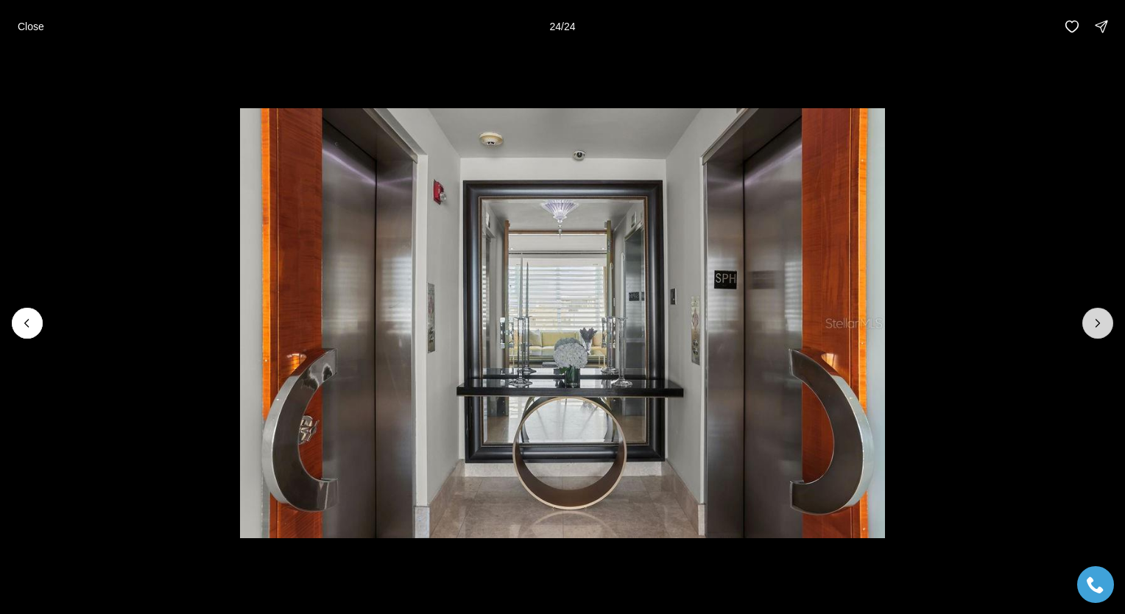
click at [1096, 333] on div at bounding box center [1097, 323] width 31 height 31
click at [24, 15] on button "Close" at bounding box center [31, 26] width 44 height 29
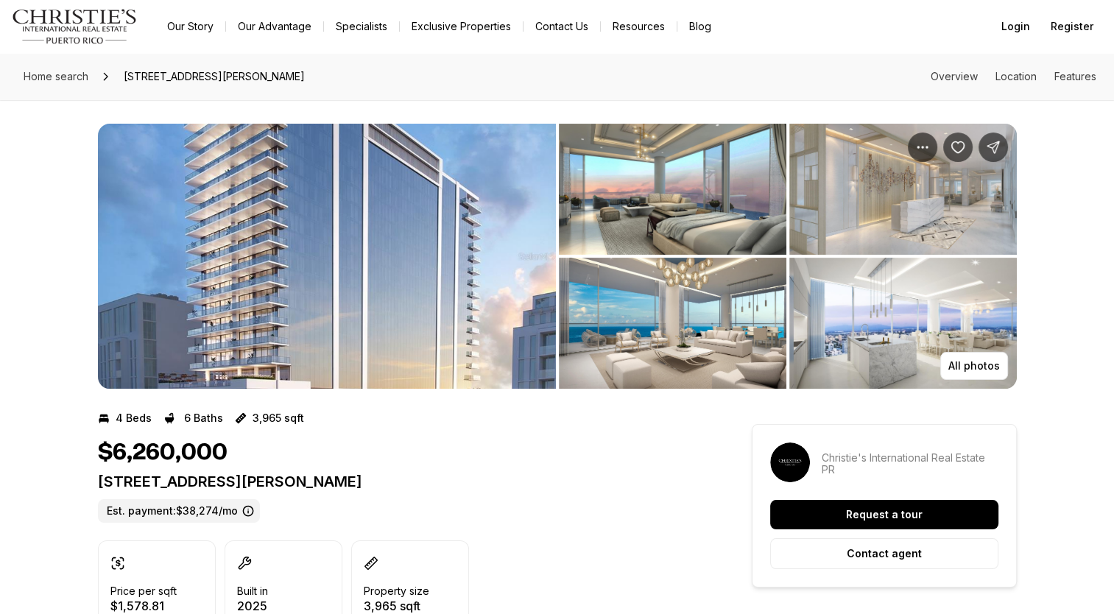
click at [362, 181] on img "View image gallery" at bounding box center [327, 256] width 458 height 265
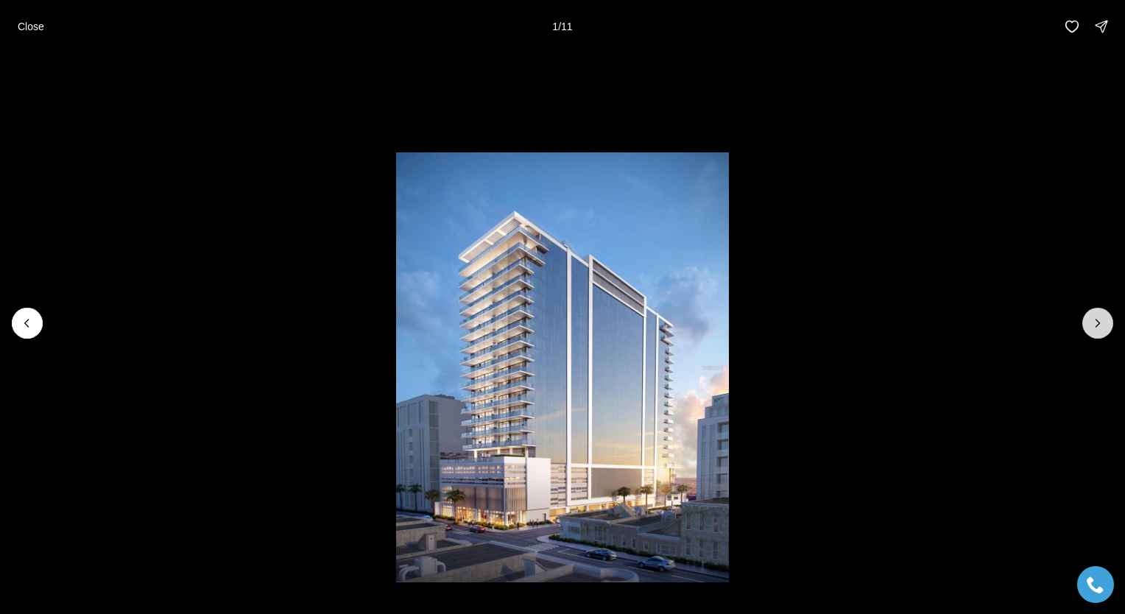
click at [1101, 328] on icon "Next slide" at bounding box center [1097, 323] width 15 height 15
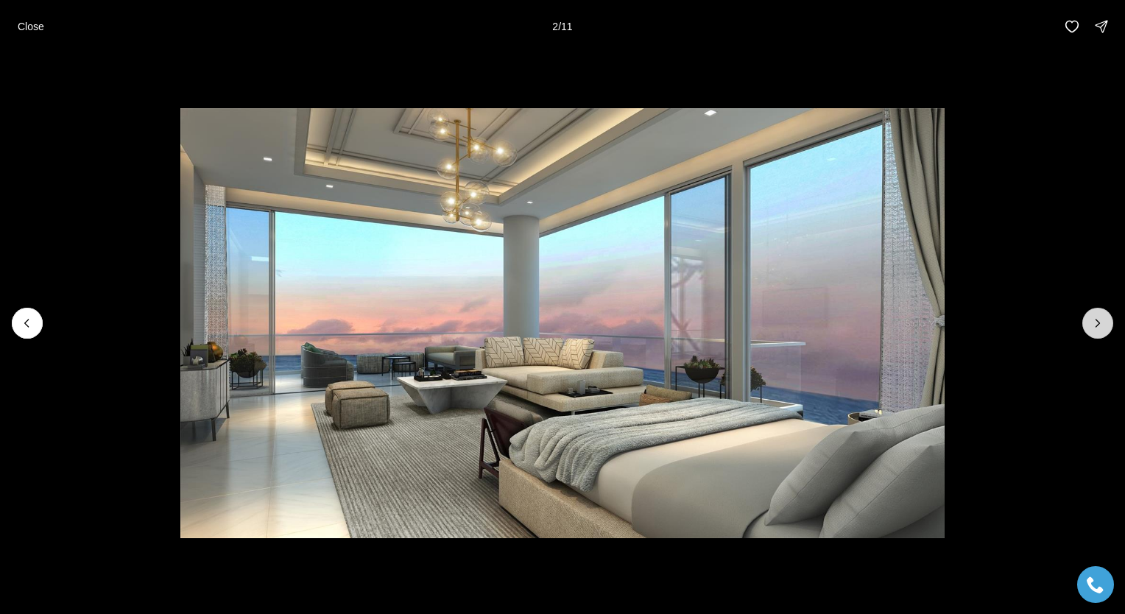
click at [1101, 328] on icon "Next slide" at bounding box center [1097, 323] width 15 height 15
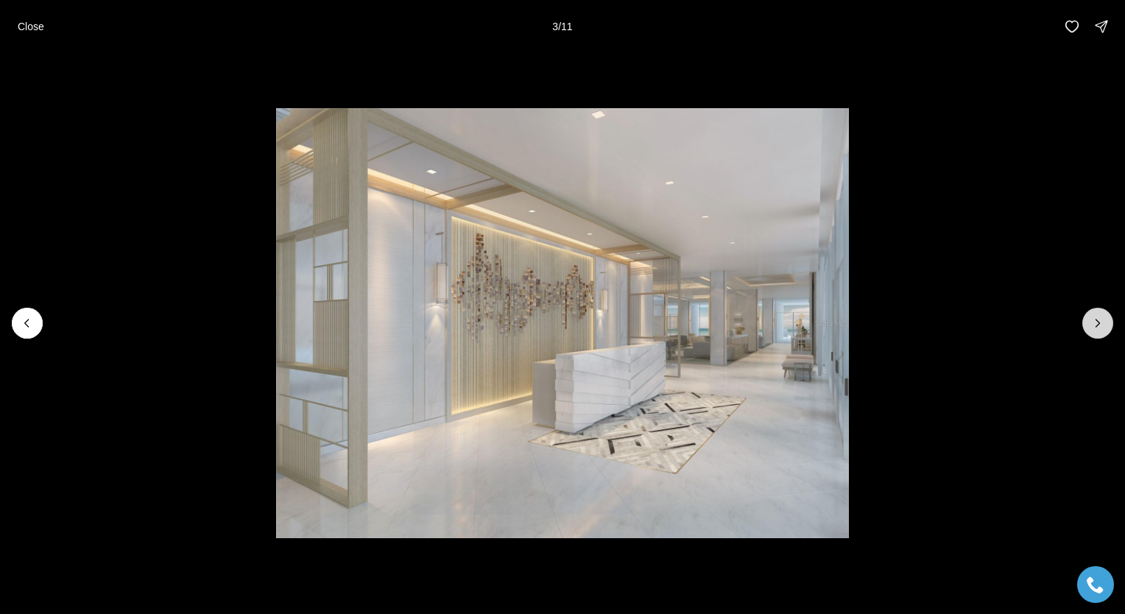
click at [1101, 328] on icon "Next slide" at bounding box center [1097, 323] width 15 height 15
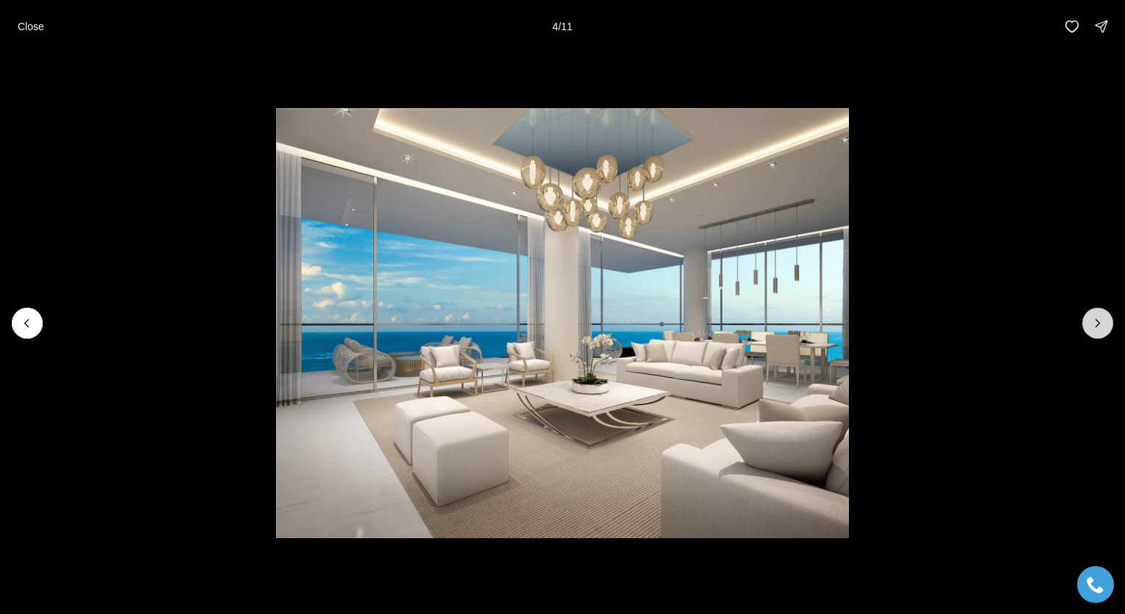
click at [1101, 328] on icon "Next slide" at bounding box center [1097, 323] width 15 height 15
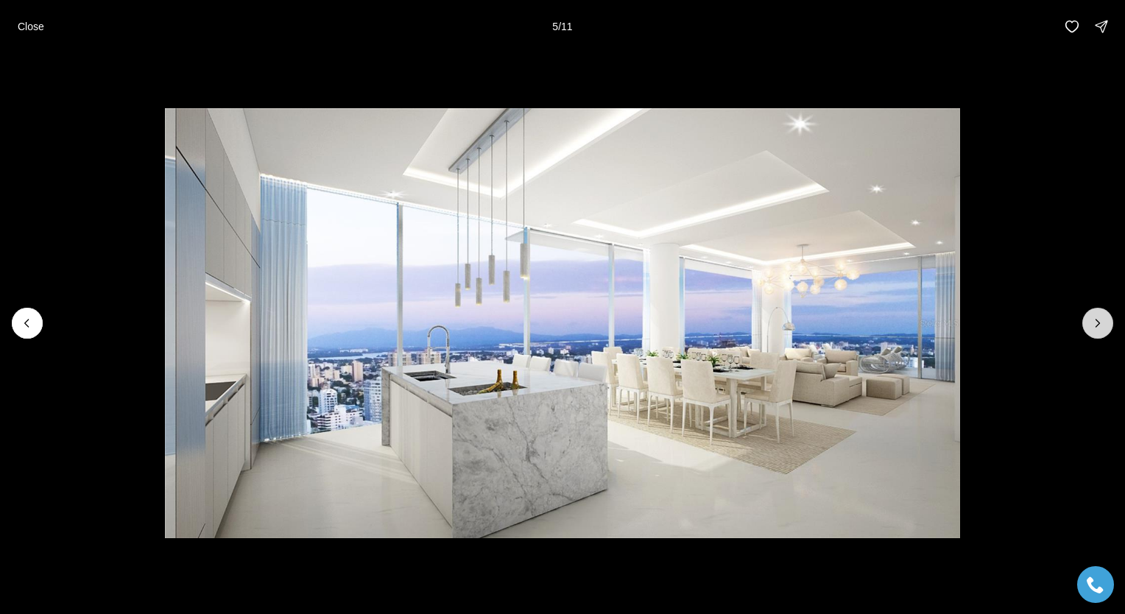
click at [1101, 328] on icon "Next slide" at bounding box center [1097, 323] width 15 height 15
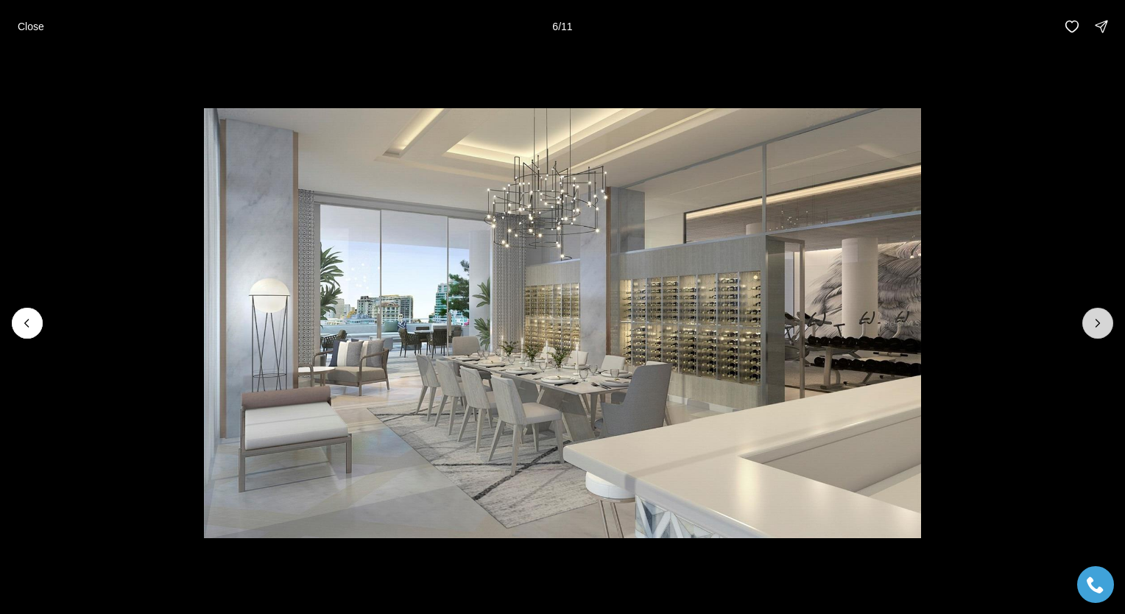
click at [1101, 328] on icon "Next slide" at bounding box center [1097, 323] width 15 height 15
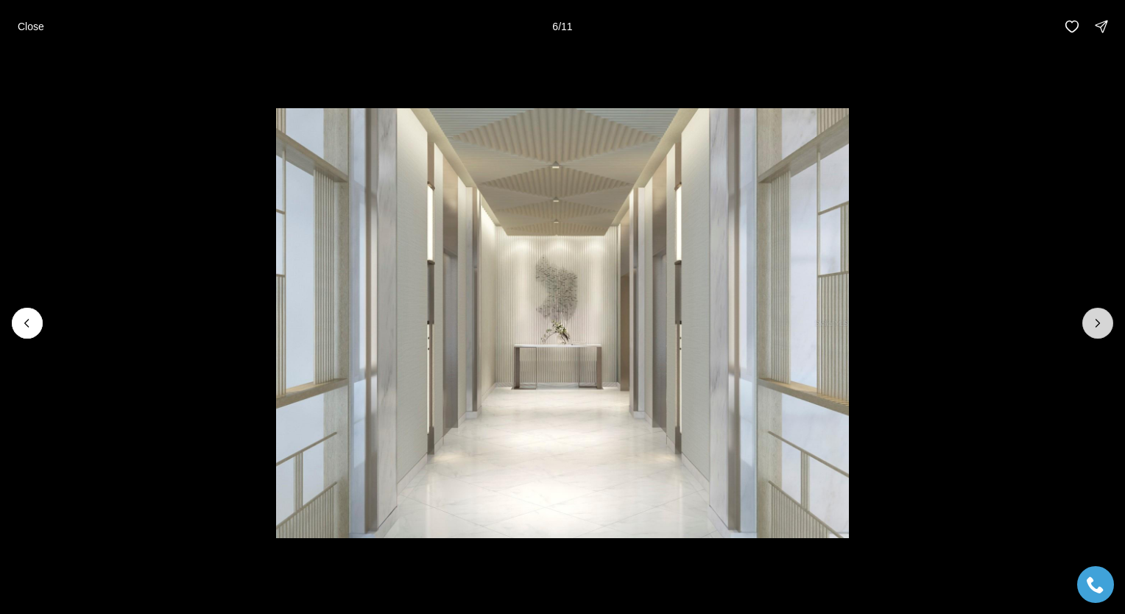
click at [1101, 328] on icon "Next slide" at bounding box center [1097, 323] width 15 height 15
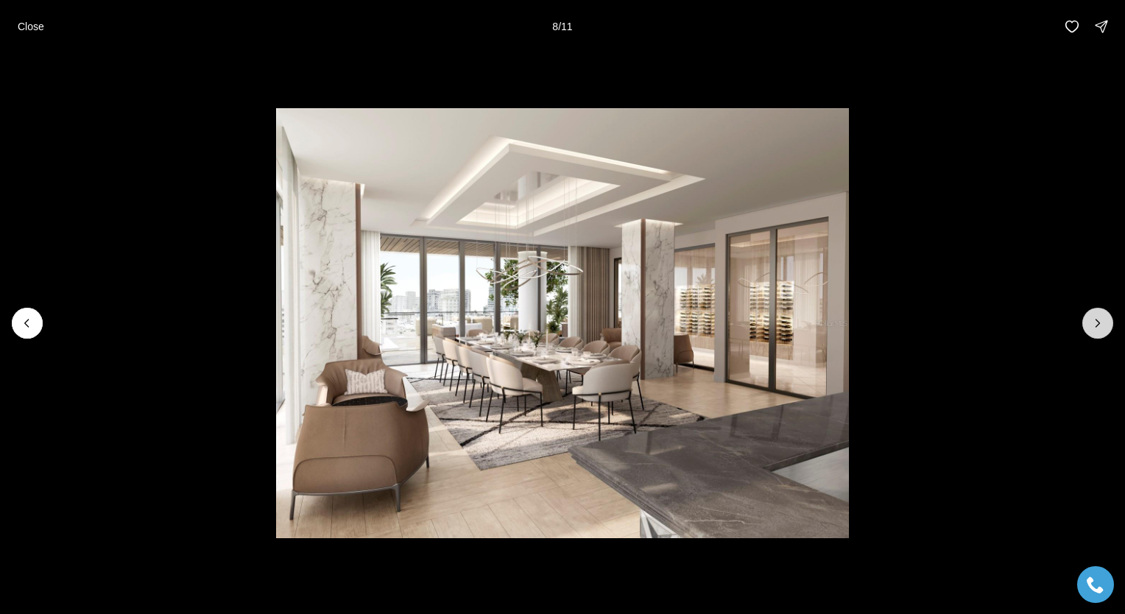
click at [1101, 328] on icon "Next slide" at bounding box center [1097, 323] width 15 height 15
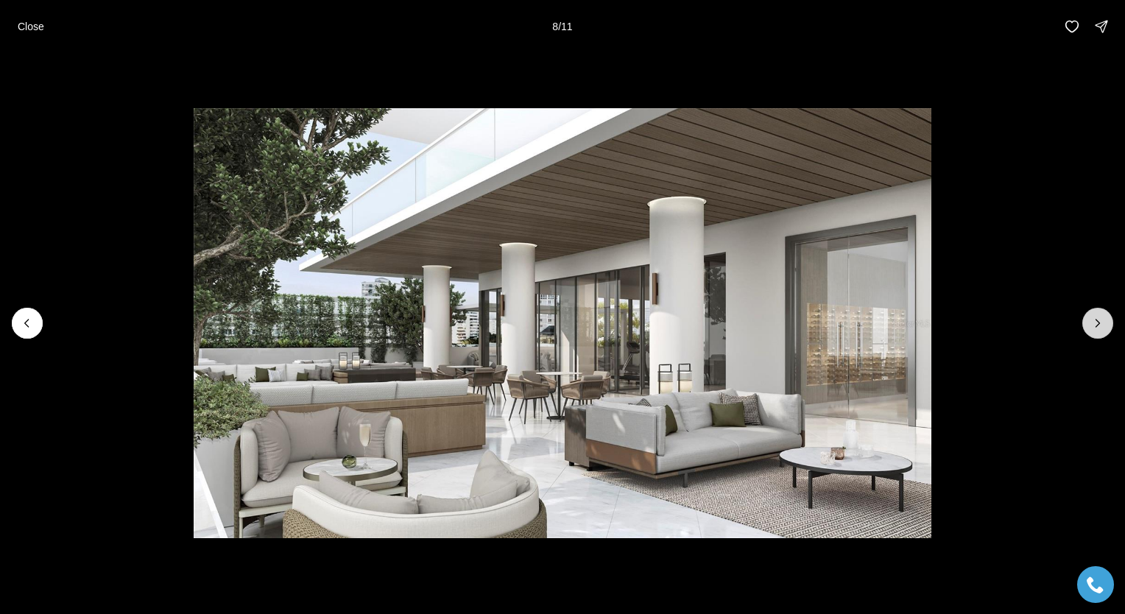
click at [1101, 328] on icon "Next slide" at bounding box center [1097, 323] width 15 height 15
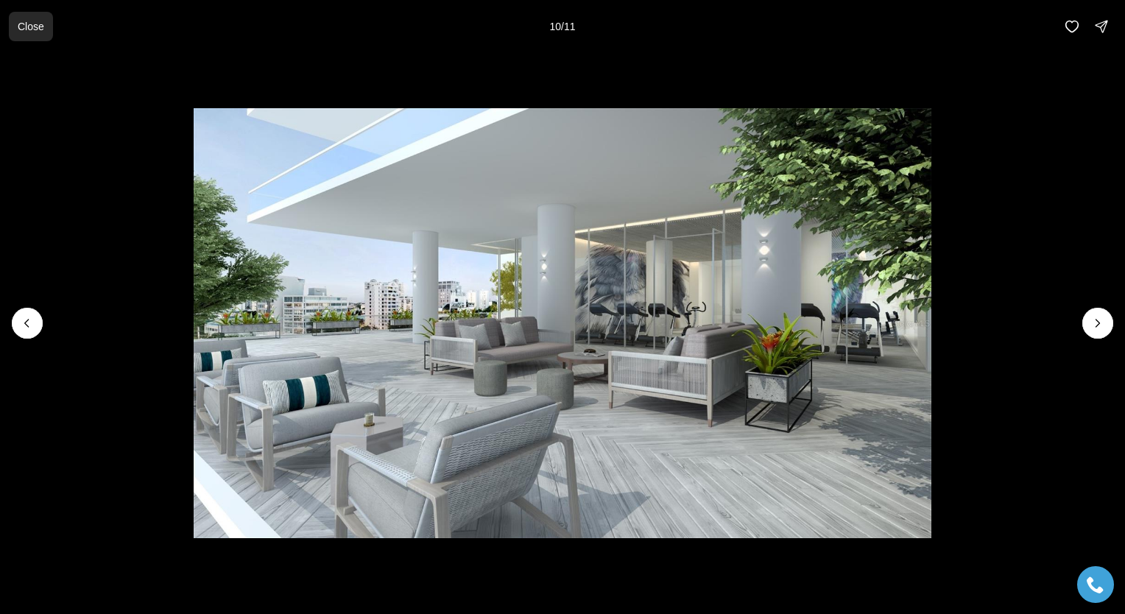
click at [13, 26] on button "Close" at bounding box center [31, 26] width 44 height 29
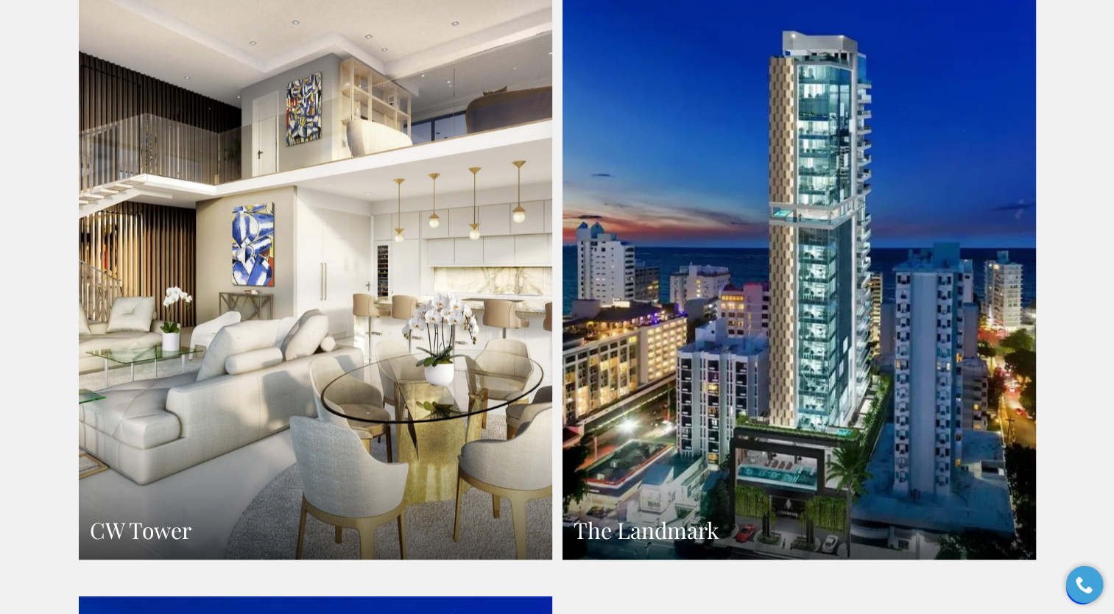
scroll to position [1590, 0]
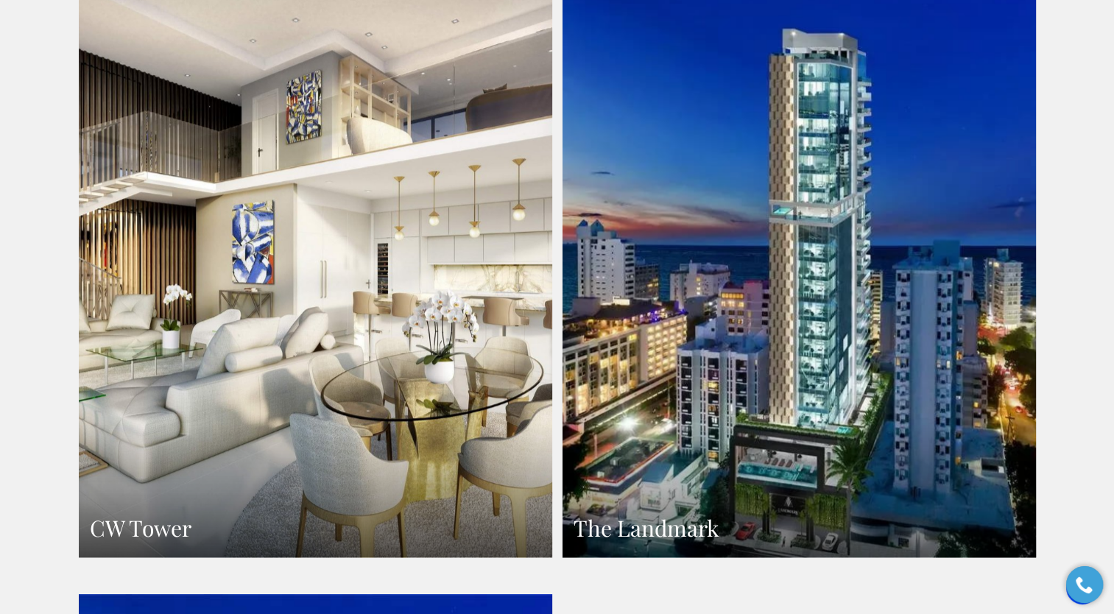
click at [707, 292] on link "The Landmark" at bounding box center [799, 268] width 473 height 578
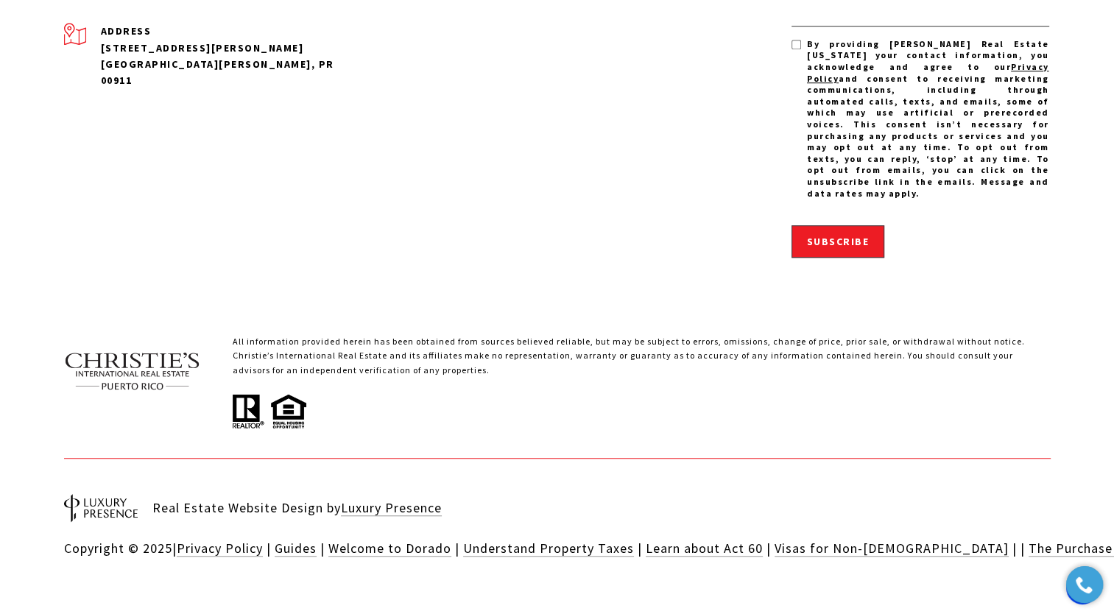
scroll to position [954, 0]
